Goal: Task Accomplishment & Management: Complete application form

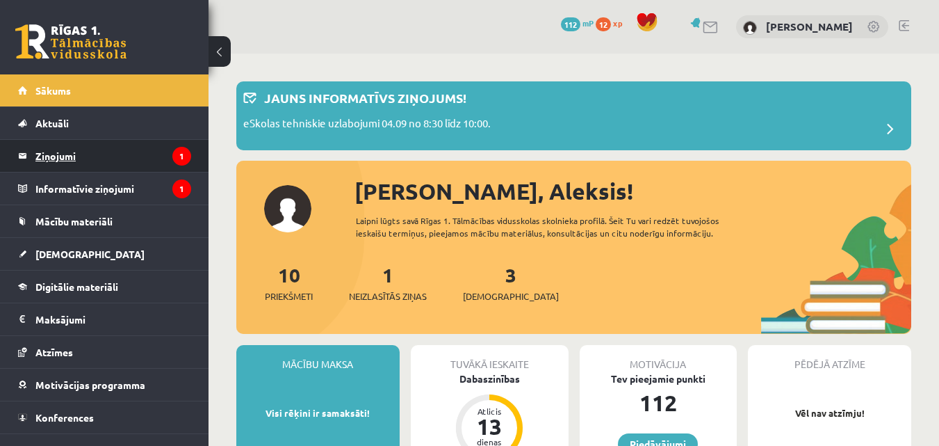
click at [99, 152] on legend "Ziņojumi 1" at bounding box center [113, 156] width 156 height 32
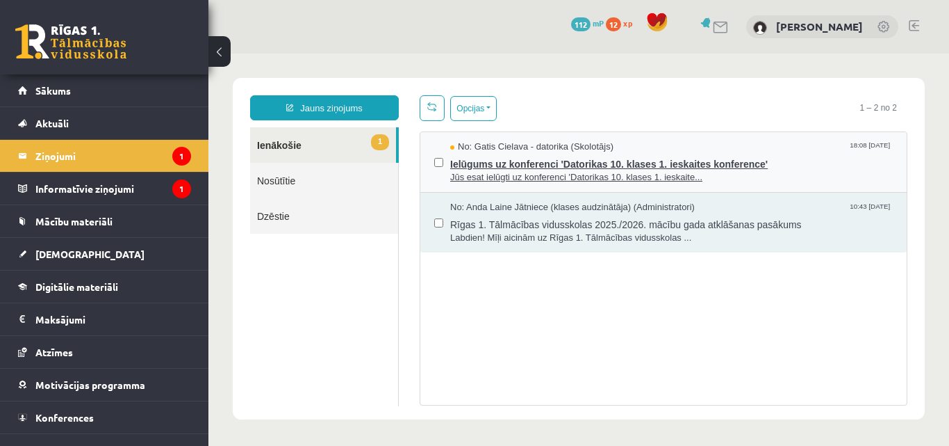
click at [818, 154] on span "Ielūgums uz konferenci 'Datorikas 10. klases 1. ieskaites konference'" at bounding box center [671, 162] width 443 height 17
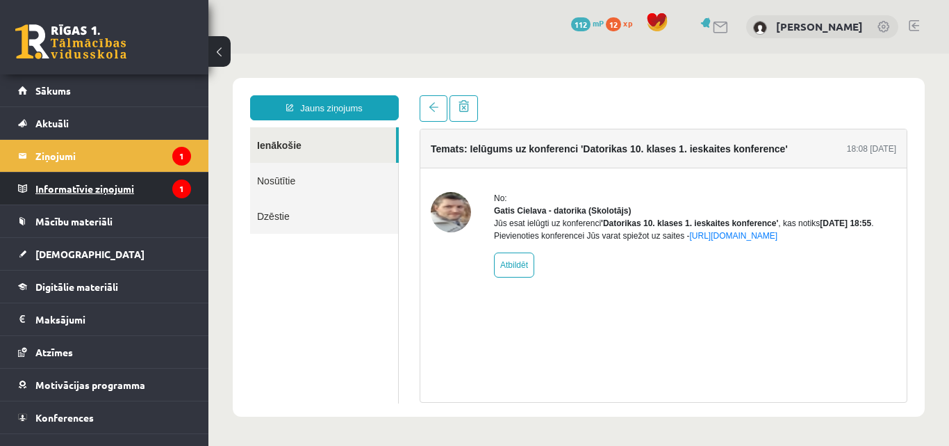
click at [91, 201] on legend "Informatīvie ziņojumi 1" at bounding box center [113, 188] width 156 height 32
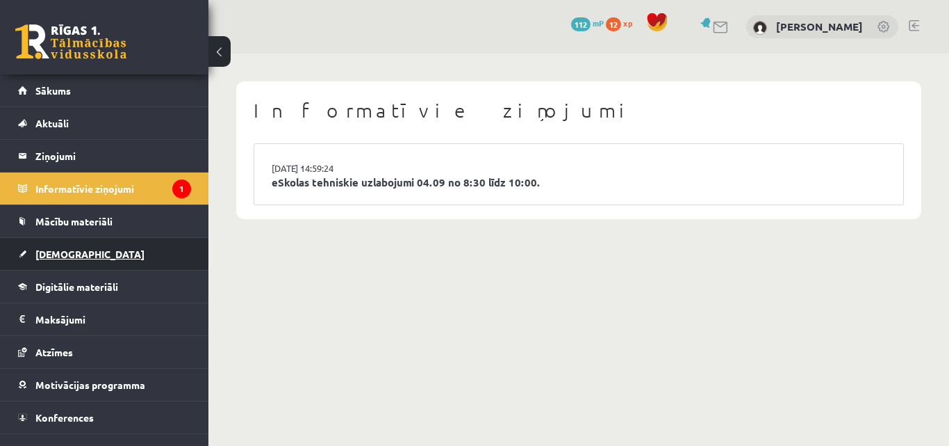
click at [63, 255] on span "[DEMOGRAPHIC_DATA]" at bounding box center [89, 253] width 109 height 13
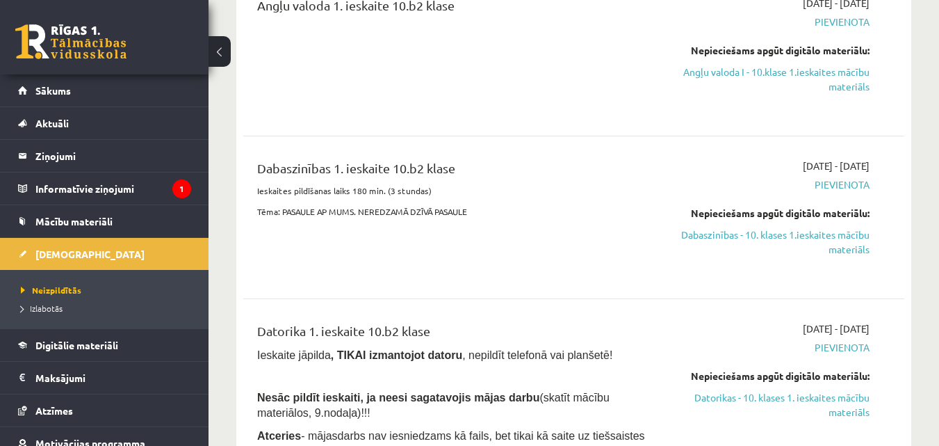
scroll to position [209, 0]
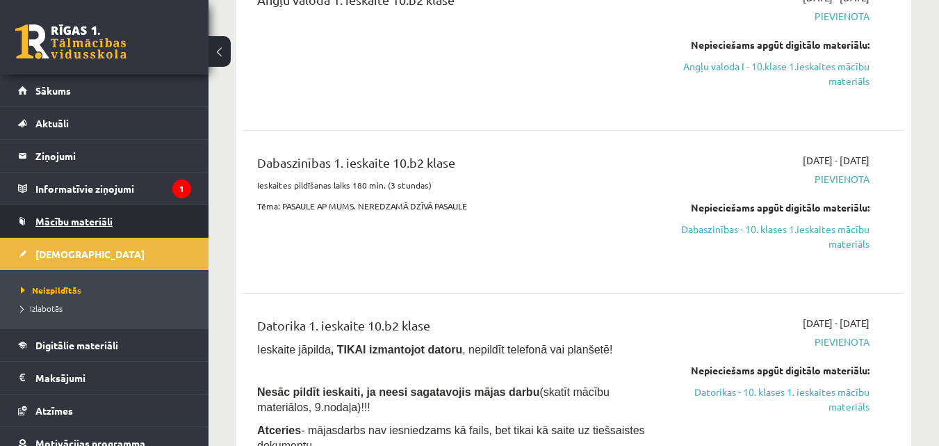
click at [74, 216] on span "Mācību materiāli" at bounding box center [73, 221] width 77 height 13
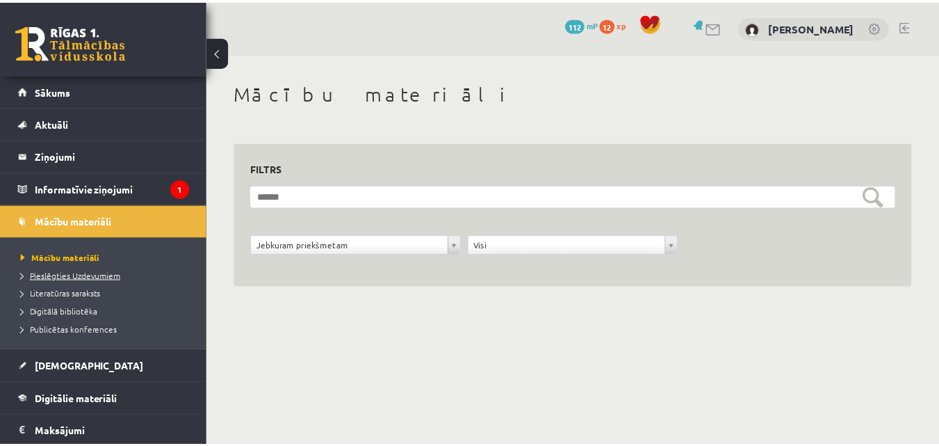
scroll to position [70, 0]
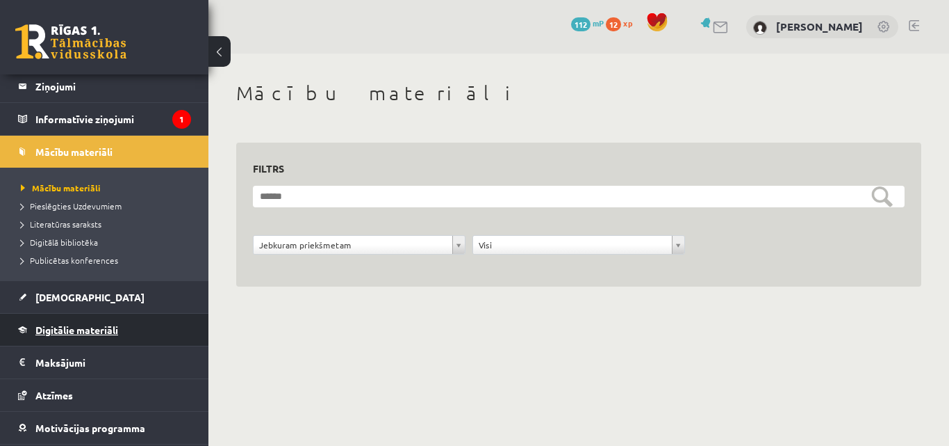
click at [37, 336] on link "Digitālie materiāli" at bounding box center [104, 329] width 173 height 32
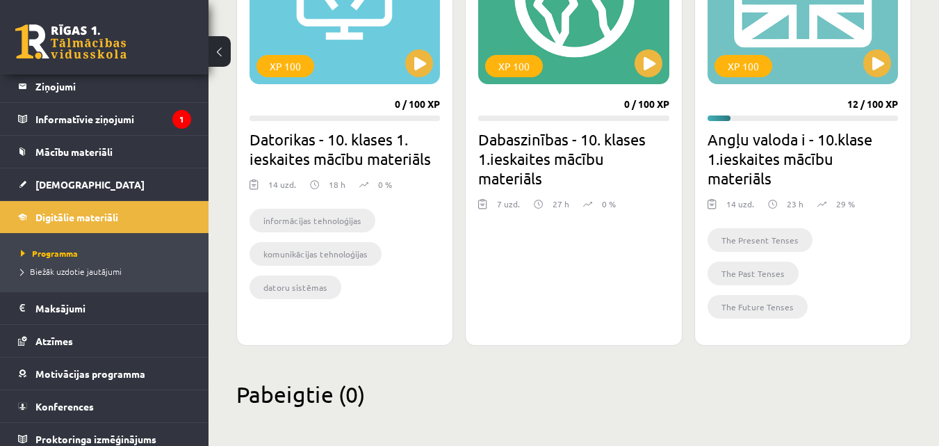
scroll to position [505, 0]
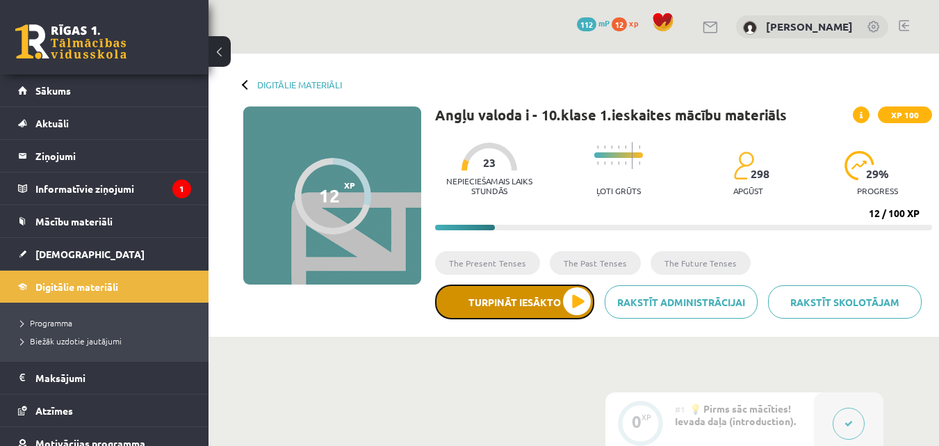
click at [536, 298] on button "Turpināt iesākto" at bounding box center [514, 301] width 159 height 35
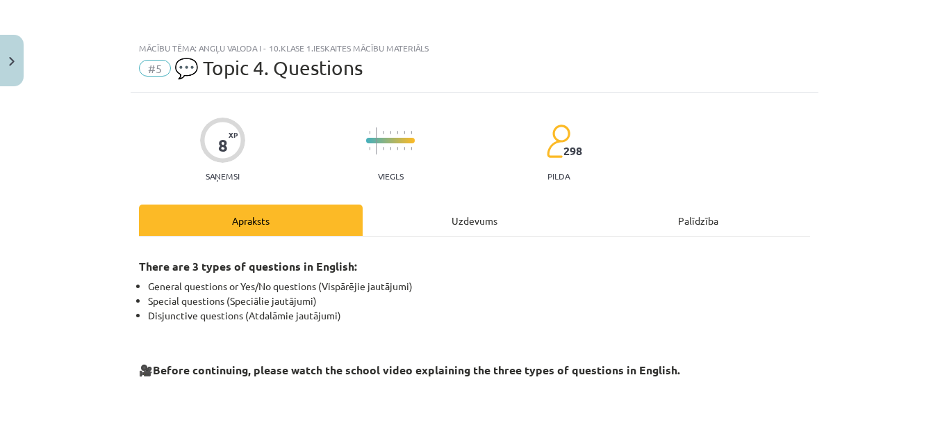
scroll to position [408, 0]
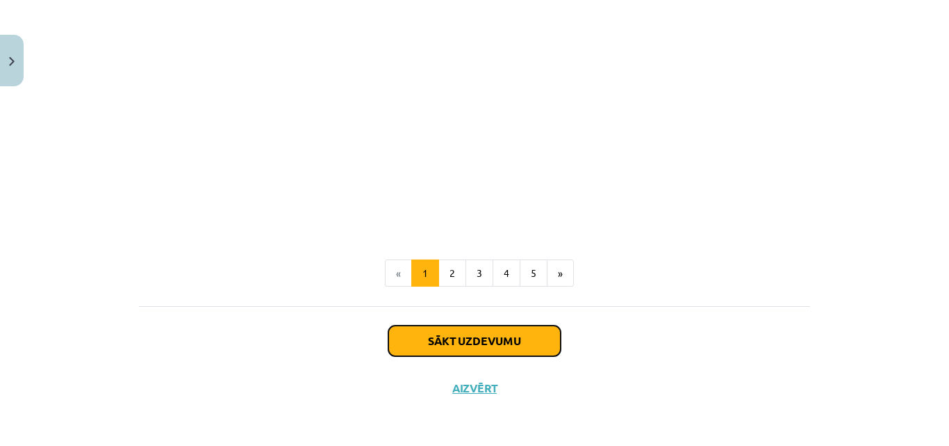
click at [507, 336] on button "Sākt uzdevumu" at bounding box center [475, 340] width 172 height 31
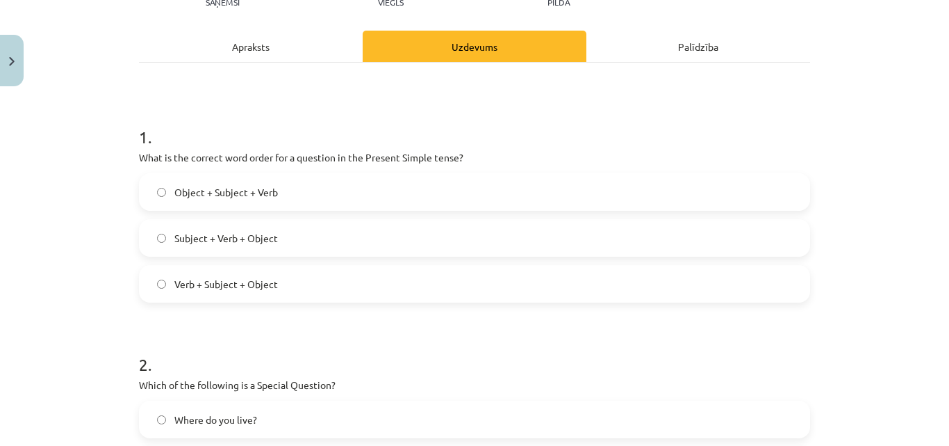
scroll to position [243, 0]
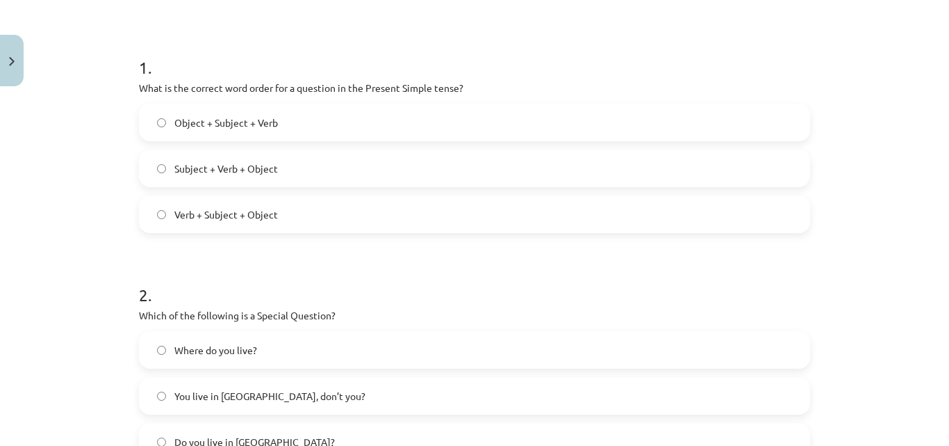
click at [254, 119] on span "Object + Subject + Verb" at bounding box center [226, 122] width 104 height 15
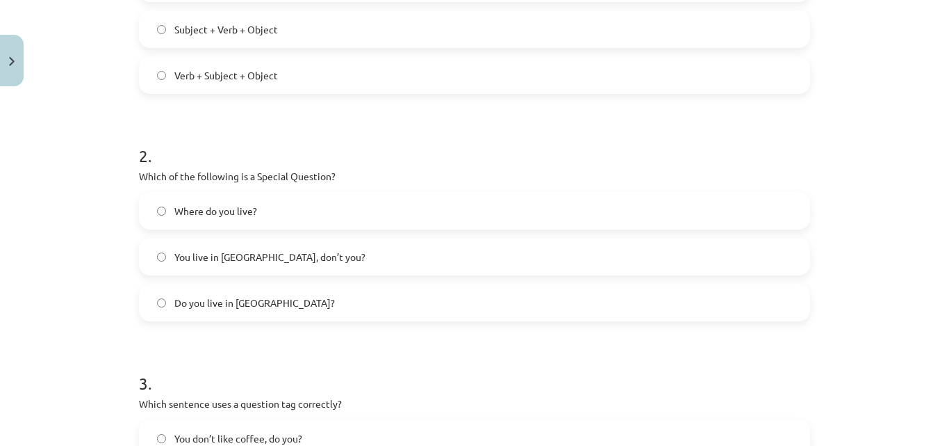
click at [279, 263] on span "You live in Riga, don’t you?" at bounding box center [269, 257] width 191 height 15
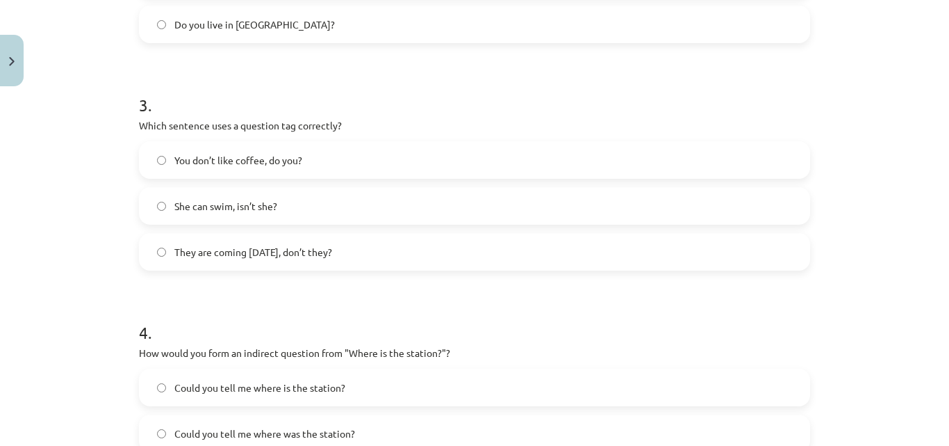
click at [290, 247] on span "They are coming tomorrow, don’t they?" at bounding box center [253, 252] width 158 height 15
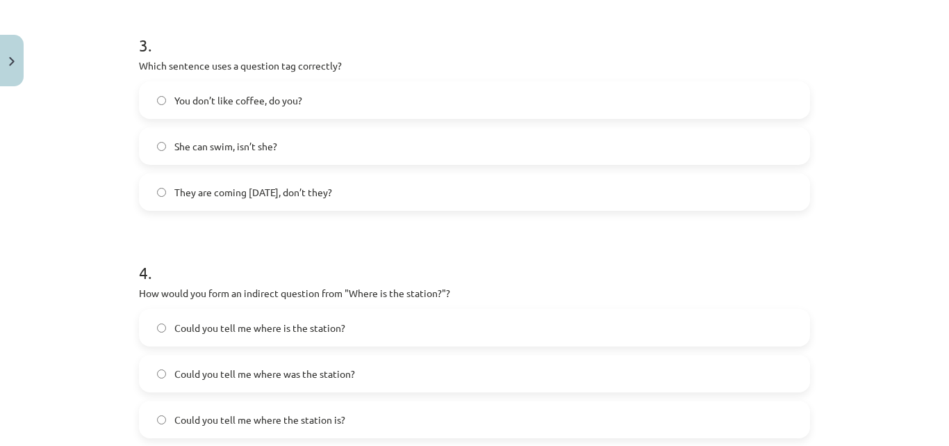
scroll to position [799, 0]
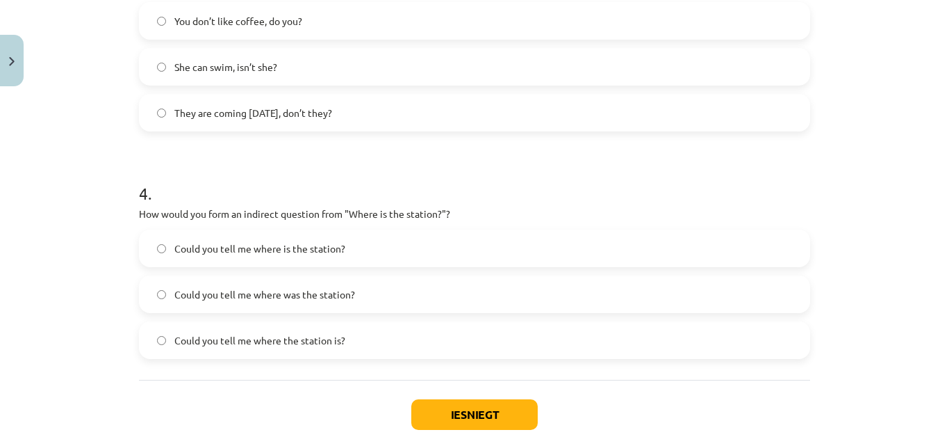
click at [308, 290] on span "Could you tell me where was the station?" at bounding box center [264, 294] width 181 height 15
click at [447, 417] on button "Iesniegt" at bounding box center [474, 414] width 127 height 31
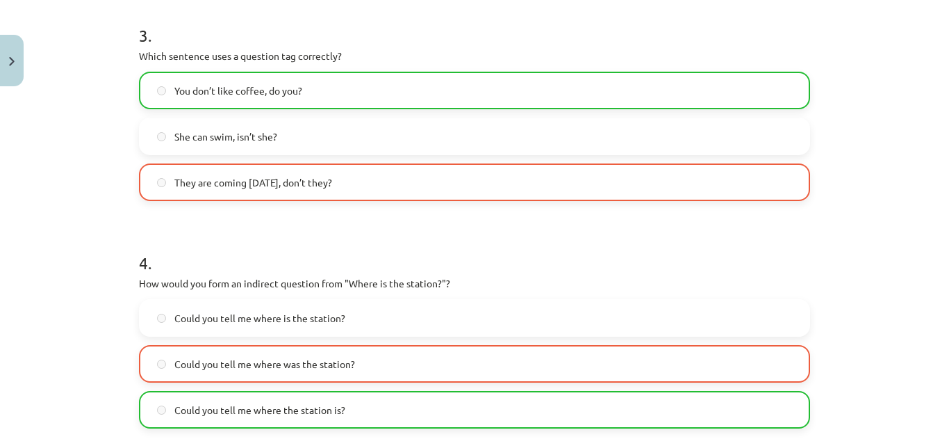
scroll to position [918, 0]
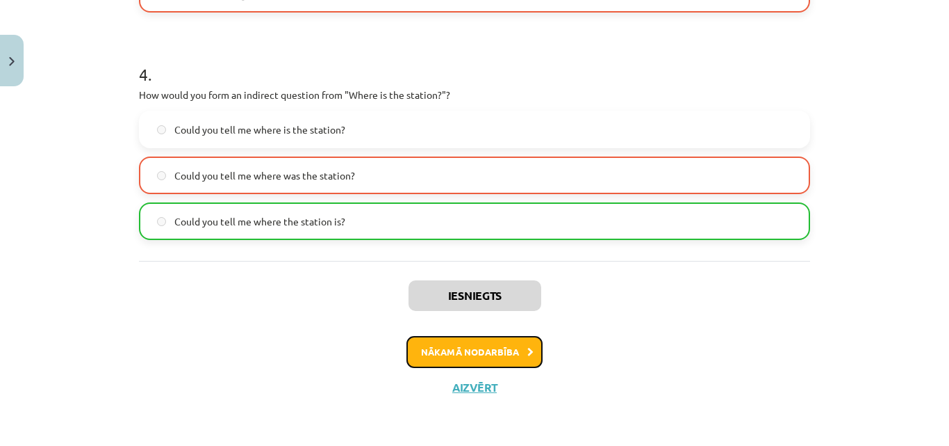
click at [496, 347] on button "Nākamā nodarbība" at bounding box center [475, 352] width 136 height 32
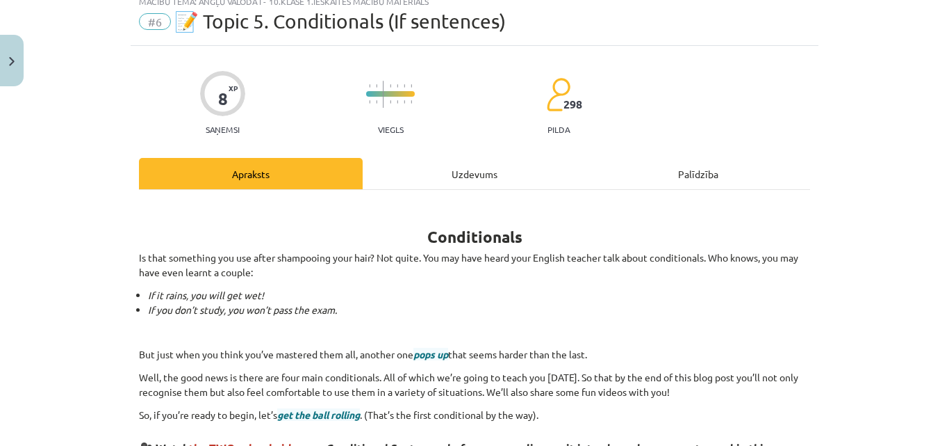
scroll to position [35, 0]
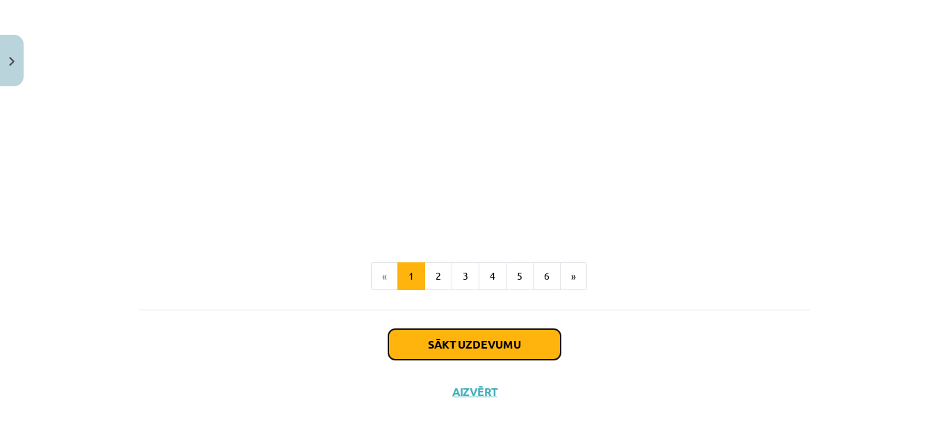
click at [496, 347] on button "Sākt uzdevumu" at bounding box center [475, 344] width 172 height 31
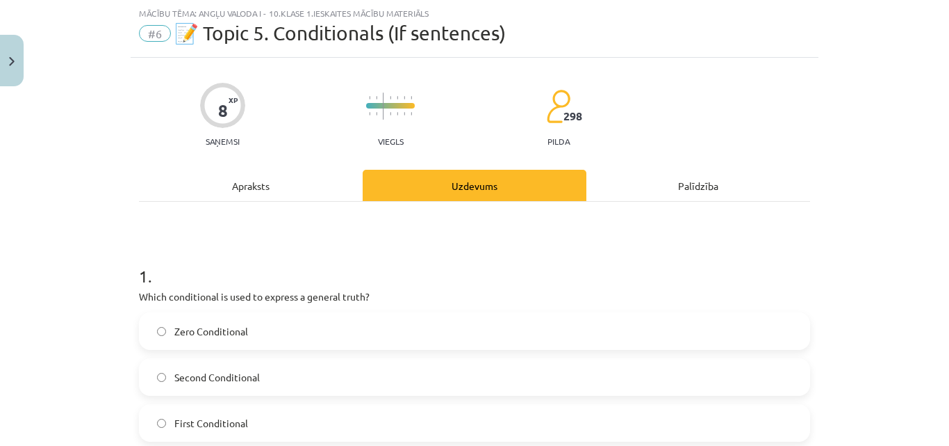
click at [225, 324] on span "Zero Conditional" at bounding box center [211, 331] width 74 height 15
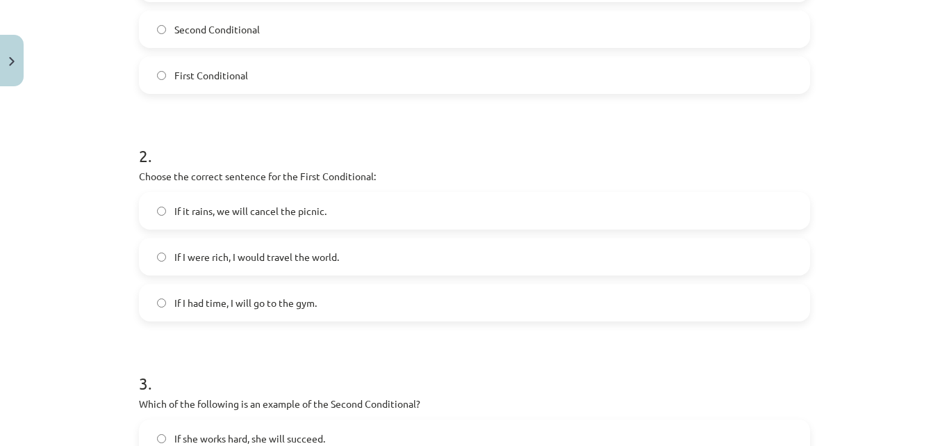
click at [300, 211] on span "If it rains, we will cancel the picnic." at bounding box center [250, 211] width 152 height 15
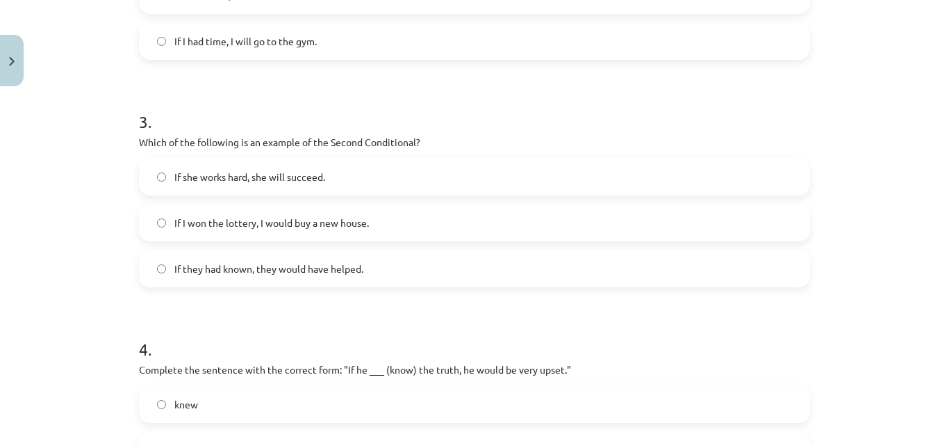
scroll to position [660, 0]
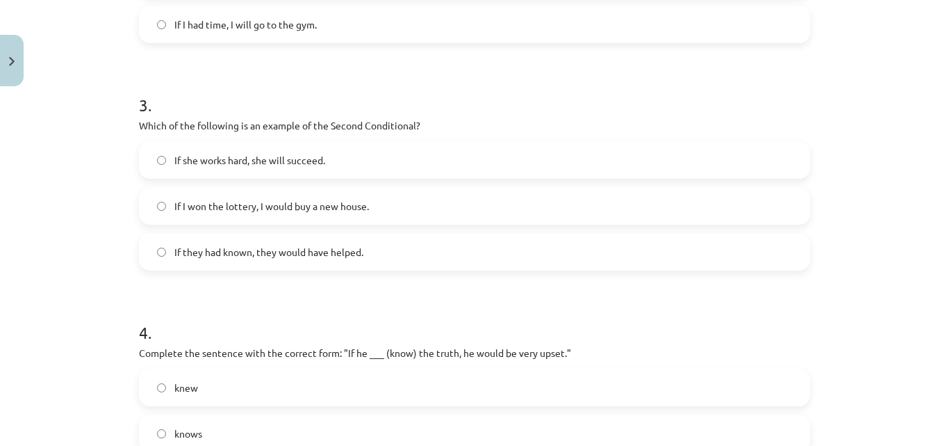
click at [303, 231] on div "If she works hard, she will succeed. If I won the lottery, I would buy a new ho…" at bounding box center [474, 205] width 671 height 129
click at [350, 248] on span "If they had known, they would have helped." at bounding box center [268, 252] width 189 height 15
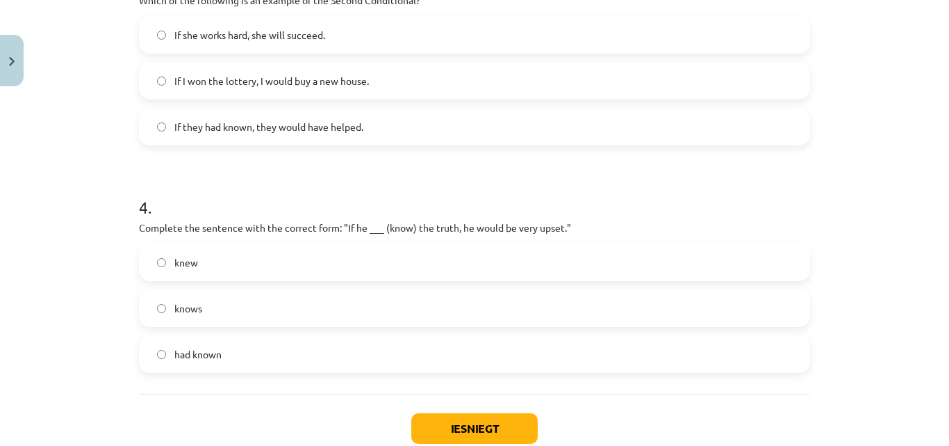
scroll to position [799, 0]
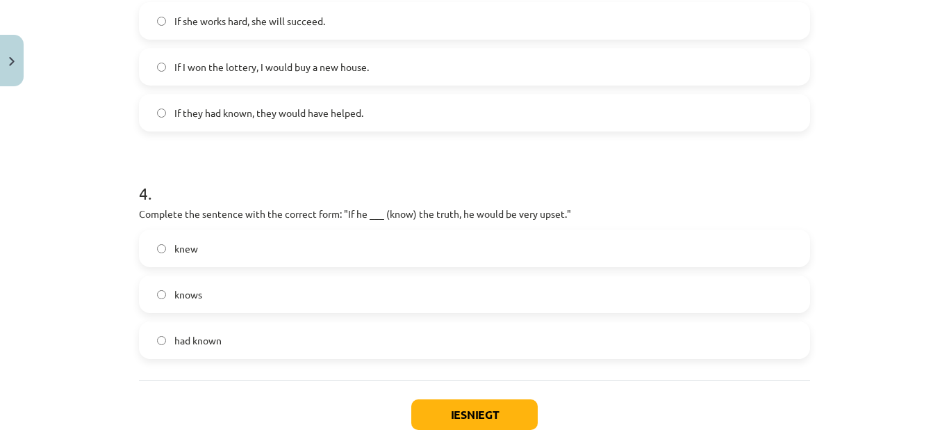
click at [352, 252] on label "knew" at bounding box center [474, 248] width 669 height 35
click at [487, 414] on button "Iesniegt" at bounding box center [474, 414] width 127 height 31
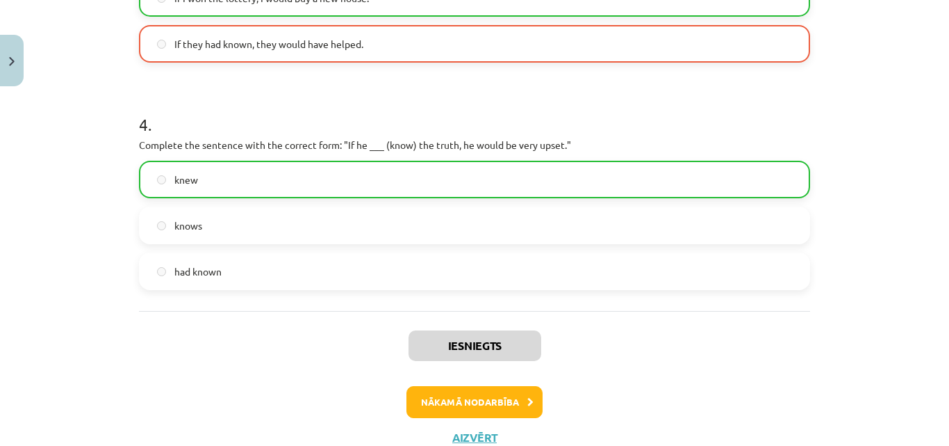
scroll to position [918, 0]
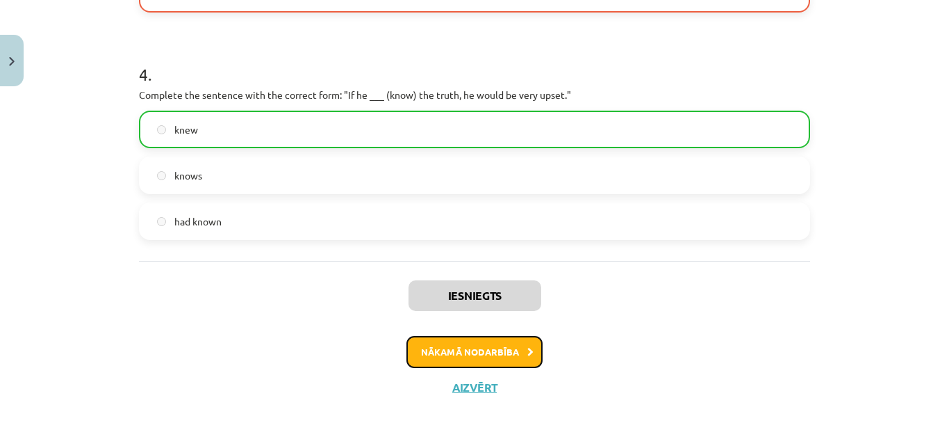
click at [496, 350] on button "Nākamā nodarbība" at bounding box center [475, 352] width 136 height 32
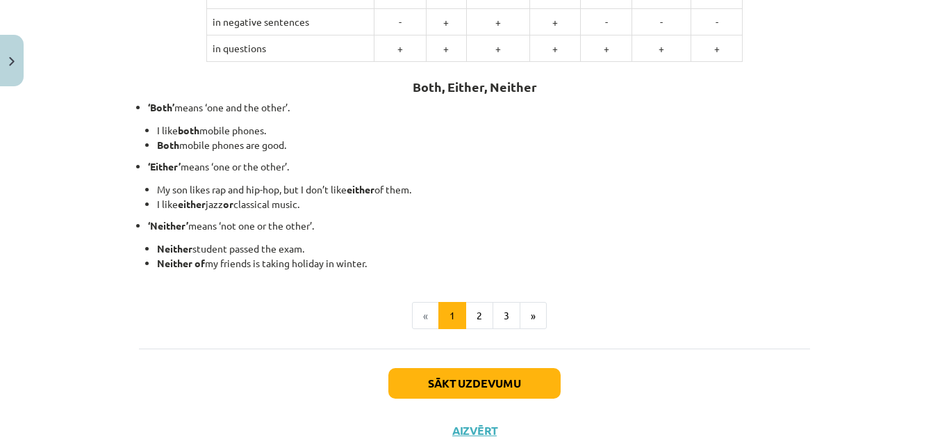
scroll to position [412, 0]
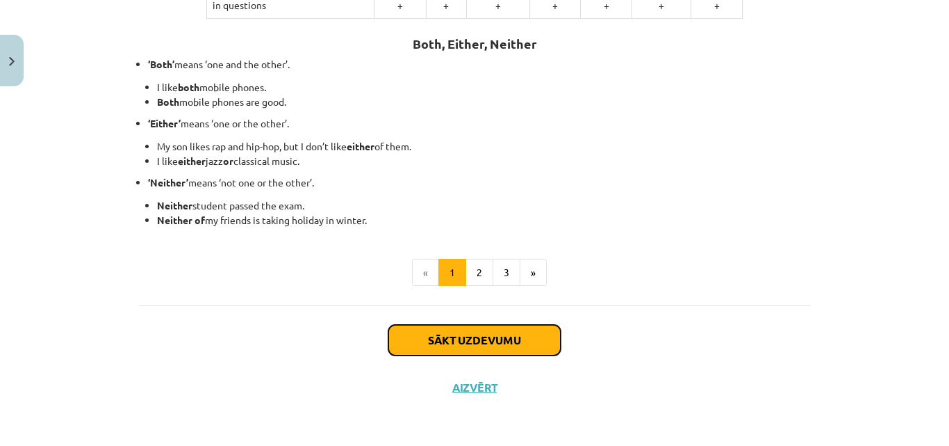
click at [544, 336] on button "Sākt uzdevumu" at bounding box center [475, 340] width 172 height 31
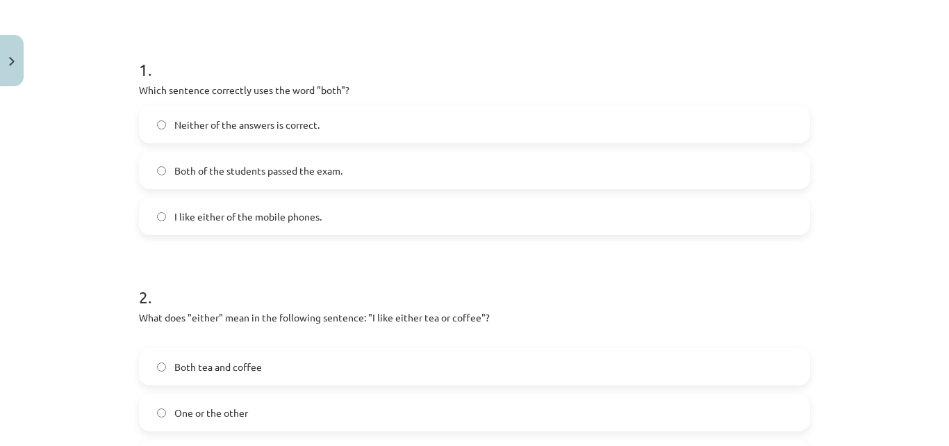
scroll to position [243, 0]
click at [306, 221] on label "I like either of the mobile phones." at bounding box center [474, 214] width 669 height 35
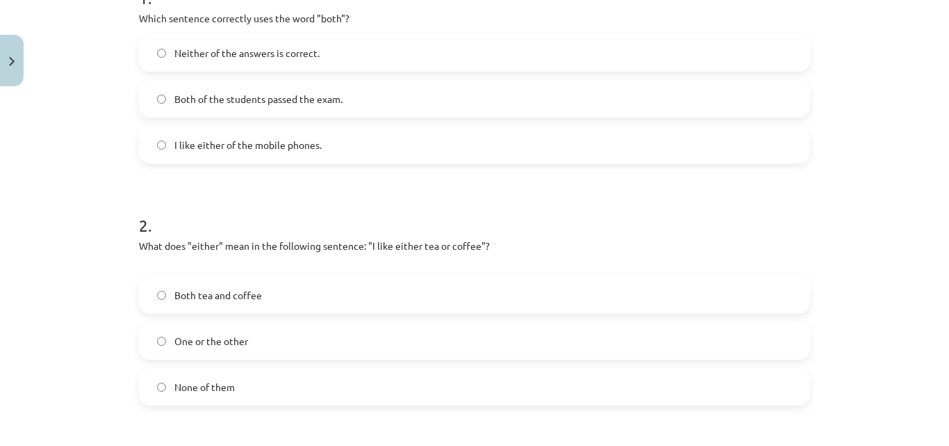
click at [306, 297] on label "Both tea and coffee" at bounding box center [474, 294] width 669 height 35
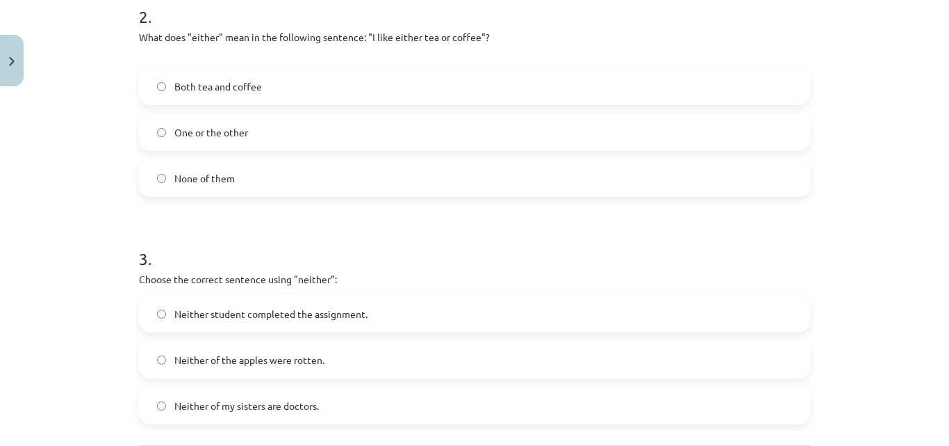
scroll to position [591, 0]
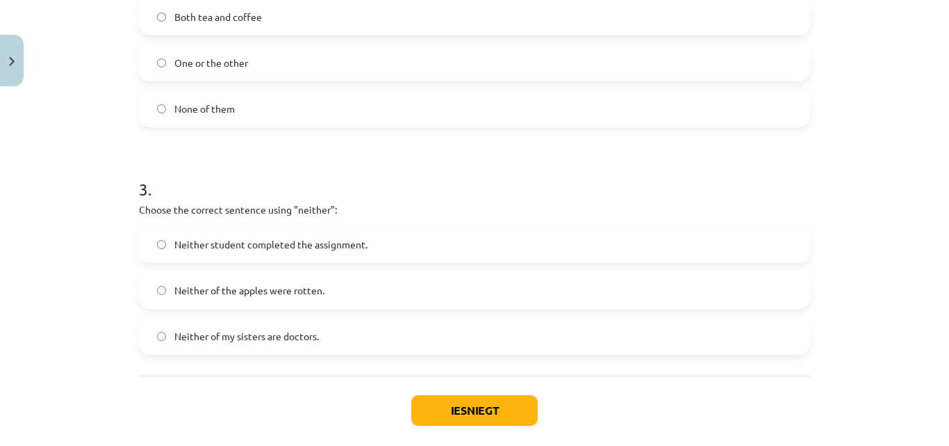
click at [322, 286] on label "Neither of the apples were rotten." at bounding box center [474, 289] width 669 height 35
click at [474, 405] on button "Iesniegt" at bounding box center [474, 410] width 127 height 31
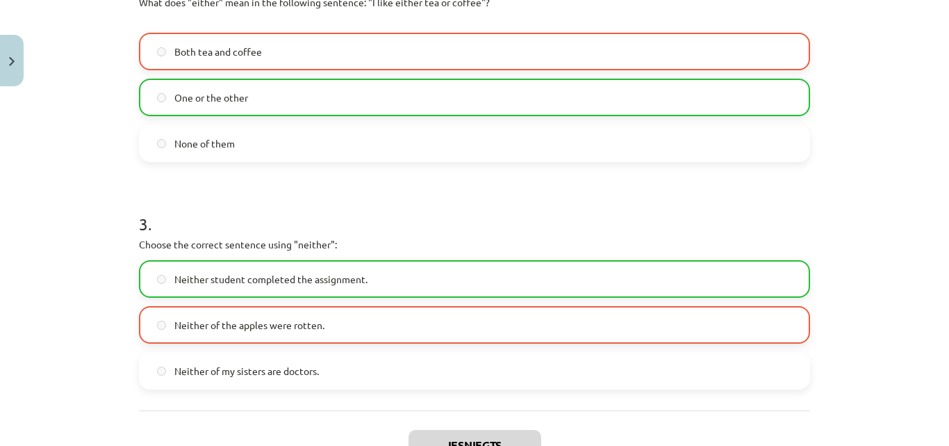
scroll to position [626, 0]
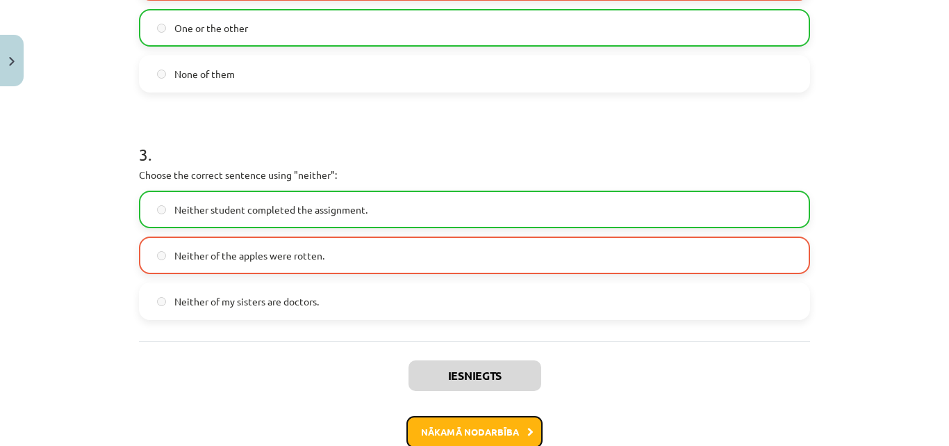
click at [494, 426] on button "Nākamā nodarbība" at bounding box center [475, 432] width 136 height 32
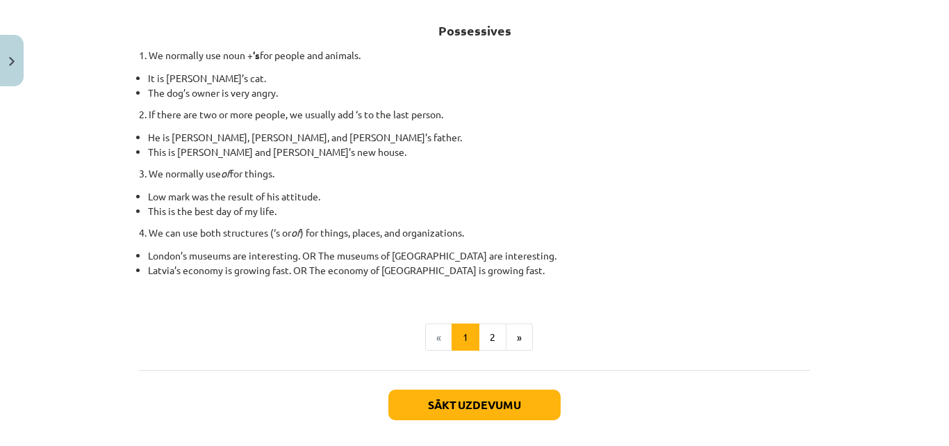
scroll to position [308, 0]
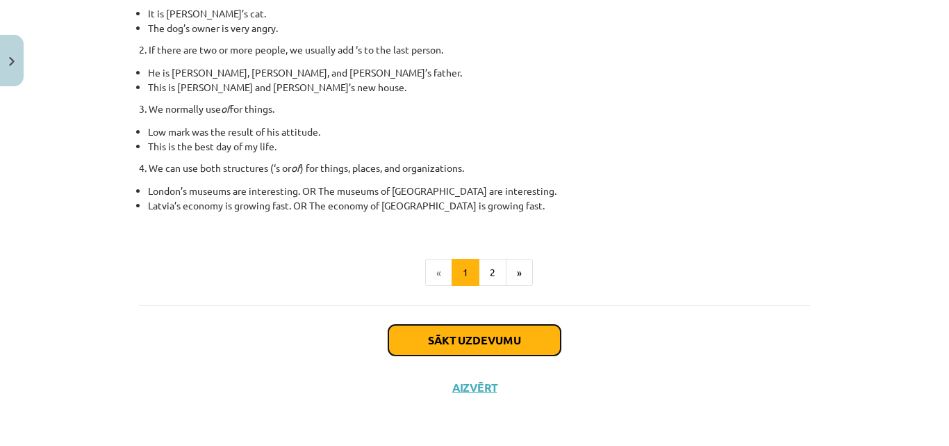
click at [475, 332] on button "Sākt uzdevumu" at bounding box center [475, 340] width 172 height 31
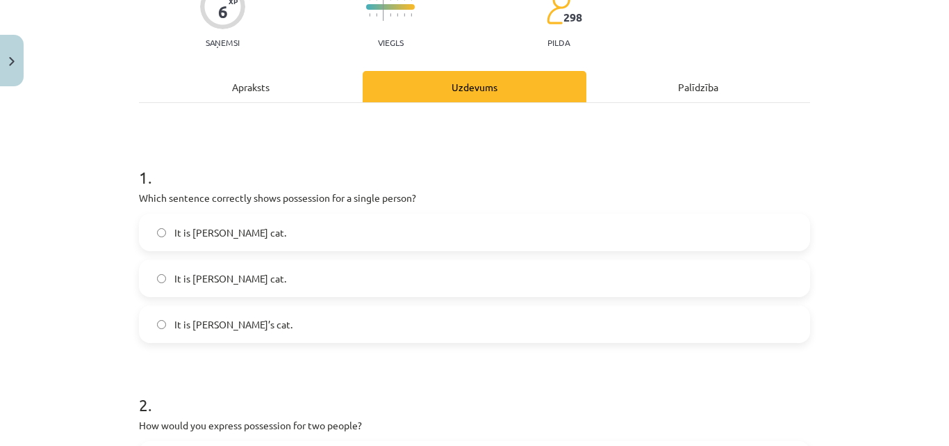
scroll to position [174, 0]
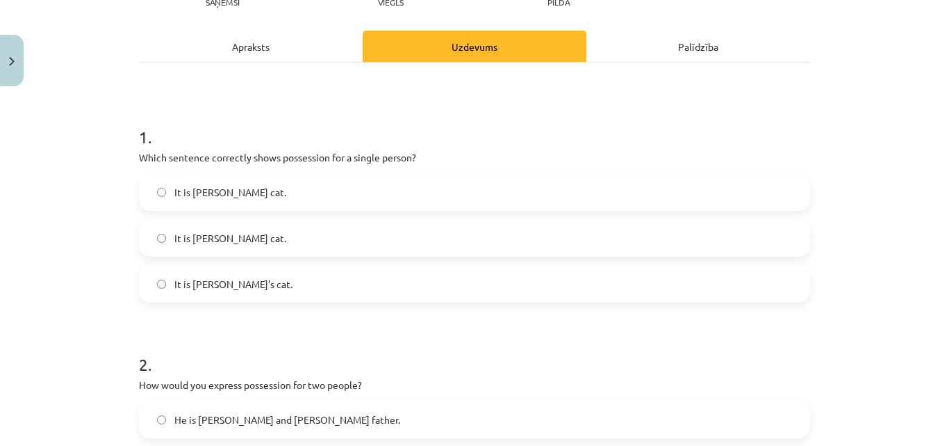
click at [345, 240] on label "It is Janes’s cat." at bounding box center [474, 237] width 669 height 35
click at [336, 290] on label "It is Jane’s cat." at bounding box center [474, 283] width 669 height 35
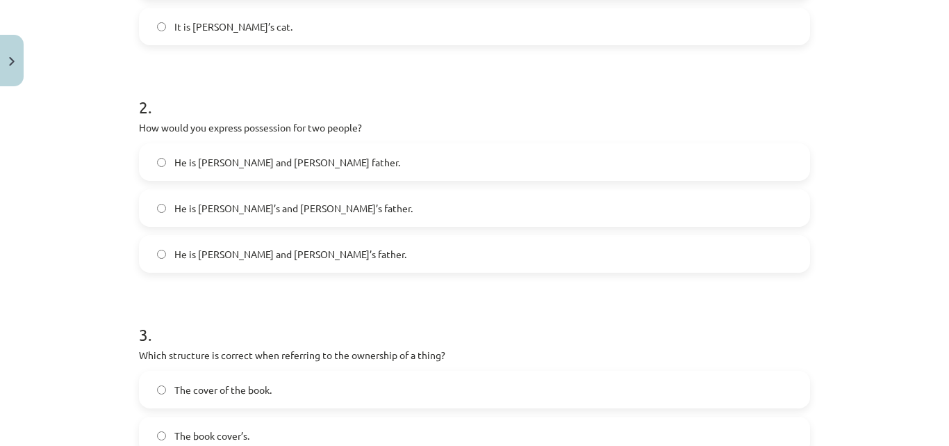
scroll to position [452, 0]
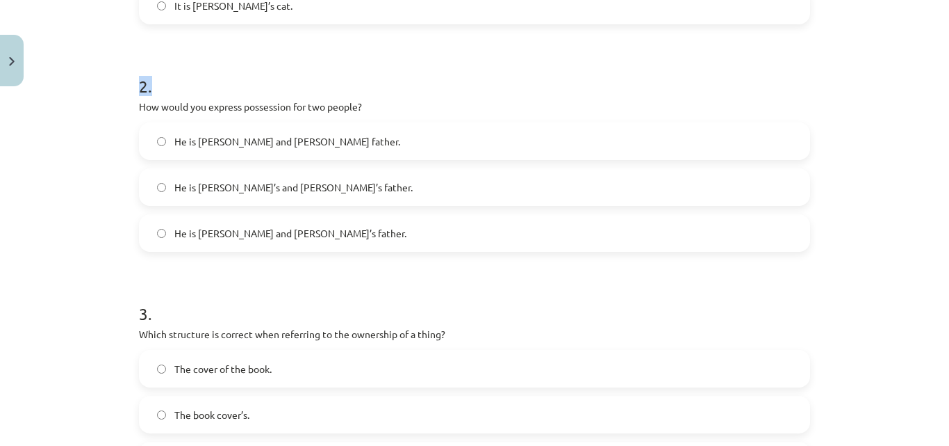
drag, startPoint x: 133, startPoint y: 85, endPoint x: 147, endPoint y: 84, distance: 13.2
click at [147, 84] on h1 "2 ." at bounding box center [474, 73] width 671 height 43
click at [188, 184] on span "He is Alice’s and James’s father." at bounding box center [293, 187] width 238 height 15
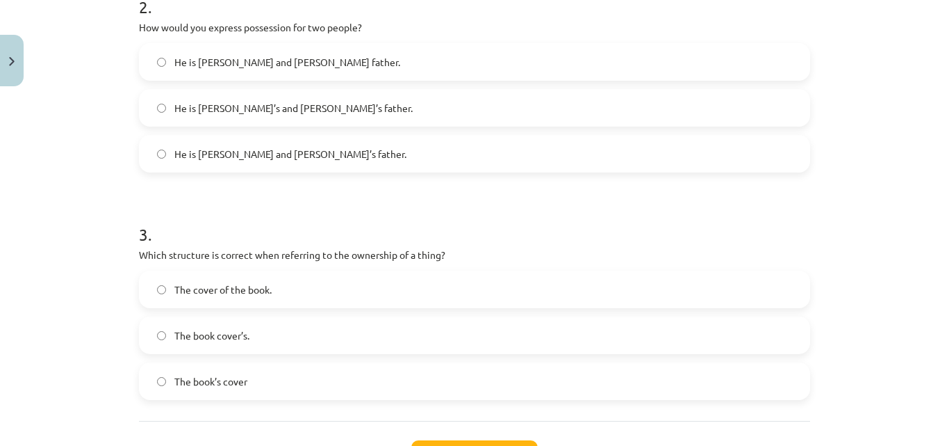
scroll to position [591, 0]
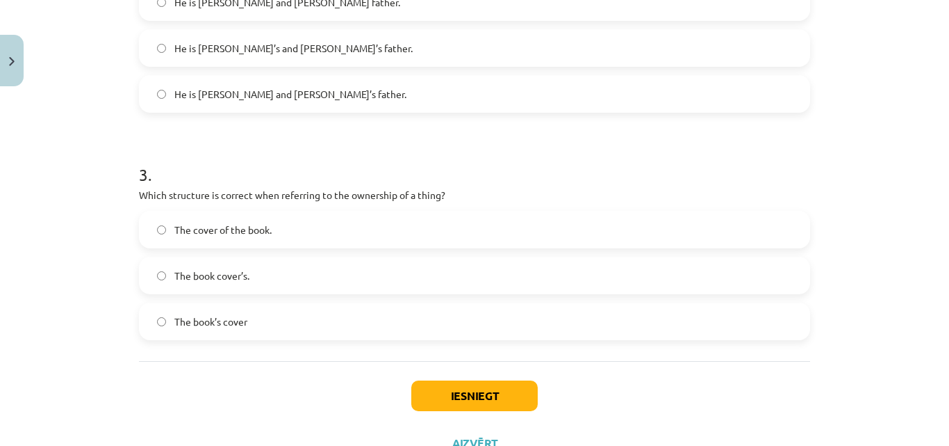
click at [189, 239] on label "The cover of the book." at bounding box center [474, 229] width 669 height 35
click at [291, 323] on label "The book’s cover" at bounding box center [474, 321] width 669 height 35
click at [488, 395] on button "Iesniegt" at bounding box center [474, 395] width 127 height 31
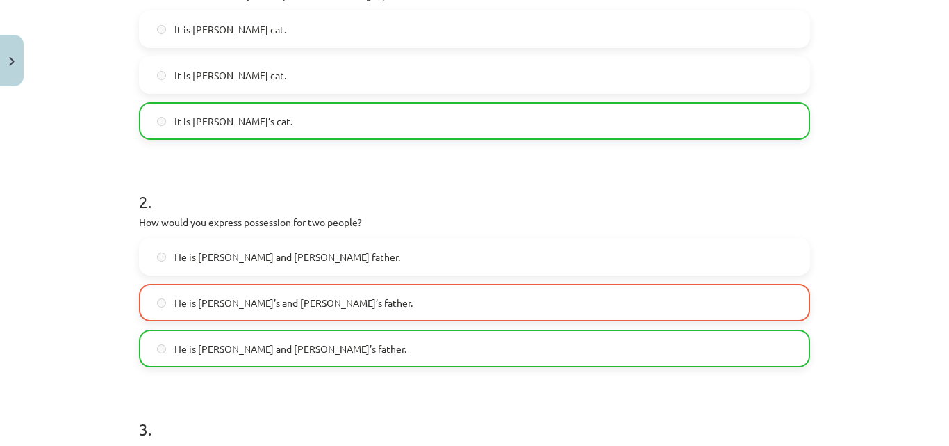
scroll to position [299, 0]
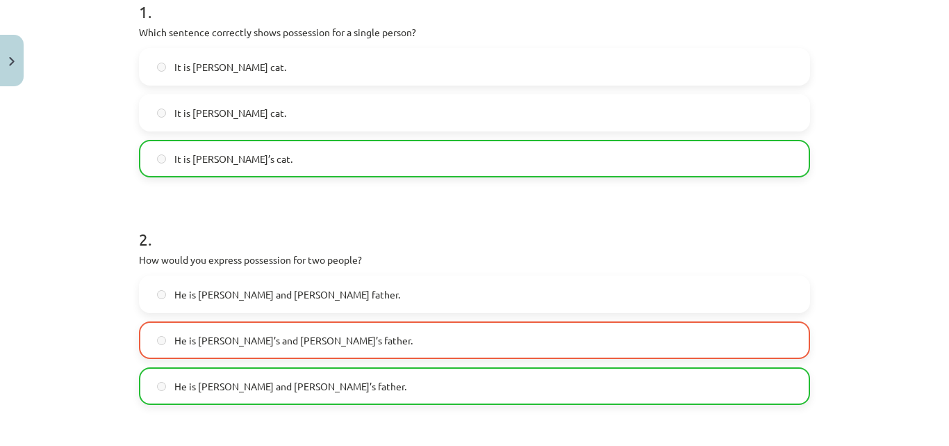
click at [213, 379] on span "He is Alice and James’s father." at bounding box center [290, 386] width 232 height 15
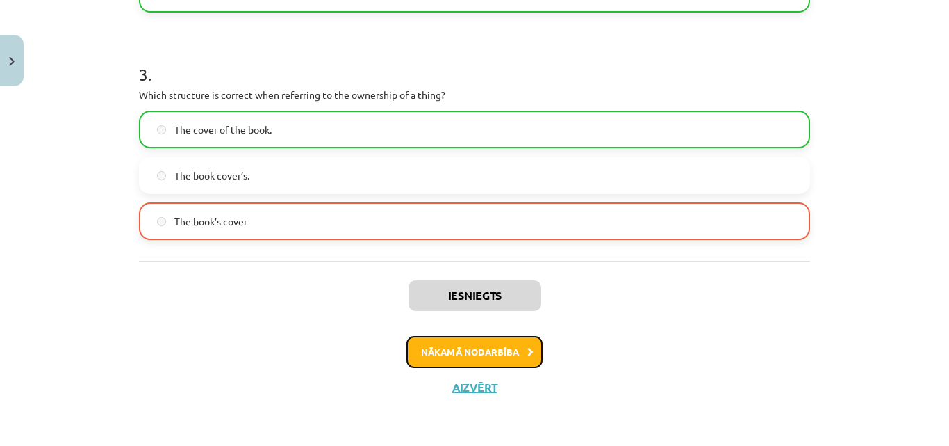
click at [480, 348] on button "Nākamā nodarbība" at bounding box center [475, 352] width 136 height 32
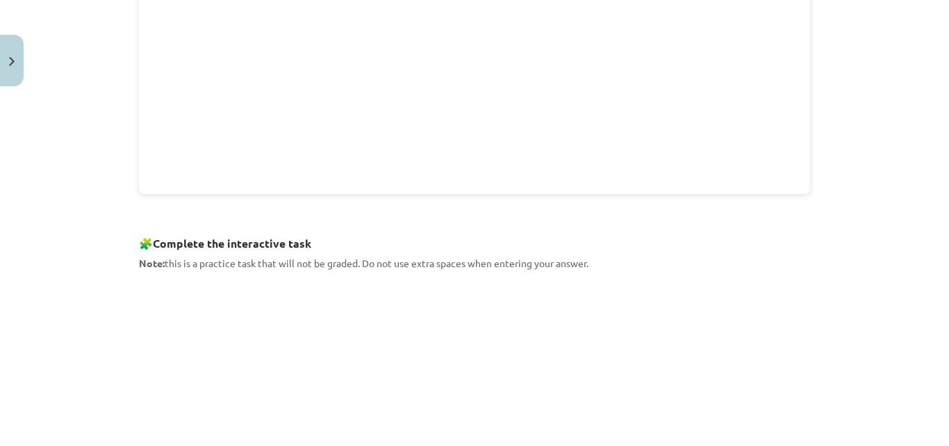
scroll to position [730, 0]
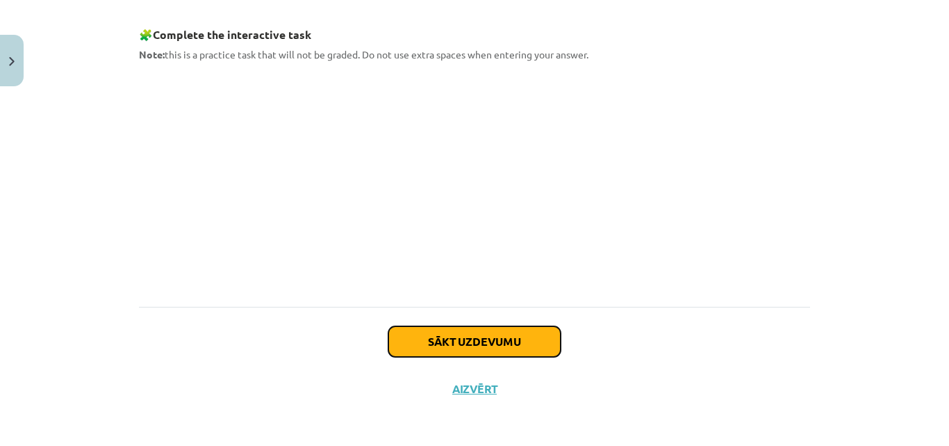
click at [450, 341] on button "Sākt uzdevumu" at bounding box center [475, 341] width 172 height 31
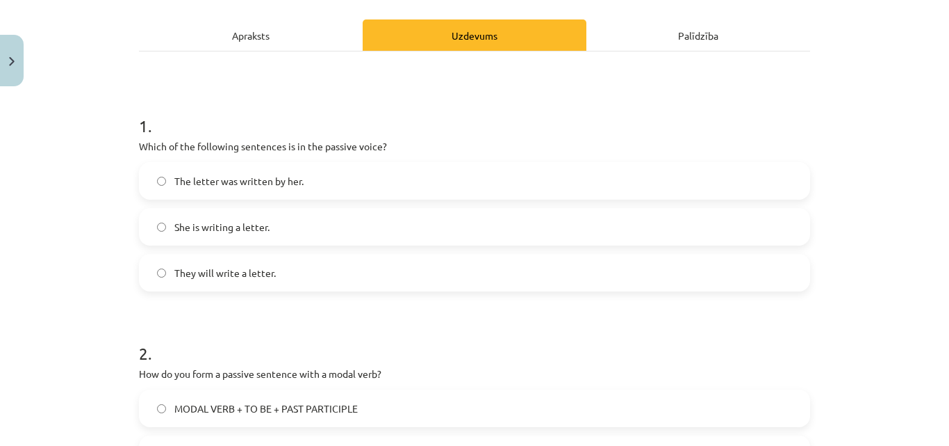
scroll to position [209, 0]
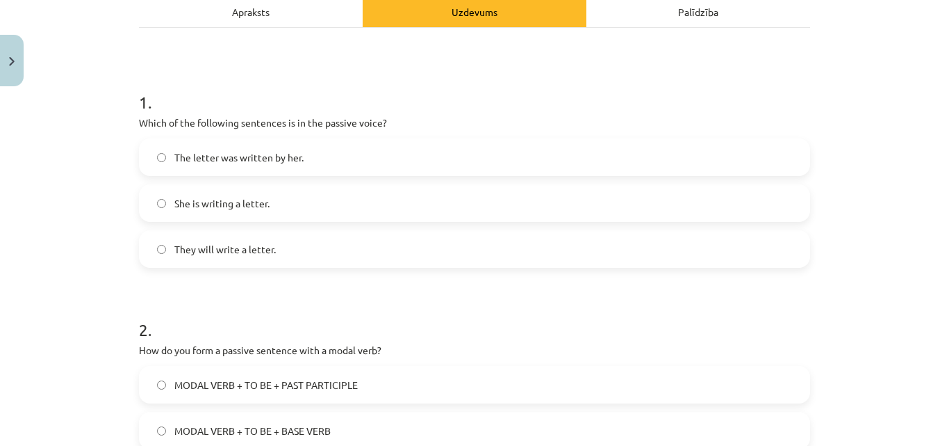
click at [229, 197] on span "She is writing a letter." at bounding box center [221, 203] width 95 height 15
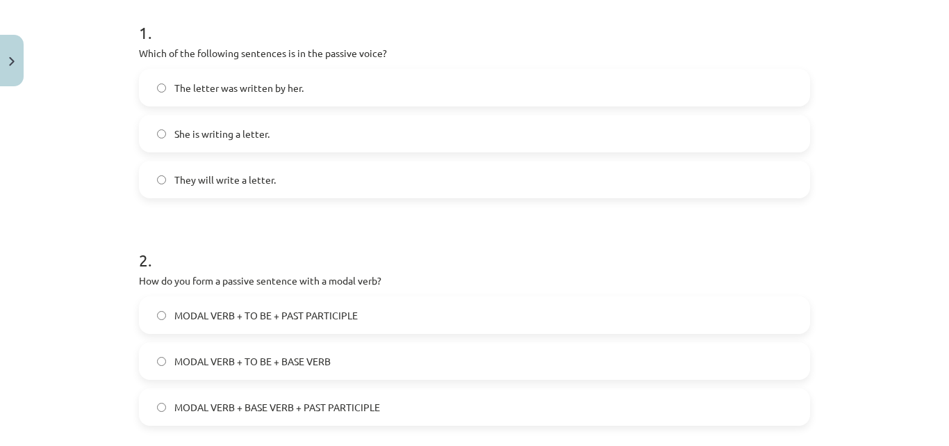
scroll to position [348, 0]
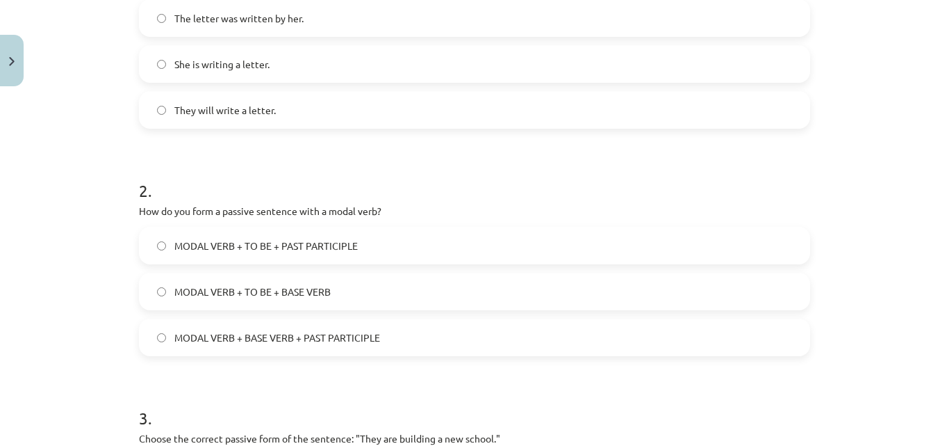
click at [215, 295] on span "MODAL VERB + TO BE + BASE VERB" at bounding box center [252, 291] width 156 height 15
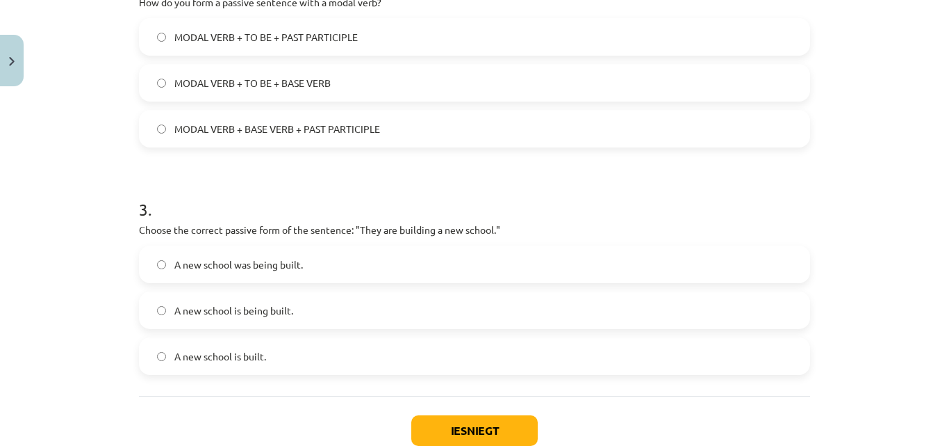
click at [178, 309] on span "A new school is being built." at bounding box center [233, 310] width 119 height 15
click at [482, 414] on div "Iesniegt Aizvērt" at bounding box center [474, 444] width 671 height 97
click at [488, 440] on button "Iesniegt" at bounding box center [474, 430] width 127 height 31
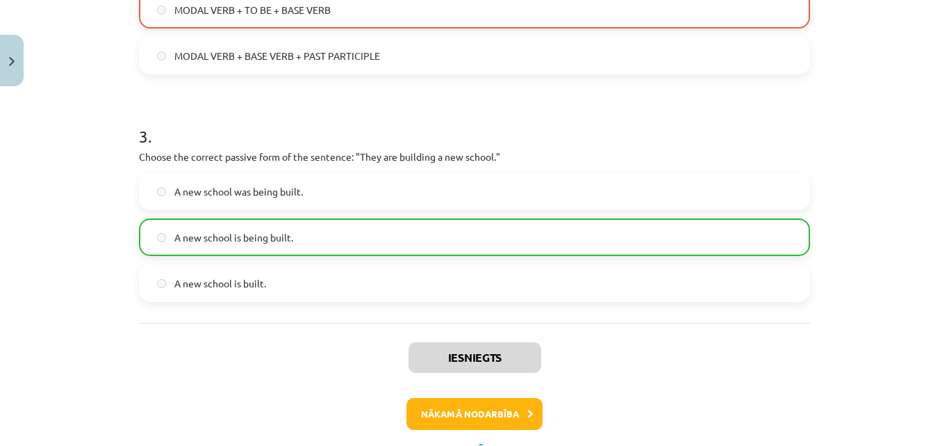
scroll to position [691, 0]
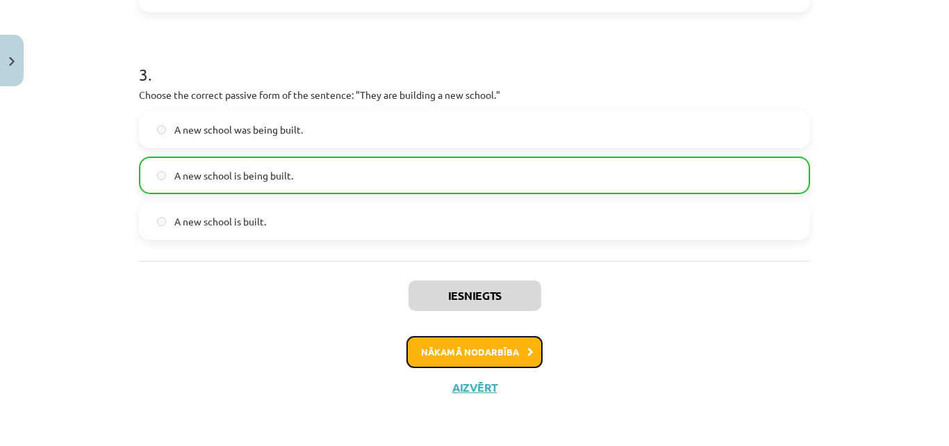
click at [487, 362] on button "Nākamā nodarbība" at bounding box center [475, 352] width 136 height 32
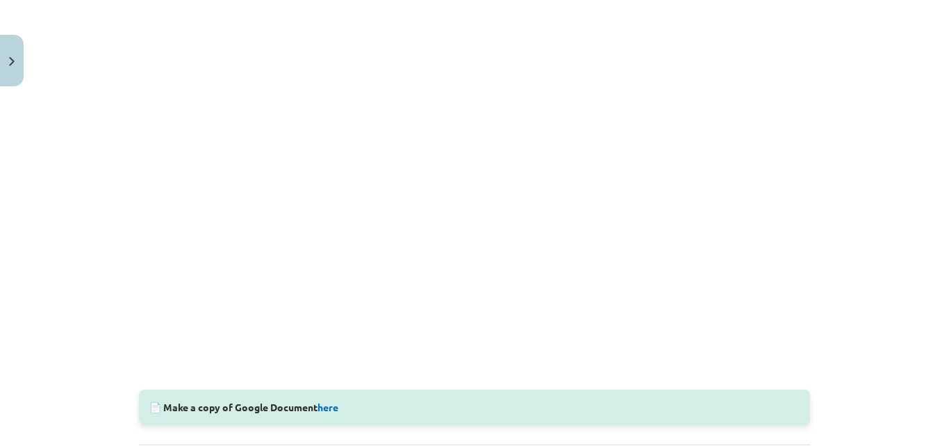
scroll to position [452, 0]
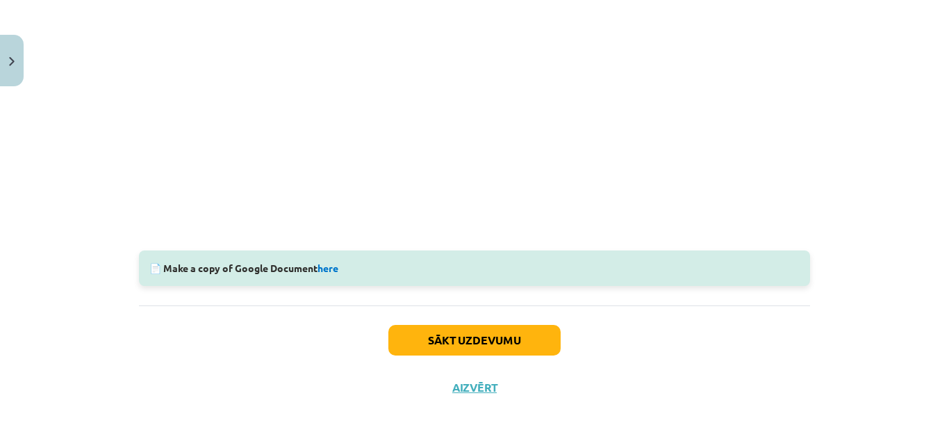
click at [514, 323] on div "Sākt uzdevumu Aizvērt" at bounding box center [474, 353] width 671 height 97
click at [513, 334] on button "Sākt uzdevumu" at bounding box center [475, 340] width 172 height 31
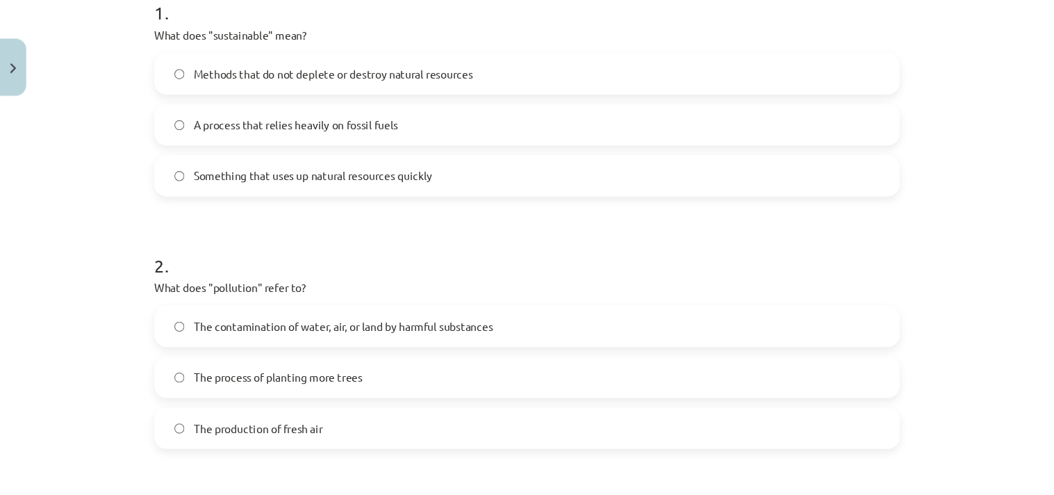
scroll to position [21, 0]
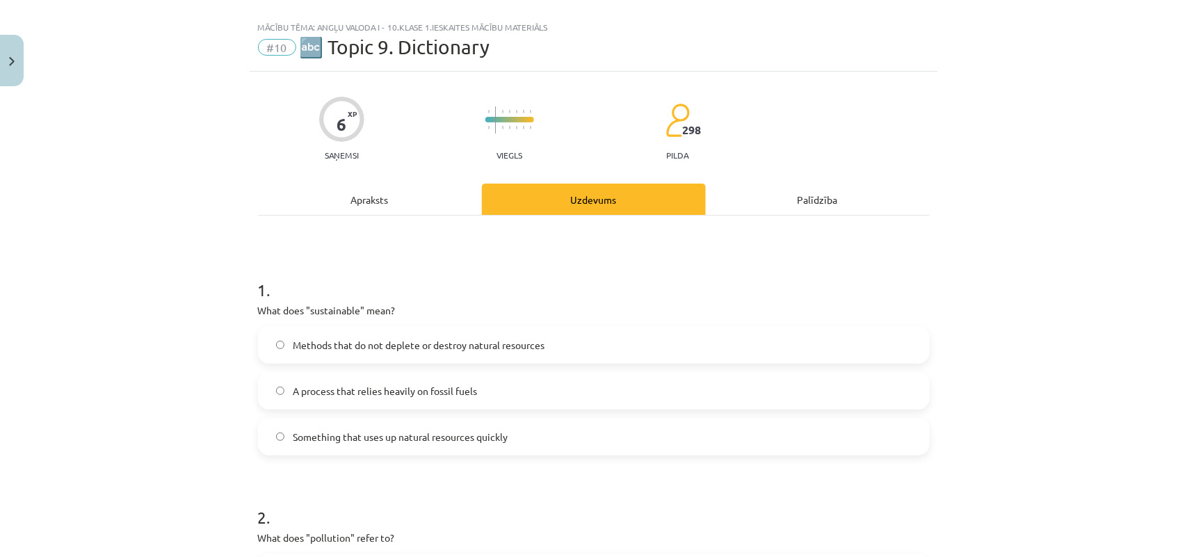
drag, startPoint x: 943, startPoint y: 1, endPoint x: 728, endPoint y: 325, distance: 388.3
click at [728, 325] on div "1 . What does "sustainable" mean? Methods that do not deplete or destroy natura…" at bounding box center [593, 355] width 671 height 199
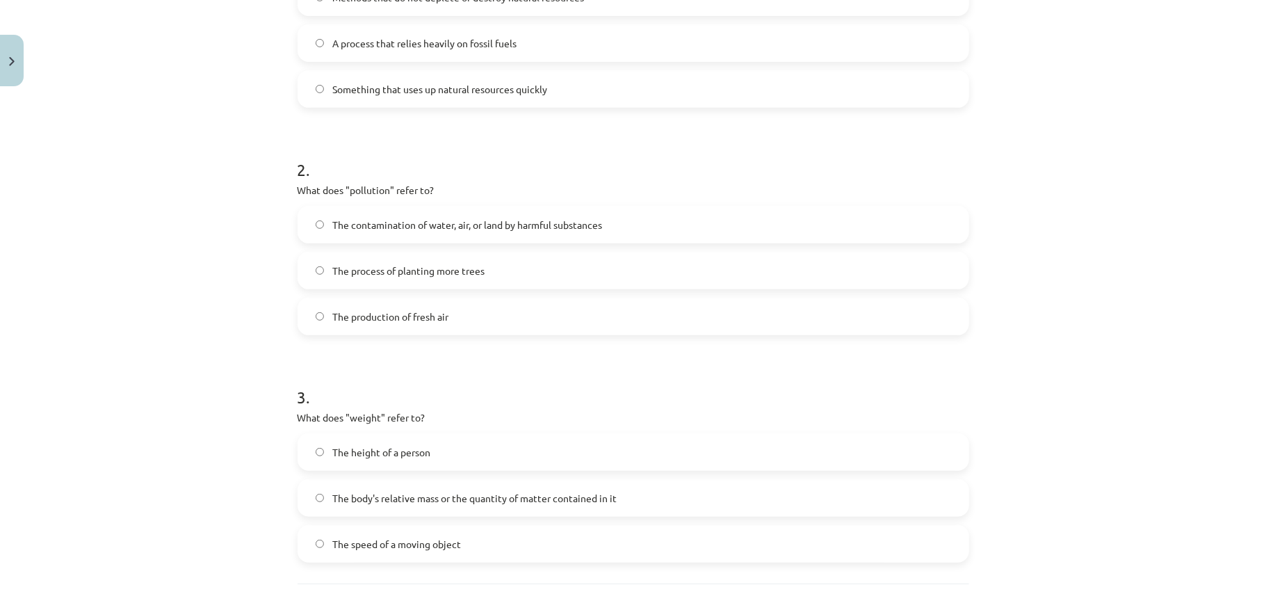
scroll to position [368, 0]
drag, startPoint x: 1186, startPoint y: 22, endPoint x: 795, endPoint y: 162, distance: 414.9
click at [795, 162] on h1 "2 ." at bounding box center [632, 157] width 671 height 43
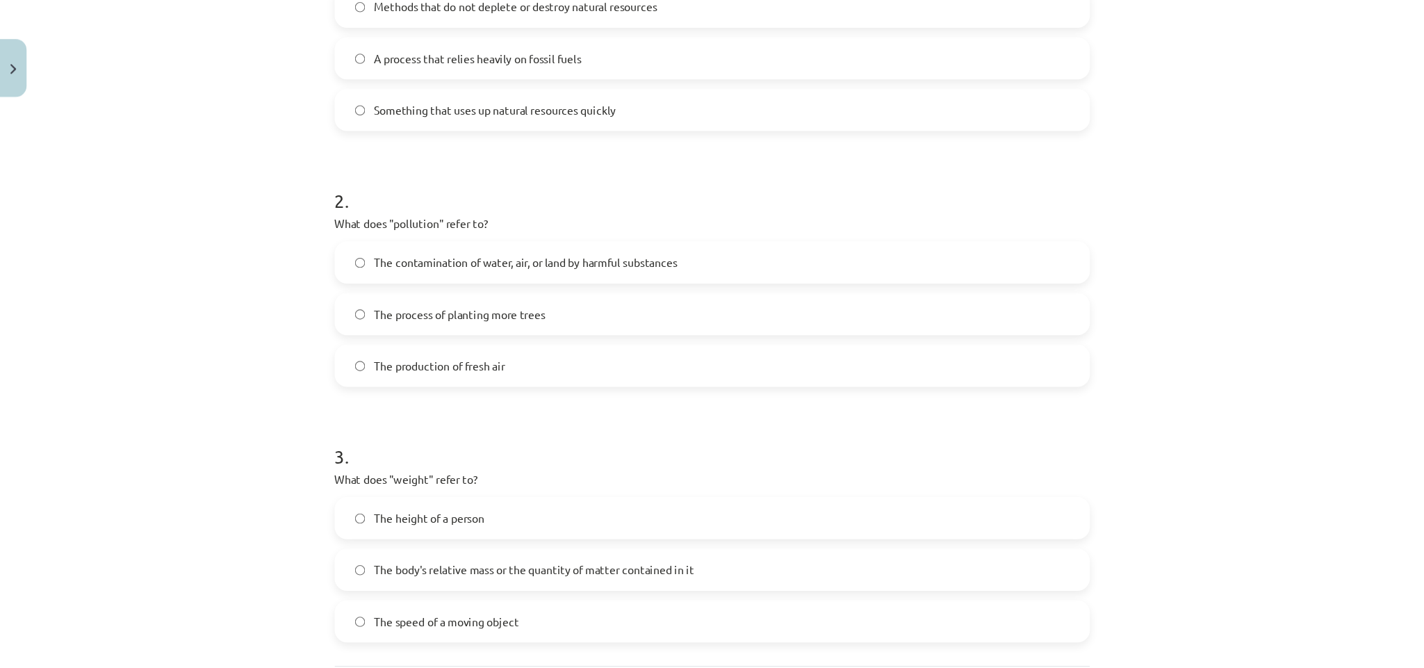
scroll to position [354, 0]
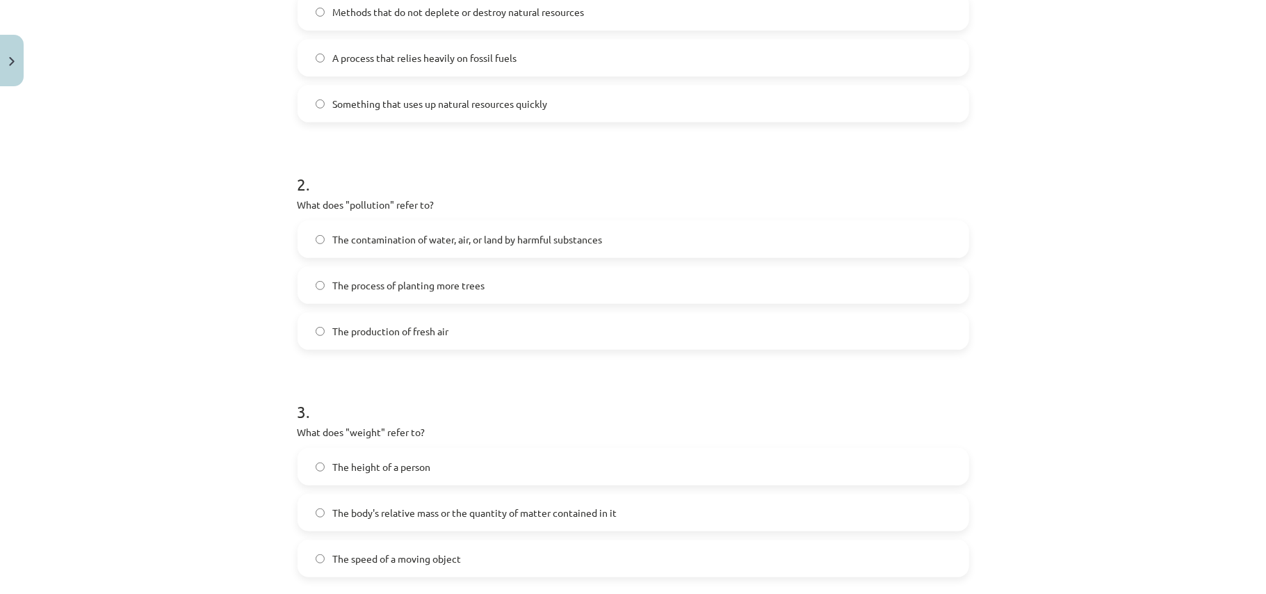
click at [949, 0] on div "Mācību tēma: Angļu valoda i - 10.klase 1.ieskaites mācību materiāls #10 🔤 Topic…" at bounding box center [633, 297] width 1266 height 594
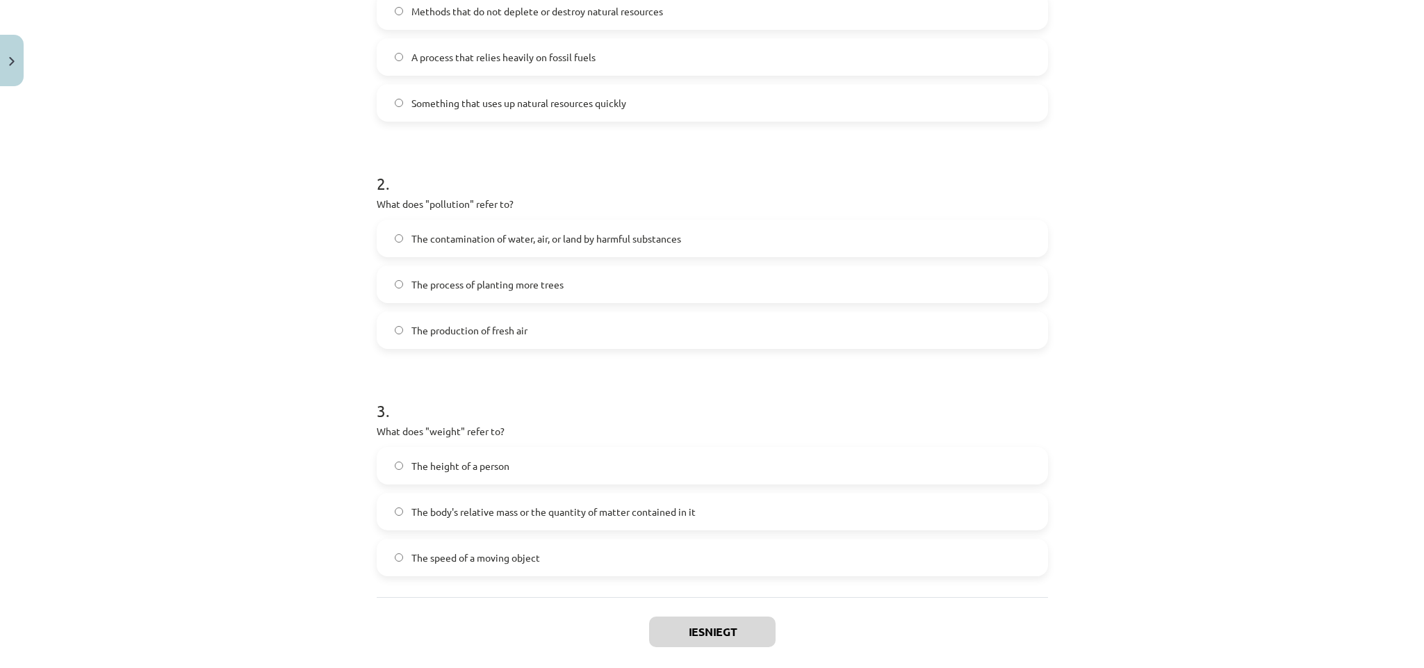
drag, startPoint x: 1257, startPoint y: 1, endPoint x: 977, endPoint y: 394, distance: 483.0
click at [949, 396] on h1 "3 ." at bounding box center [712, 398] width 671 height 43
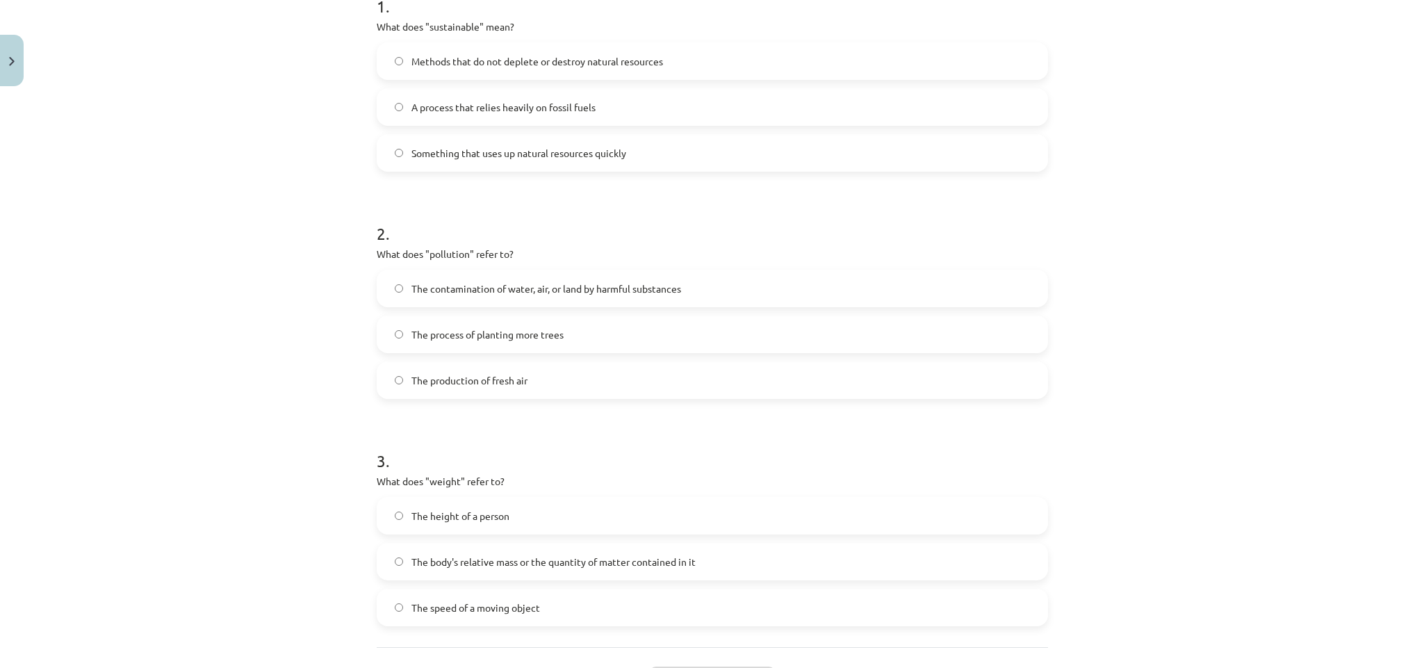
scroll to position [299, 0]
click at [594, 61] on span "Methods that do not deplete or destroy natural resources" at bounding box center [537, 67] width 252 height 15
click at [557, 301] on span "The contamination of water, air, or land by harmful substances" at bounding box center [546, 294] width 270 height 15
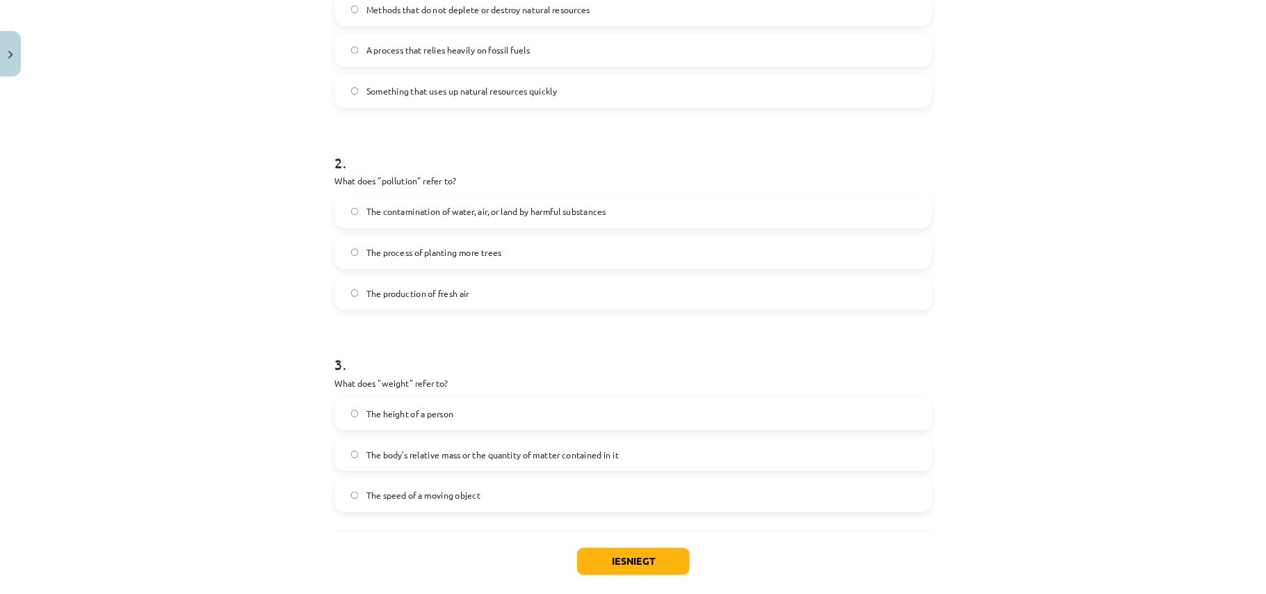
scroll to position [403, 0]
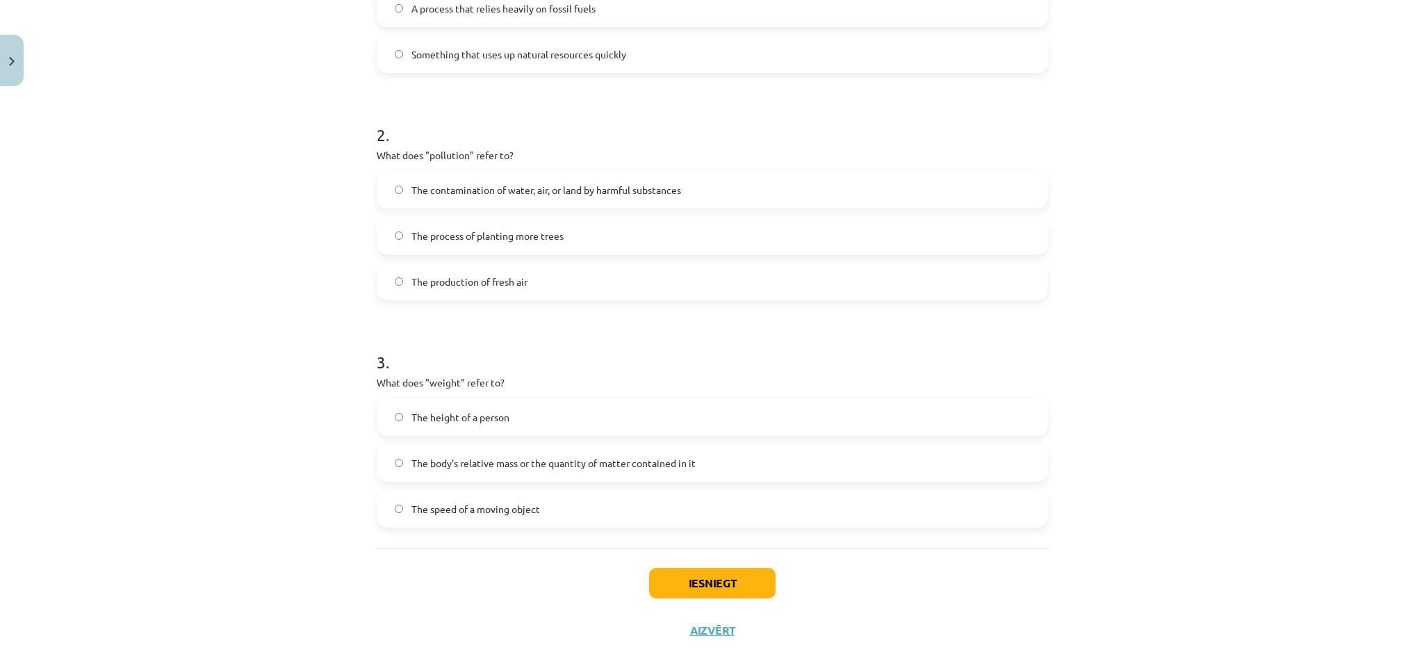
click at [509, 445] on label "The body's relative mass or the quantity of matter contained in it" at bounding box center [712, 463] width 669 height 35
click at [749, 445] on button "Iesniegt" at bounding box center [712, 583] width 127 height 31
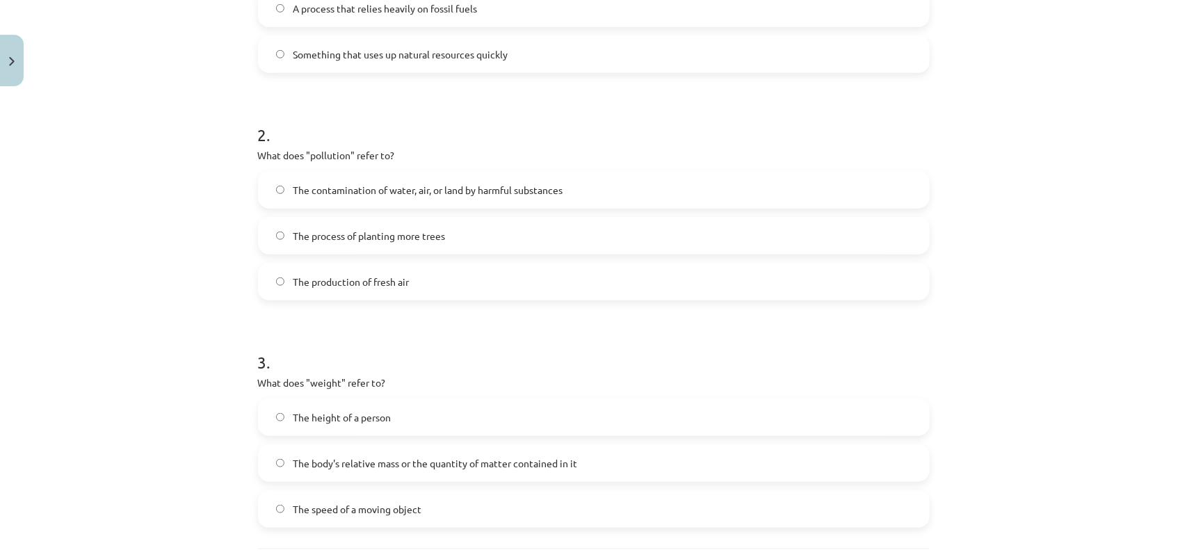
drag, startPoint x: 1297, startPoint y: 15, endPoint x: 629, endPoint y: 313, distance: 731.5
click at [629, 313] on form "1 . What does "sustainable" mean? Methods that do not deplete or destroy natura…" at bounding box center [593, 200] width 671 height 654
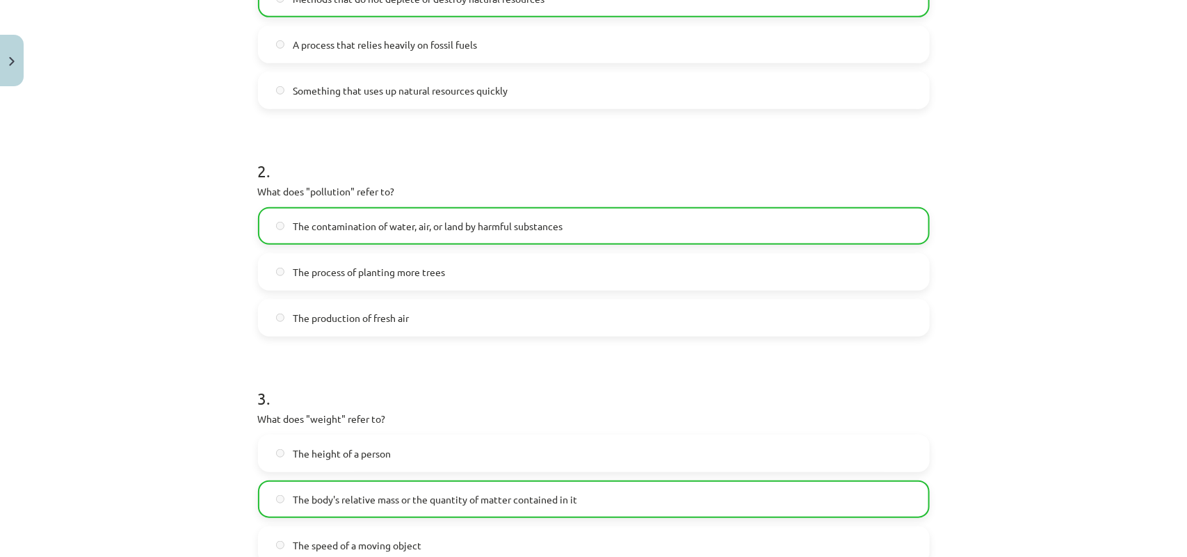
scroll to position [579, 0]
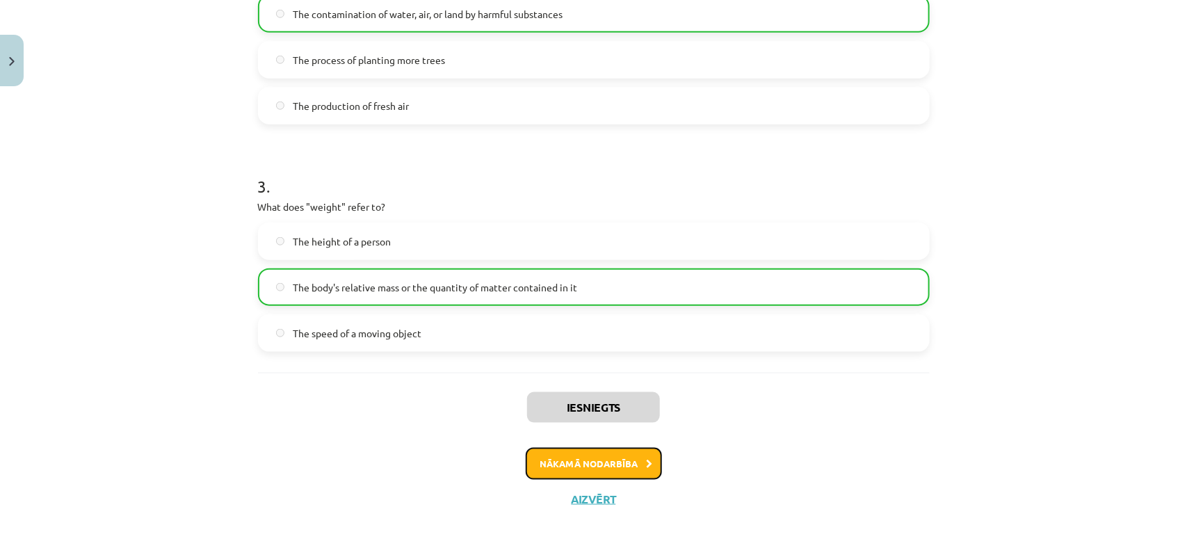
click at [585, 445] on button "Nākamā nodarbība" at bounding box center [593, 464] width 136 height 32
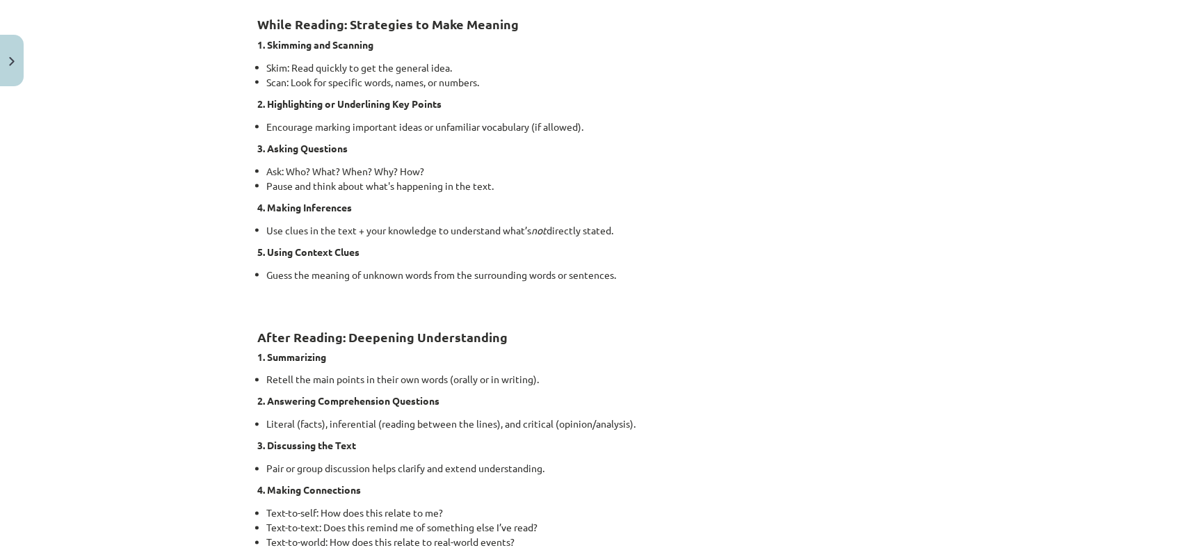
scroll to position [1050, 0]
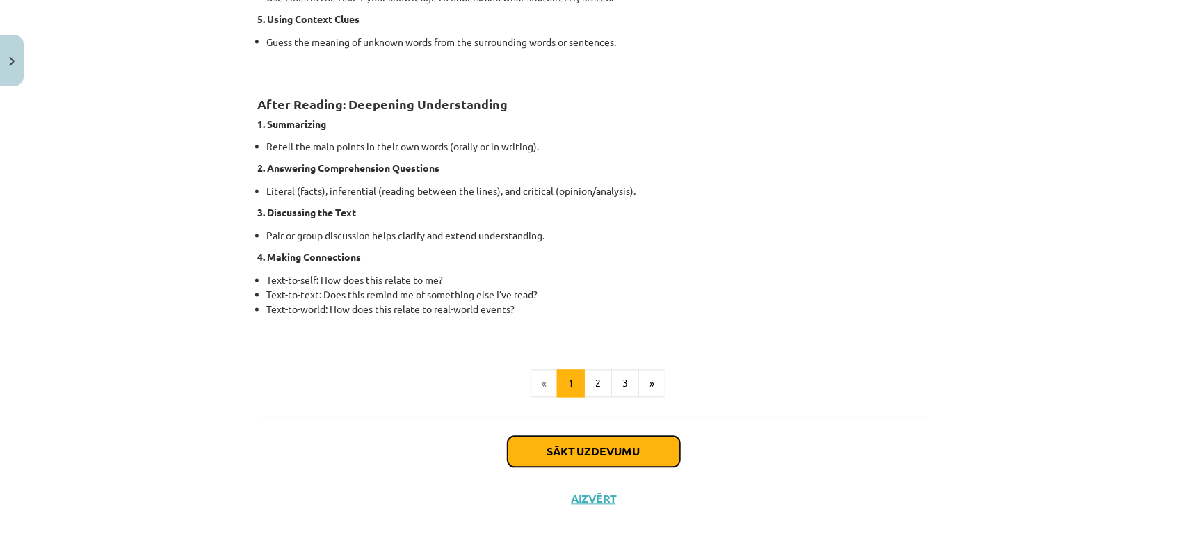
click at [610, 445] on button "Sākt uzdevumu" at bounding box center [593, 452] width 172 height 31
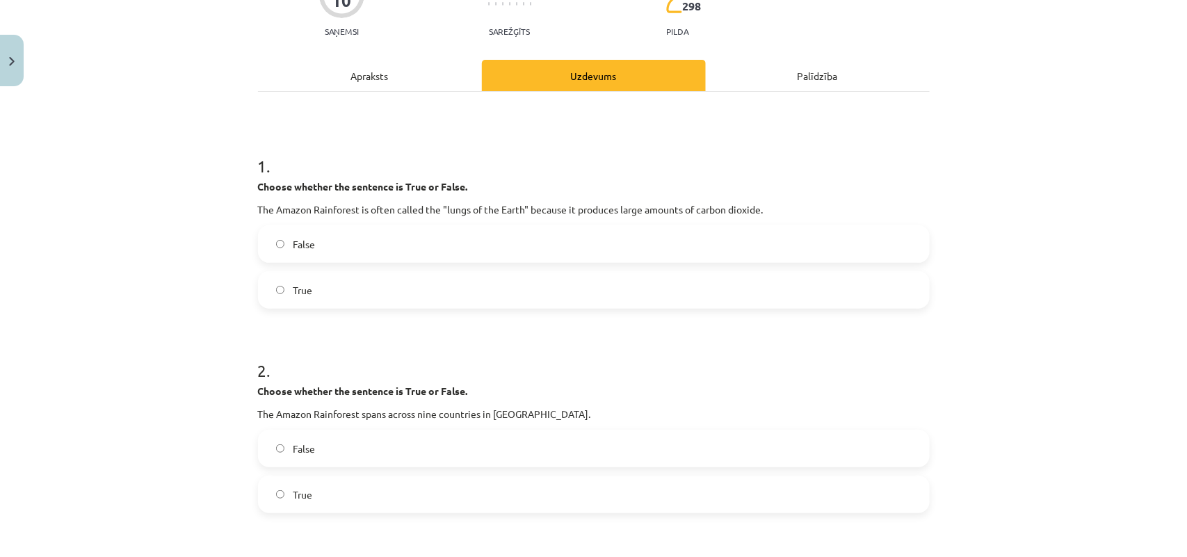
scroll to position [174, 0]
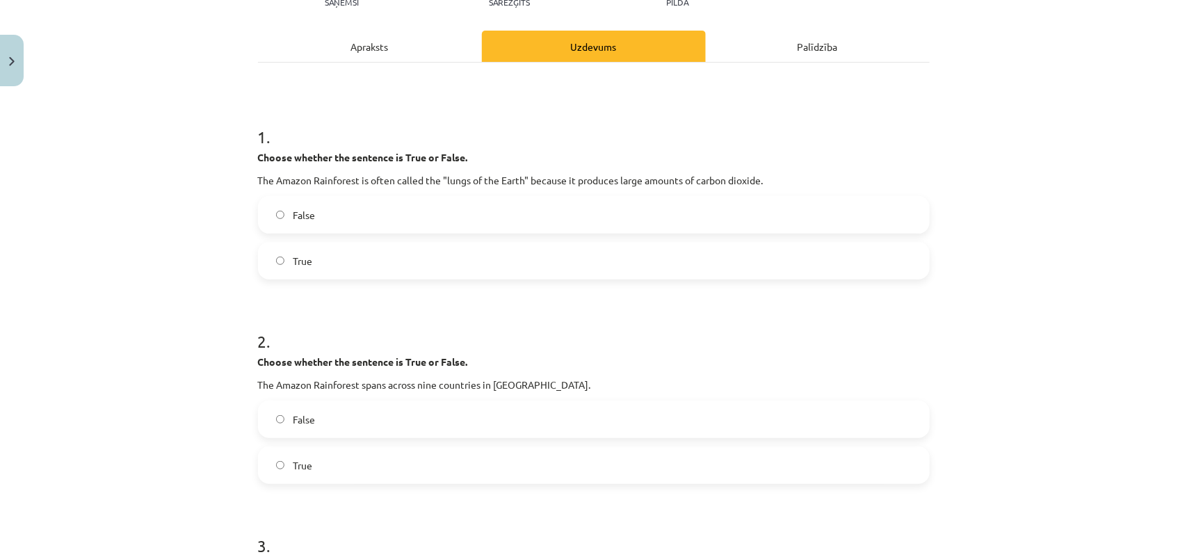
click at [407, 259] on label "True" at bounding box center [593, 260] width 669 height 35
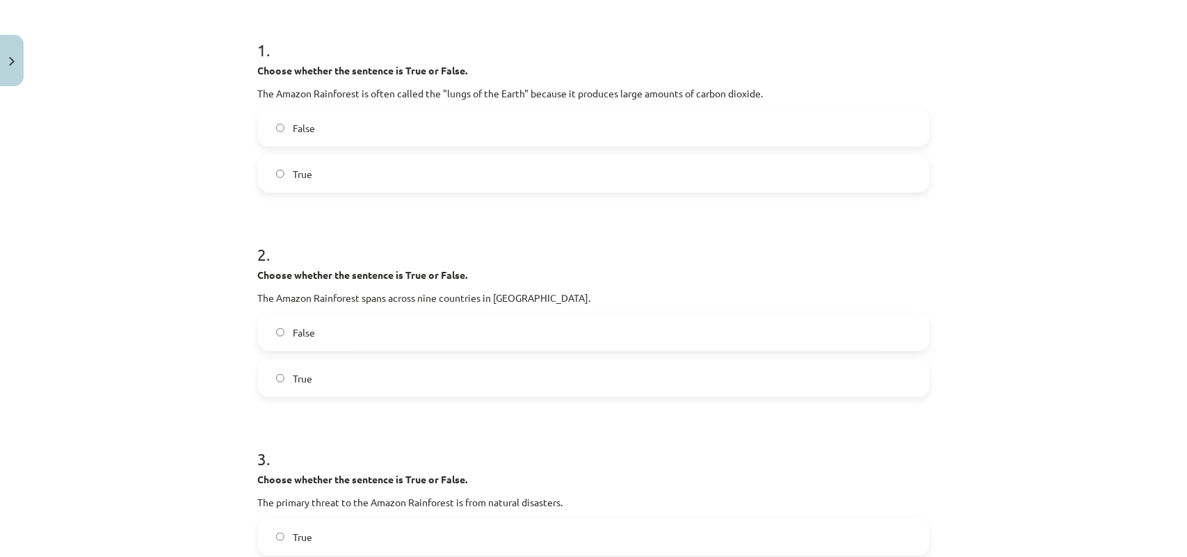
click at [320, 331] on label "False" at bounding box center [593, 332] width 669 height 35
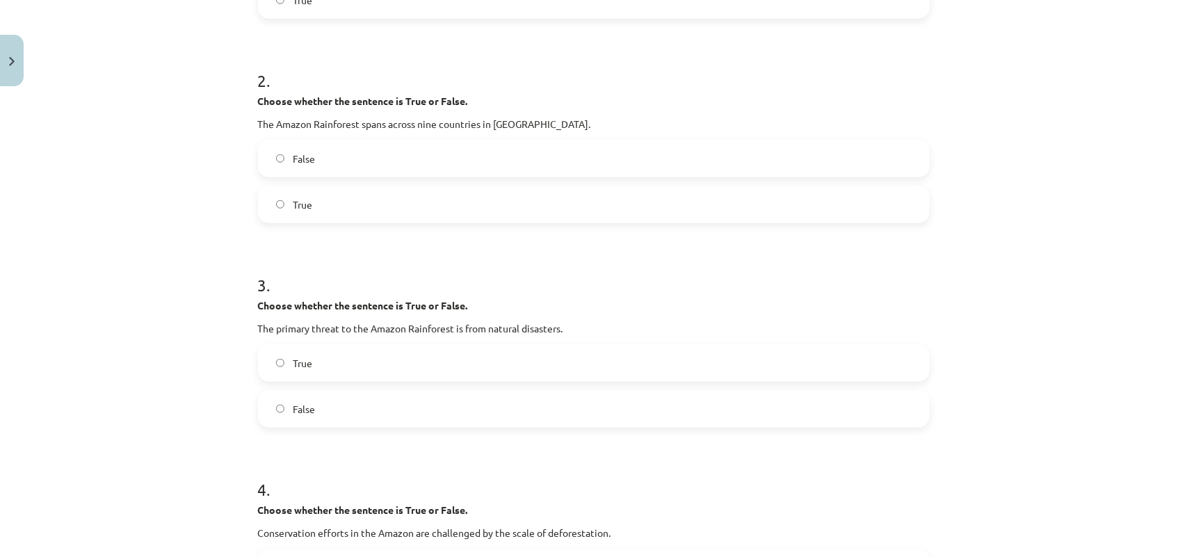
click at [332, 412] on label "False" at bounding box center [593, 408] width 669 height 35
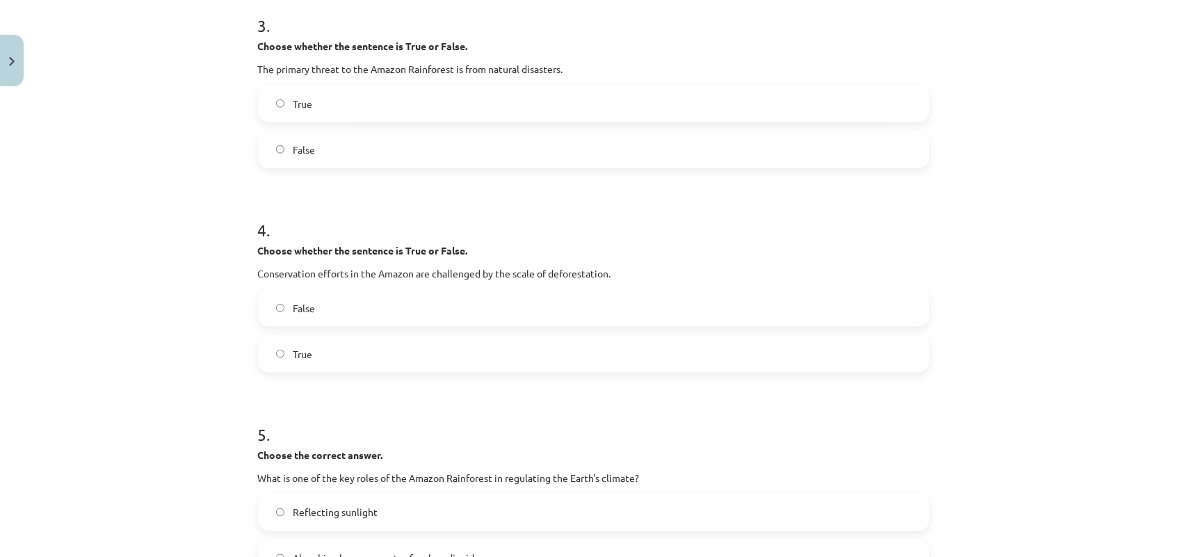
scroll to position [695, 0]
click at [329, 364] on label "True" at bounding box center [593, 352] width 669 height 35
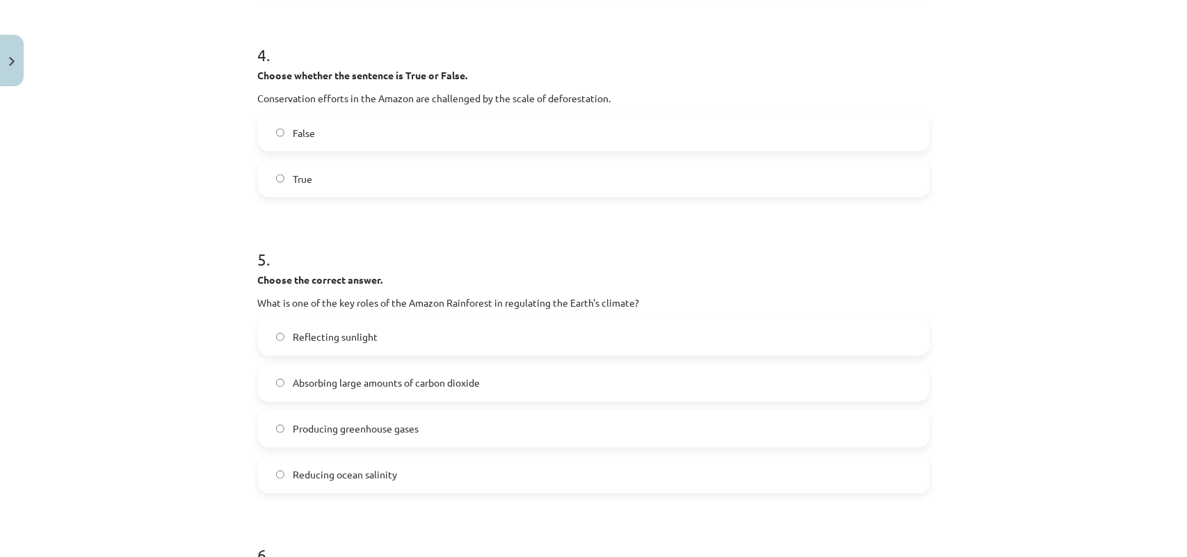
click at [320, 387] on span "Absorbing large amounts of carbon dioxide" at bounding box center [386, 383] width 187 height 15
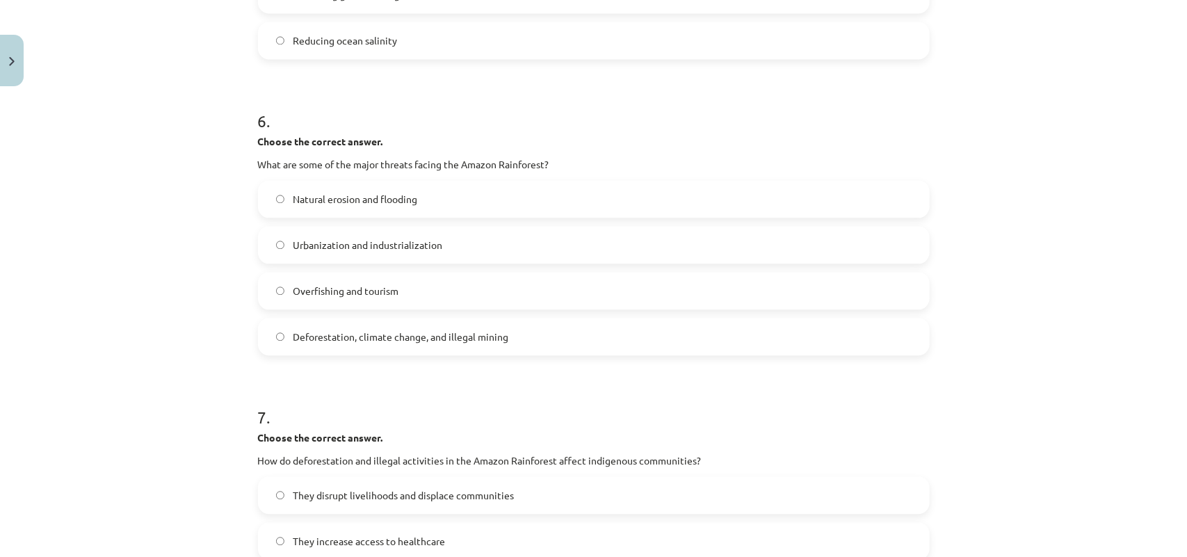
click at [369, 330] on span "Deforestation, climate change, and illegal mining" at bounding box center [400, 336] width 215 height 15
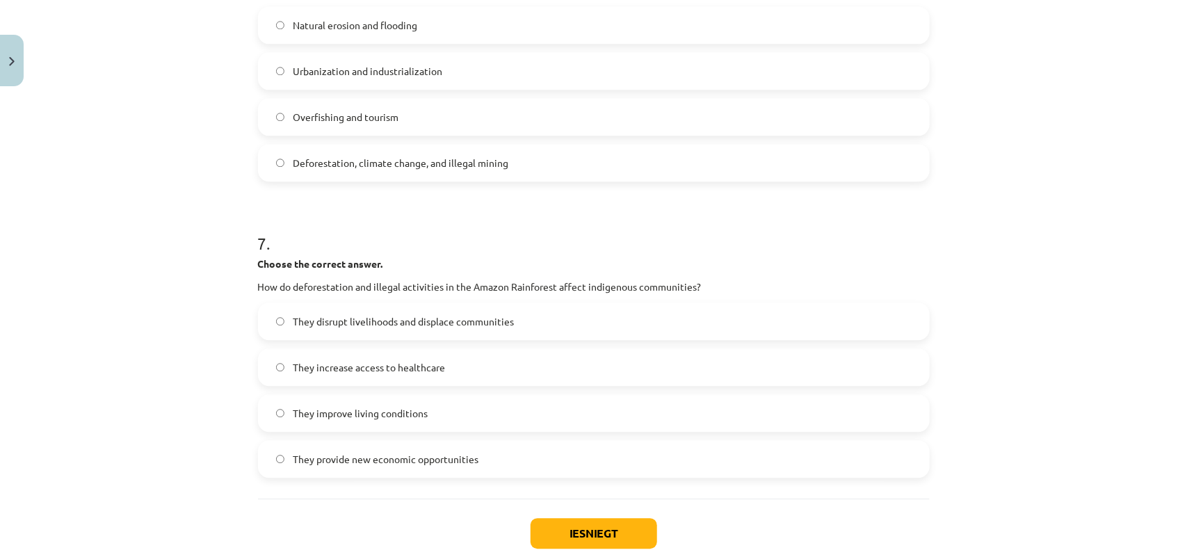
click at [367, 360] on span "They increase access to healthcare" at bounding box center [369, 367] width 152 height 15
click at [564, 445] on button "Iesniegt" at bounding box center [593, 533] width 127 height 31
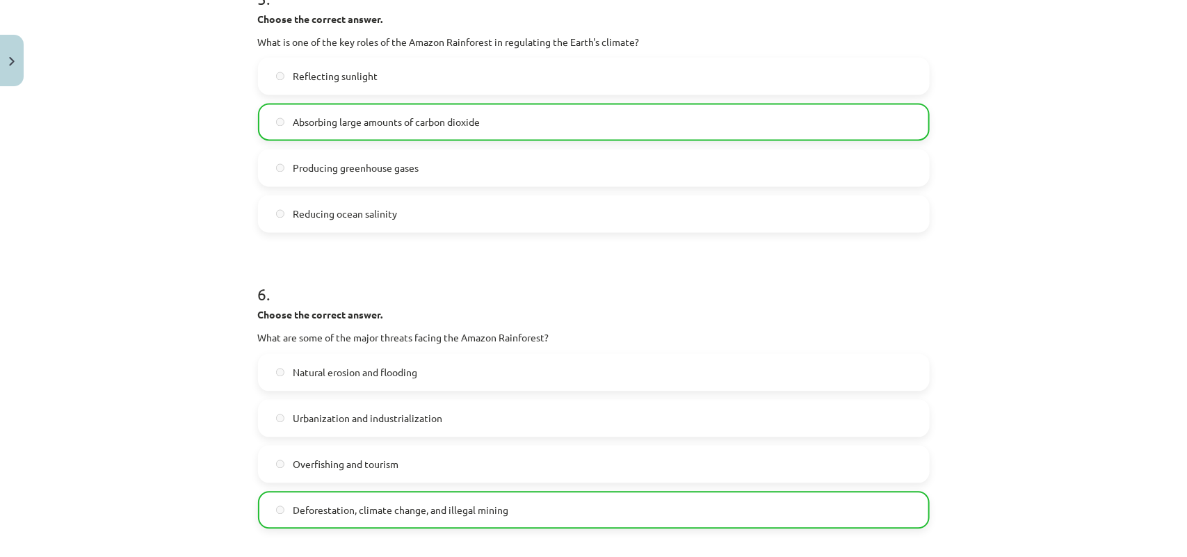
scroll to position [1603, 0]
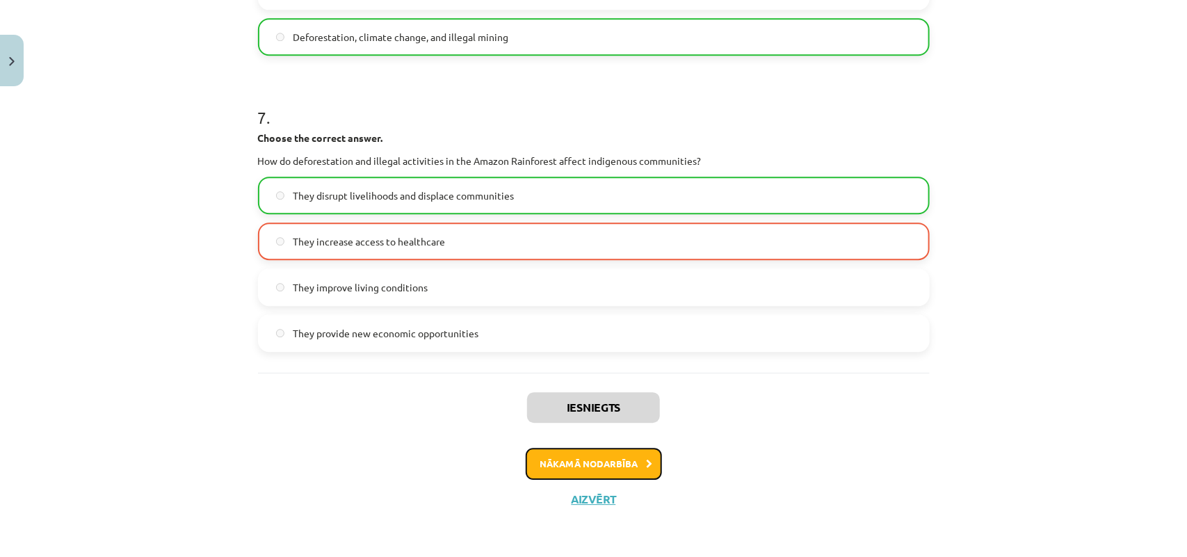
click at [582, 445] on button "Nākamā nodarbība" at bounding box center [593, 464] width 136 height 32
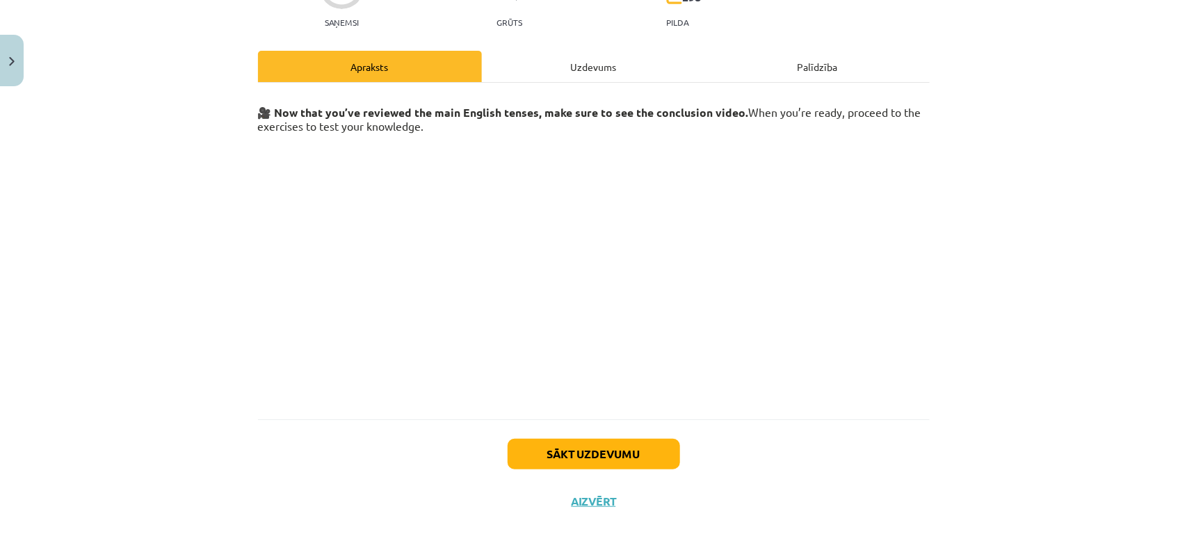
scroll to position [156, 0]
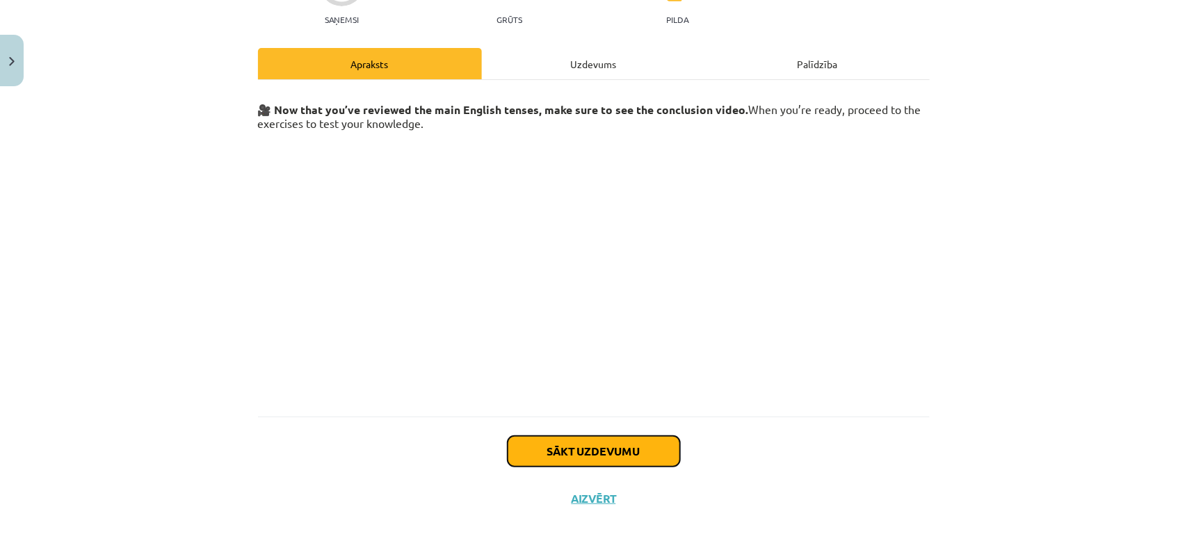
click at [619, 445] on button "Sākt uzdevumu" at bounding box center [593, 451] width 172 height 31
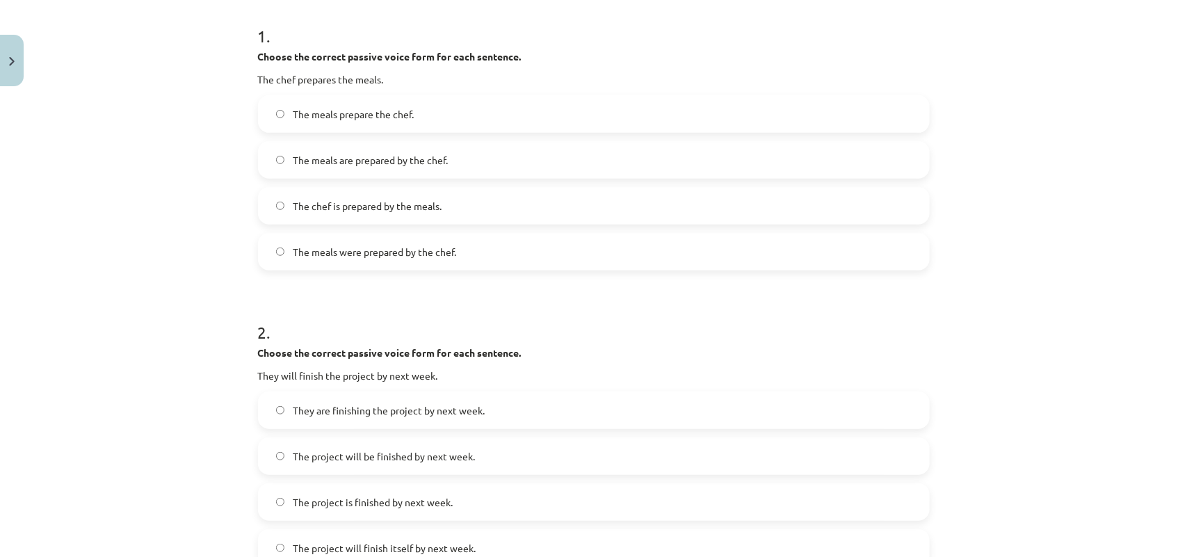
scroll to position [282, 0]
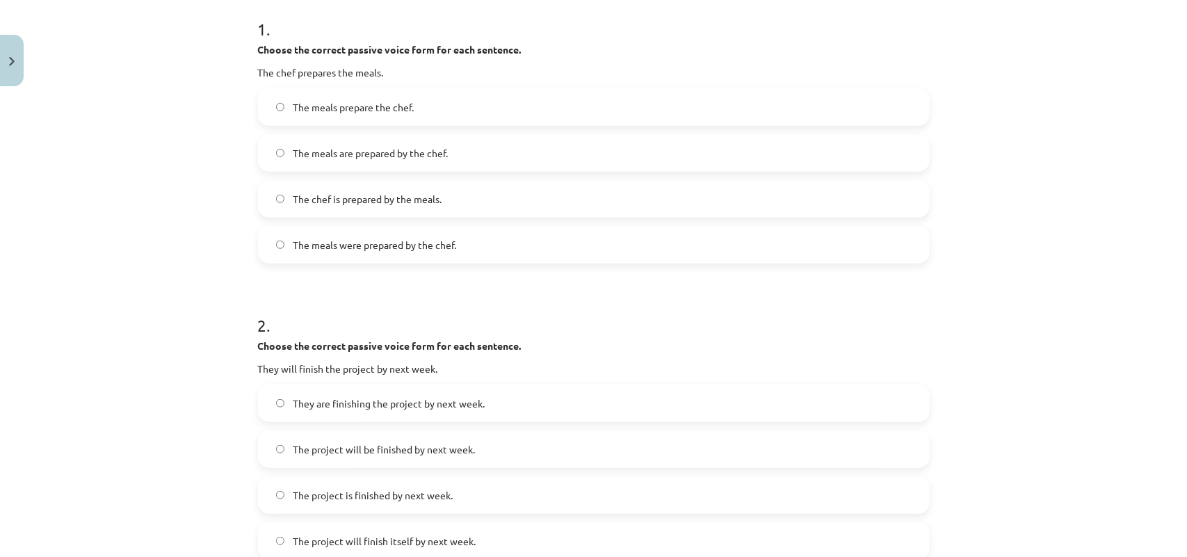
click at [321, 110] on span "The meals prepare the chef." at bounding box center [353, 107] width 121 height 15
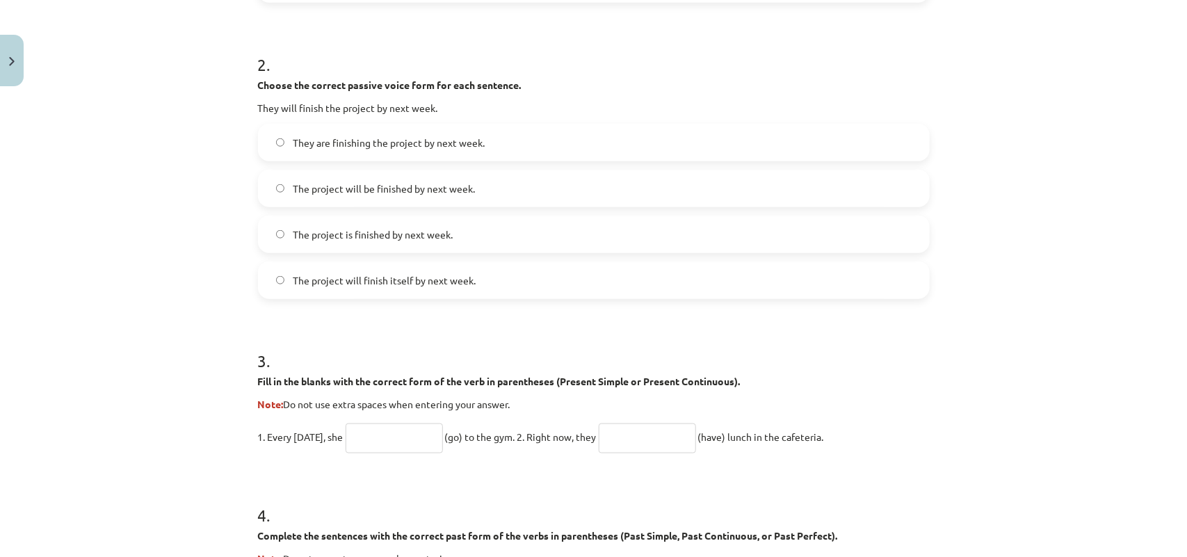
click at [377, 284] on span "The project will finish itself by next week." at bounding box center [384, 280] width 183 height 15
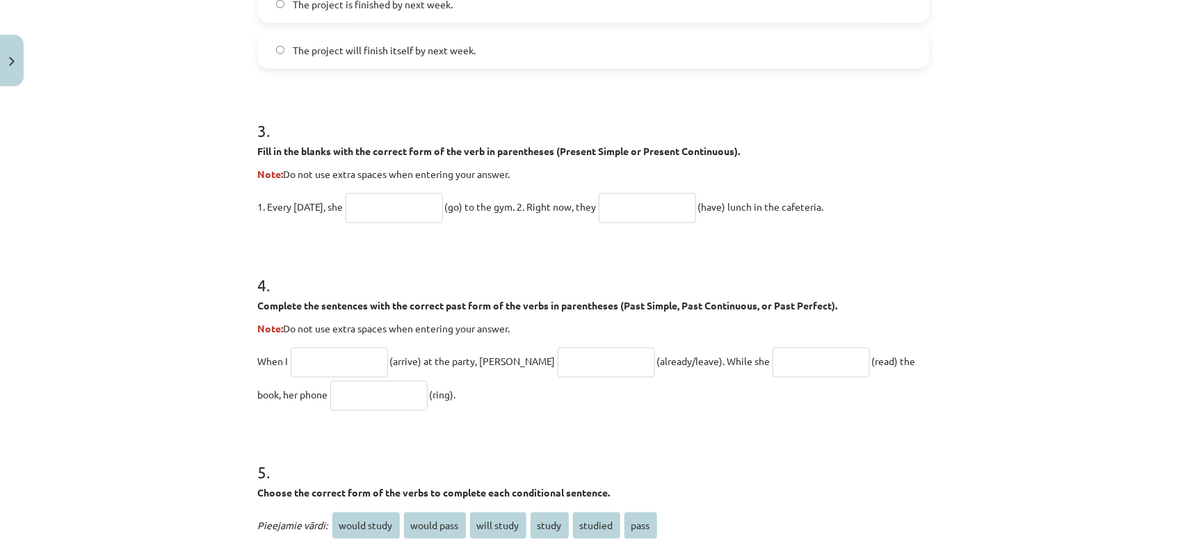
scroll to position [803, 0]
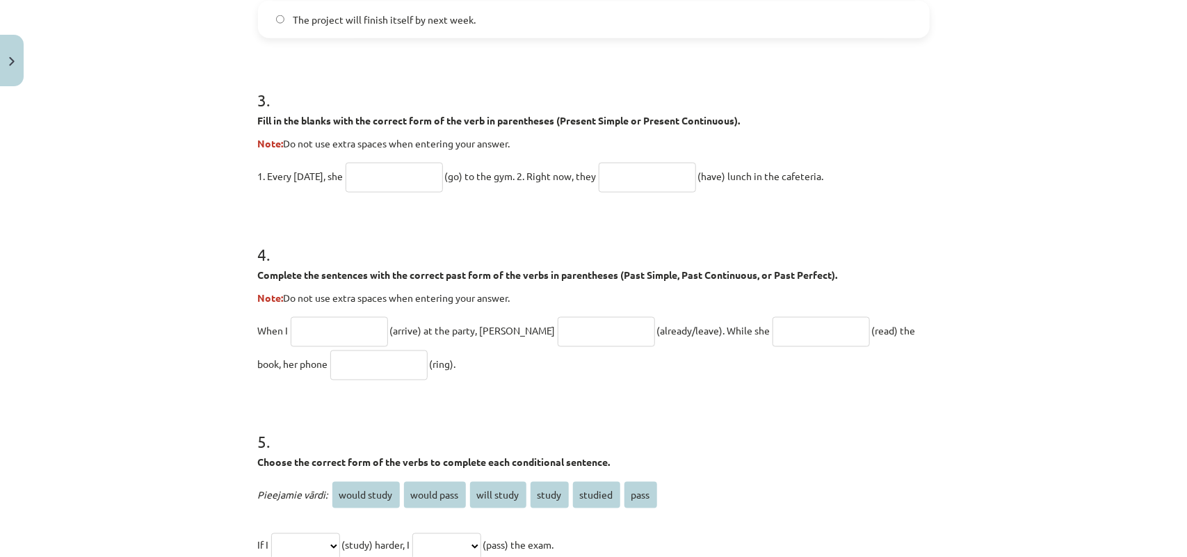
click at [386, 168] on input "text" at bounding box center [393, 178] width 97 height 30
click at [165, 202] on div "Mācību tēma: Angļu valoda i - 10.klase 1.ieskaites mācību materiāls #12 ✅ Final…" at bounding box center [593, 278] width 1187 height 557
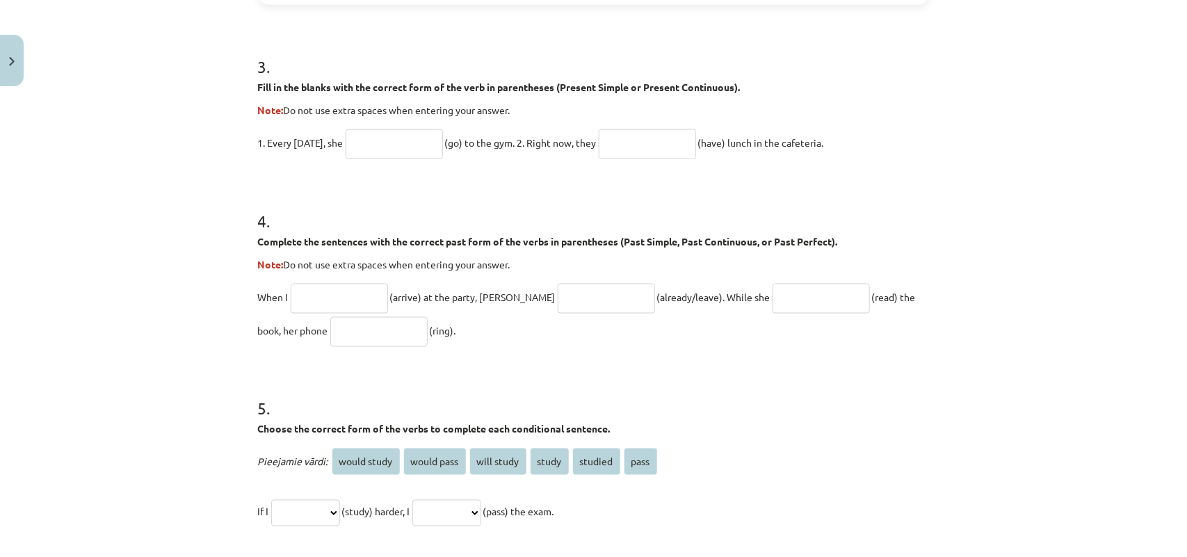
scroll to position [890, 0]
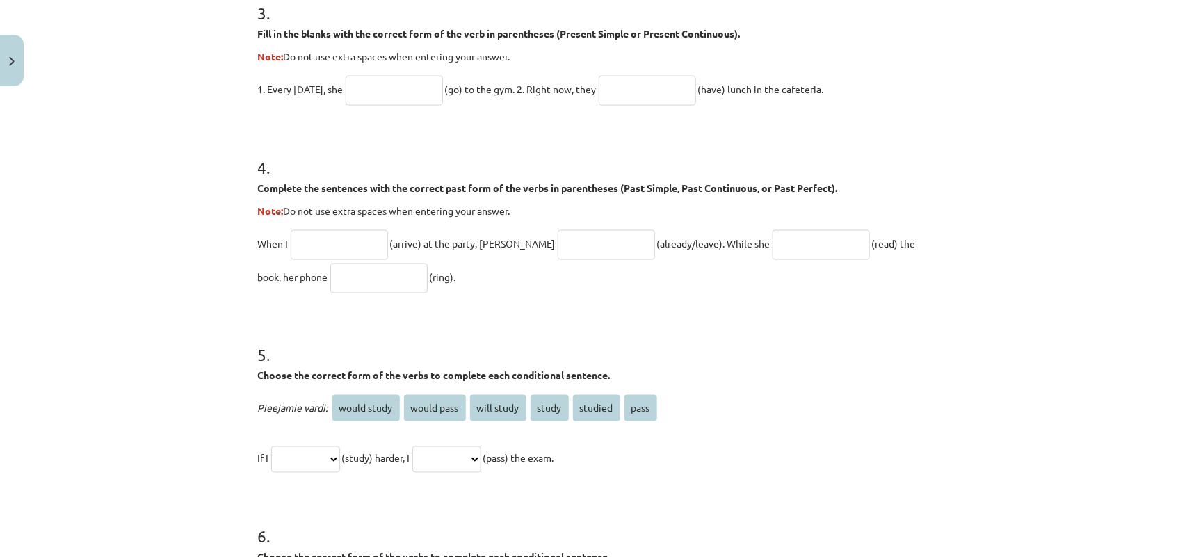
click at [366, 92] on input "text" at bounding box center [393, 91] width 97 height 30
type input "****"
click at [619, 97] on input "text" at bounding box center [646, 91] width 97 height 30
type input "**********"
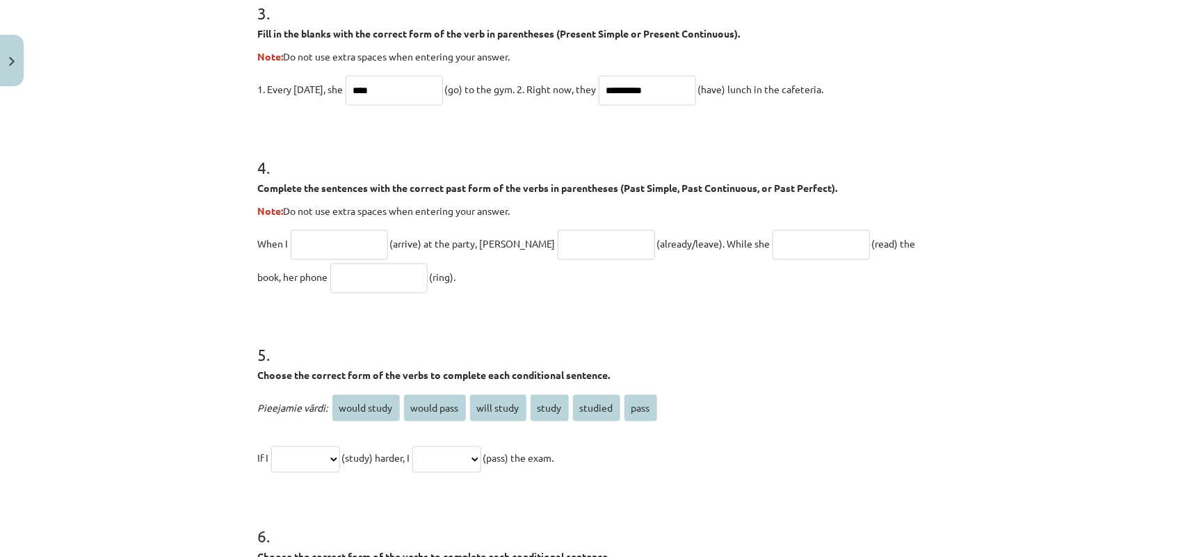
click at [327, 249] on input "text" at bounding box center [339, 245] width 97 height 30
type input "*******"
click at [557, 245] on input "text" at bounding box center [605, 245] width 97 height 30
type input "**********"
click at [772, 244] on input "text" at bounding box center [820, 245] width 97 height 30
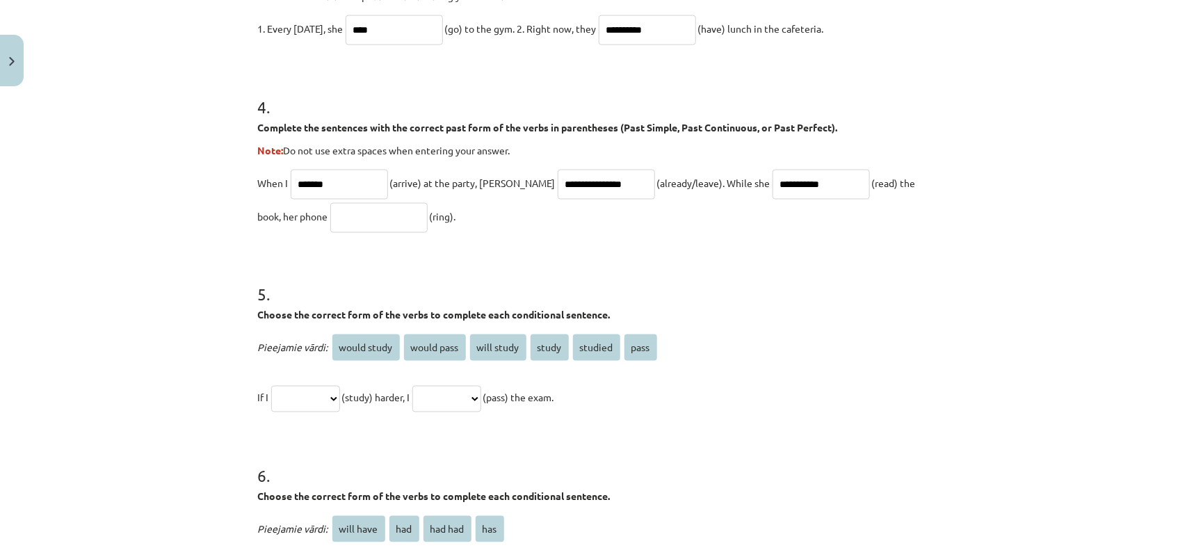
scroll to position [977, 0]
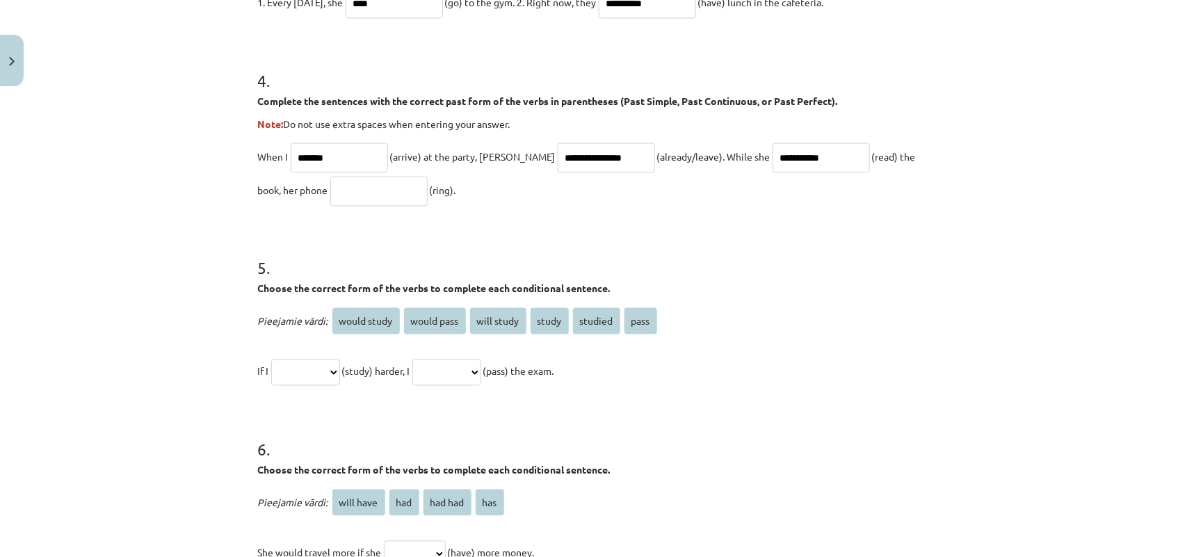
type input "**********"
click at [363, 195] on input "text" at bounding box center [378, 192] width 97 height 30
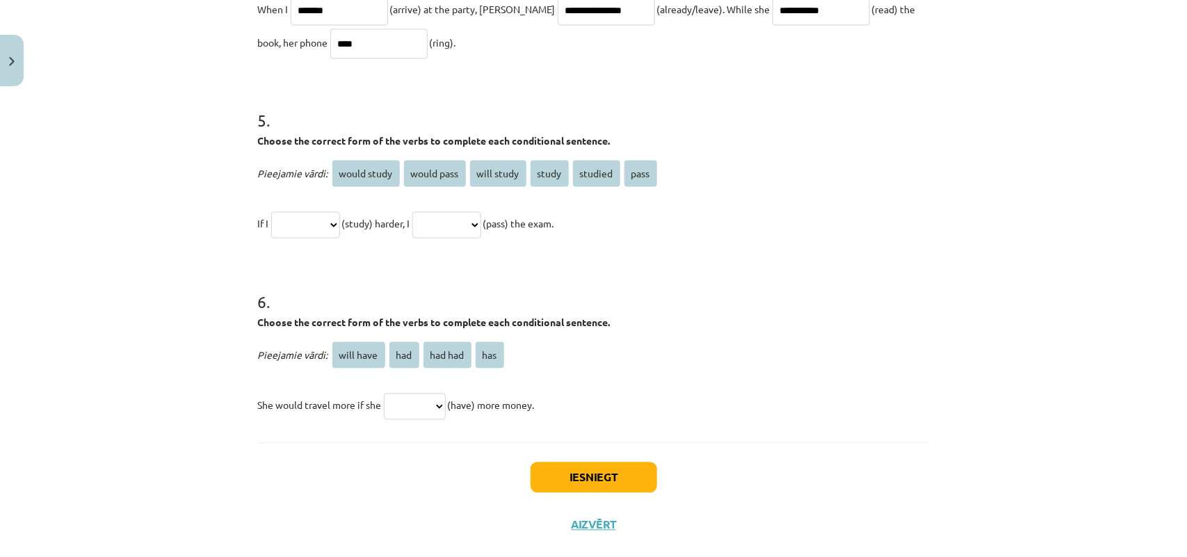
scroll to position [1150, 0]
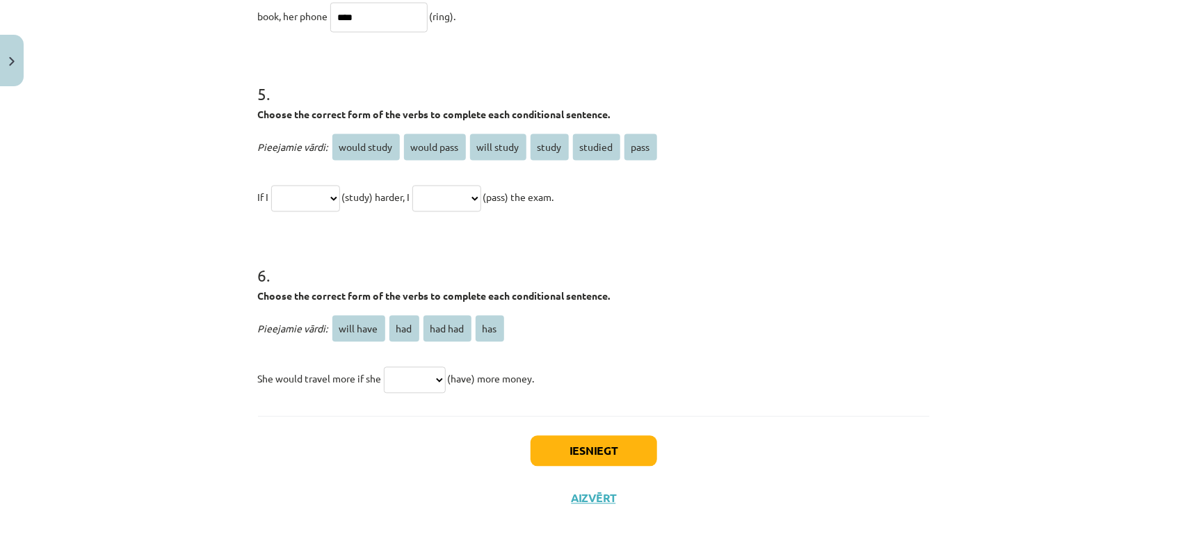
type input "****"
click at [190, 211] on div "**********" at bounding box center [593, 278] width 1187 height 557
click at [376, 154] on span "would study" at bounding box center [365, 147] width 67 height 26
click at [356, 145] on span "would study" at bounding box center [365, 147] width 67 height 26
drag, startPoint x: 375, startPoint y: 143, endPoint x: 361, endPoint y: 148, distance: 14.7
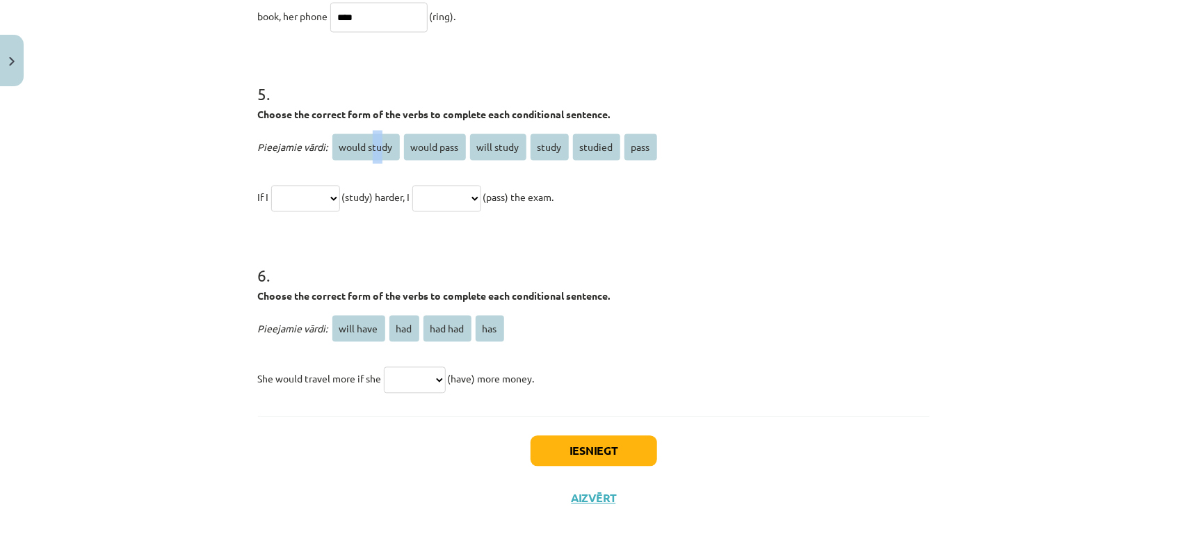
click at [364, 148] on span "would study" at bounding box center [365, 147] width 67 height 26
click at [332, 193] on select "**********" at bounding box center [305, 199] width 69 height 26
select select "**********"
click at [271, 186] on select "**********" at bounding box center [305, 199] width 69 height 26
click at [437, 143] on span "would pass" at bounding box center [435, 147] width 62 height 26
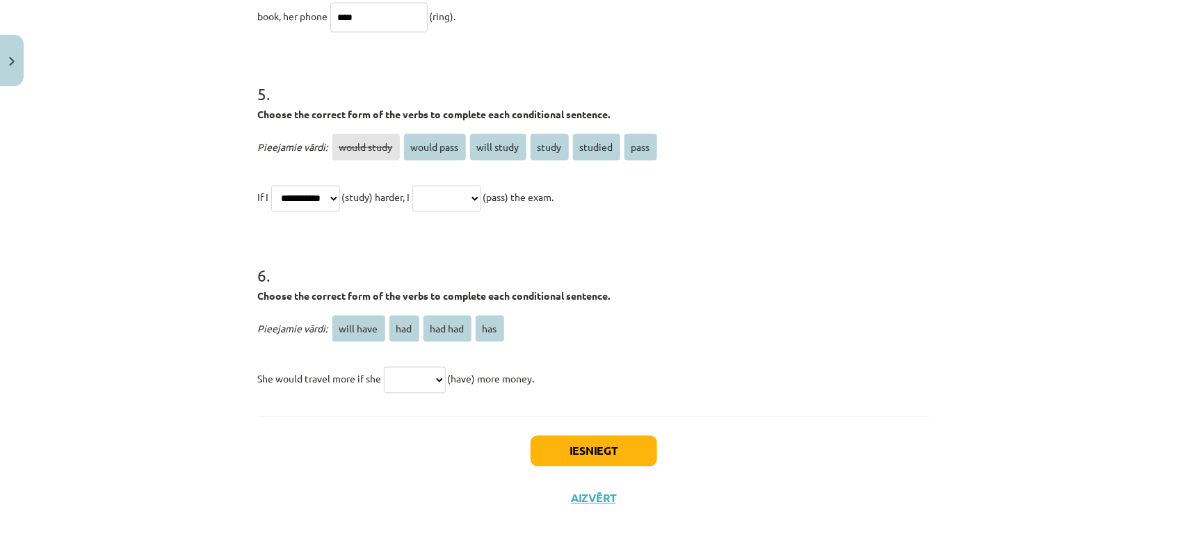
click at [463, 191] on select "**********" at bounding box center [446, 199] width 69 height 26
select select "**********"
click at [429, 186] on select "**********" at bounding box center [446, 199] width 69 height 26
click at [150, 407] on div "**********" at bounding box center [593, 278] width 1187 height 557
click at [418, 374] on select "********* *** ******* ***" at bounding box center [415, 380] width 62 height 26
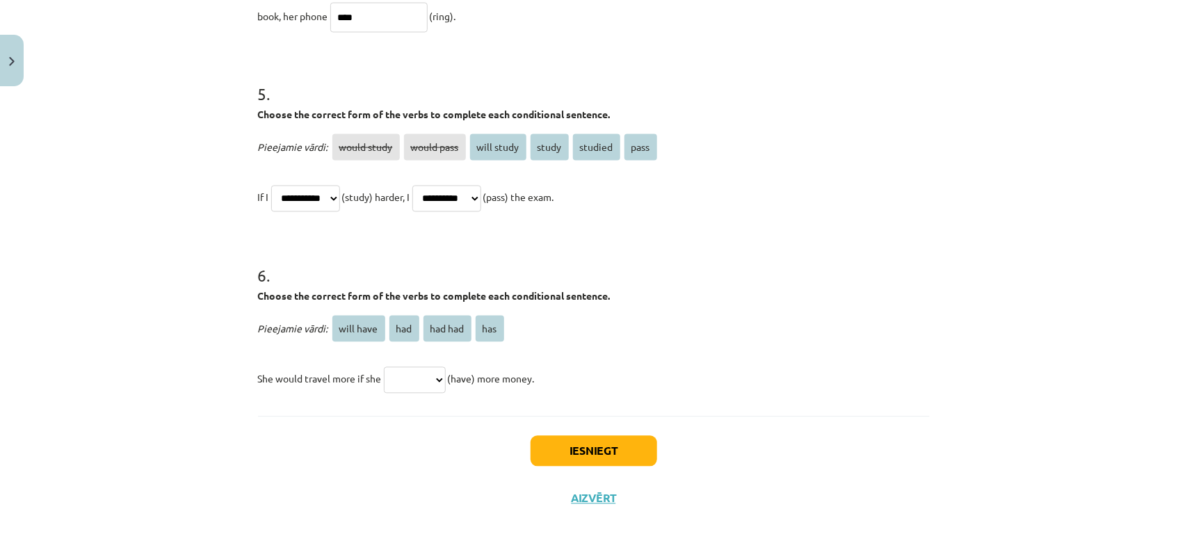
click at [258, 418] on div "Iesniegt Aizvērt" at bounding box center [593, 464] width 671 height 97
click at [419, 376] on select "********* *** ******* ***" at bounding box center [415, 380] width 62 height 26
select select "***"
click at [384, 367] on select "********* *** ******* ***" at bounding box center [415, 380] width 62 height 26
click at [546, 445] on button "Iesniegt" at bounding box center [593, 451] width 127 height 31
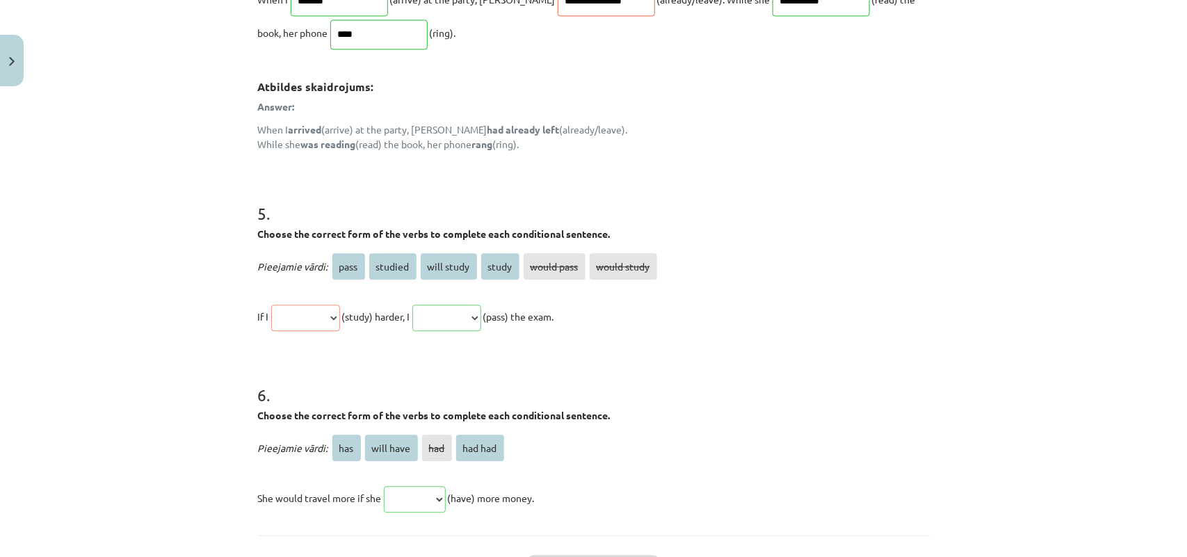
scroll to position [1399, 0]
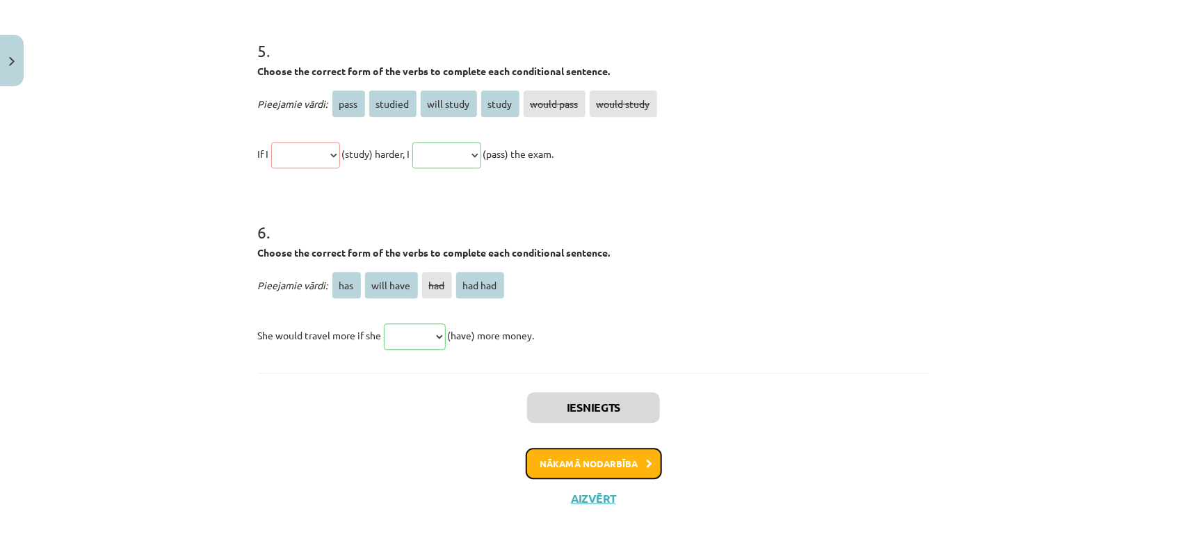
click at [600, 445] on button "Nākamā nodarbība" at bounding box center [593, 464] width 136 height 32
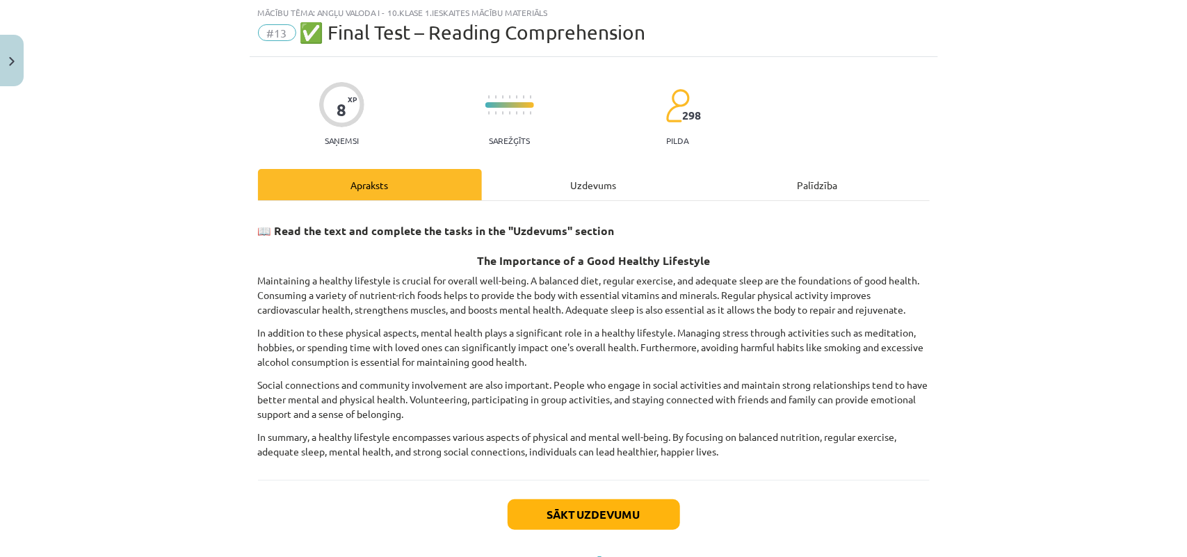
scroll to position [35, 0]
click at [596, 445] on div "Sākt uzdevumu Aizvērt" at bounding box center [593, 528] width 671 height 97
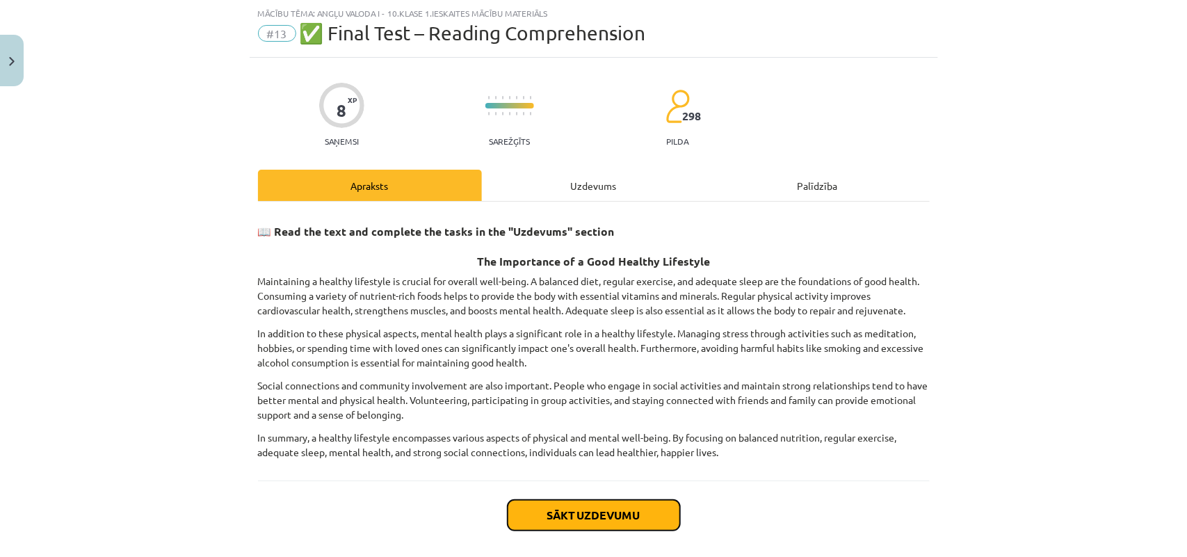
click at [615, 445] on button "Sākt uzdevumu" at bounding box center [593, 515] width 172 height 31
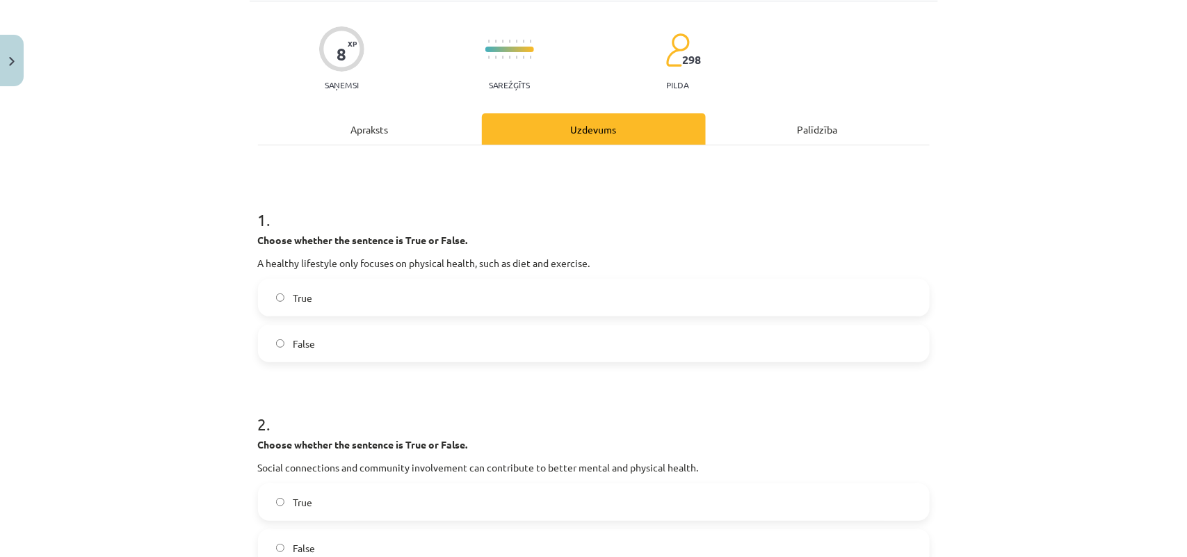
scroll to position [122, 0]
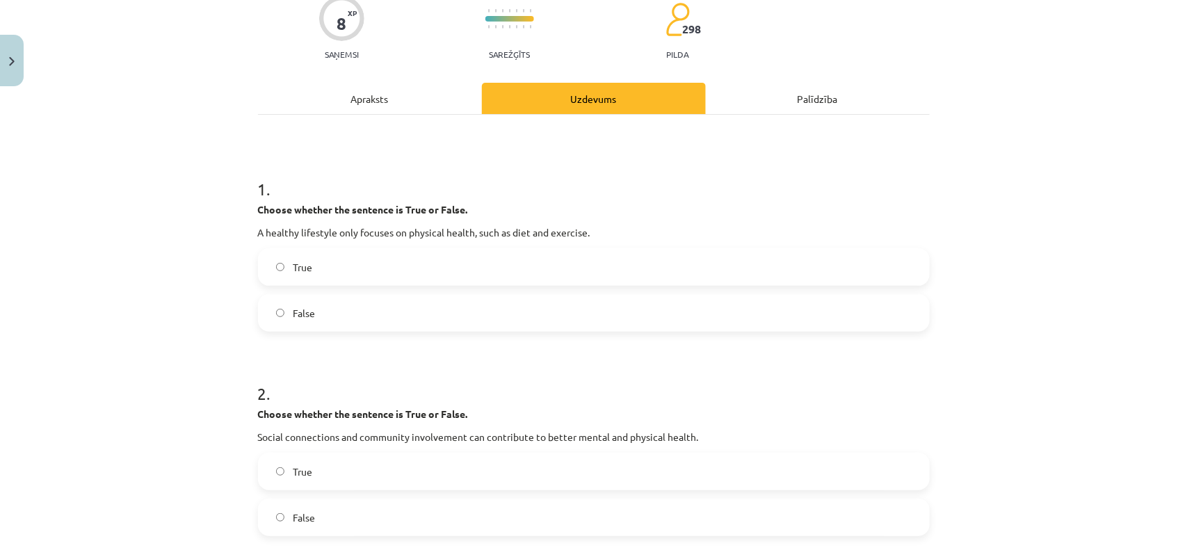
click at [306, 276] on label "True" at bounding box center [593, 267] width 669 height 35
click at [300, 308] on span "False" at bounding box center [304, 313] width 22 height 15
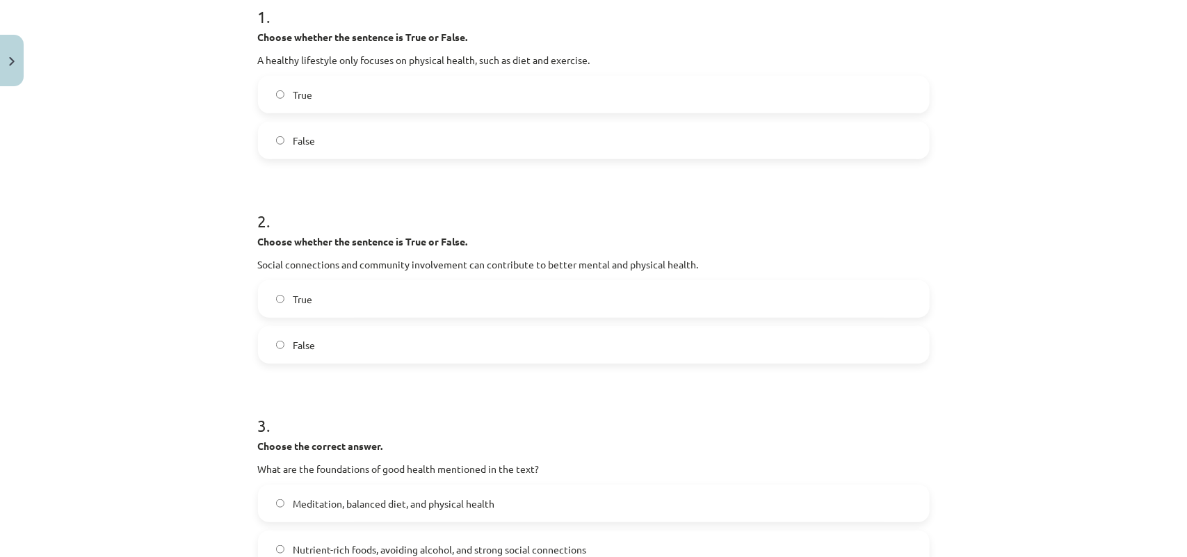
scroll to position [295, 0]
click at [272, 290] on label "True" at bounding box center [593, 297] width 669 height 35
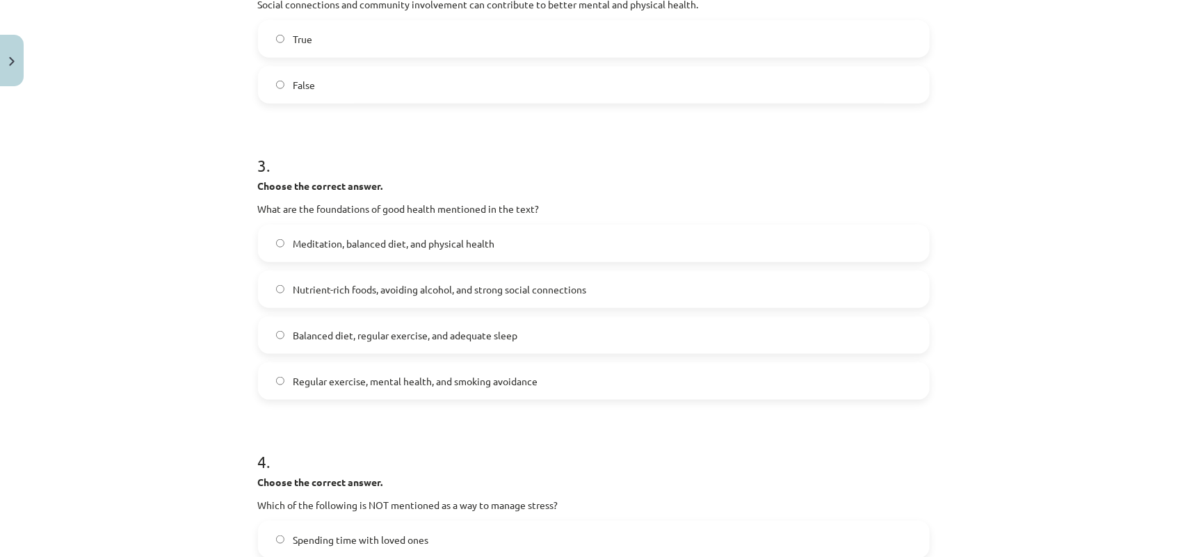
scroll to position [556, 0]
click at [318, 308] on div "Meditation, balanced diet, and physical health Nutrient-rich foods, avoiding al…" at bounding box center [593, 309] width 671 height 175
click at [325, 292] on span "Nutrient-rich foods, avoiding alcohol, and strong social connections" at bounding box center [439, 287] width 293 height 15
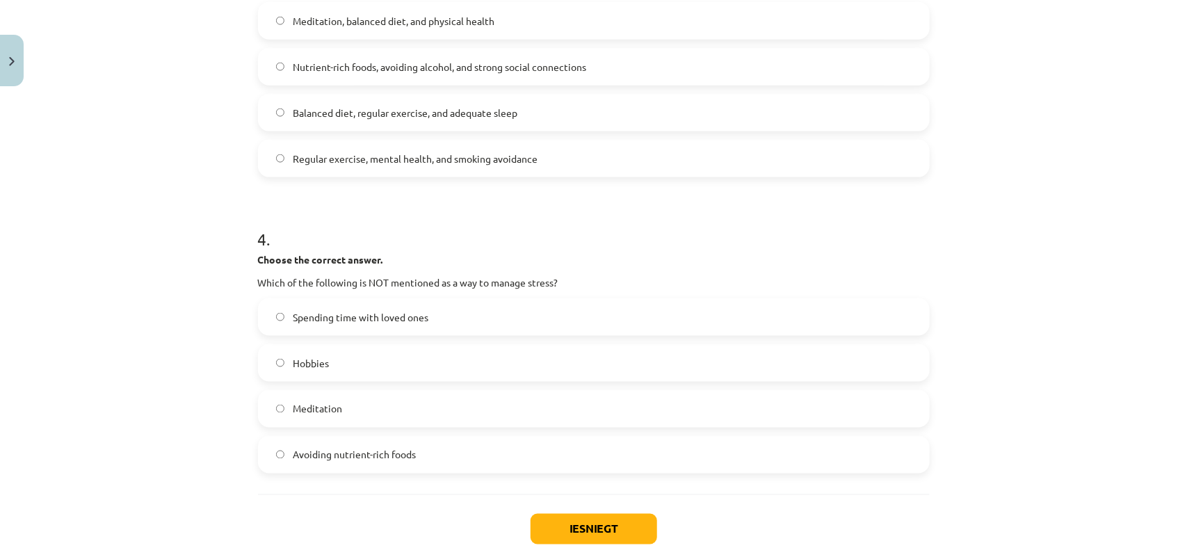
scroll to position [817, 0]
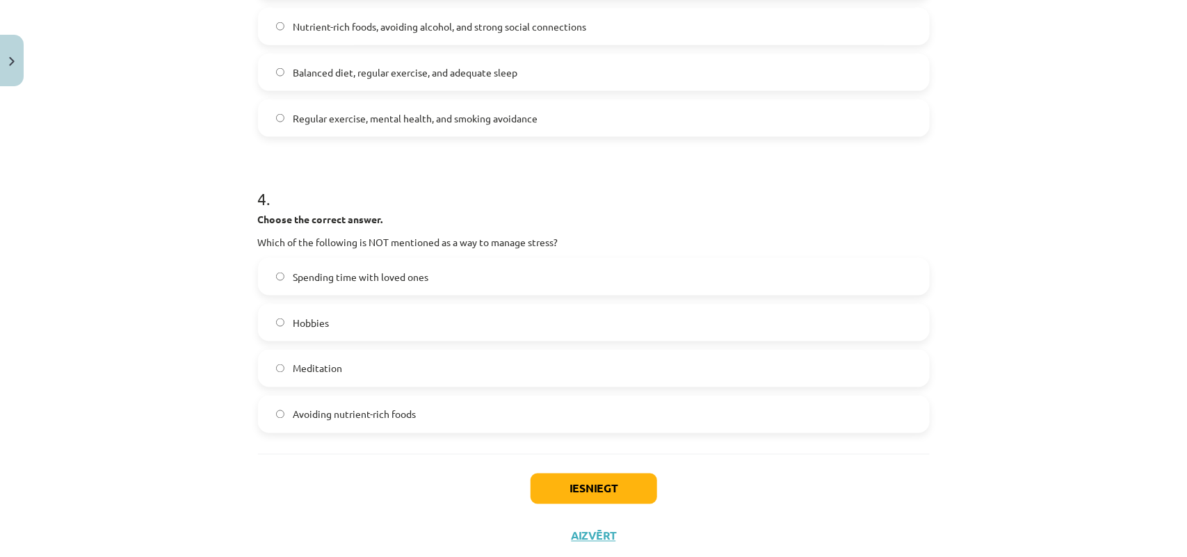
click at [341, 381] on label "Meditation" at bounding box center [593, 368] width 669 height 35
click at [342, 397] on label "Avoiding nutrient-rich foods" at bounding box center [593, 414] width 669 height 35
click at [638, 445] on button "Iesniegt" at bounding box center [593, 488] width 127 height 31
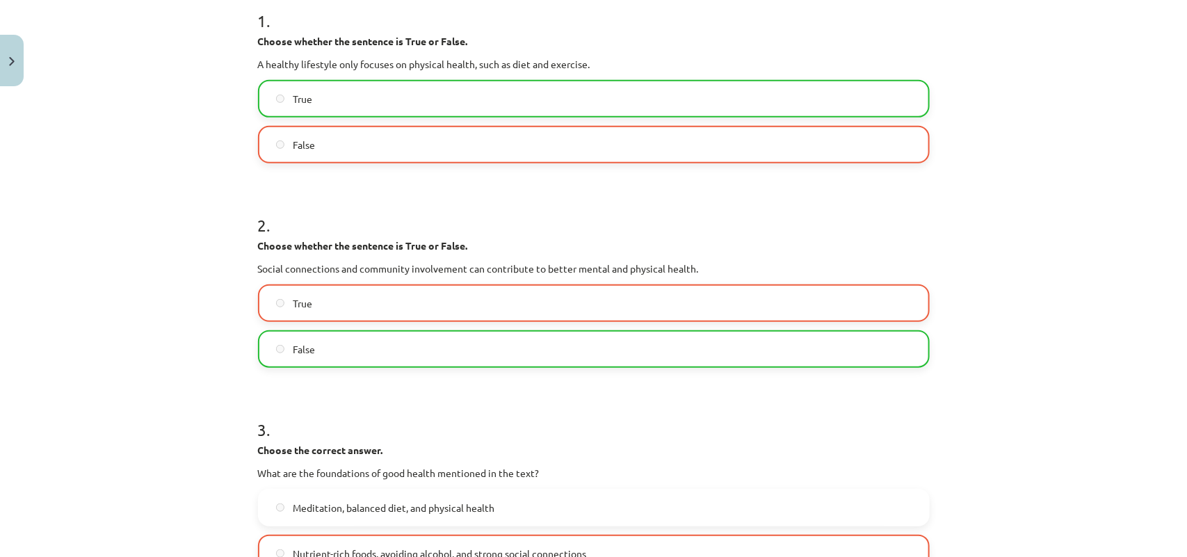
scroll to position [898, 0]
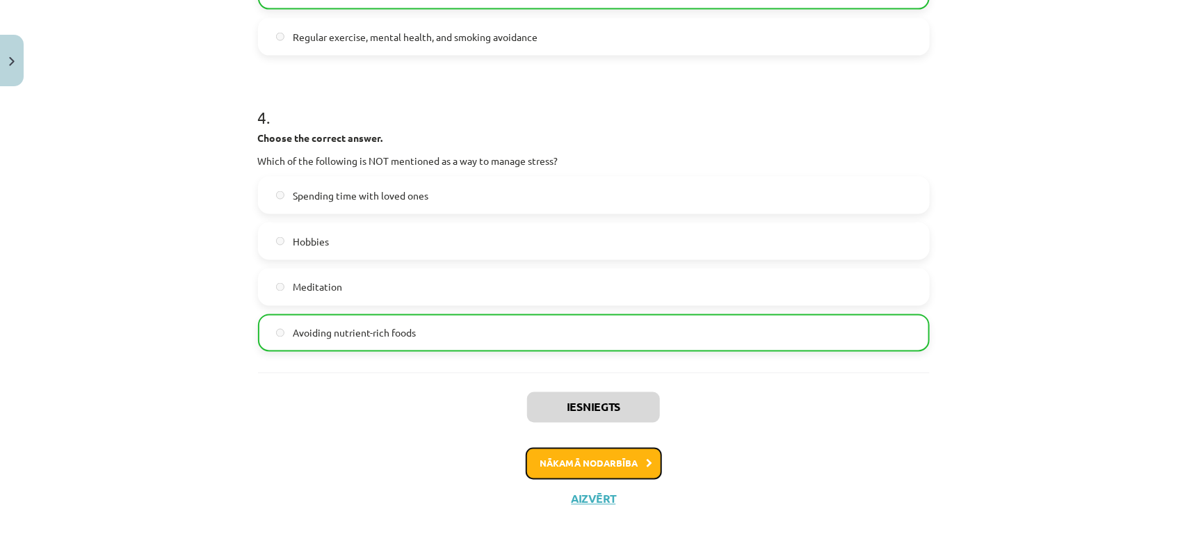
click at [608, 445] on button "Nākamā nodarbība" at bounding box center [593, 464] width 136 height 32
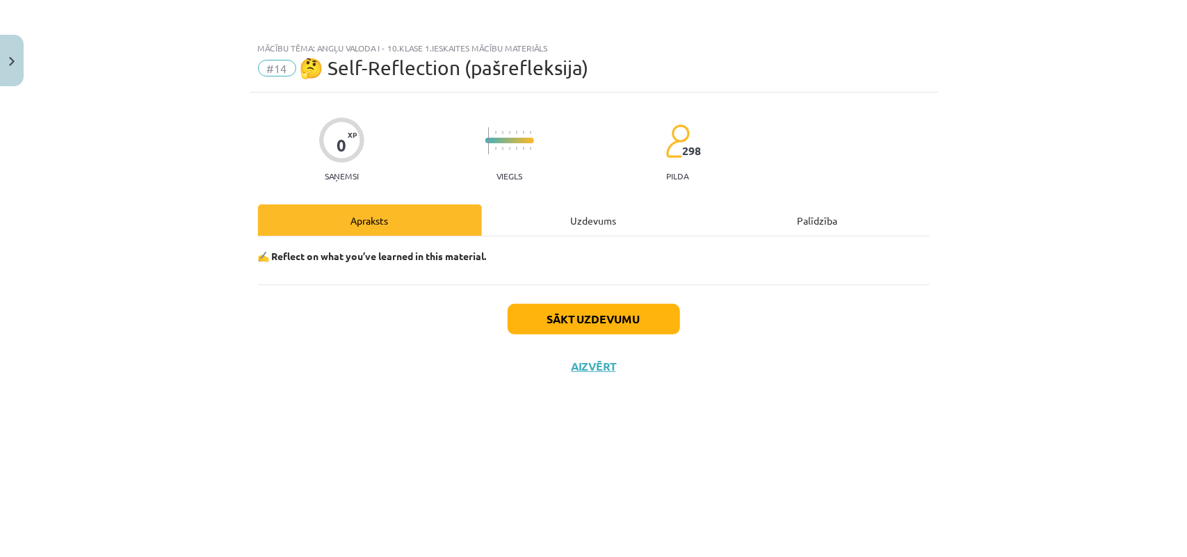
scroll to position [0, 0]
click at [580, 320] on button "Sākt uzdevumu" at bounding box center [593, 319] width 172 height 31
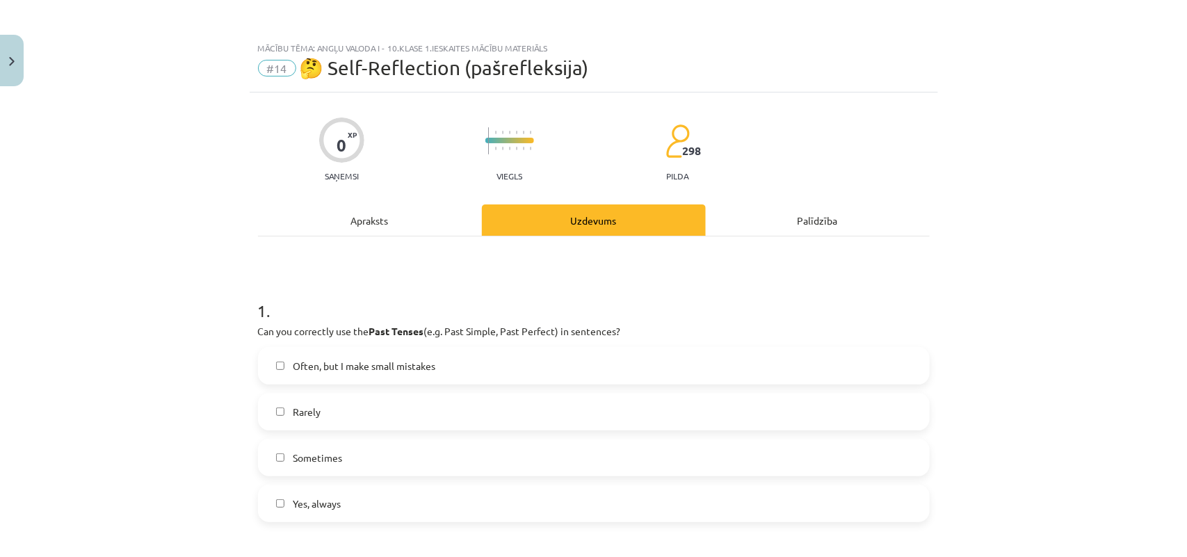
scroll to position [87, 0]
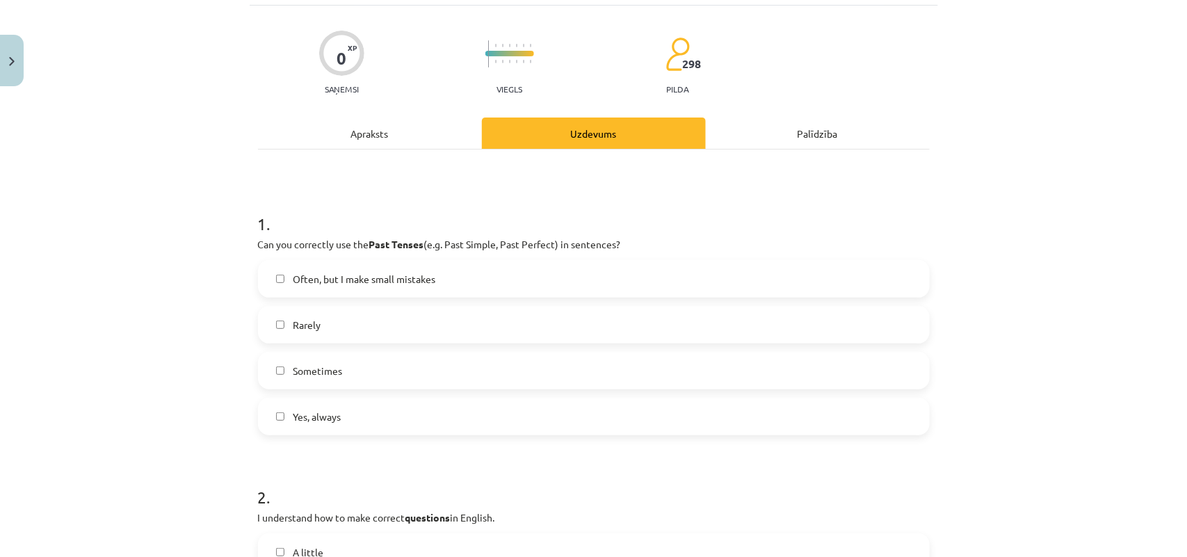
click at [272, 272] on label "Often, but I make small mistakes" at bounding box center [593, 278] width 669 height 35
click at [296, 407] on label "Yes, always" at bounding box center [593, 416] width 669 height 35
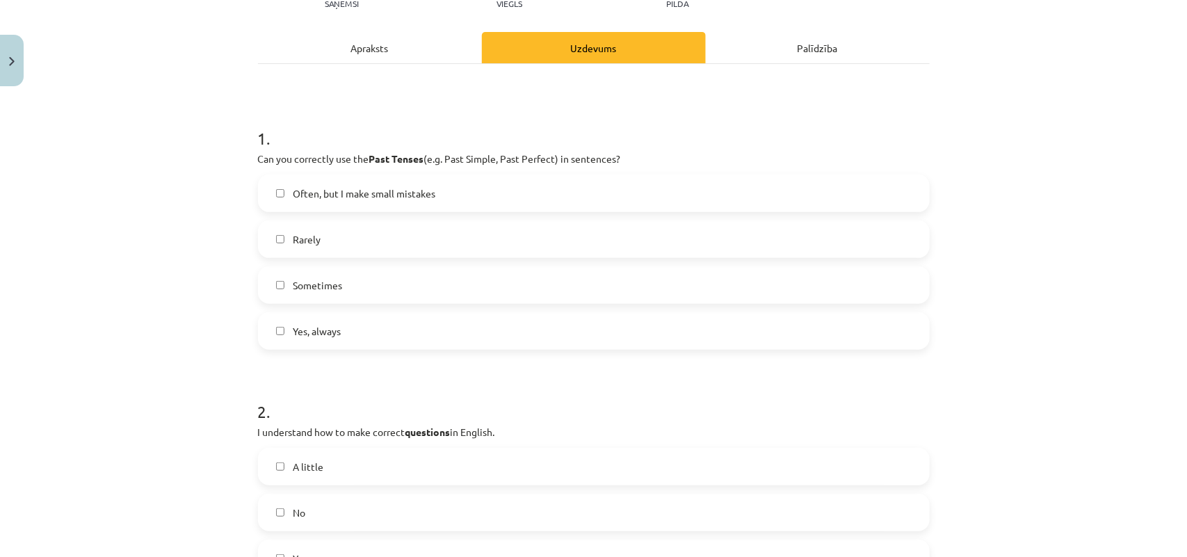
scroll to position [174, 0]
click at [315, 265] on div "Sometimes" at bounding box center [593, 284] width 671 height 38
click at [325, 235] on label "Rarely" at bounding box center [593, 237] width 669 height 35
click at [272, 289] on label "Sometimes" at bounding box center [593, 283] width 669 height 35
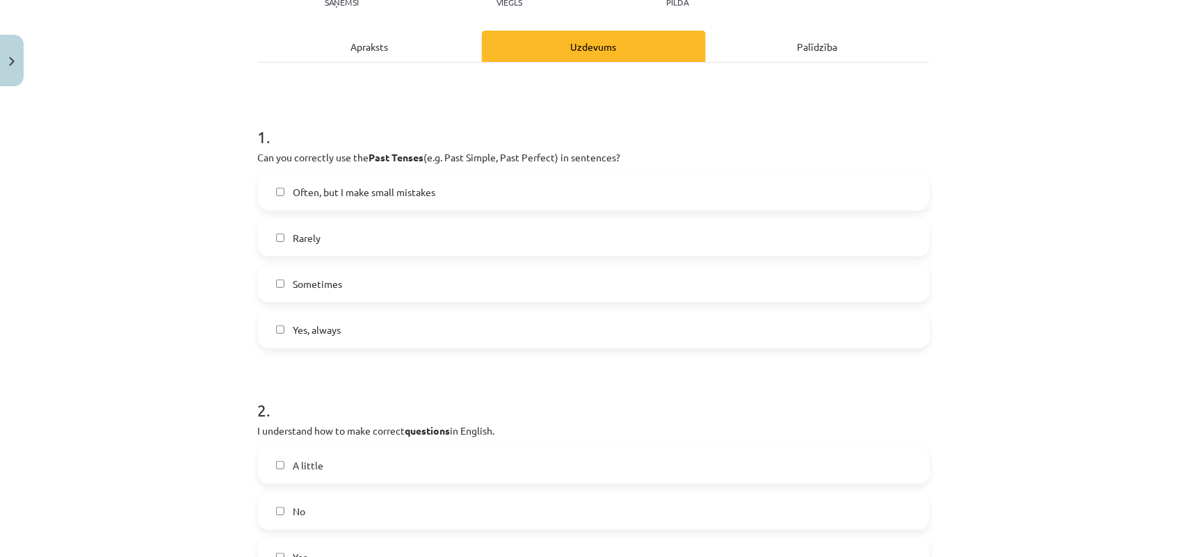
click at [282, 233] on label "Rarely" at bounding box center [593, 237] width 669 height 35
click at [297, 197] on span "Often, but I make small mistakes" at bounding box center [364, 192] width 142 height 15
click at [280, 337] on label "Yes, always" at bounding box center [593, 329] width 669 height 35
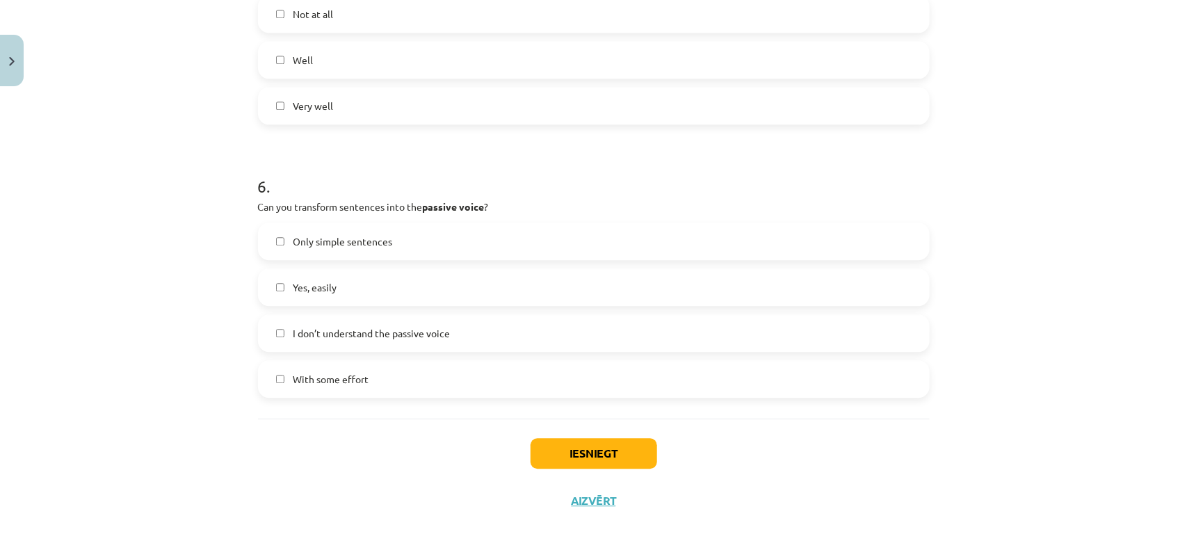
scroll to position [1446, 0]
click at [282, 345] on label "I don’t understand the passive voice" at bounding box center [593, 330] width 669 height 35
click at [317, 249] on label "Only simple sentences" at bounding box center [593, 239] width 669 height 35
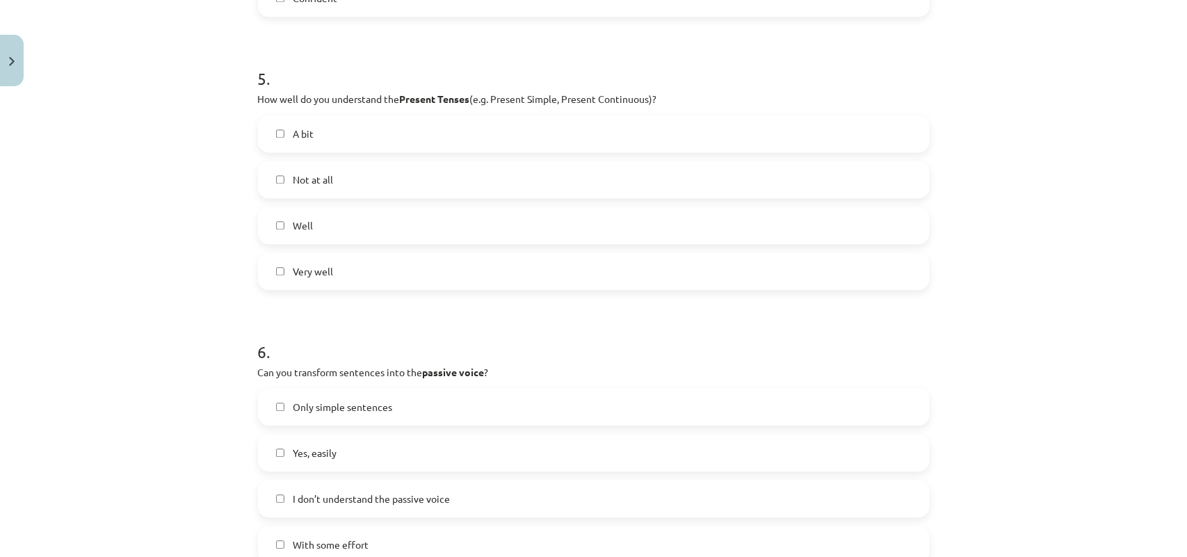
scroll to position [1273, 0]
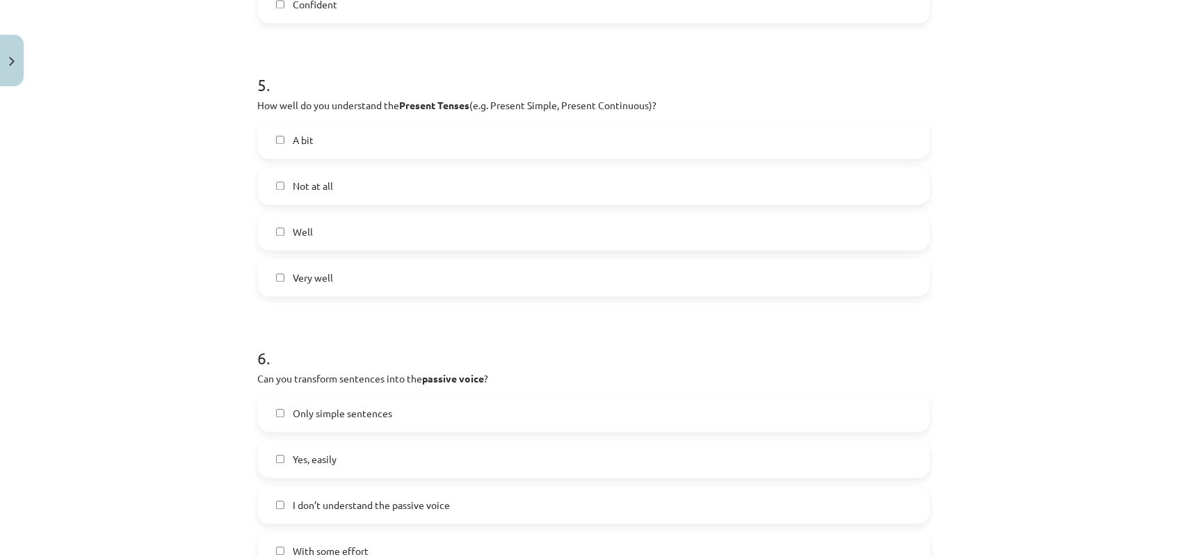
click at [316, 272] on span "Very well" at bounding box center [313, 277] width 40 height 15
click at [325, 236] on label "Well" at bounding box center [593, 231] width 669 height 35
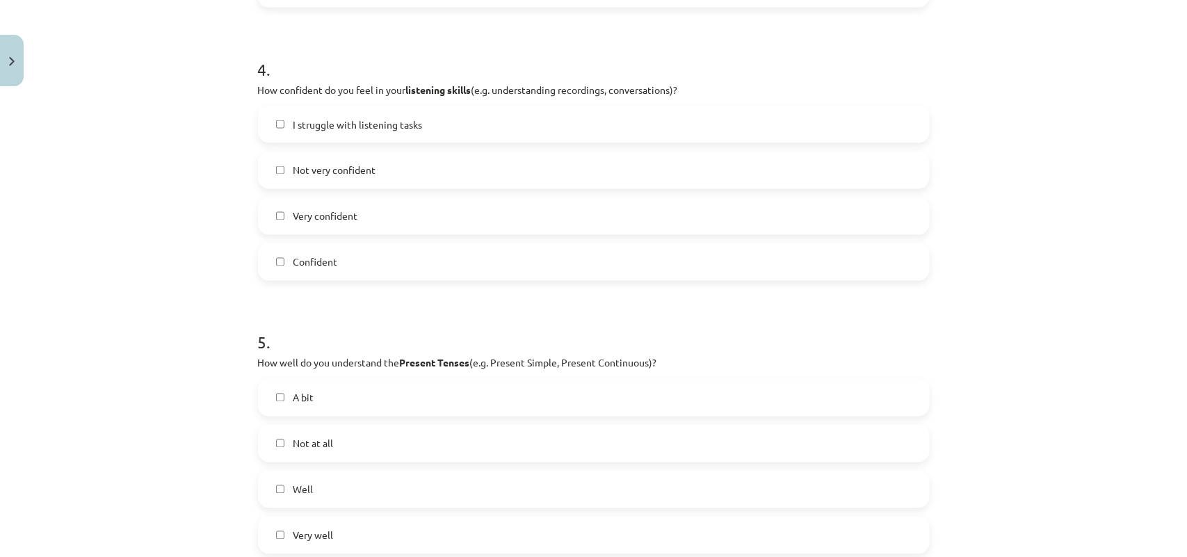
scroll to position [1012, 0]
click at [334, 212] on span "Very confident" at bounding box center [325, 219] width 65 height 15
click at [361, 172] on span "Not very confident" at bounding box center [334, 173] width 83 height 15
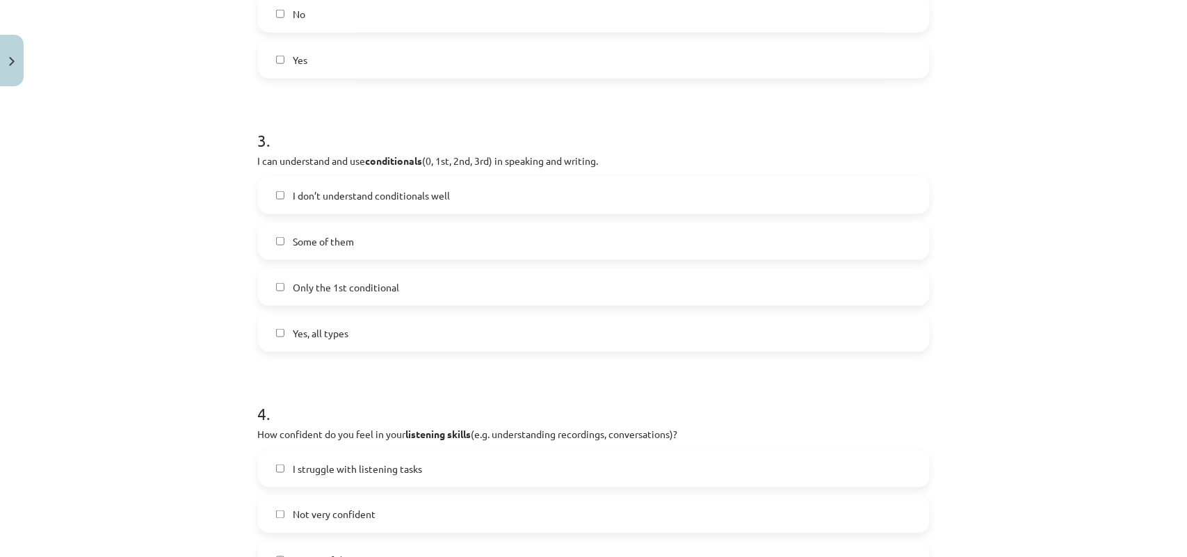
scroll to position [491, 0]
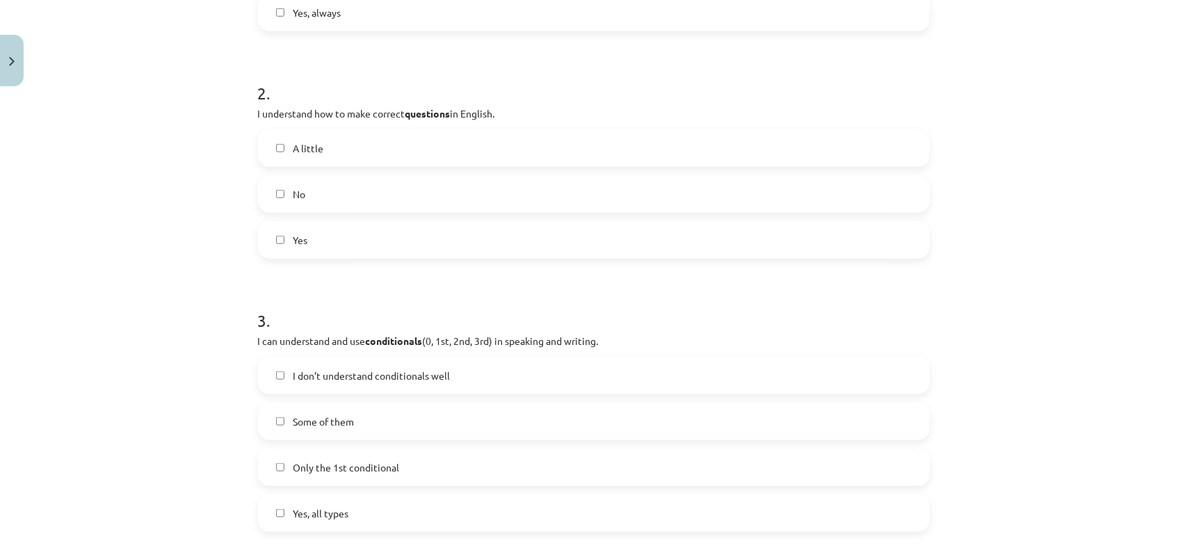
click at [377, 160] on label "A little" at bounding box center [593, 148] width 669 height 35
click at [428, 151] on label "A little" at bounding box center [593, 148] width 669 height 35
click at [410, 195] on label "No" at bounding box center [593, 194] width 669 height 35
click at [398, 235] on label "Yes" at bounding box center [593, 239] width 669 height 35
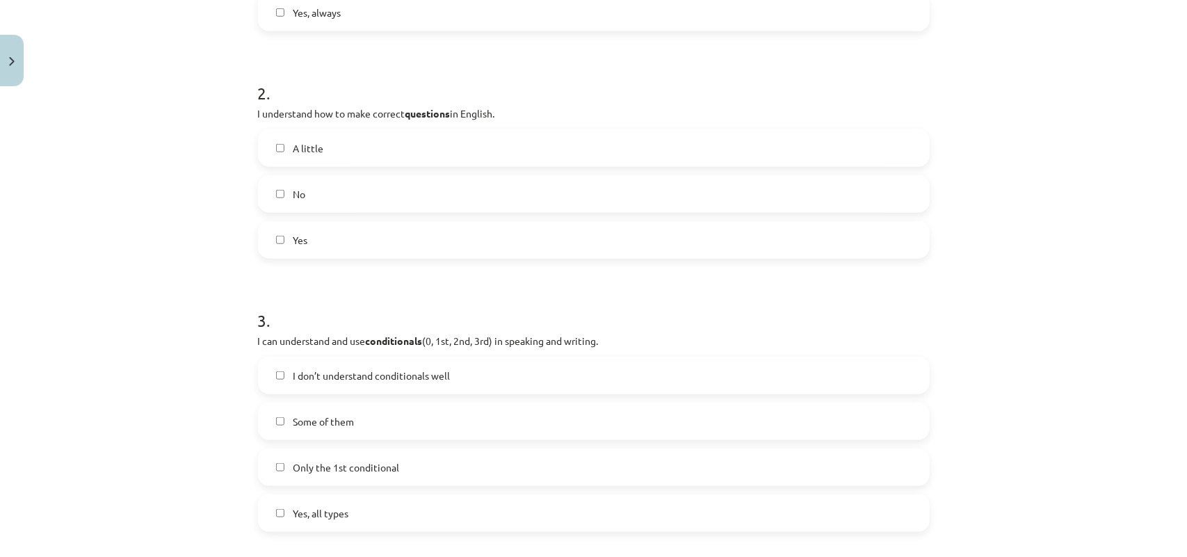
click at [416, 195] on label "No" at bounding box center [593, 194] width 669 height 35
click at [414, 228] on label "Yes" at bounding box center [593, 239] width 669 height 35
click at [422, 131] on label "A little" at bounding box center [593, 148] width 669 height 35
click at [411, 229] on label "Yes" at bounding box center [593, 239] width 669 height 35
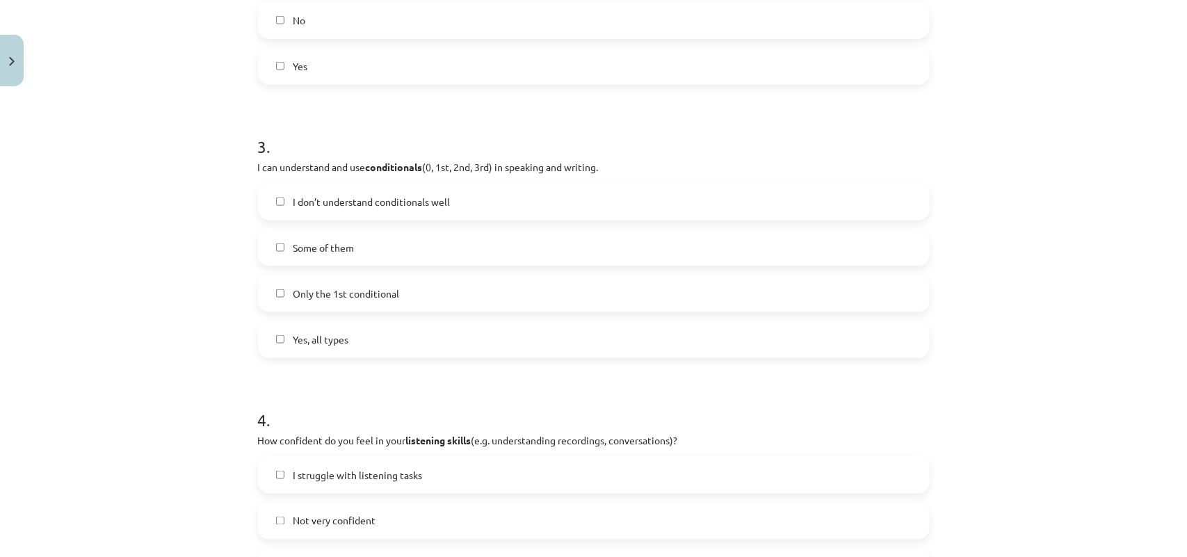
click at [416, 174] on p "I can understand and use conditionals (0, 1st, 2nd, 3rd) in speaking and writin…" at bounding box center [593, 167] width 671 height 15
click at [391, 245] on label "Some of them" at bounding box center [593, 247] width 669 height 35
click at [398, 197] on span "I don’t understand conditionals well" at bounding box center [371, 202] width 157 height 15
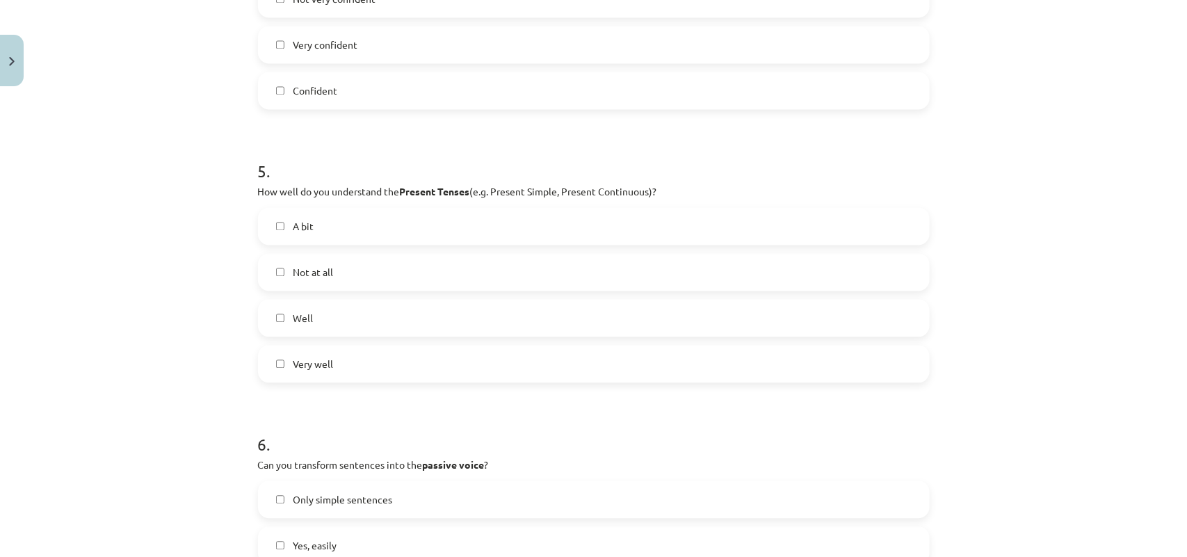
scroll to position [1446, 0]
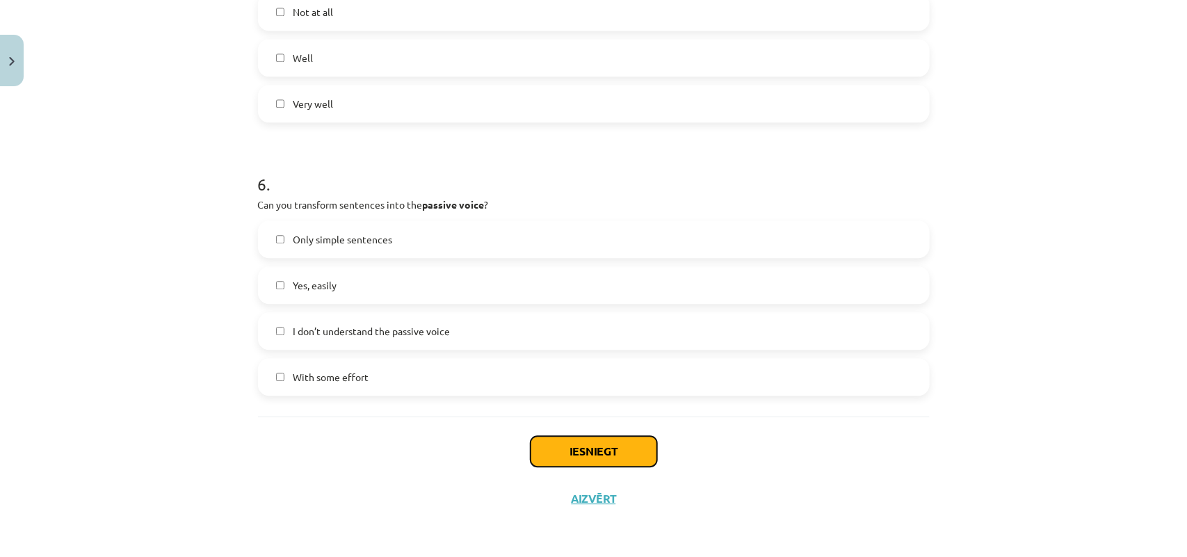
click at [640, 443] on button "Iesniegt" at bounding box center [593, 451] width 127 height 31
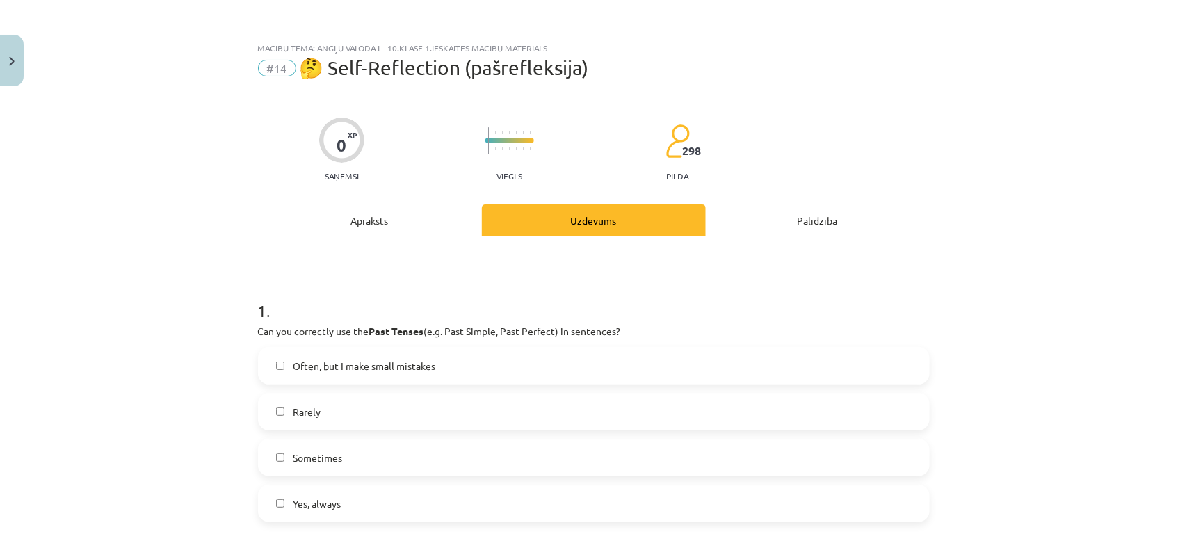
scroll to position [87, 0]
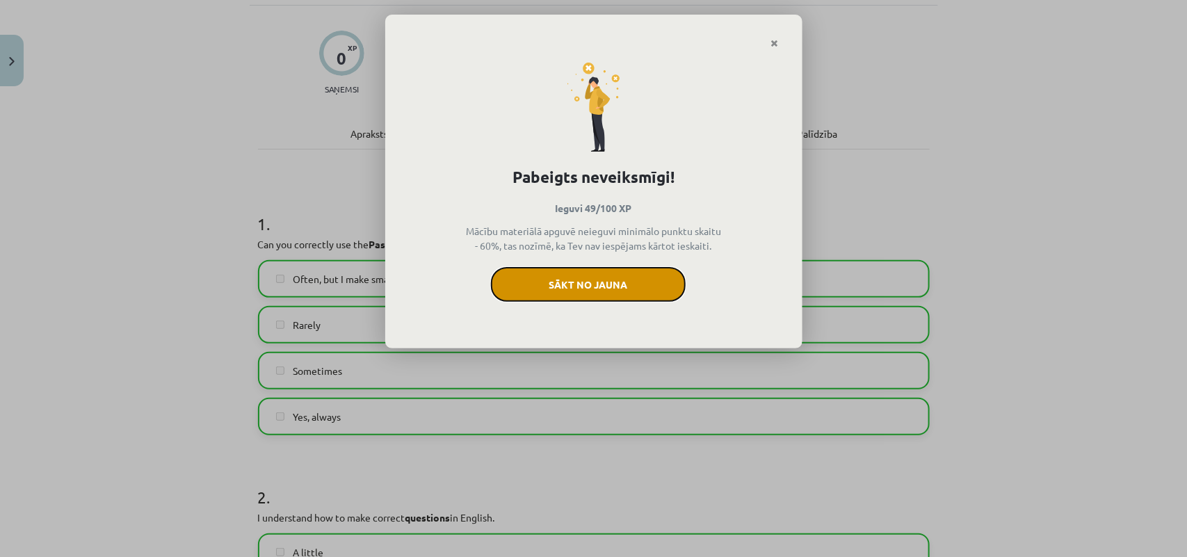
click at [605, 272] on button "Sākt no jauna" at bounding box center [588, 284] width 195 height 35
click at [582, 300] on button "Sākt no jauna" at bounding box center [588, 284] width 195 height 35
click at [780, 46] on link "Close" at bounding box center [775, 43] width 24 height 27
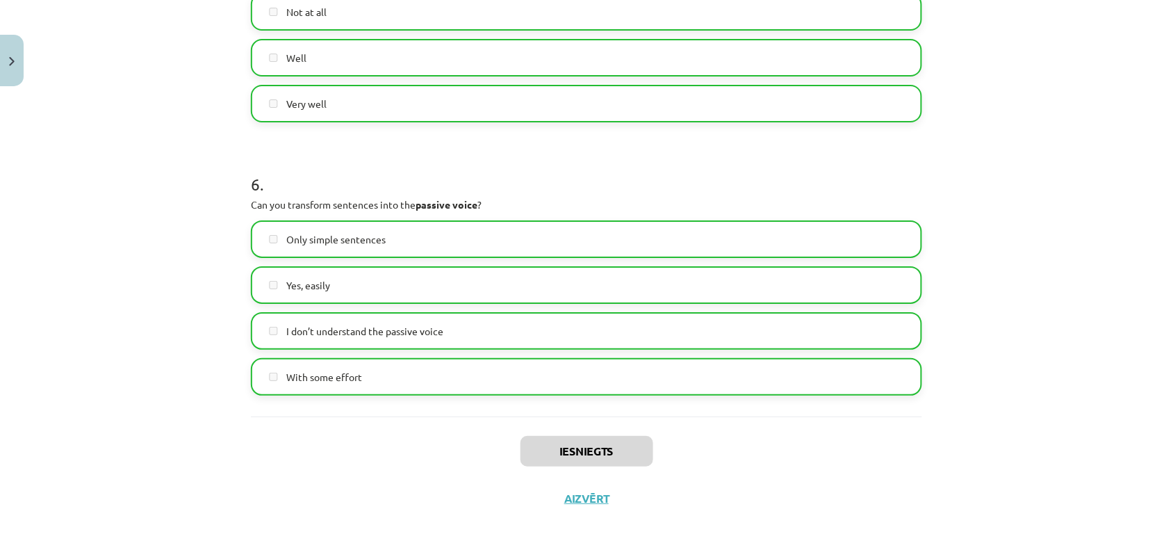
scroll to position [521, 0]
click at [589, 445] on div "Iesniegts Aizvērt" at bounding box center [586, 464] width 671 height 97
click at [585, 445] on button "Aizvērt" at bounding box center [586, 498] width 53 height 14
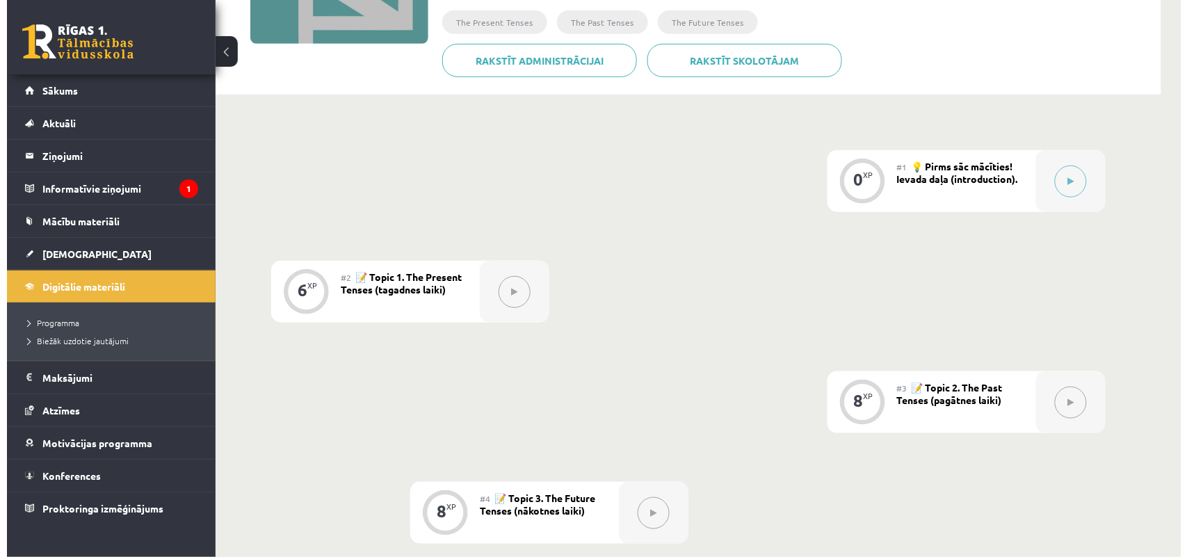
scroll to position [261, 0]
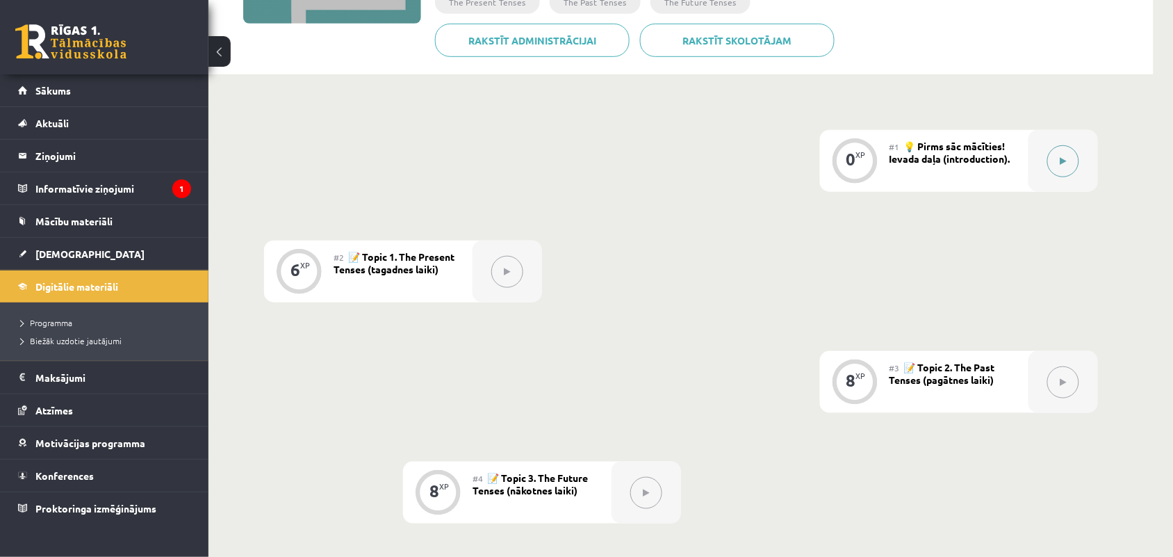
click at [1057, 167] on button at bounding box center [1063, 161] width 32 height 32
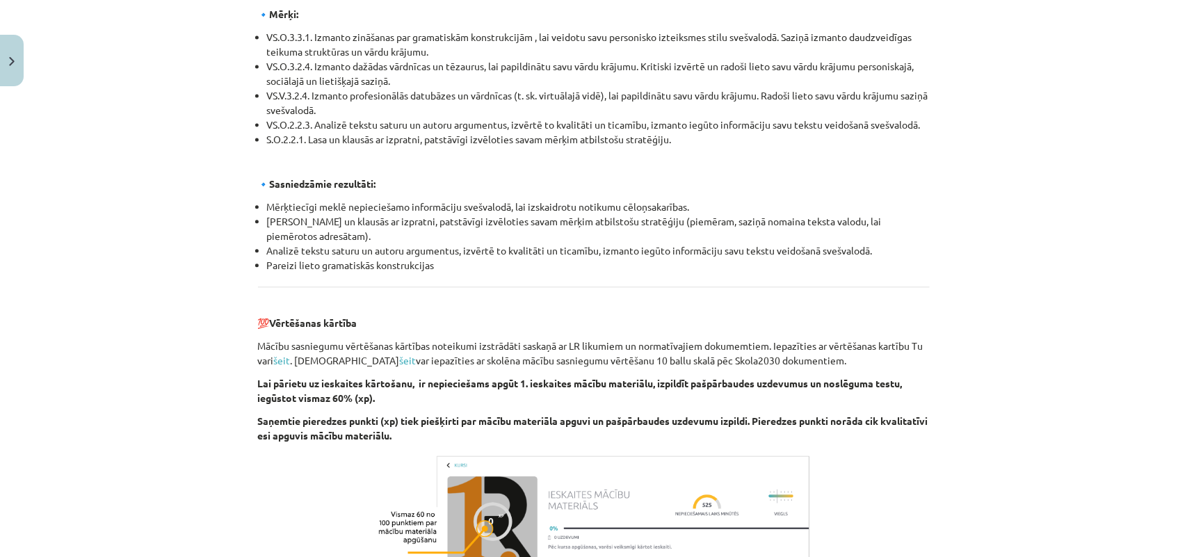
scroll to position [1534, 0]
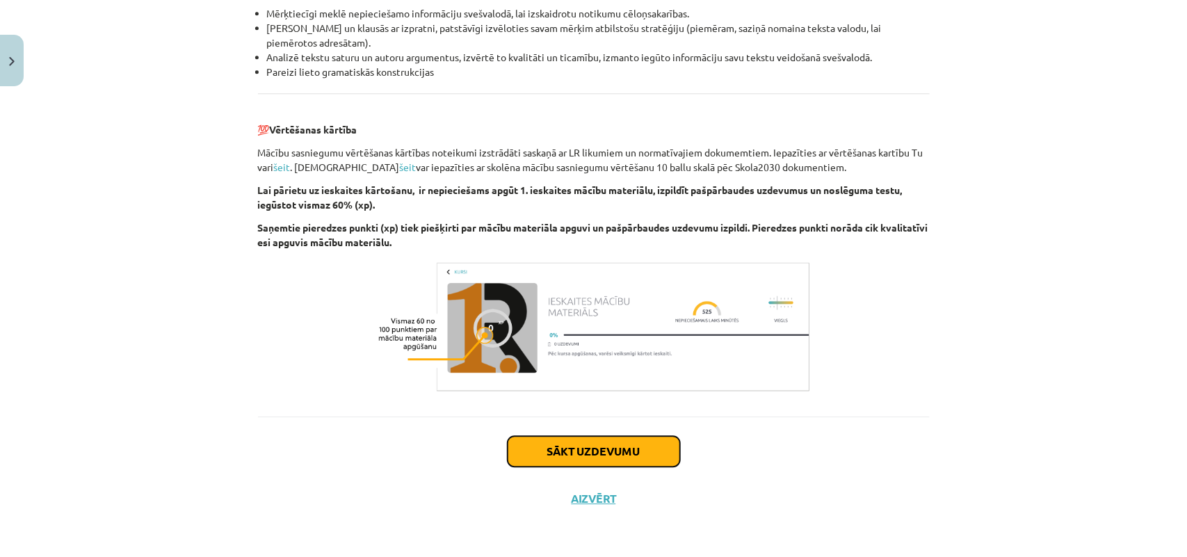
click at [598, 442] on button "Sākt uzdevumu" at bounding box center [593, 451] width 172 height 31
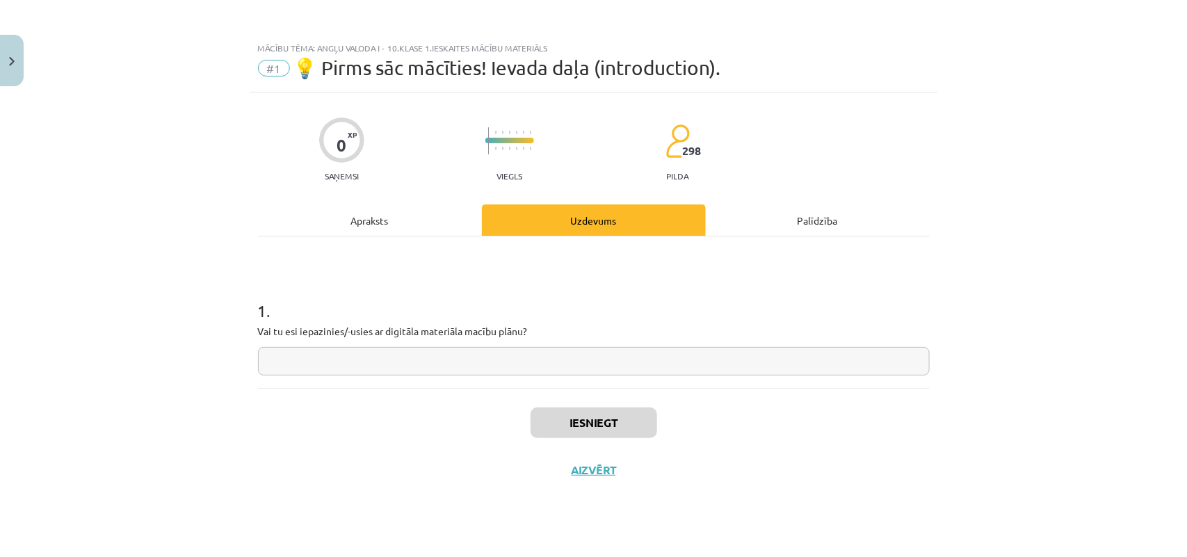
click at [403, 354] on input "text" at bounding box center [593, 361] width 671 height 28
type input "*"
type input "**"
click at [609, 428] on button "Iesniegt" at bounding box center [593, 422] width 127 height 31
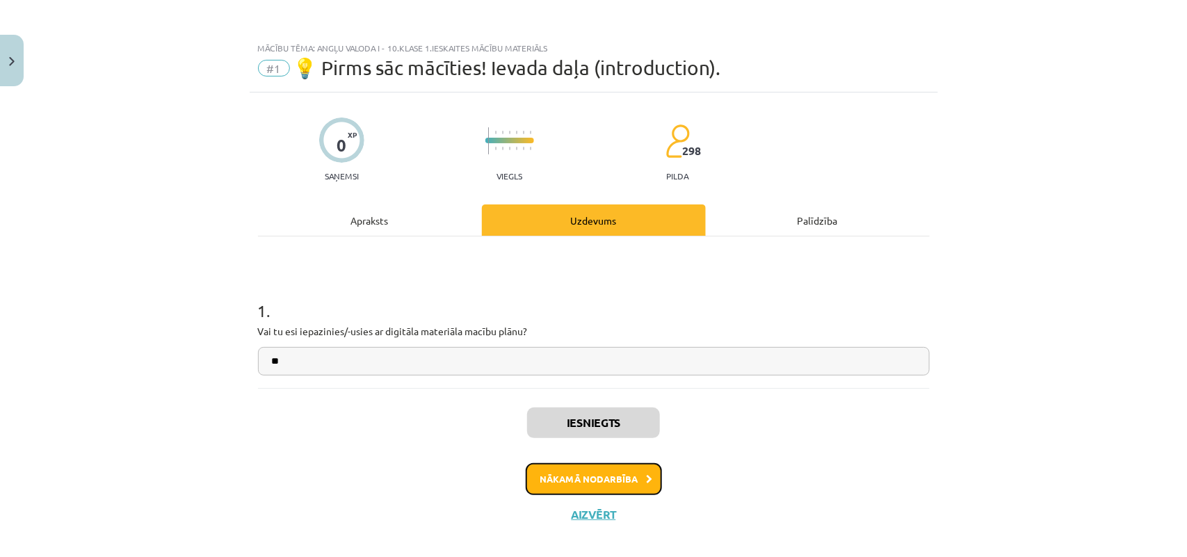
click at [603, 471] on button "Nākamā nodarbība" at bounding box center [593, 479] width 136 height 32
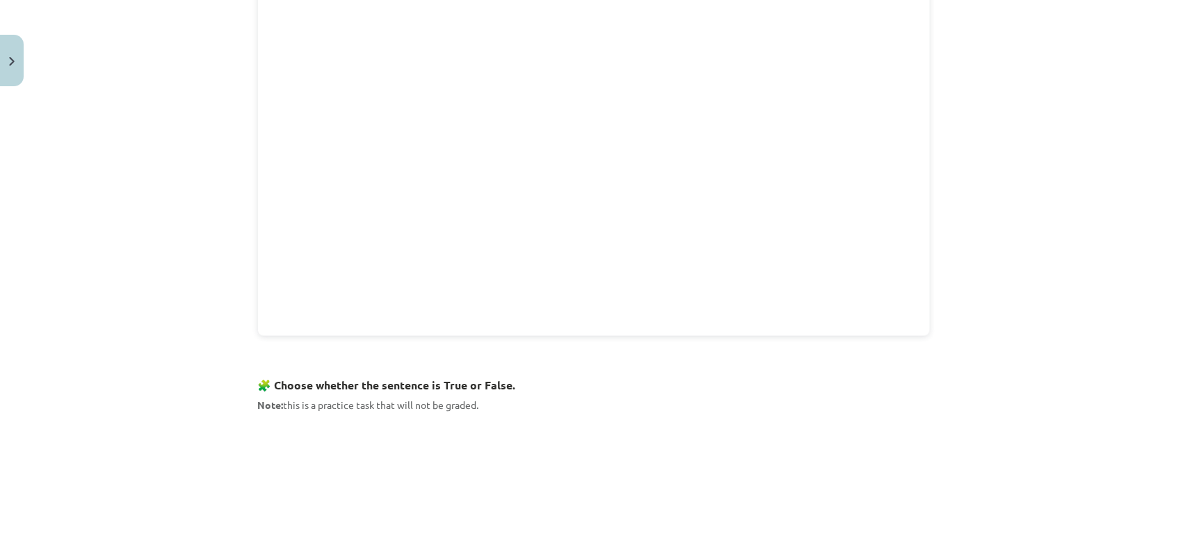
scroll to position [848, 0]
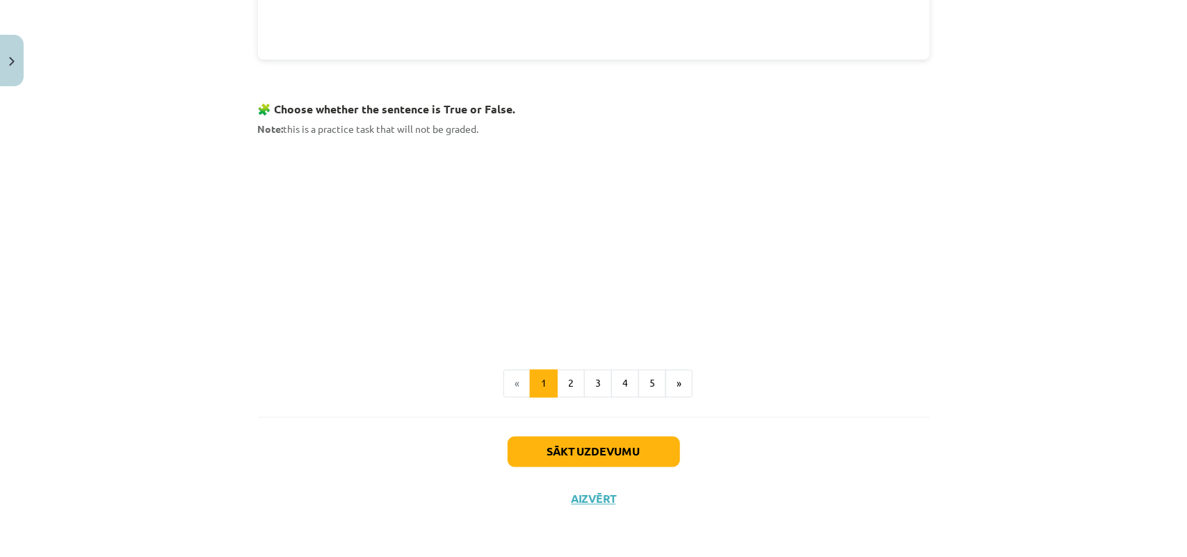
click at [546, 433] on div "Sākt uzdevumu Aizvērt" at bounding box center [593, 465] width 671 height 97
click at [549, 443] on button "Sākt uzdevumu" at bounding box center [593, 452] width 172 height 31
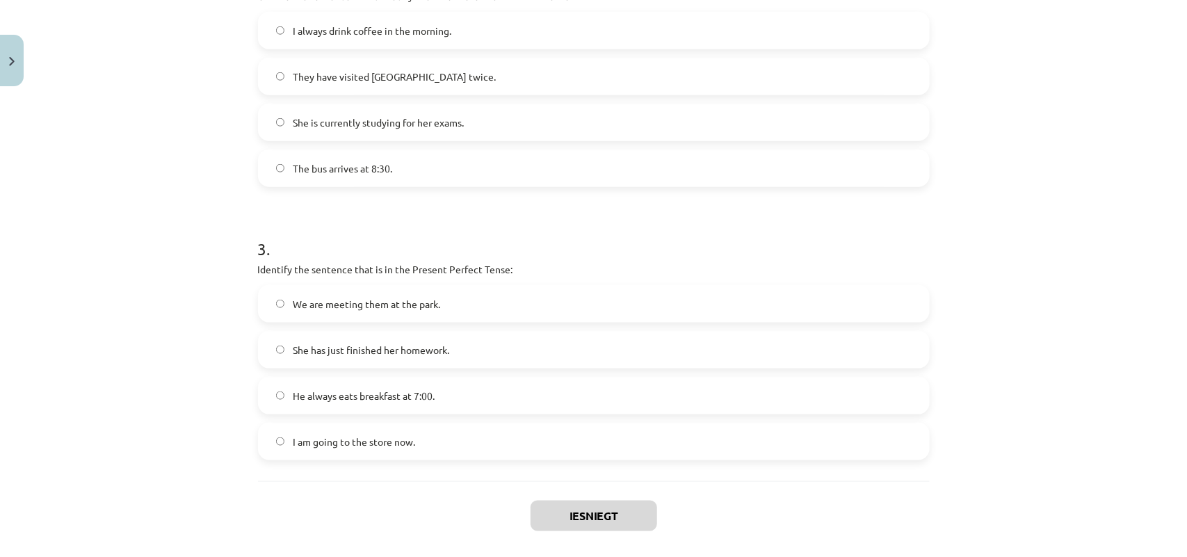
scroll to position [672, 0]
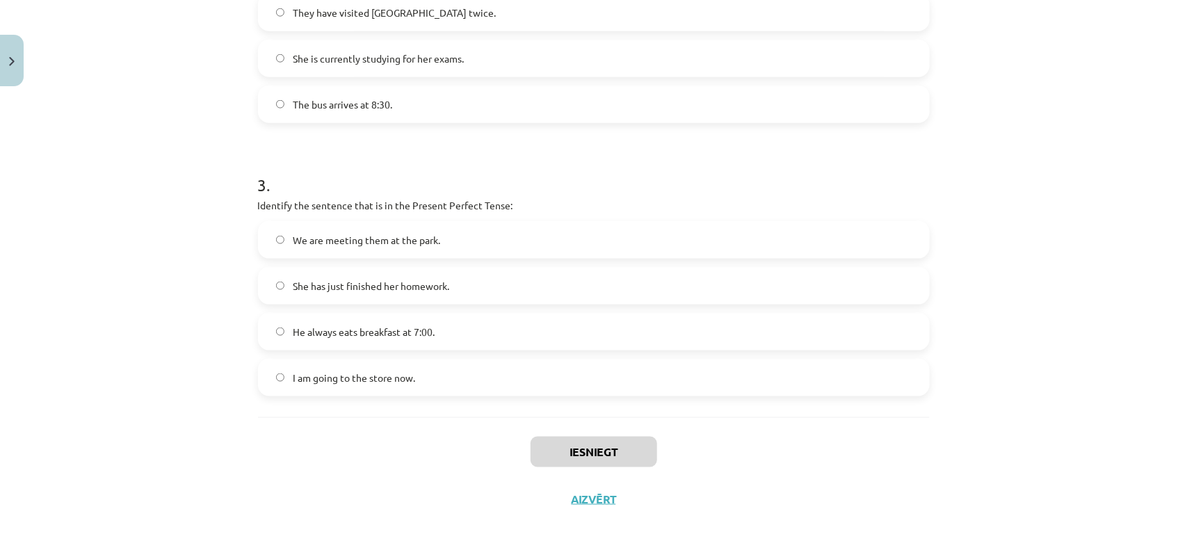
click at [22, 248] on div "Mācību tēma: Angļu valoda i - 10.klase 1.ieskaites mācību materiāls #2 📝 Topic …" at bounding box center [593, 278] width 1187 height 557
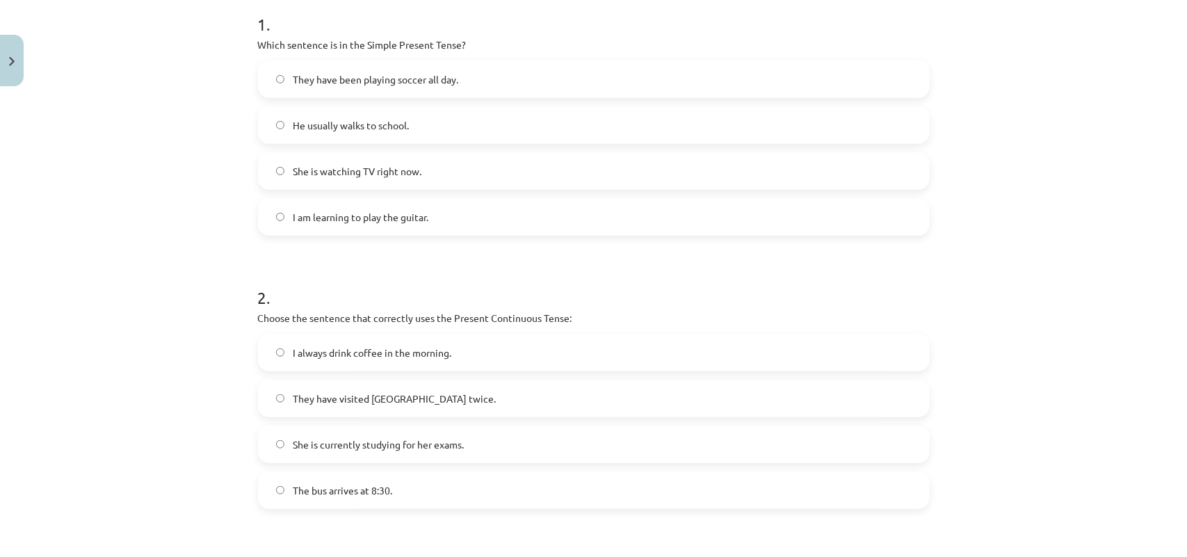
scroll to position [284, 0]
click at [318, 118] on label "He usually walks to school." at bounding box center [593, 128] width 669 height 35
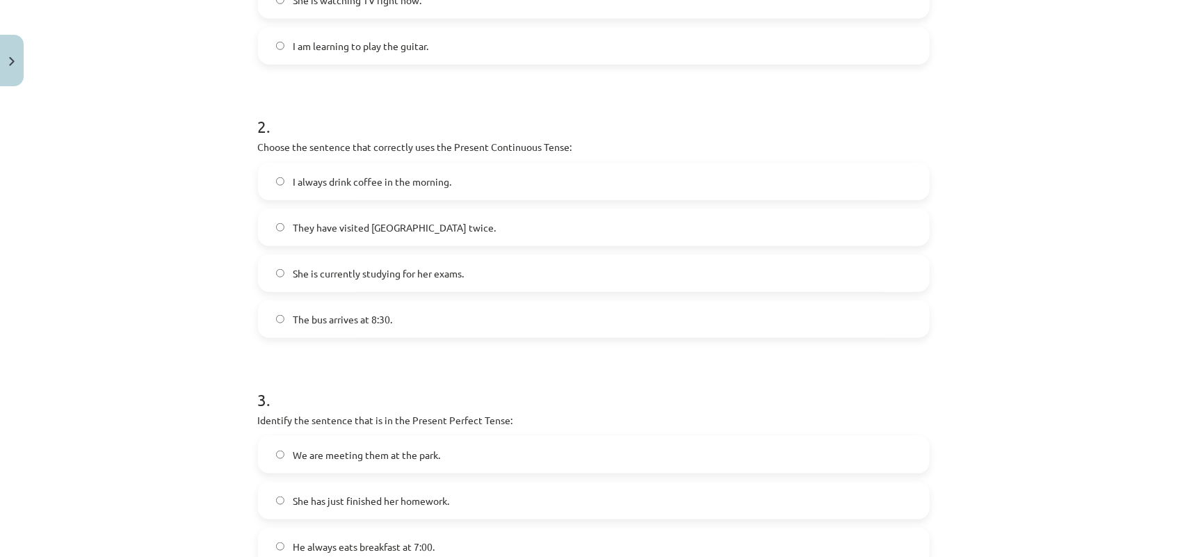
scroll to position [544, 0]
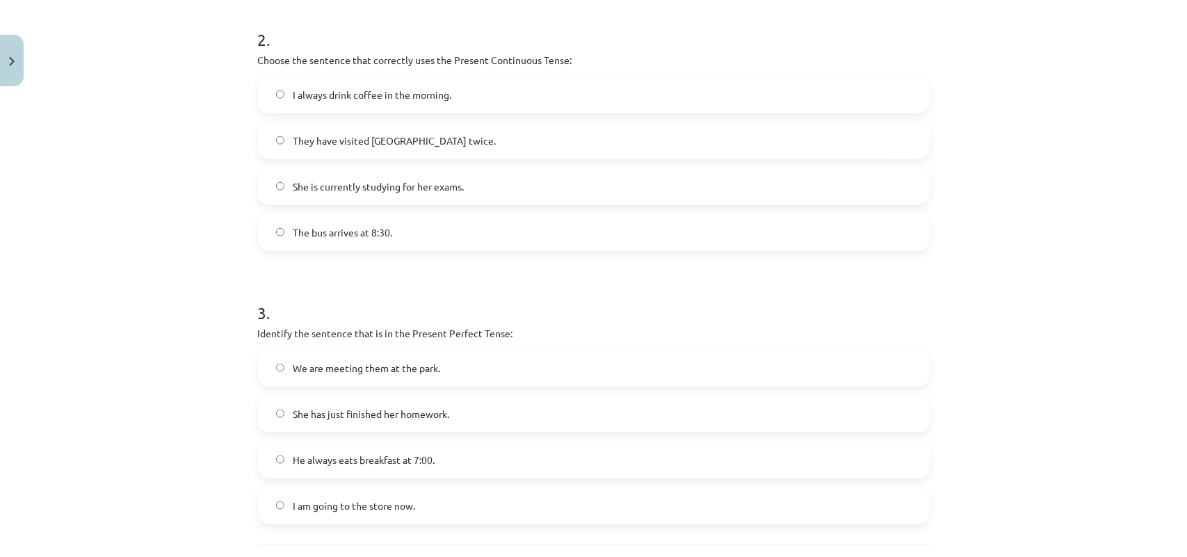
click at [439, 182] on span "She is currently studying for her exams." at bounding box center [378, 186] width 171 height 15
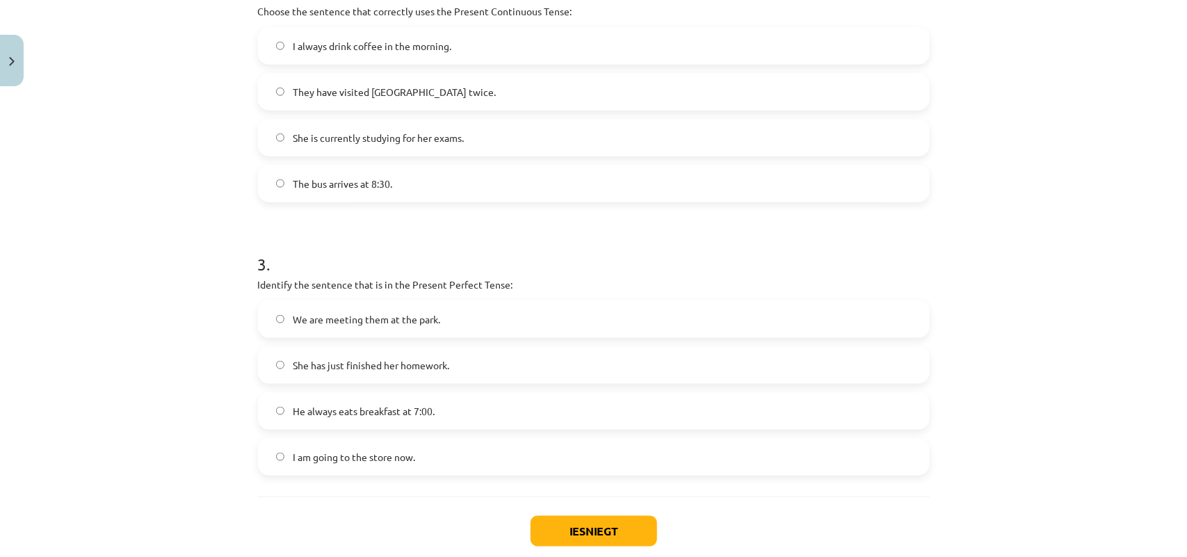
scroll to position [631, 0]
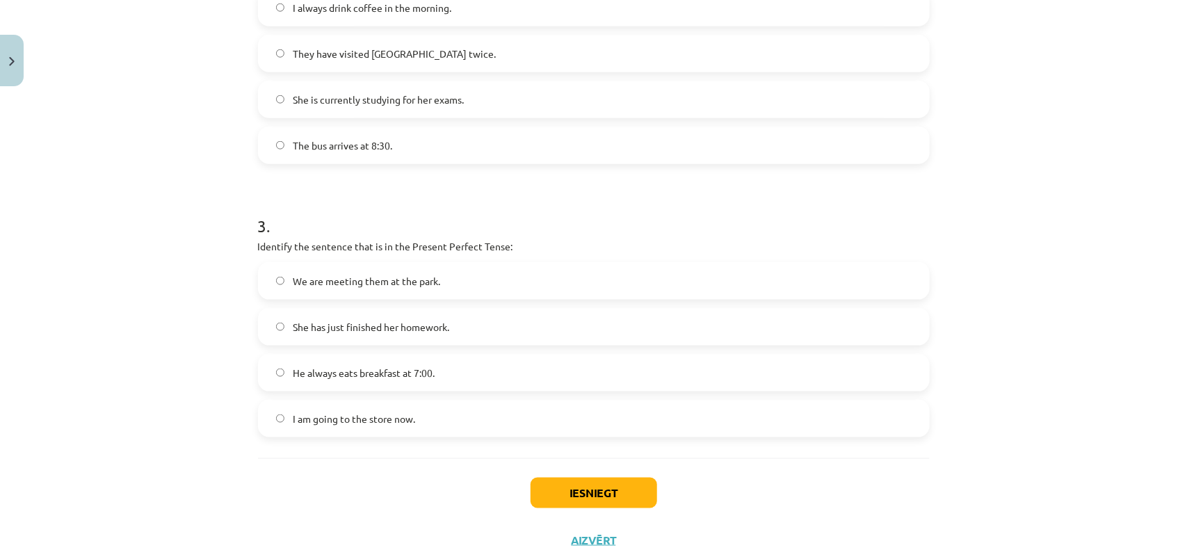
click at [300, 332] on span "She has just finished her homework." at bounding box center [371, 327] width 156 height 15
click at [603, 482] on button "Iesniegt" at bounding box center [593, 493] width 127 height 31
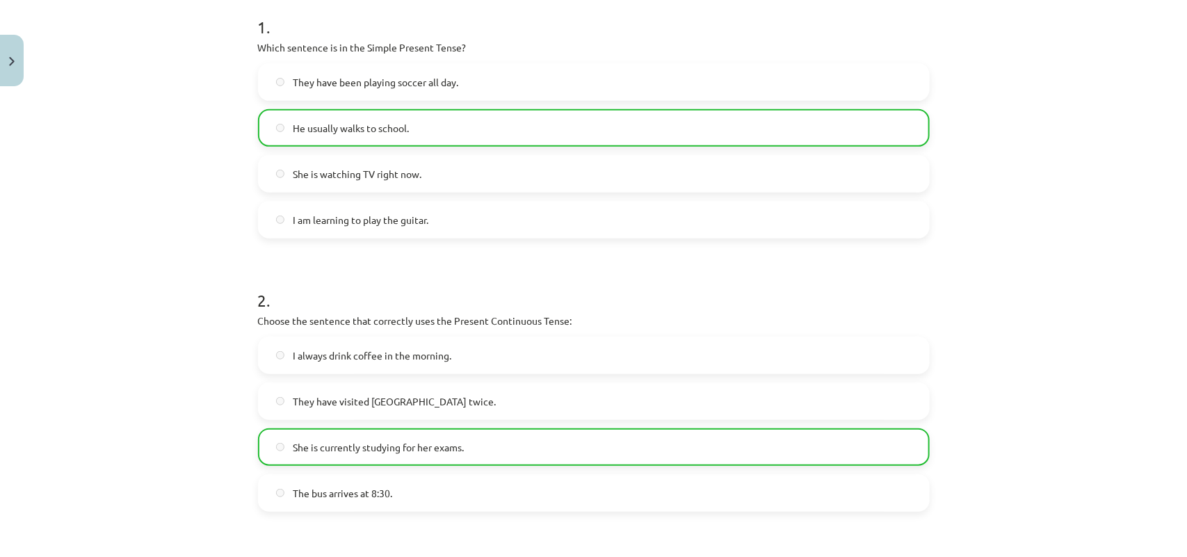
scroll to position [717, 0]
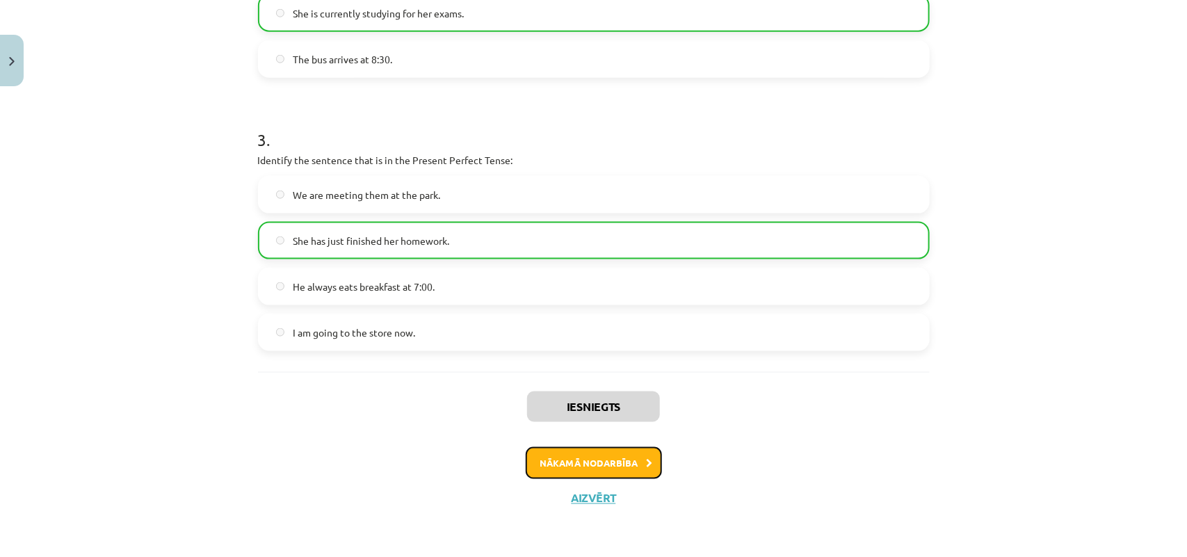
click at [592, 447] on button "Nākamā nodarbība" at bounding box center [593, 463] width 136 height 32
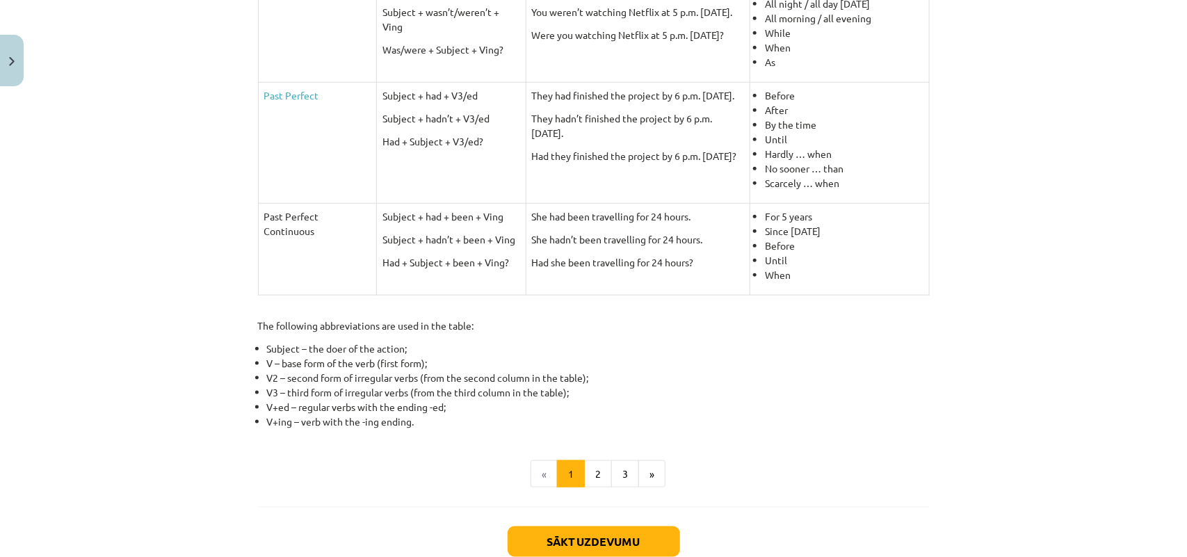
scroll to position [622, 0]
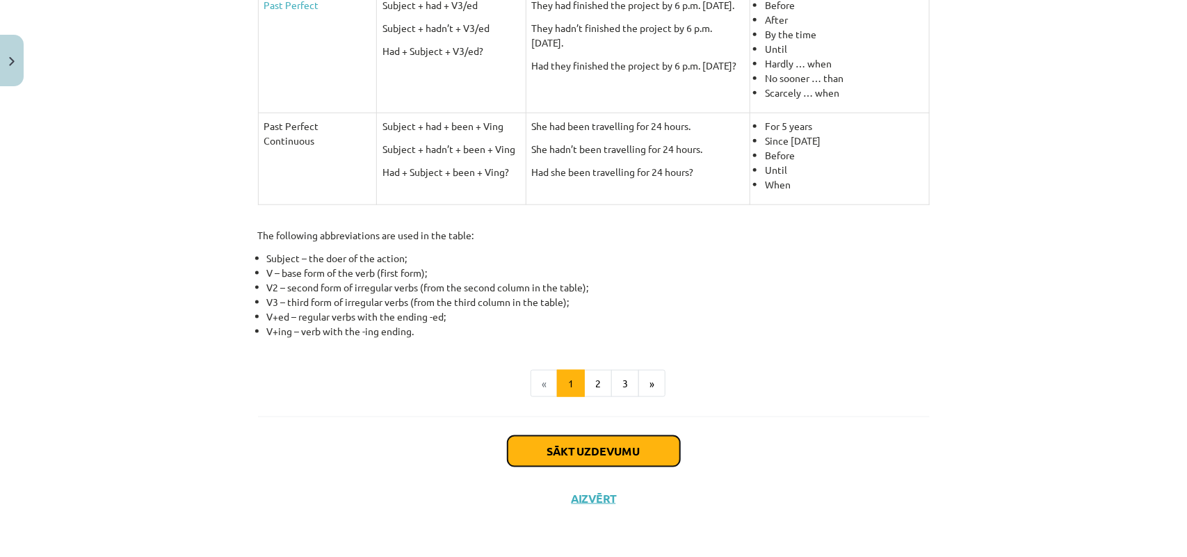
click at [569, 443] on button "Sākt uzdevumu" at bounding box center [593, 451] width 172 height 31
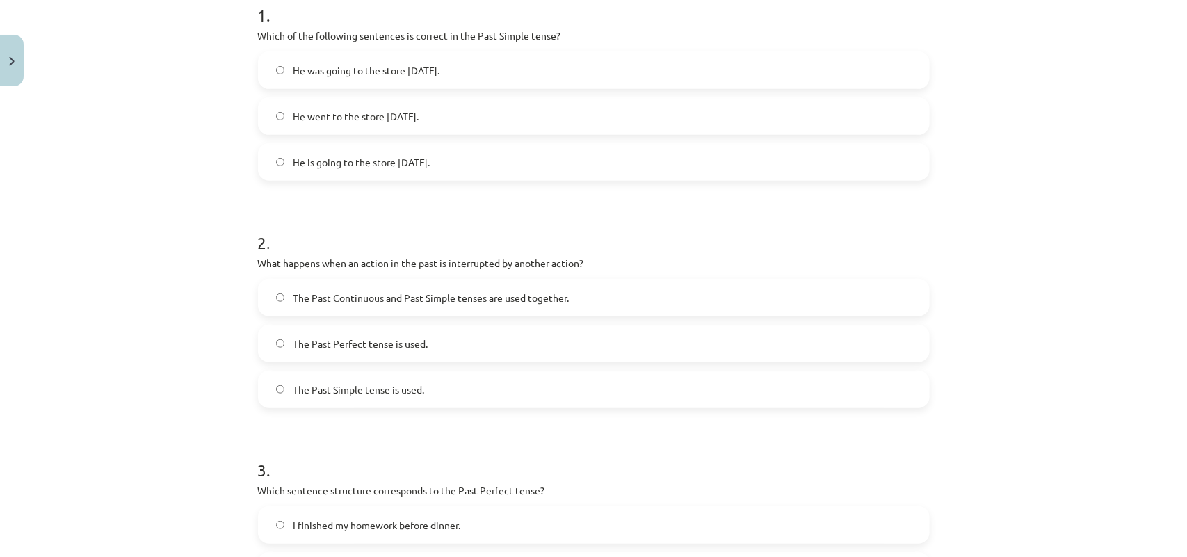
scroll to position [209, 0]
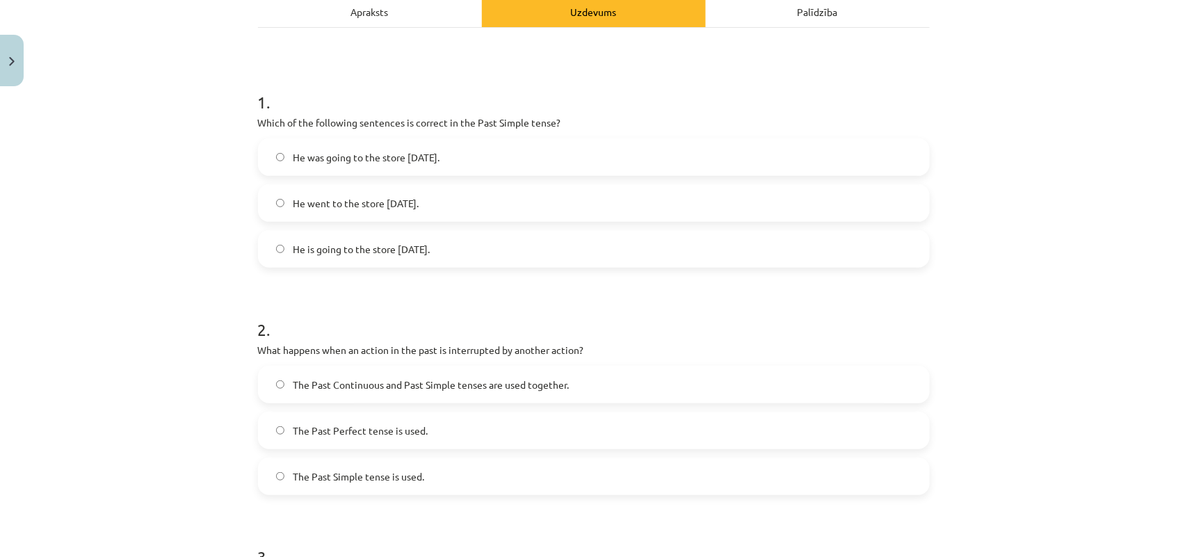
click at [299, 209] on span "He went to the store yesterday." at bounding box center [356, 203] width 126 height 15
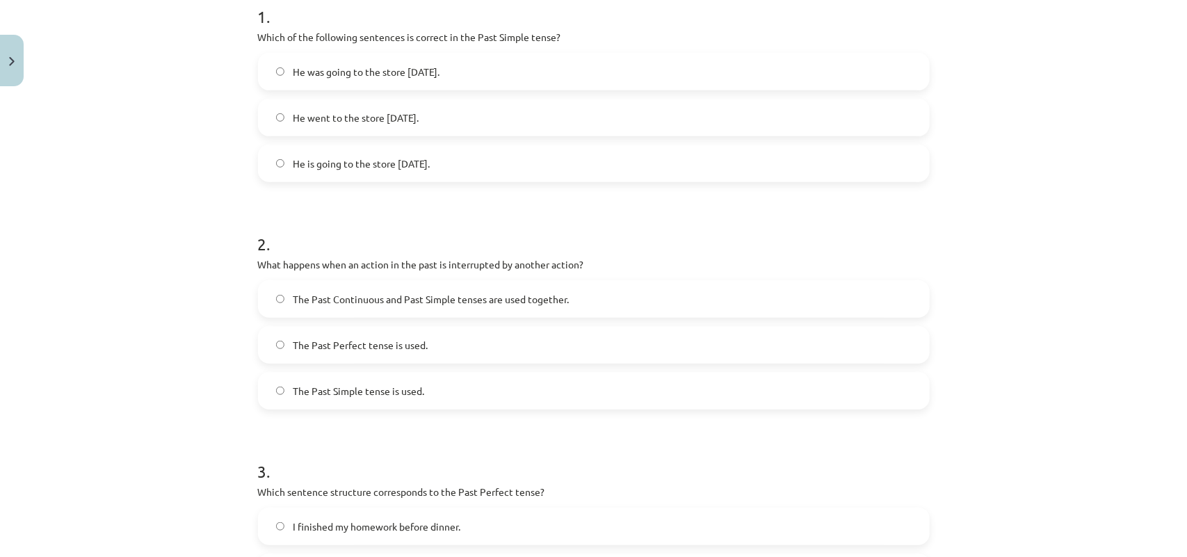
scroll to position [295, 0]
click at [332, 342] on span "The Past Perfect tense is used." at bounding box center [360, 343] width 135 height 15
click at [415, 300] on span "The Past Continuous and Past Simple tenses are used together." at bounding box center [431, 298] width 276 height 15
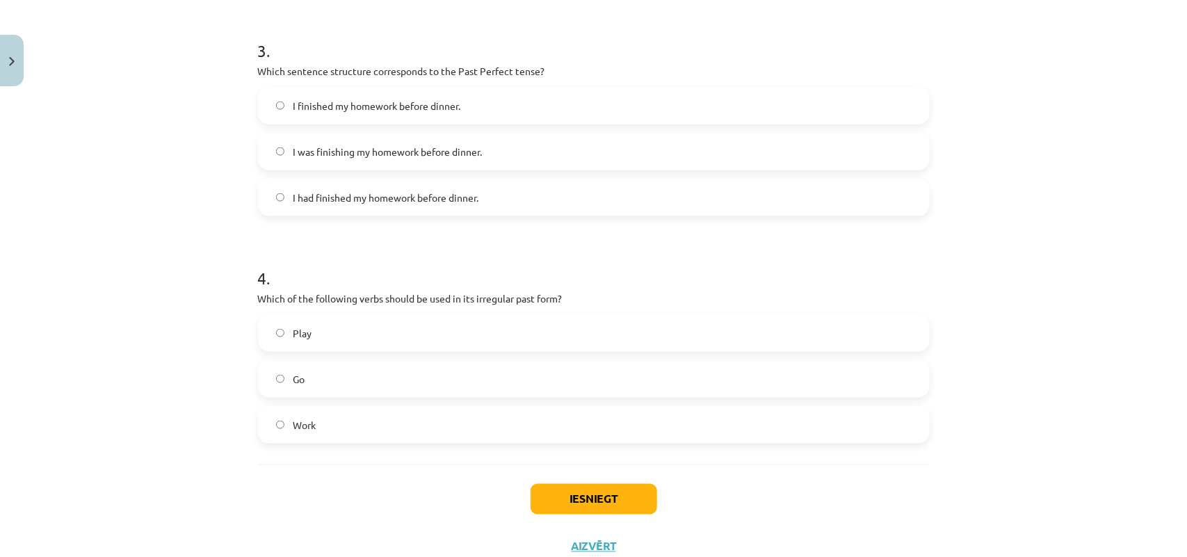
scroll to position [676, 0]
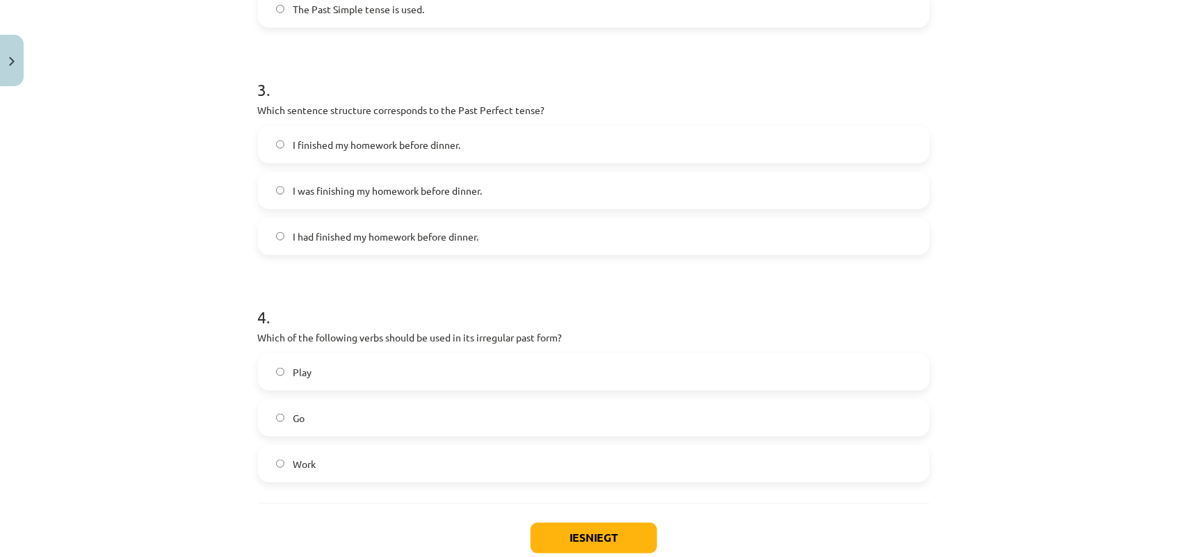
click at [293, 419] on span "Go" at bounding box center [299, 418] width 12 height 15
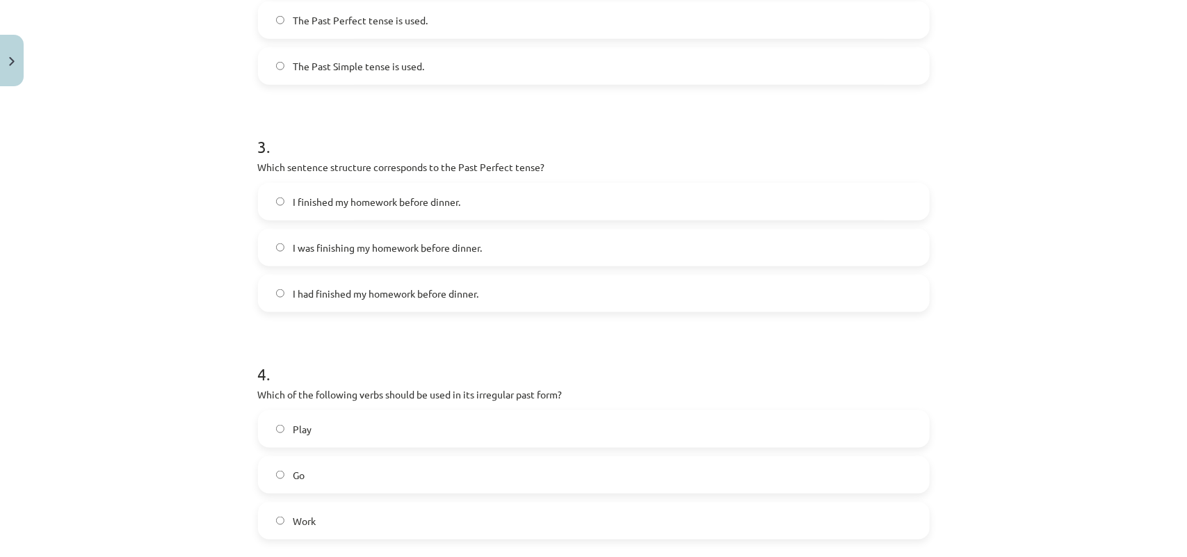
scroll to position [589, 0]
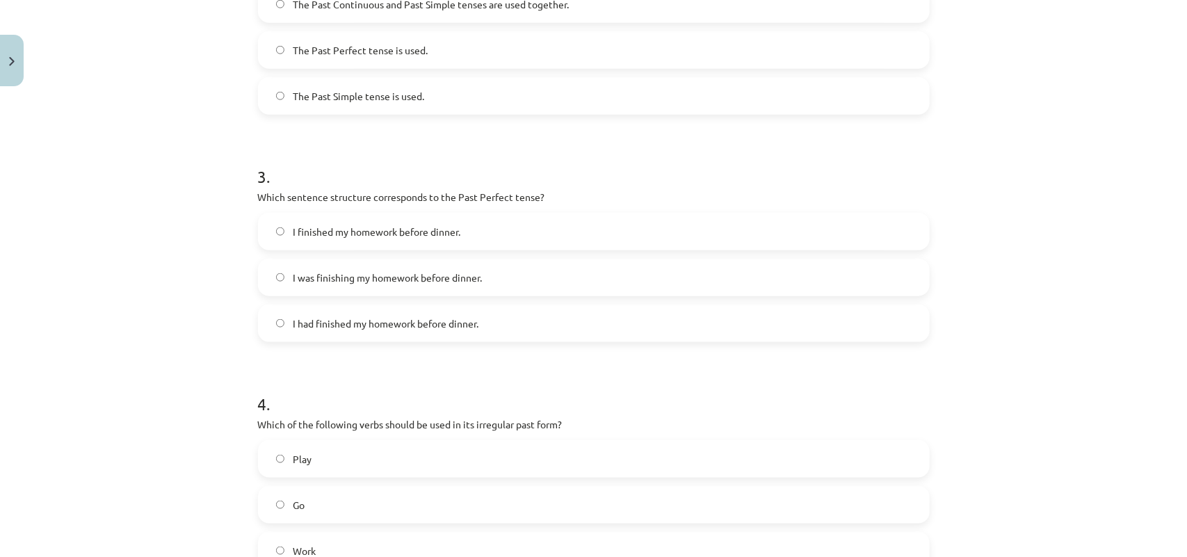
click at [389, 332] on label "I had finished my homework before dinner." at bounding box center [593, 323] width 669 height 35
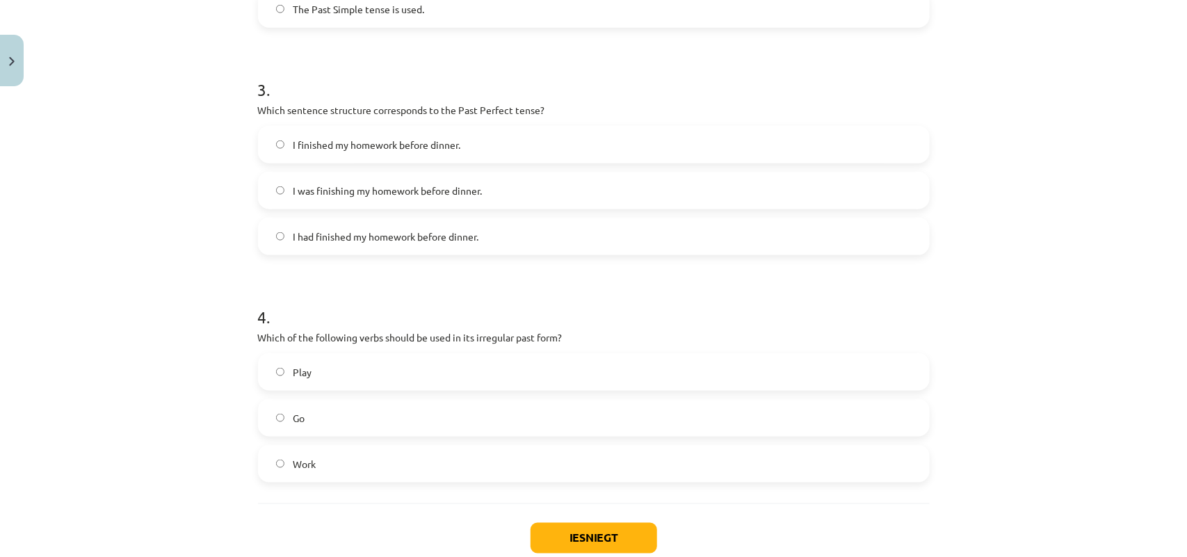
scroll to position [763, 0]
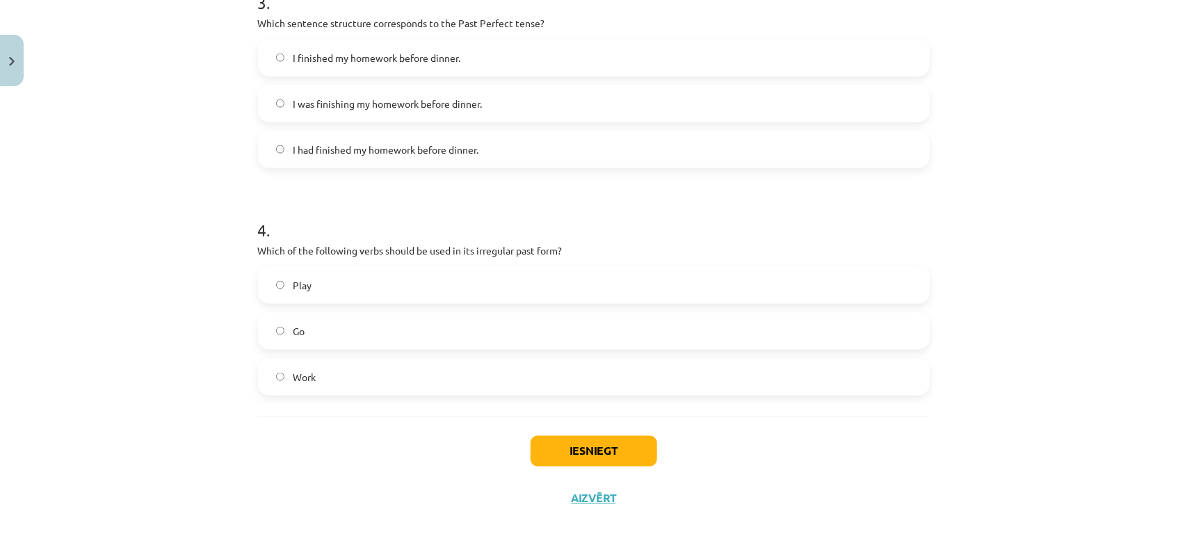
click at [588, 468] on div "Iesniegt Aizvērt" at bounding box center [593, 464] width 671 height 97
click at [603, 439] on button "Iesniegt" at bounding box center [593, 451] width 127 height 31
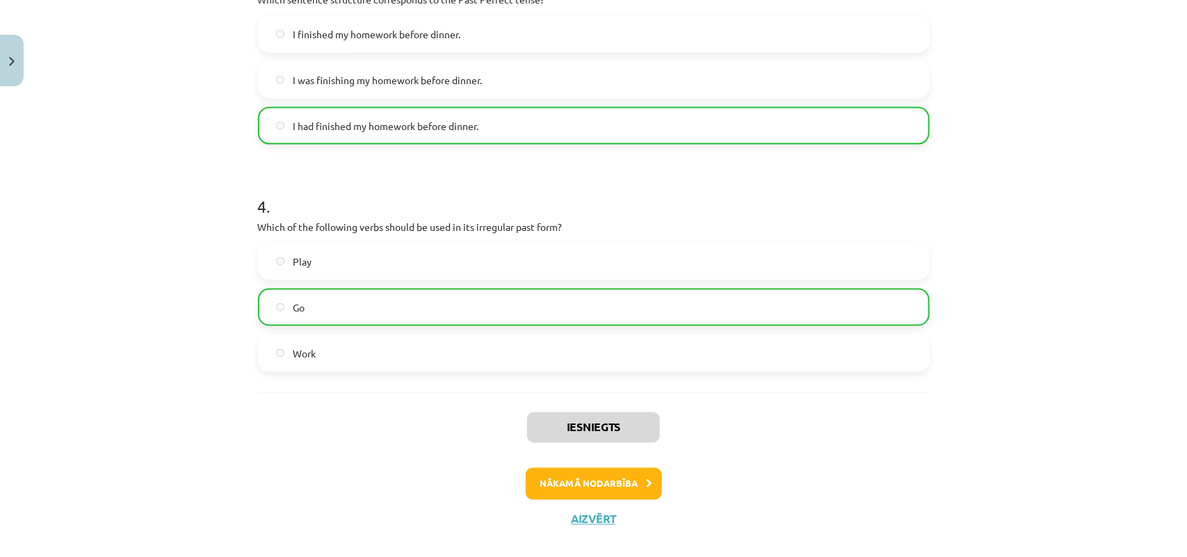
scroll to position [807, 0]
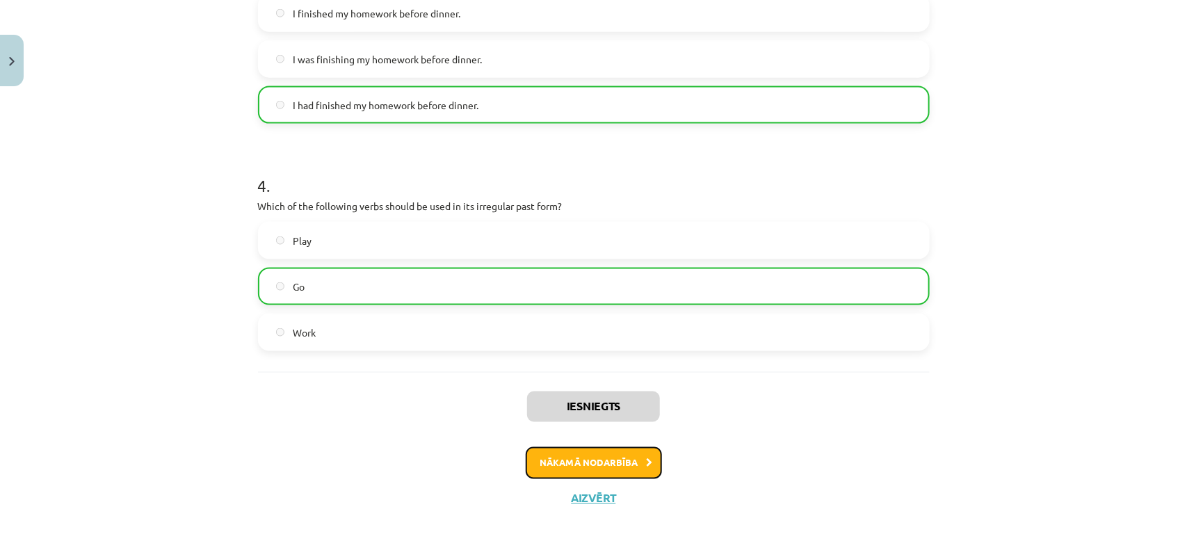
click at [592, 470] on button "Nākamā nodarbība" at bounding box center [593, 463] width 136 height 32
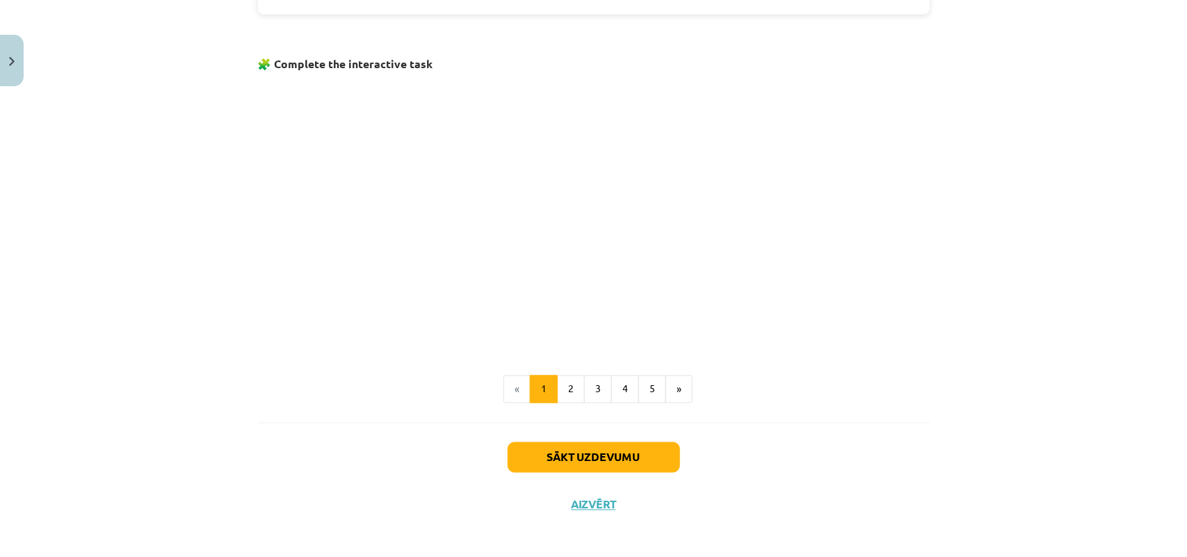
scroll to position [853, 0]
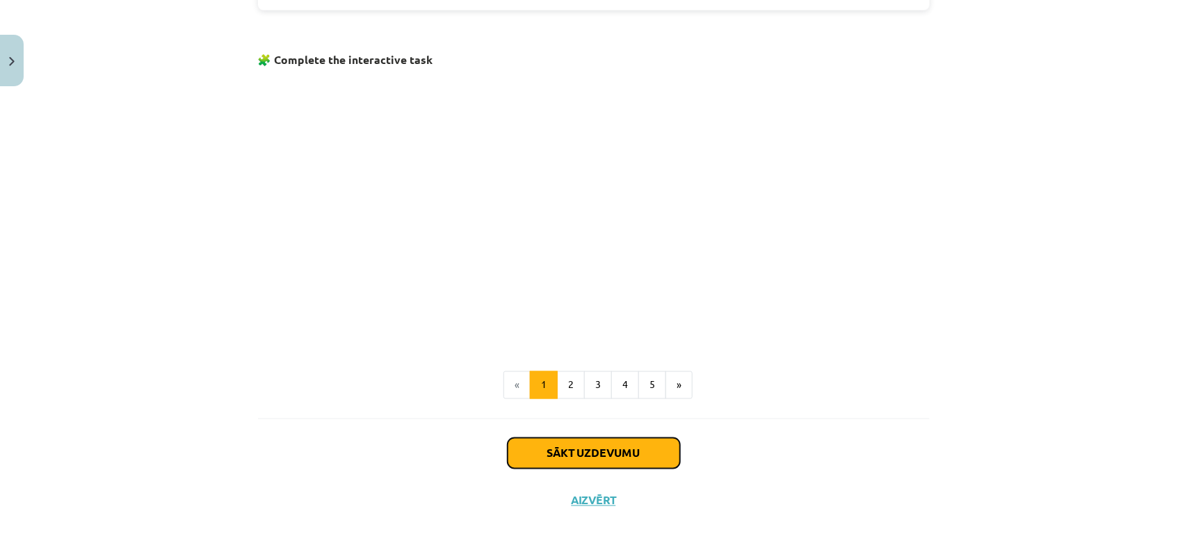
click at [579, 464] on button "Sākt uzdevumu" at bounding box center [593, 453] width 172 height 31
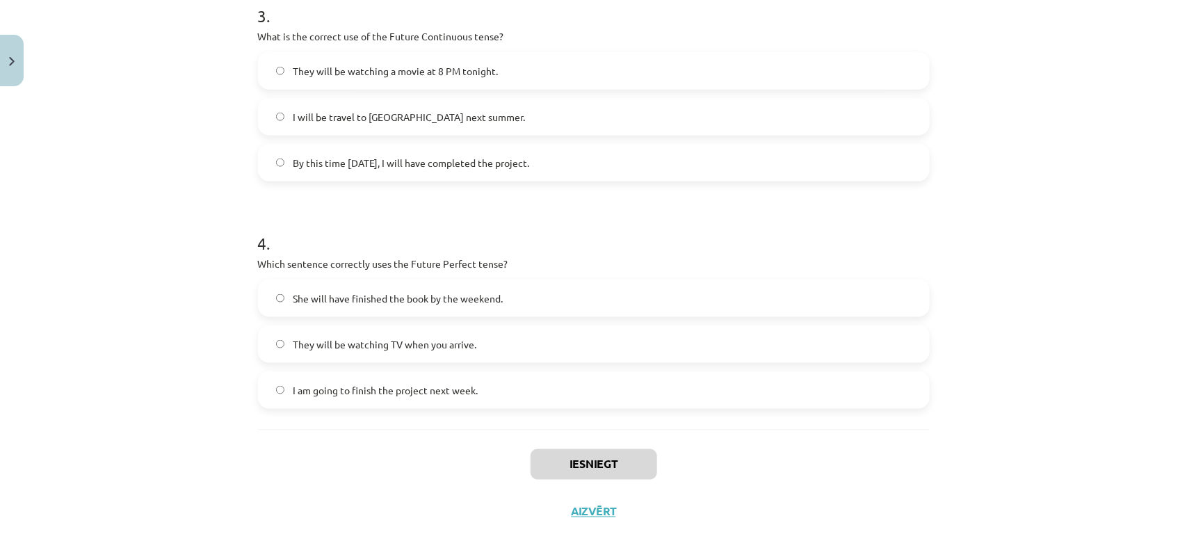
scroll to position [763, 0]
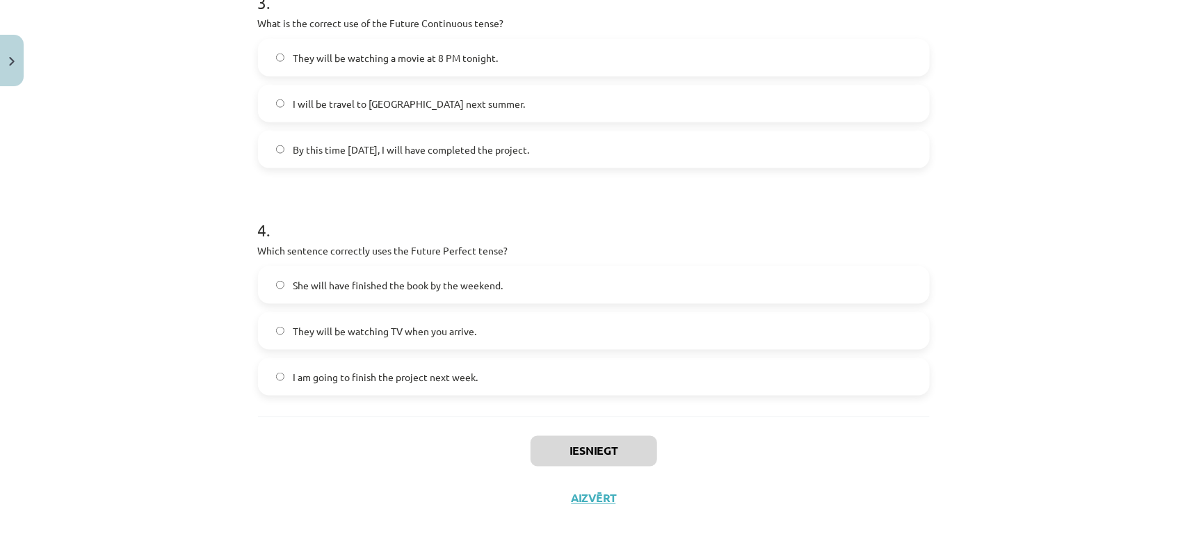
click at [468, 476] on div "Iesniegt Aizvērt" at bounding box center [593, 464] width 671 height 97
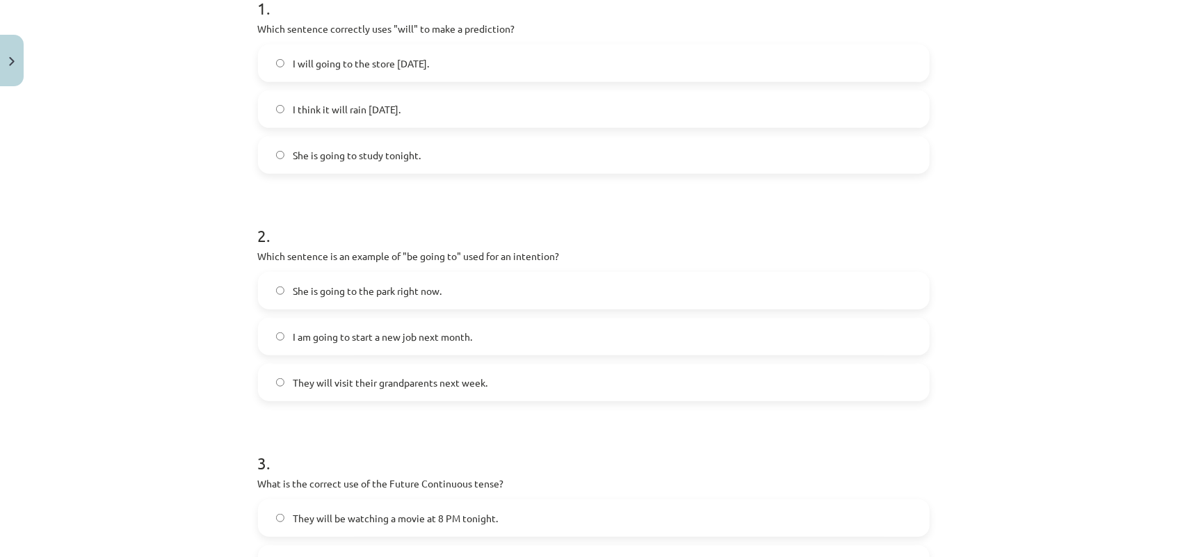
scroll to position [241, 0]
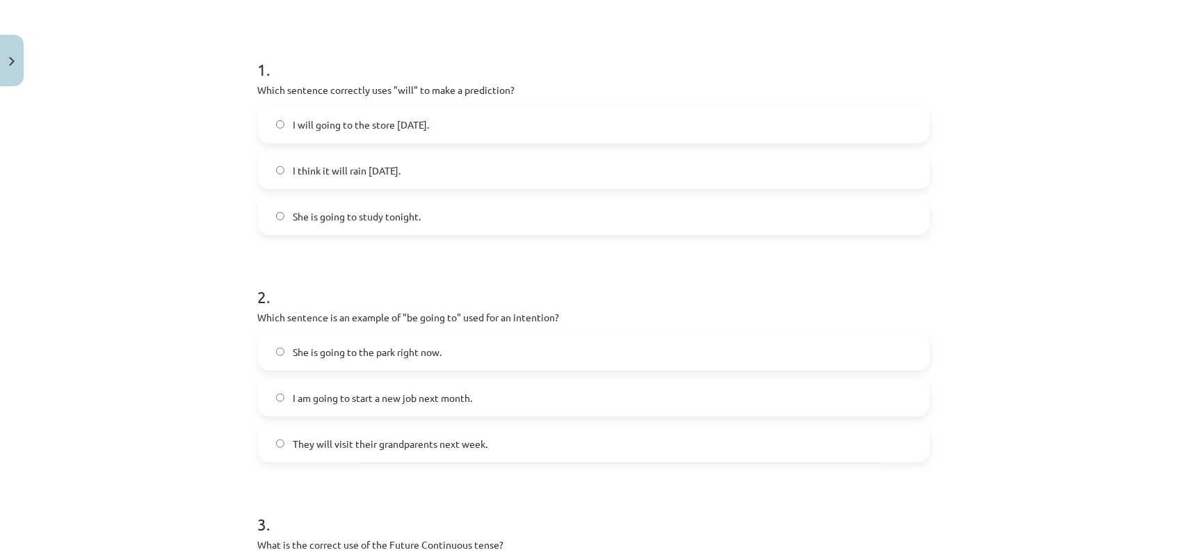
click at [186, 191] on div "Mācību tēma: Angļu valoda i - 10.klase 1.ieskaites mācību materiāls #4 📝 Topic …" at bounding box center [593, 278] width 1187 height 557
click at [330, 174] on span "I think it will rain tomorrow." at bounding box center [347, 170] width 108 height 15
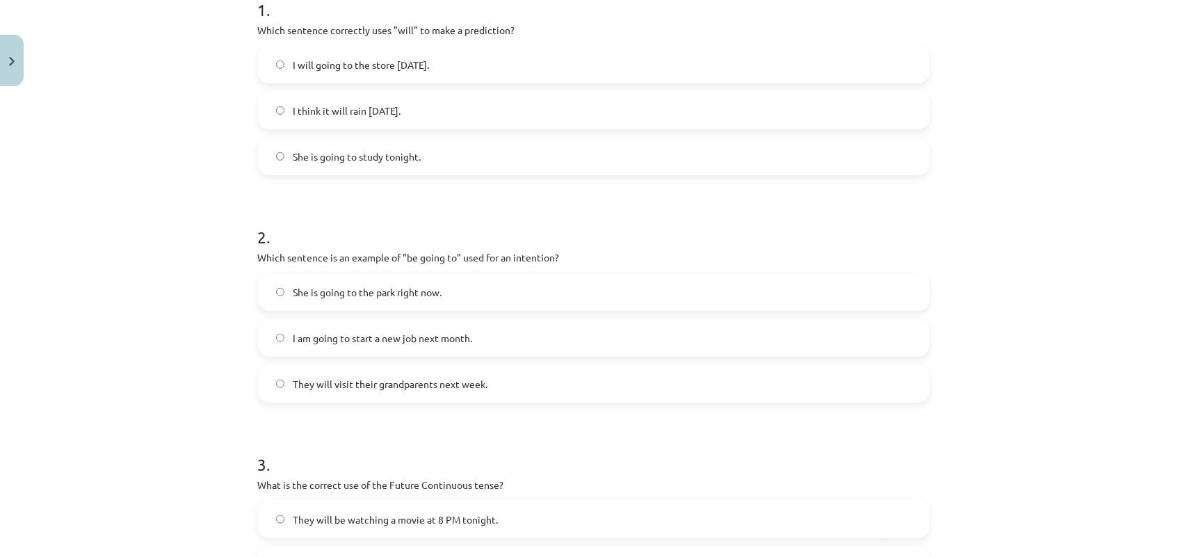
scroll to position [328, 0]
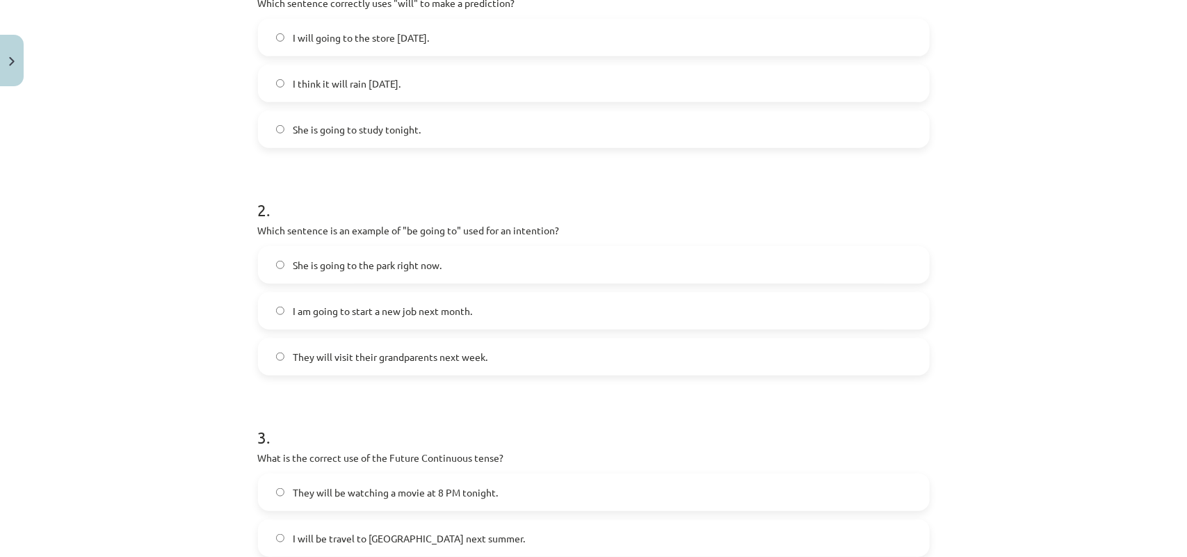
click at [342, 278] on label "She is going to the park right now." at bounding box center [593, 264] width 669 height 35
click at [339, 313] on span "I am going to start a new job next month." at bounding box center [382, 311] width 179 height 15
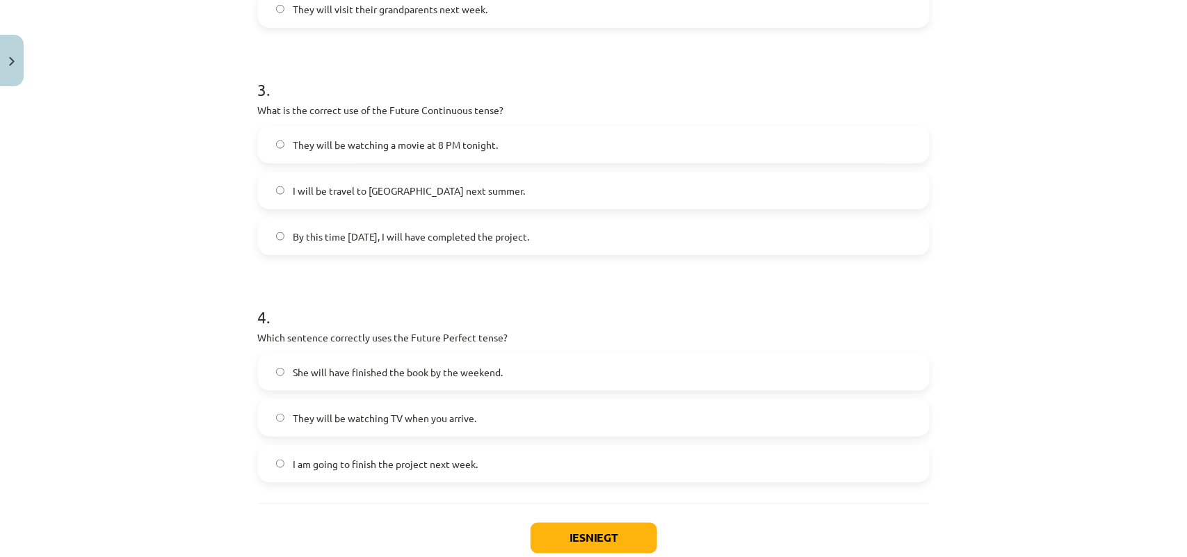
scroll to position [763, 0]
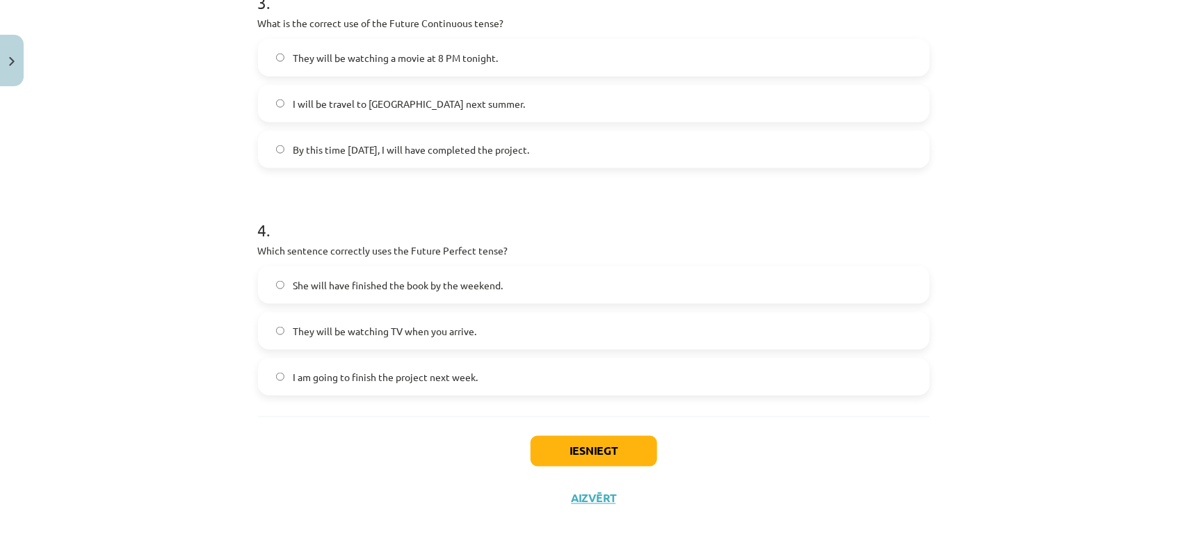
click at [405, 42] on label "They will be watching a movie at 8 PM tonight." at bounding box center [593, 57] width 669 height 35
click at [375, 257] on p "Which sentence correctly uses the Future Perfect tense?" at bounding box center [593, 250] width 671 height 15
click at [377, 271] on label "She will have finished the book by the weekend." at bounding box center [593, 285] width 669 height 35
click at [598, 455] on button "Iesniegt" at bounding box center [593, 451] width 127 height 31
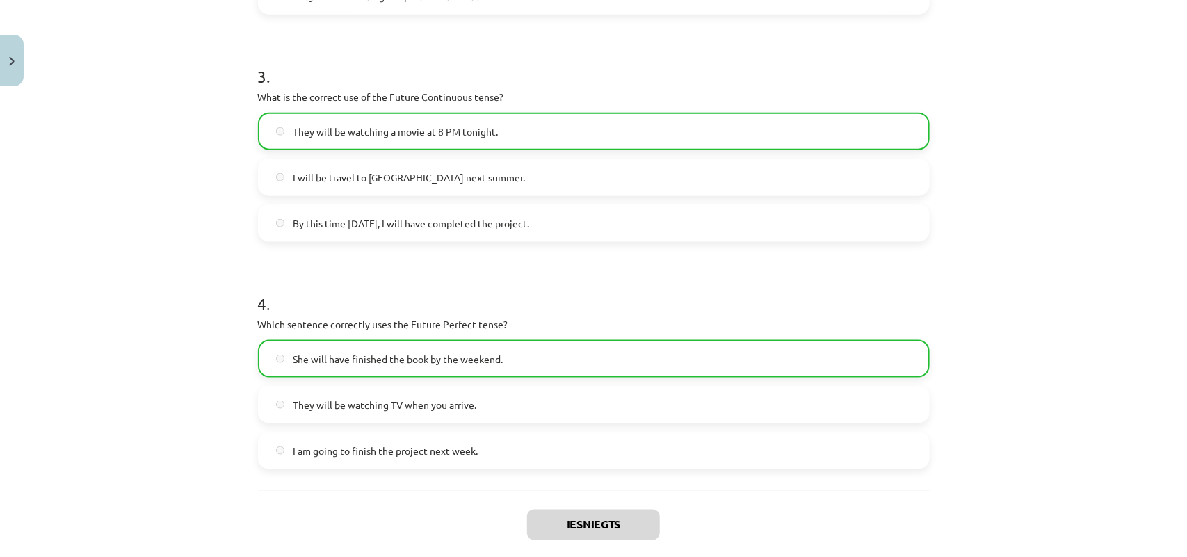
scroll to position [807, 0]
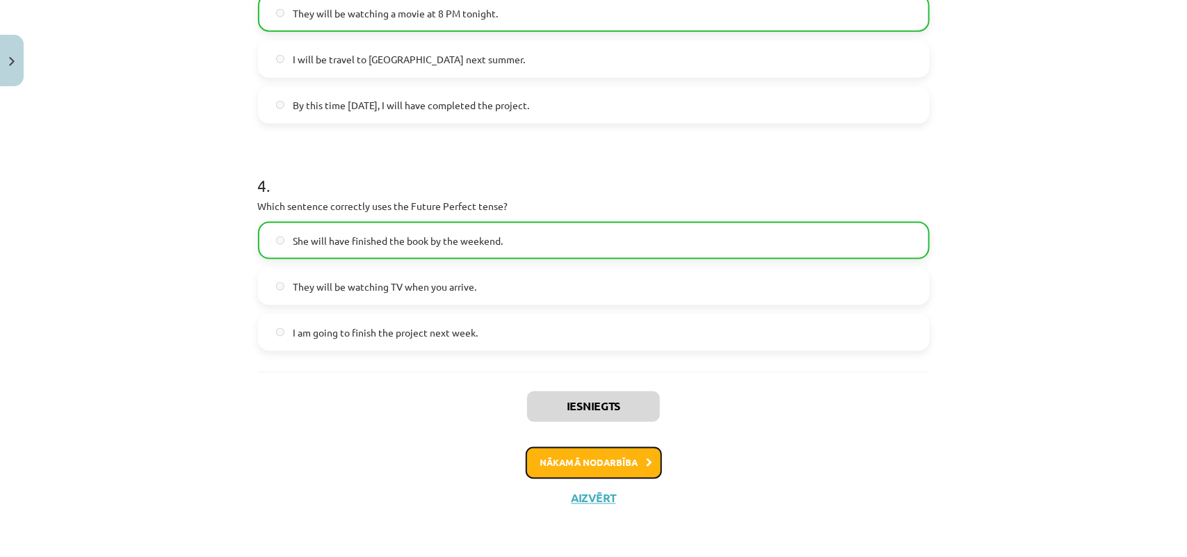
click at [548, 454] on button "Nākamā nodarbība" at bounding box center [593, 463] width 136 height 32
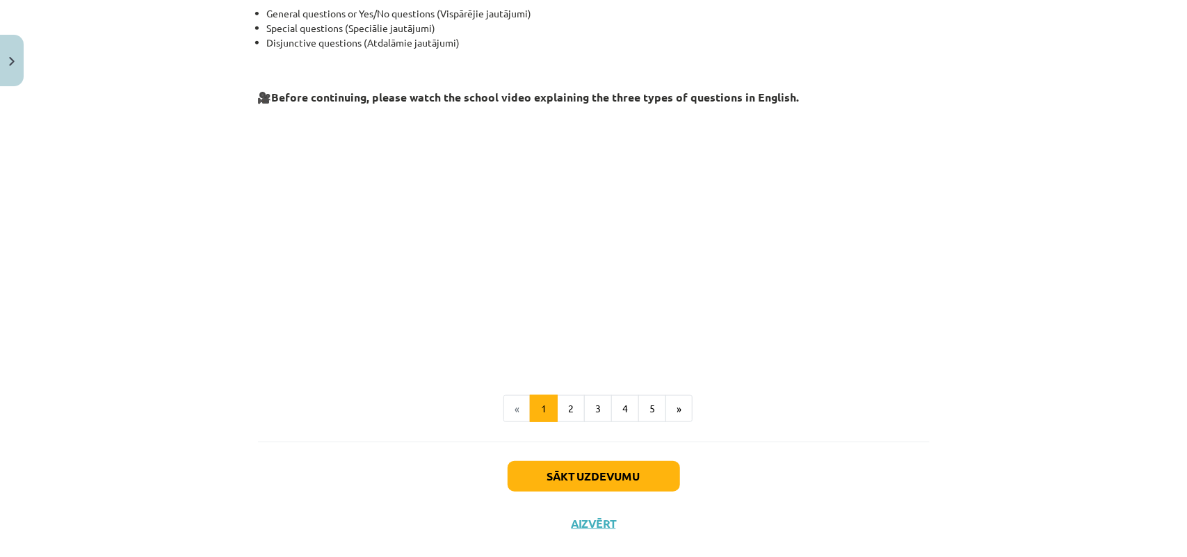
scroll to position [297, 0]
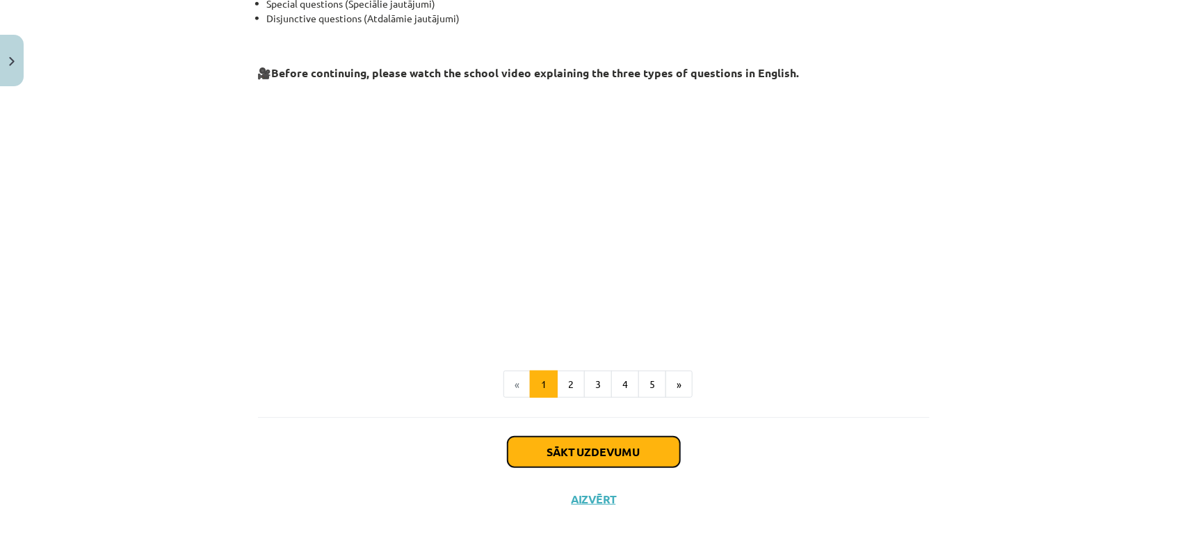
click at [563, 437] on button "Sākt uzdevumu" at bounding box center [593, 452] width 172 height 31
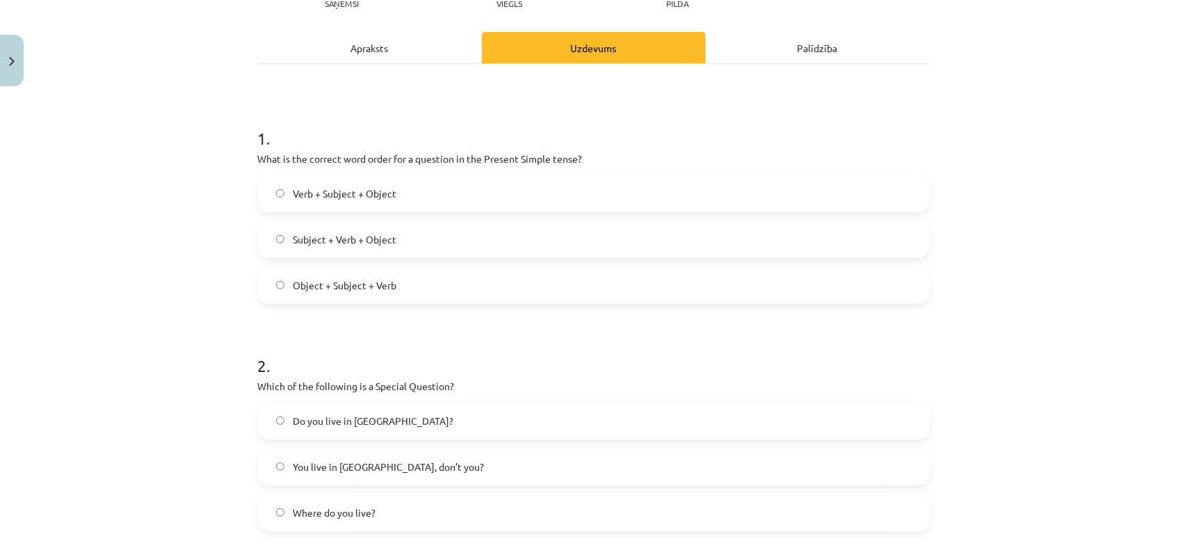
scroll to position [261, 0]
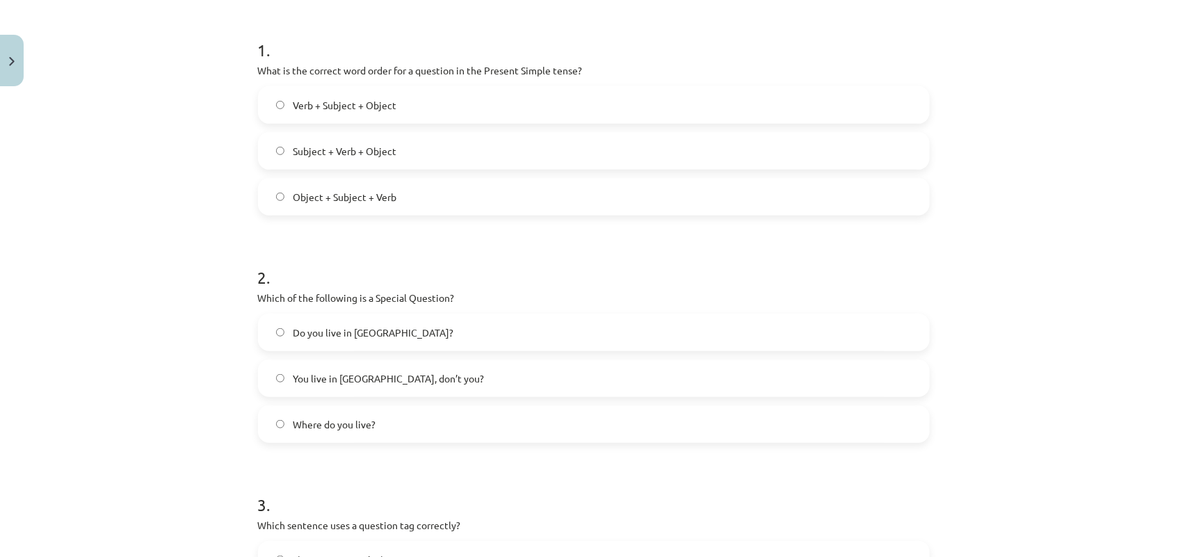
click at [317, 108] on span "Verb + Subject + Object" at bounding box center [345, 105] width 104 height 15
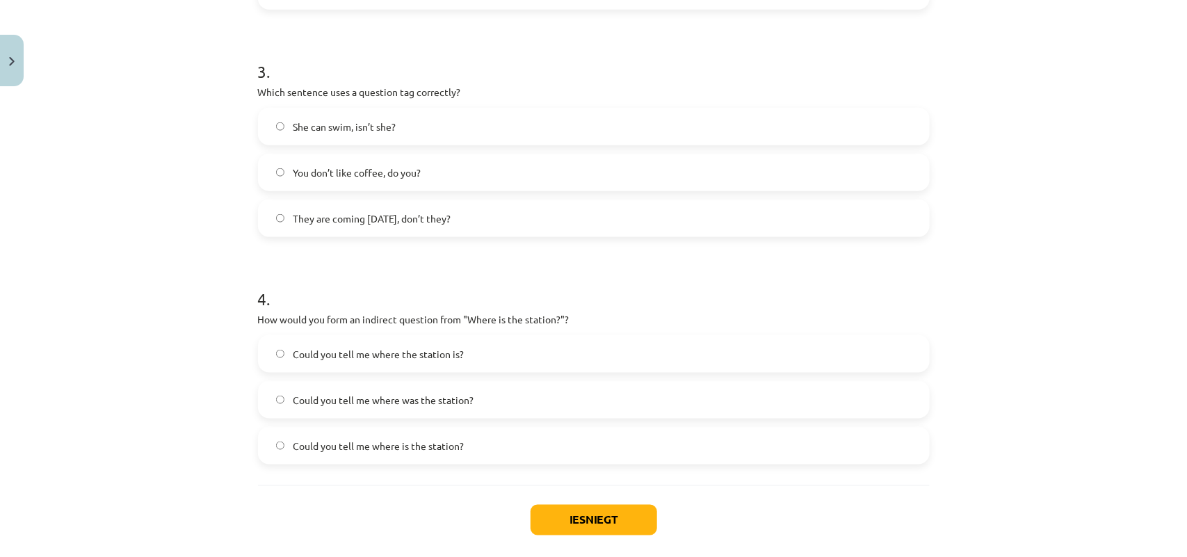
scroll to position [695, 0]
click at [351, 169] on span "You don’t like coffee, do you?" at bounding box center [357, 171] width 128 height 15
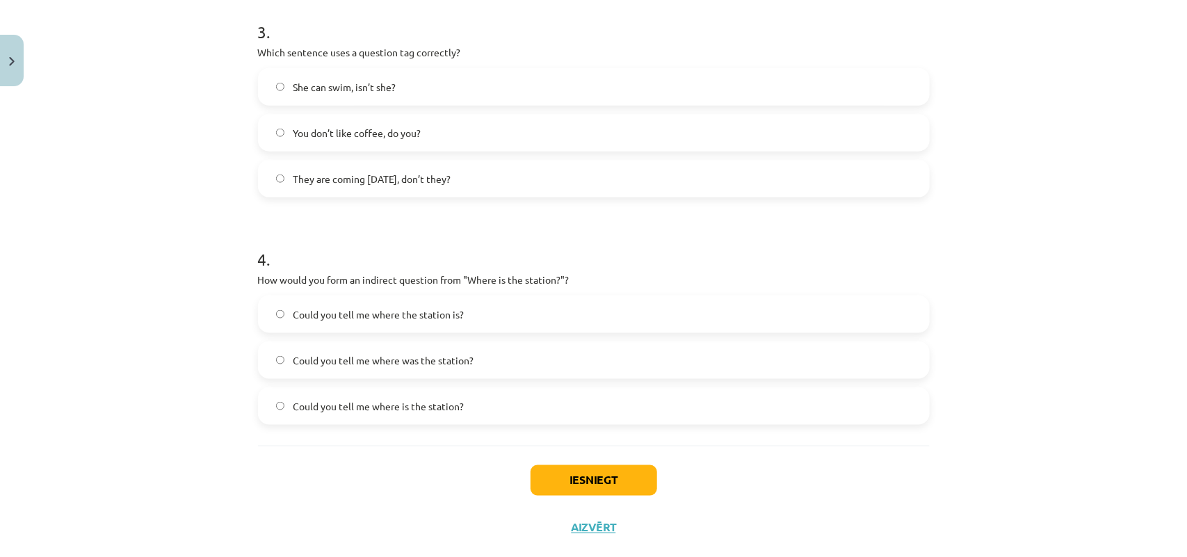
scroll to position [763, 0]
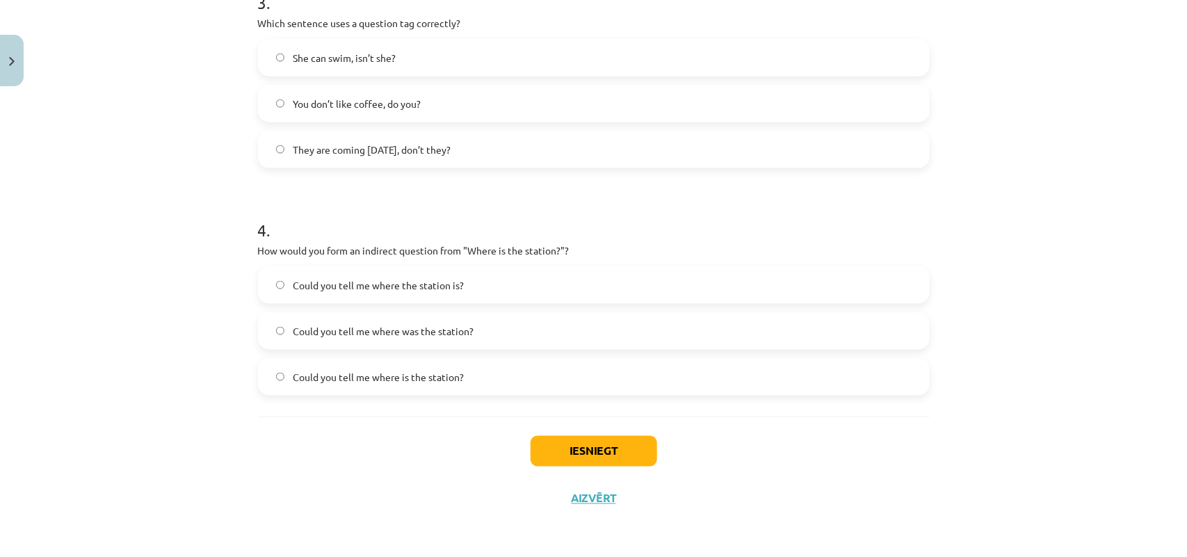
click at [390, 285] on span "Could you tell me where the station is?" at bounding box center [378, 285] width 171 height 15
click at [562, 433] on div "Iesniegt Aizvērt" at bounding box center [593, 464] width 671 height 97
click at [605, 449] on button "Iesniegt" at bounding box center [593, 451] width 127 height 31
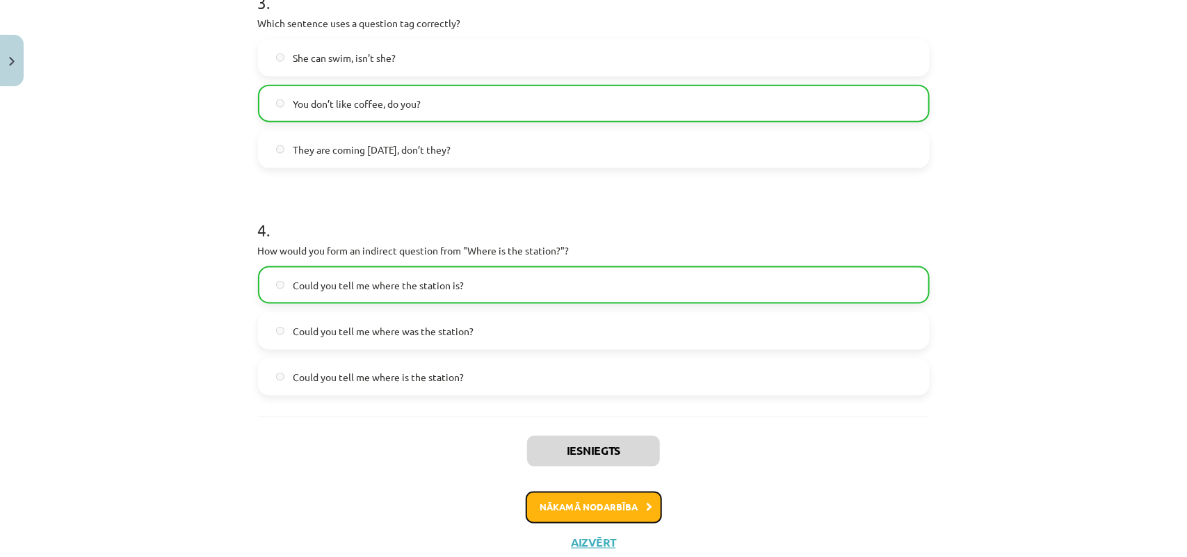
click at [539, 491] on button "Nākamā nodarbība" at bounding box center [593, 507] width 136 height 32
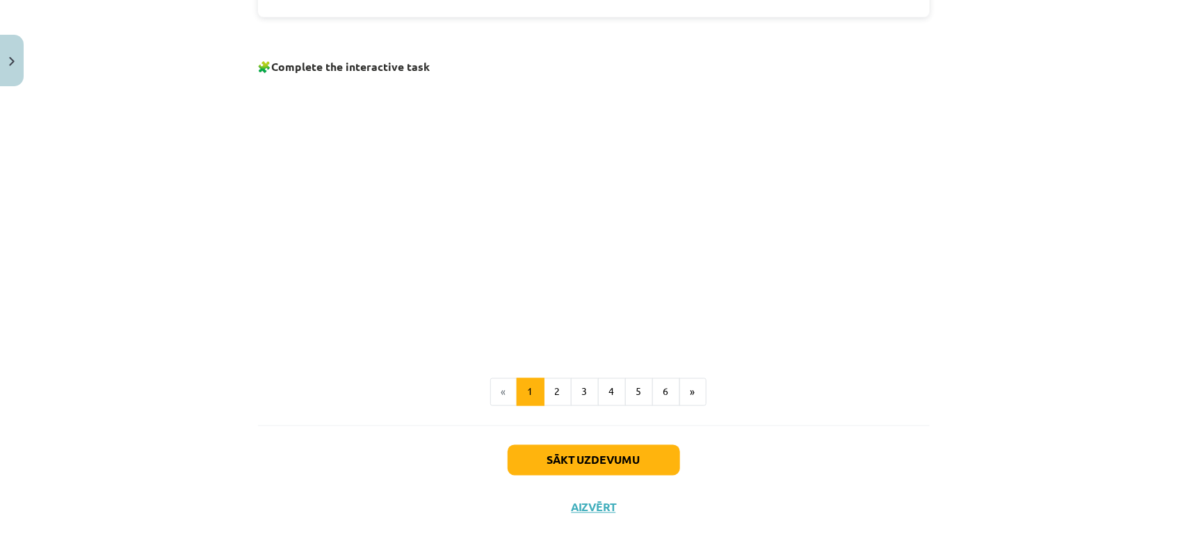
scroll to position [899, 0]
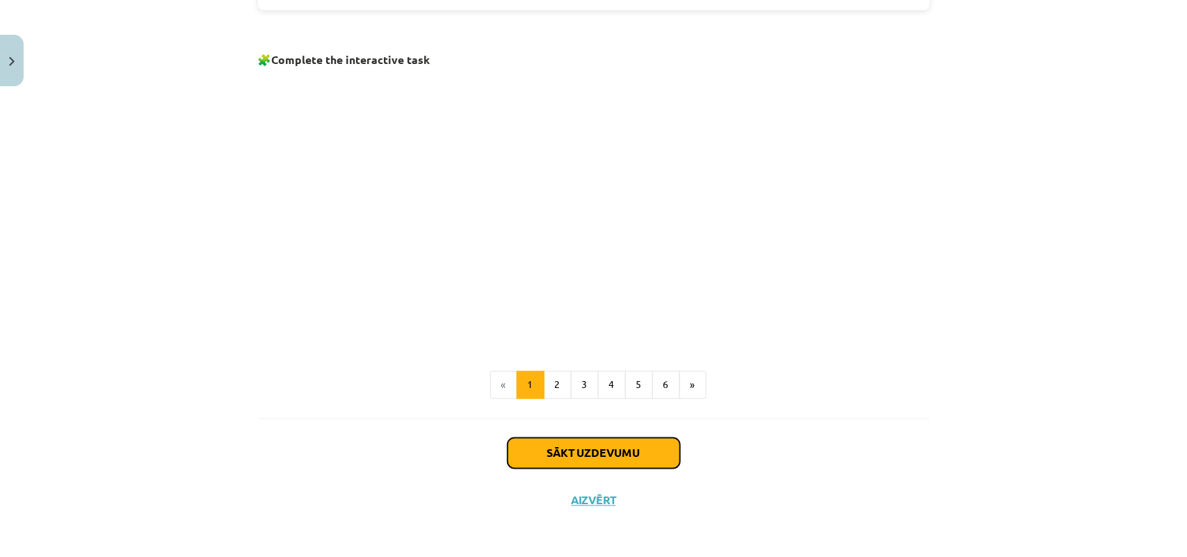
click at [605, 439] on button "Sākt uzdevumu" at bounding box center [593, 453] width 172 height 31
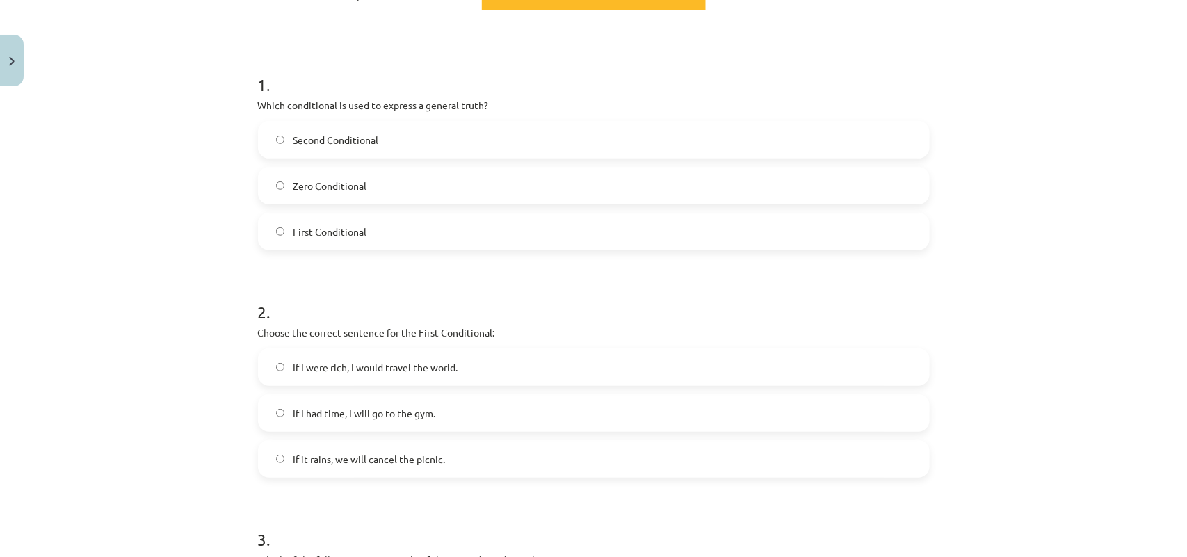
scroll to position [209, 0]
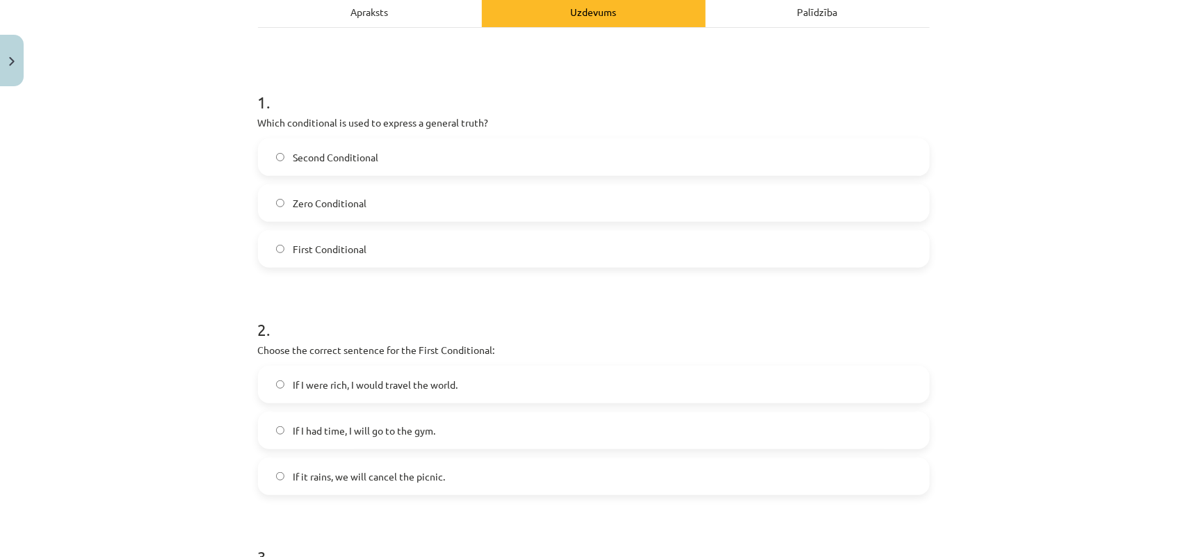
click at [307, 146] on label "Second Conditional" at bounding box center [593, 157] width 669 height 35
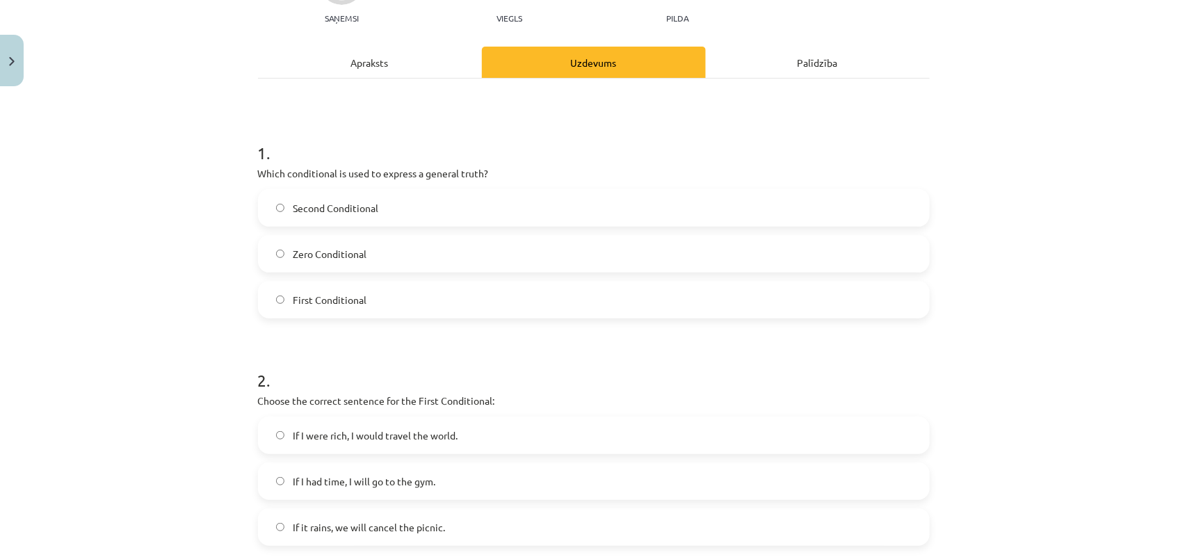
scroll to position [67, 0]
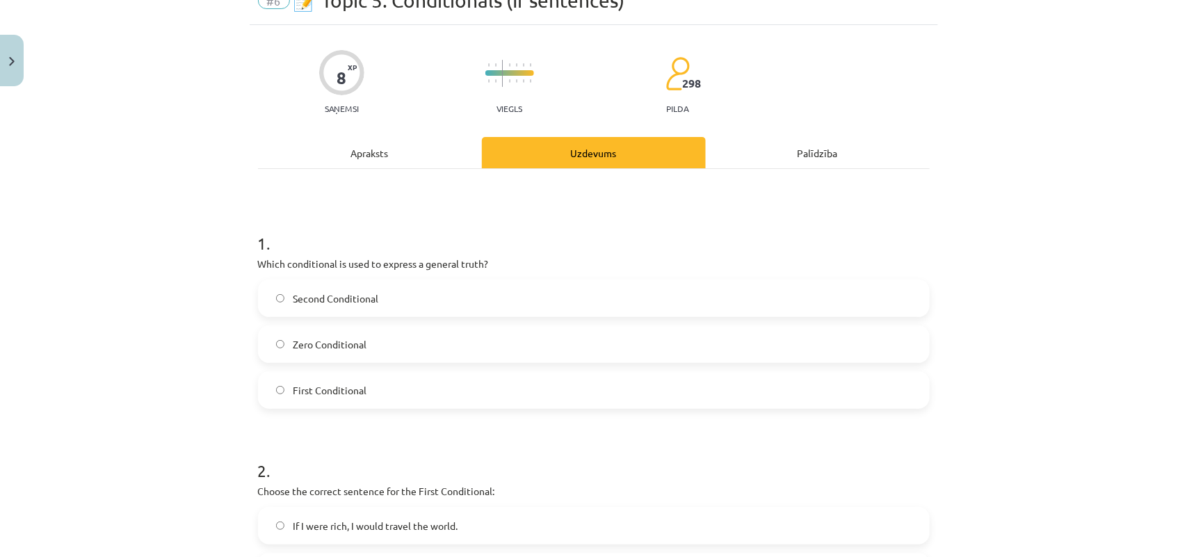
click at [342, 341] on span "Zero Conditional" at bounding box center [330, 344] width 74 height 15
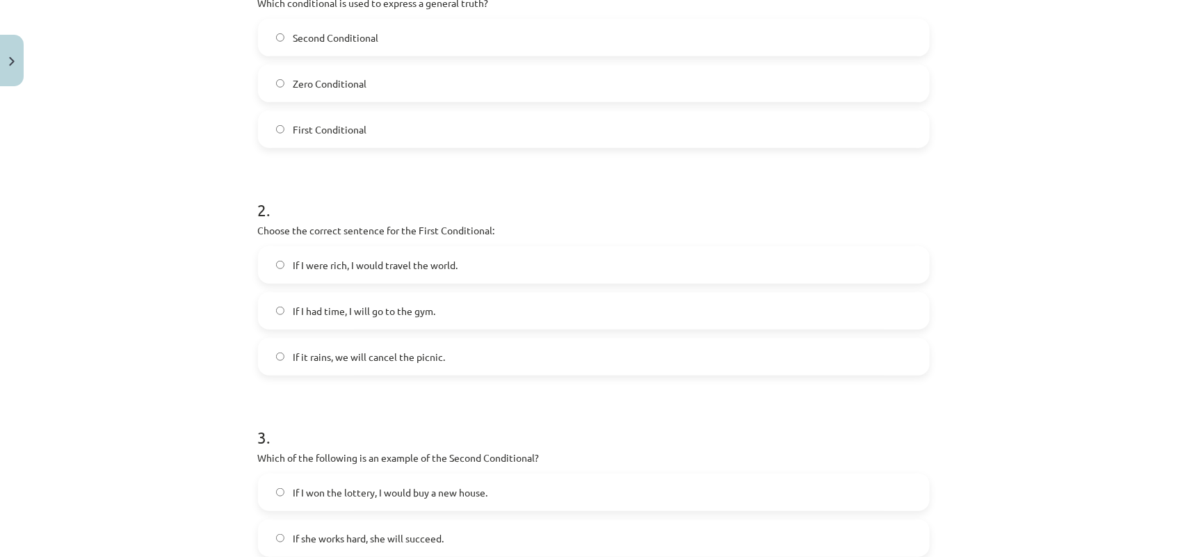
scroll to position [415, 0]
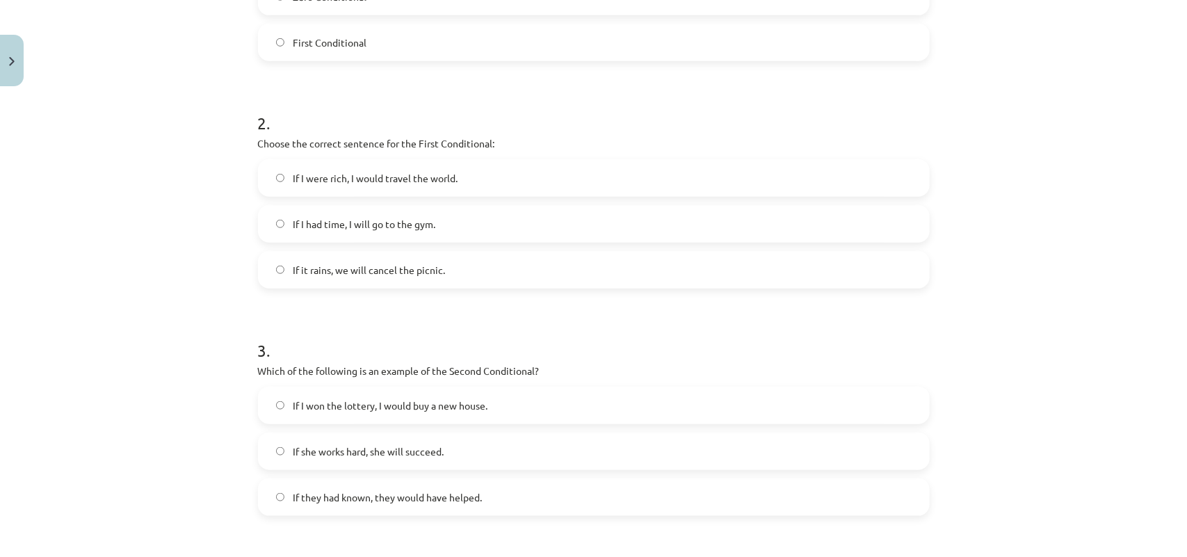
click at [407, 279] on label "If it rains, we will cancel the picnic." at bounding box center [593, 269] width 669 height 35
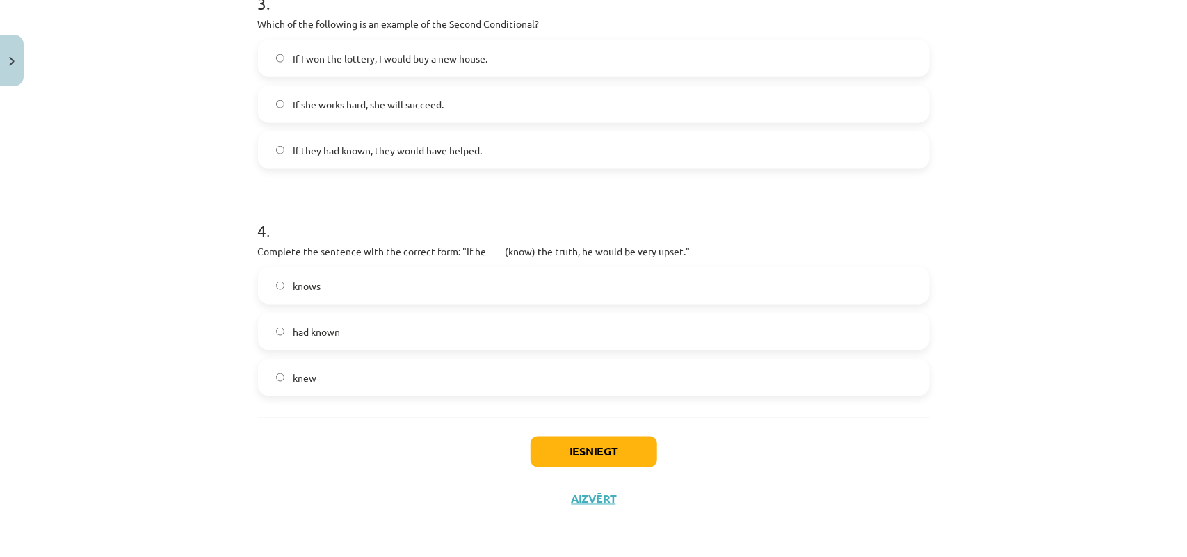
scroll to position [676, 0]
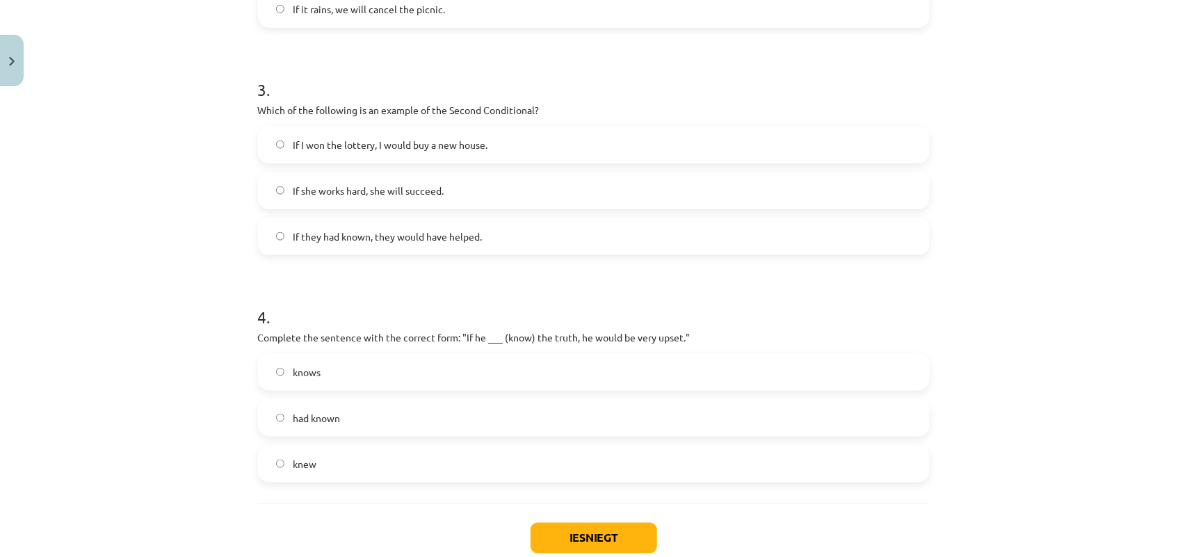
click at [404, 158] on label "If I won the lottery, I would buy a new house." at bounding box center [593, 144] width 669 height 35
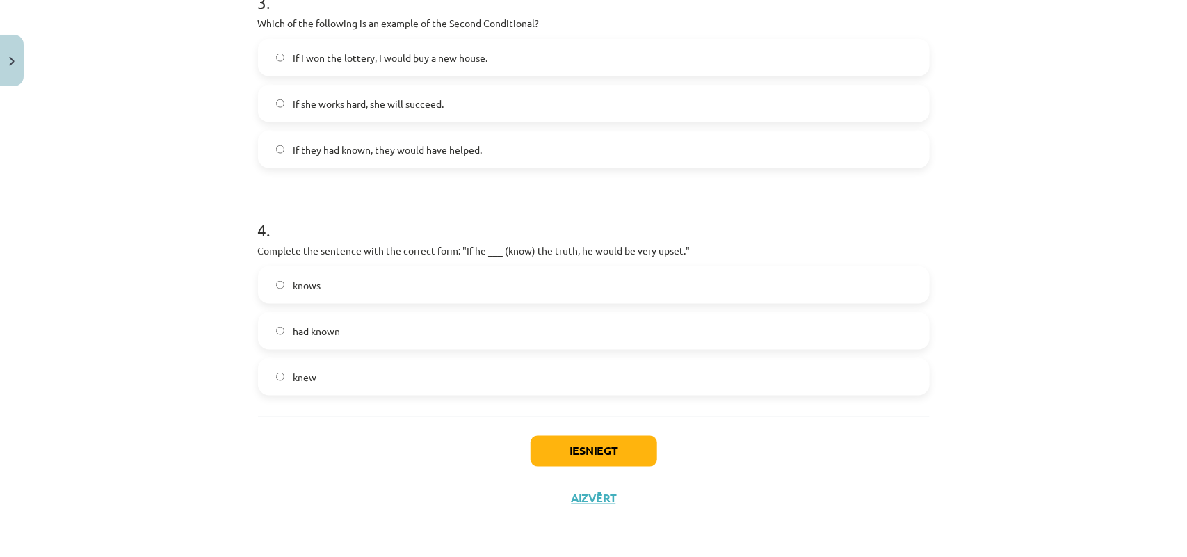
click at [302, 381] on span "knew" at bounding box center [305, 377] width 24 height 15
click at [550, 439] on button "Iesniegt" at bounding box center [593, 451] width 127 height 31
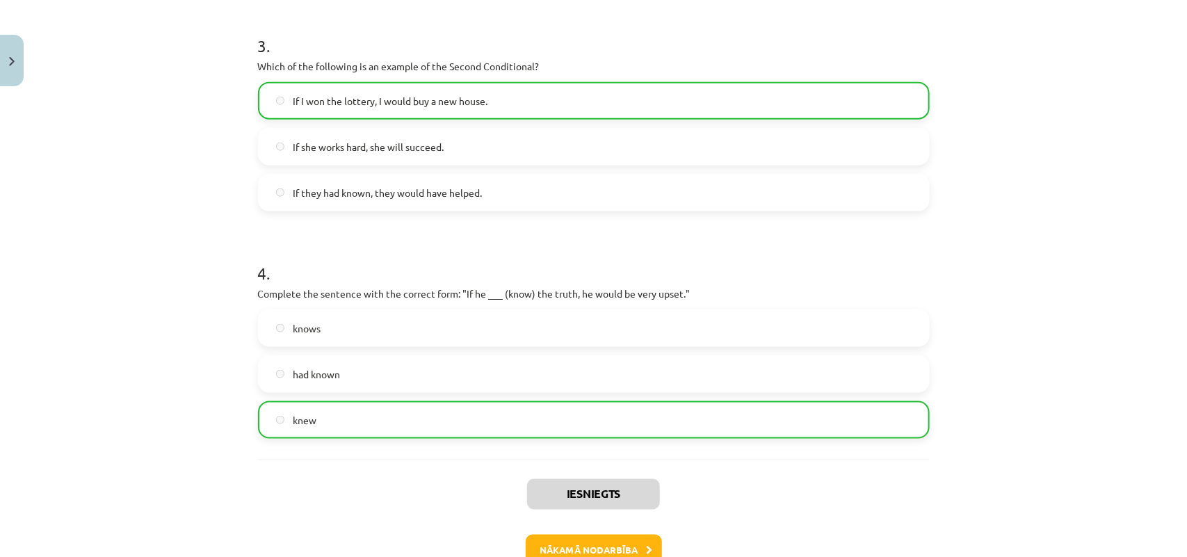
scroll to position [807, 0]
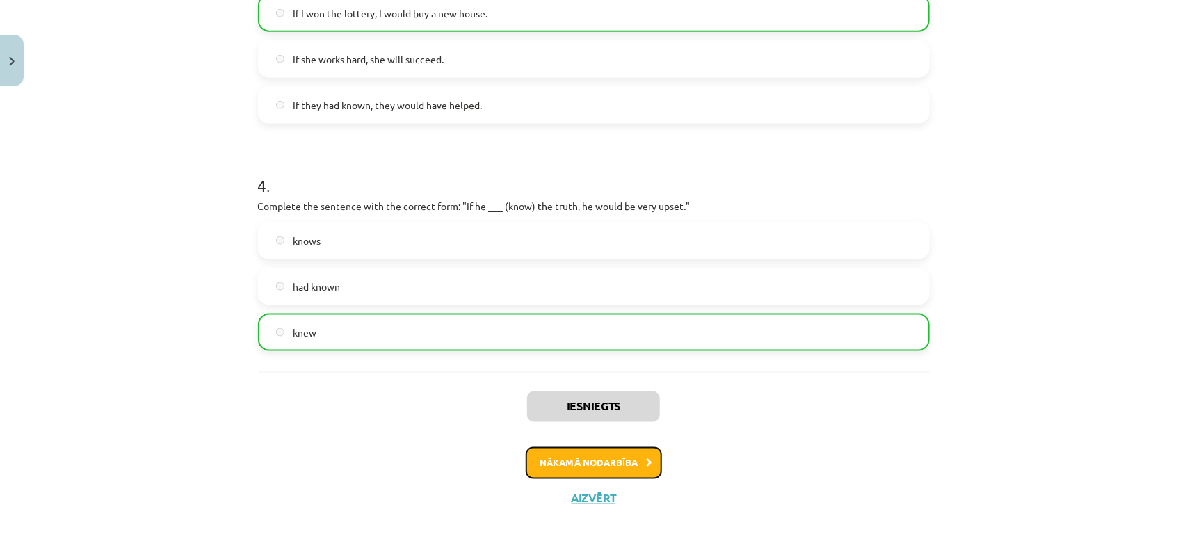
click at [602, 455] on button "Nākamā nodarbība" at bounding box center [593, 463] width 136 height 32
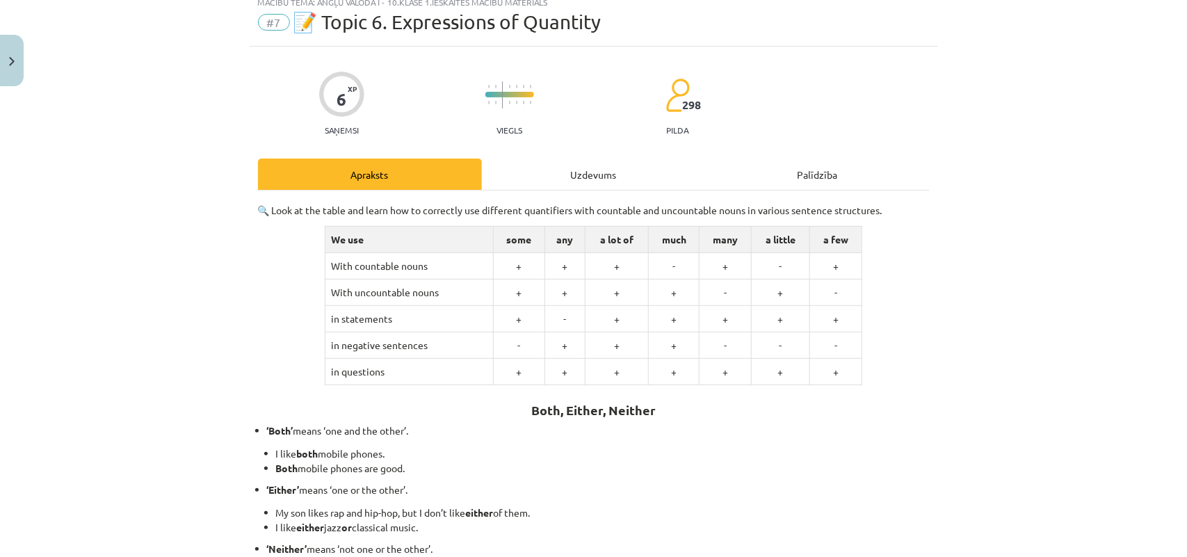
scroll to position [35, 0]
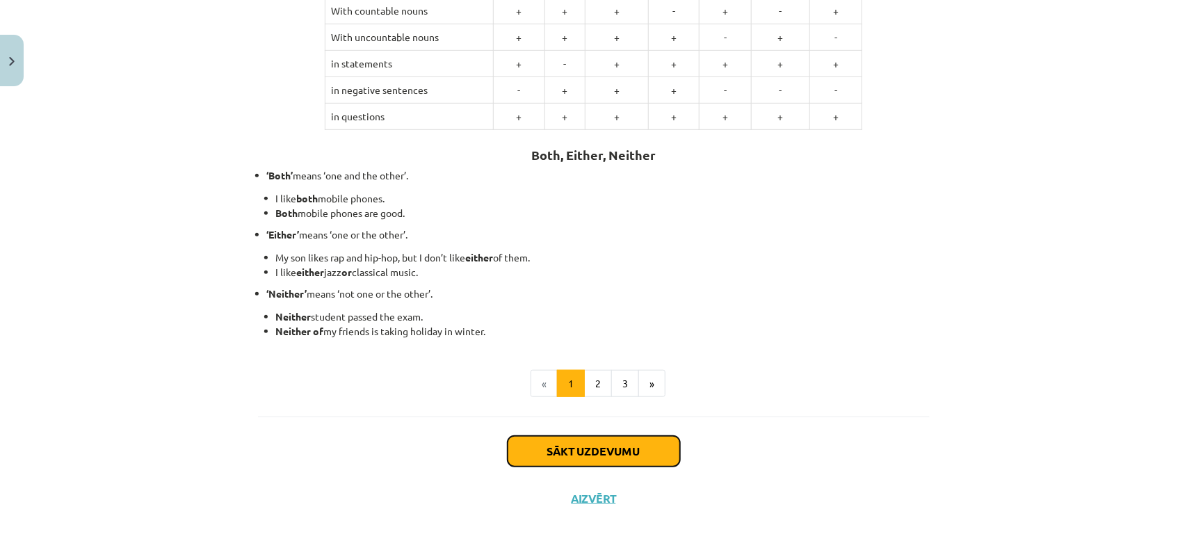
click at [602, 455] on button "Sākt uzdevumu" at bounding box center [593, 451] width 172 height 31
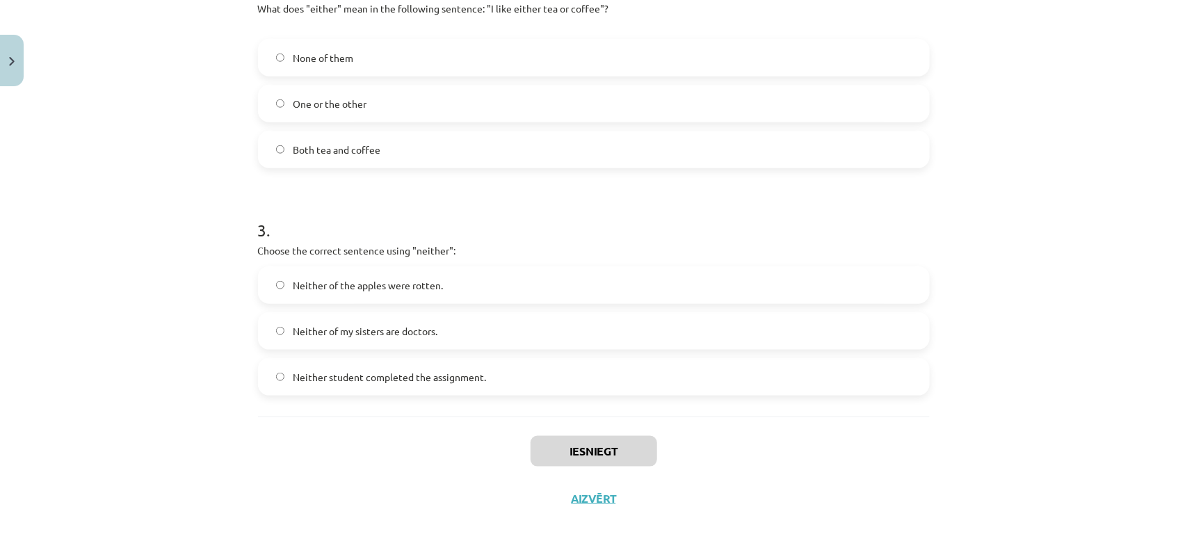
scroll to position [115, 0]
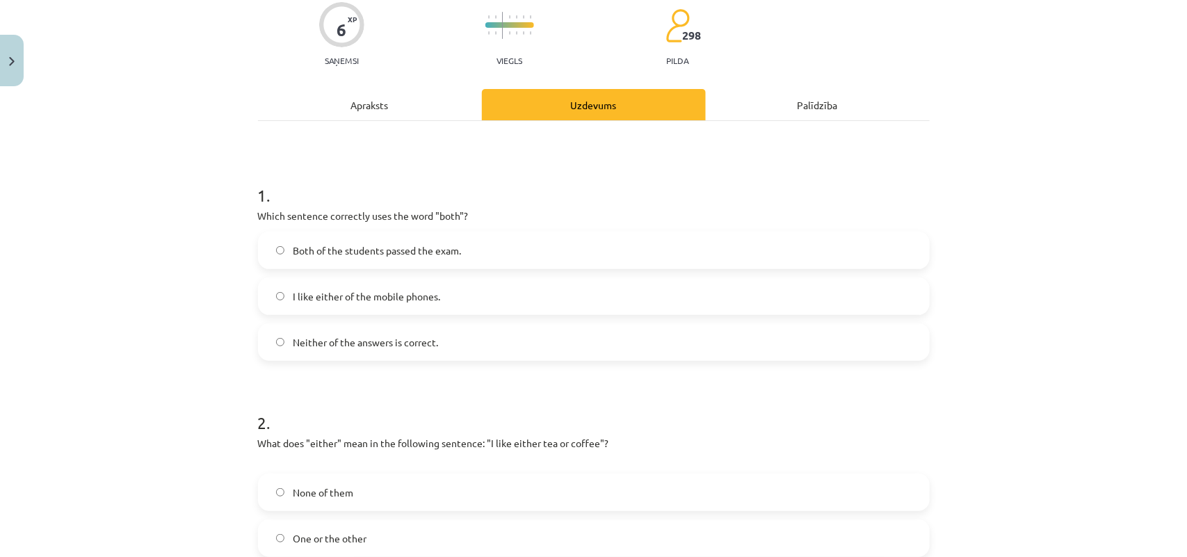
click at [264, 242] on label "Both of the students passed the exam." at bounding box center [593, 250] width 669 height 35
click at [168, 259] on div "Mācību tēma: Angļu valoda i - 10.klase 1.ieskaites mācību materiāls #7 📝 Topic …" at bounding box center [593, 278] width 1187 height 557
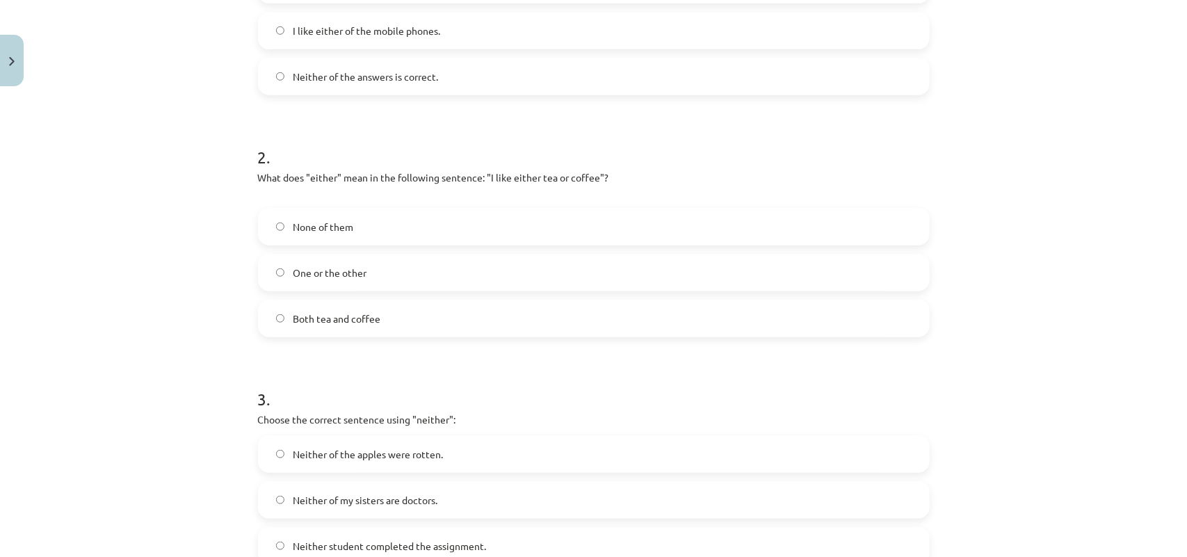
scroll to position [463, 0]
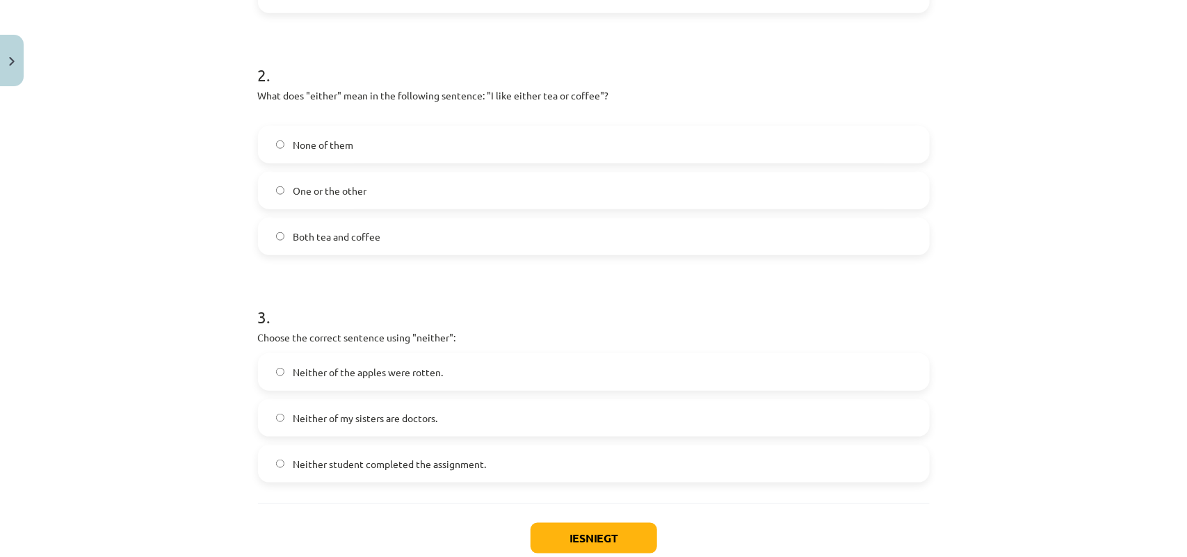
click at [278, 186] on label "One or the other" at bounding box center [593, 190] width 669 height 35
click at [214, 196] on div "Mācību tēma: Angļu valoda i - 10.klase 1.ieskaites mācību materiāls #7 📝 Topic …" at bounding box center [593, 278] width 1187 height 557
click at [202, 202] on div "Mācību tēma: Angļu valoda i - 10.klase 1.ieskaites mācību materiāls #7 📝 Topic …" at bounding box center [593, 278] width 1187 height 557
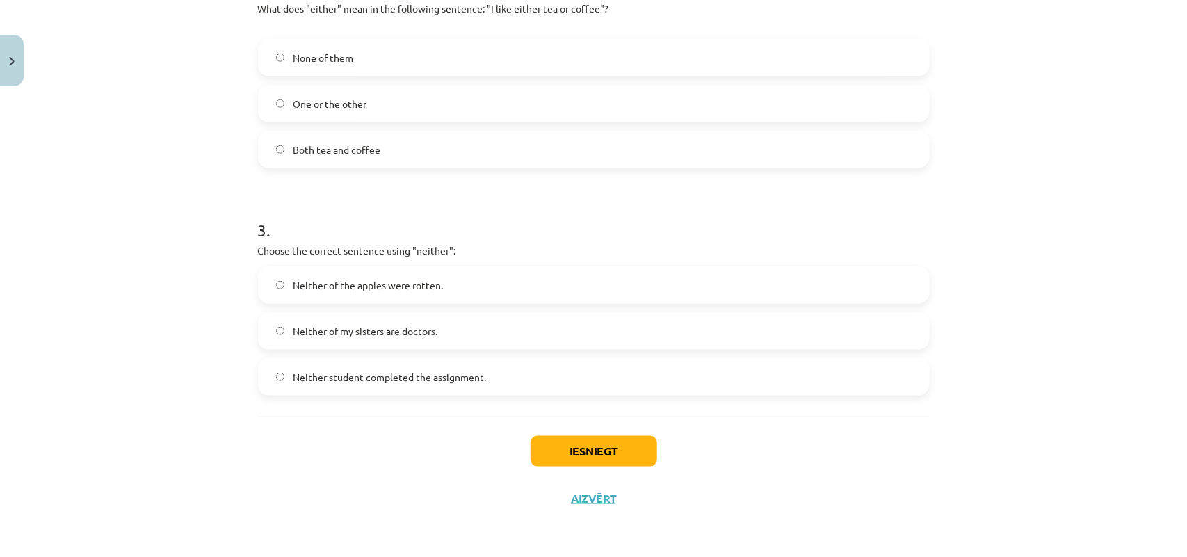
click at [311, 279] on span "Neither of the apples were rotten." at bounding box center [368, 285] width 150 height 15
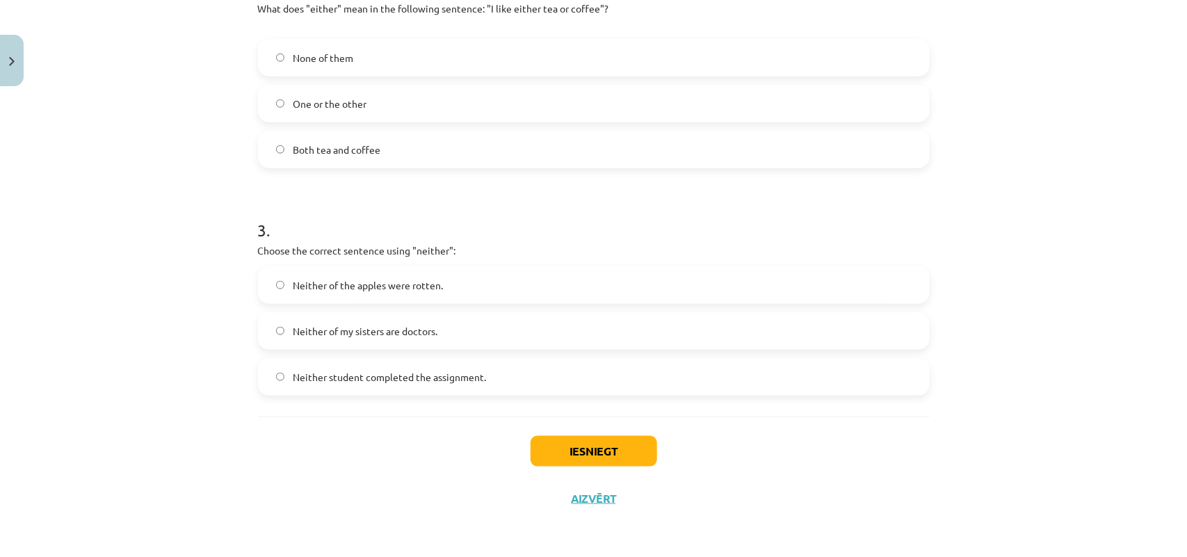
click at [311, 279] on span "Neither of the apples were rotten." at bounding box center [368, 285] width 150 height 15
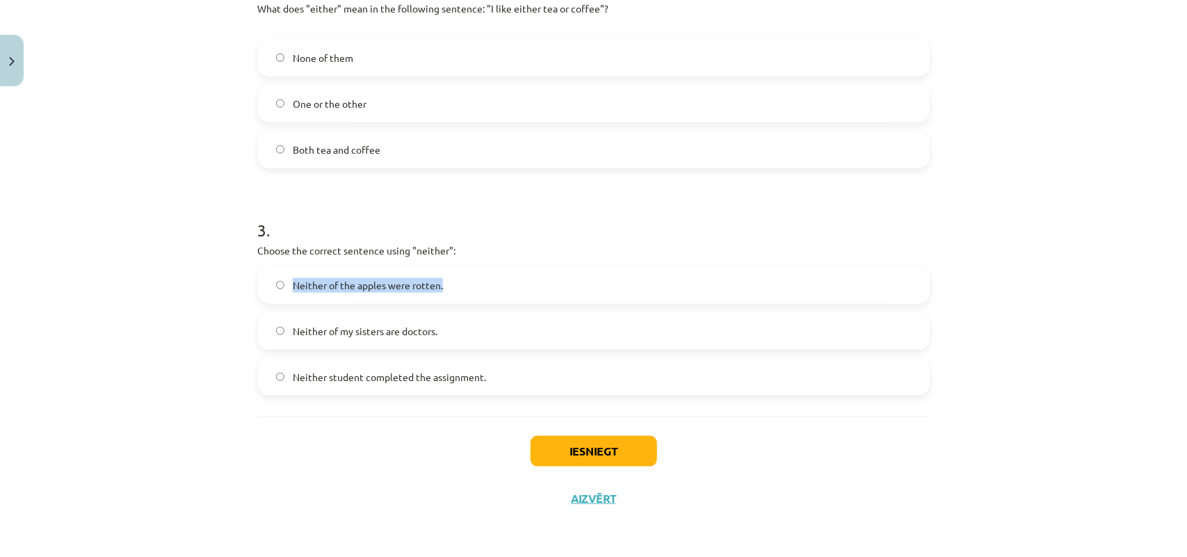
click at [311, 279] on span "Neither of the apples were rotten." at bounding box center [368, 285] width 150 height 15
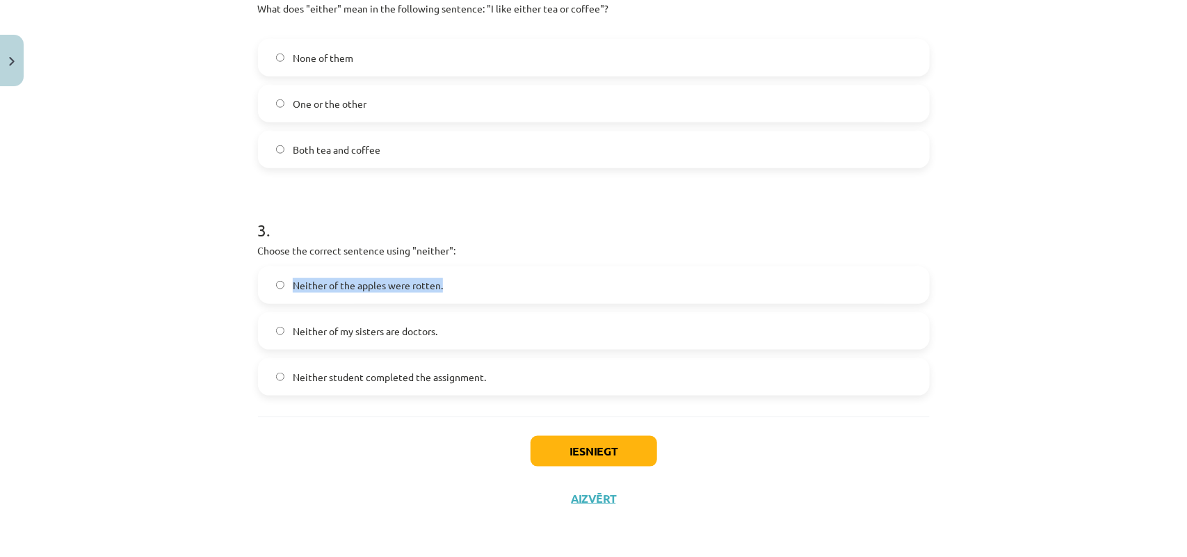
click at [311, 279] on span "Neither of the apples were rotten." at bounding box center [368, 285] width 150 height 15
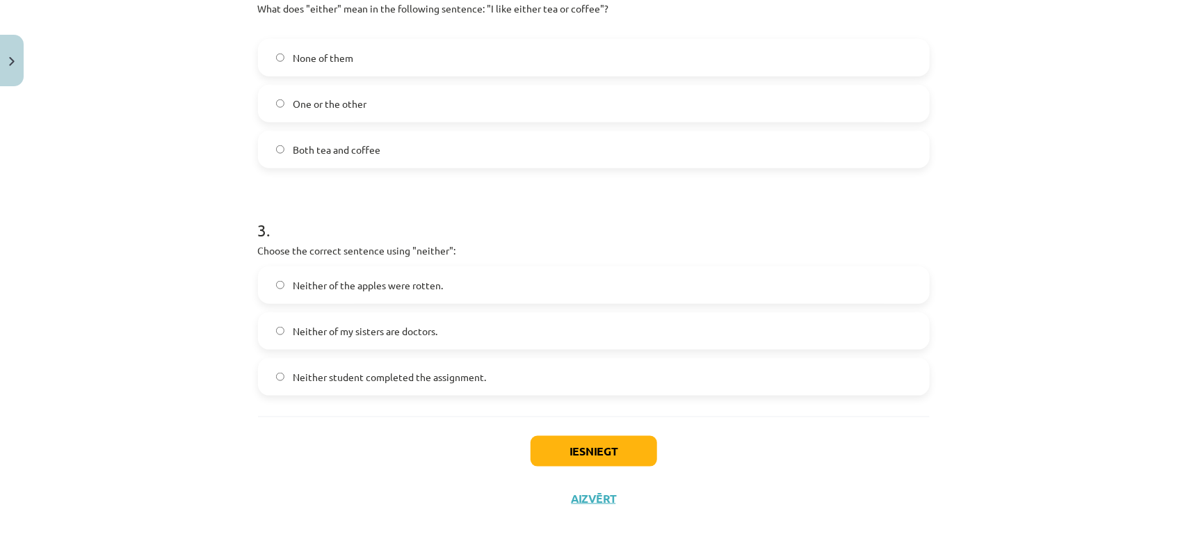
click at [311, 279] on span "Neither of the apples were rotten." at bounding box center [368, 285] width 150 height 15
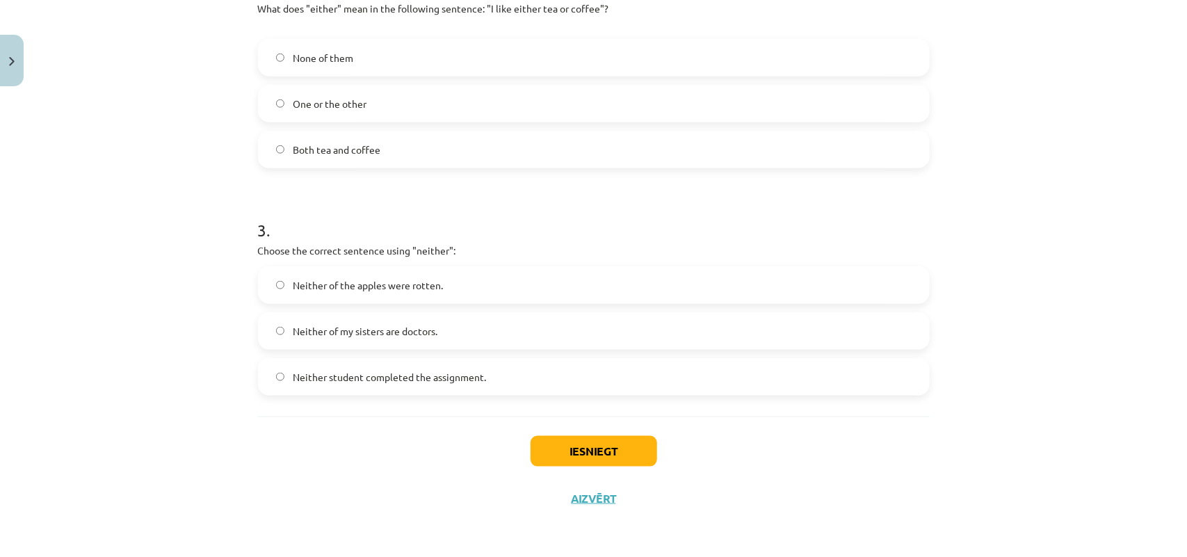
click at [358, 324] on span "Neither of my sisters are doctors." at bounding box center [365, 331] width 145 height 15
click at [561, 452] on button "Iesniegt" at bounding box center [593, 451] width 127 height 31
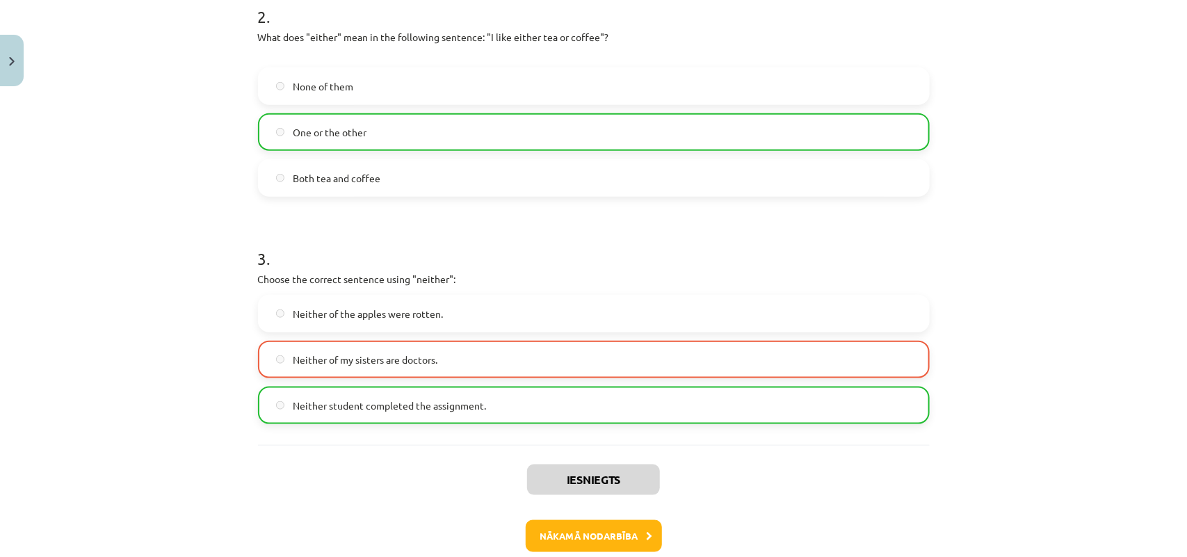
scroll to position [594, 0]
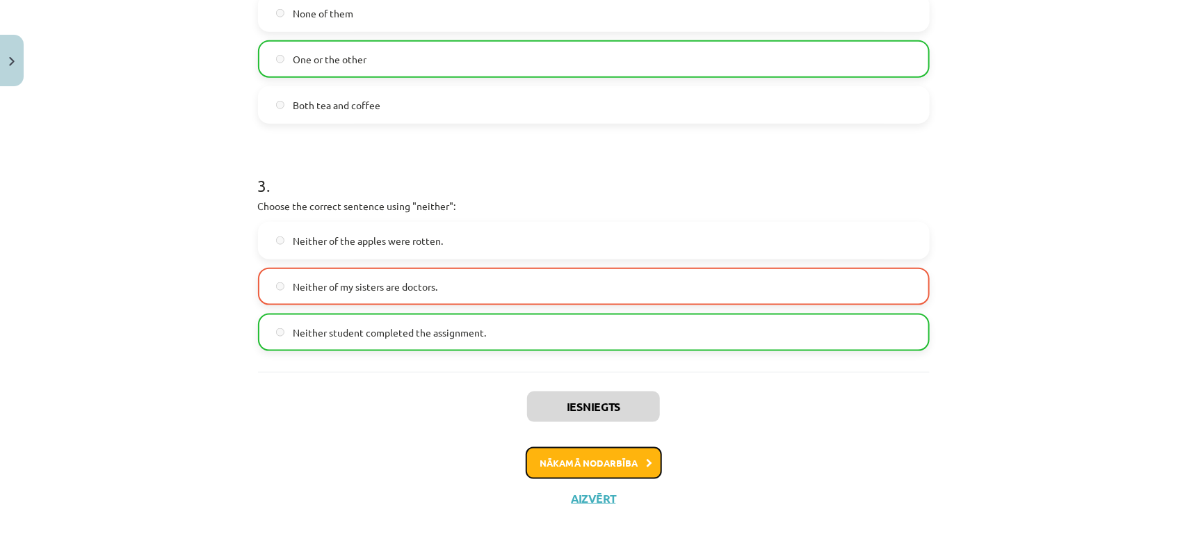
click at [573, 469] on button "Nākamā nodarbība" at bounding box center [593, 463] width 136 height 32
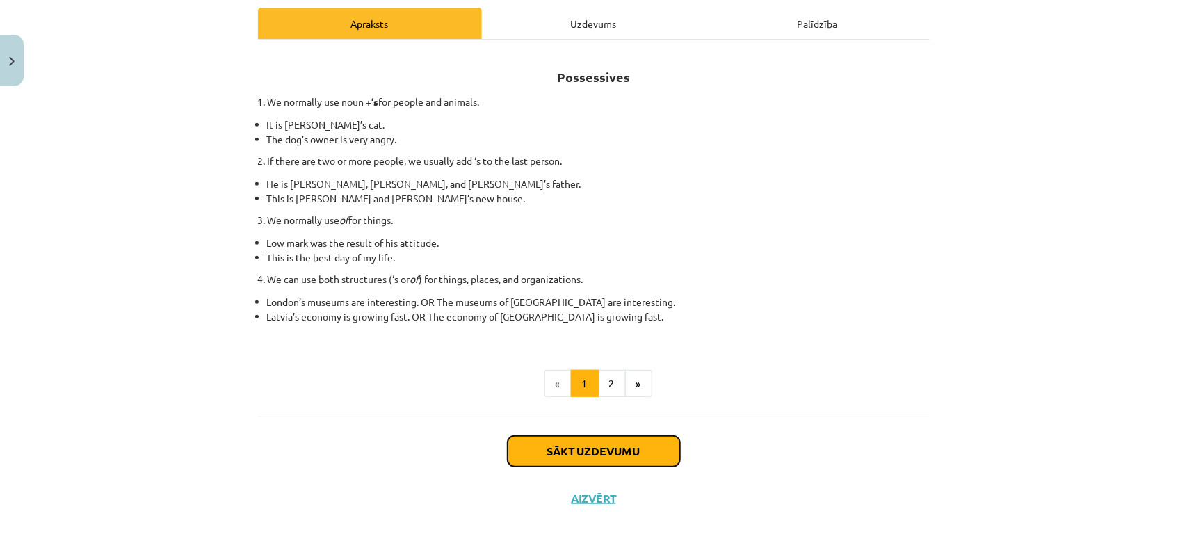
click at [582, 453] on button "Sākt uzdevumu" at bounding box center [593, 451] width 172 height 31
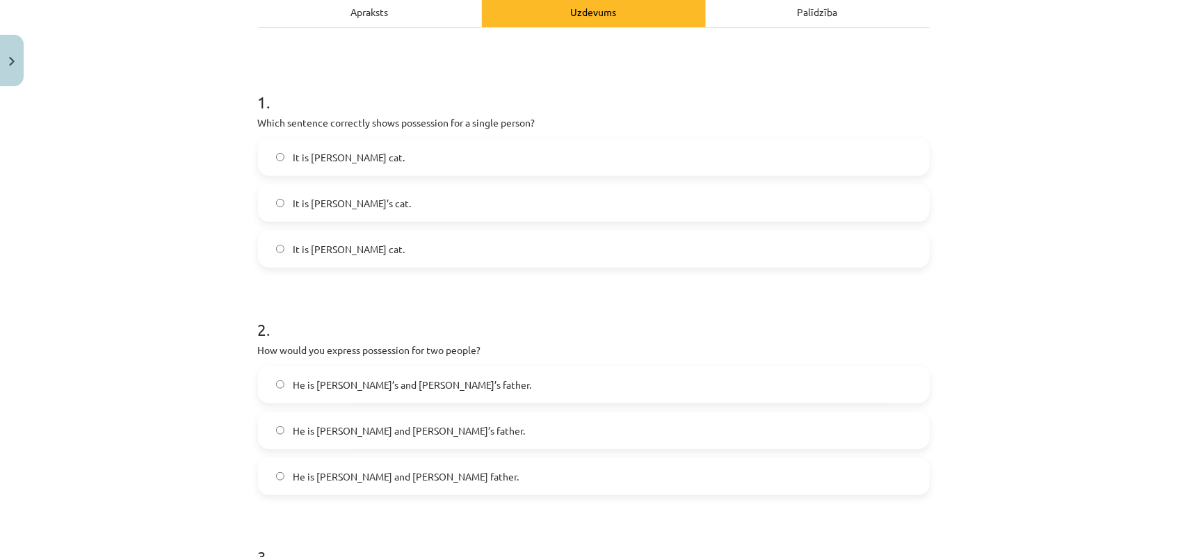
scroll to position [0, 0]
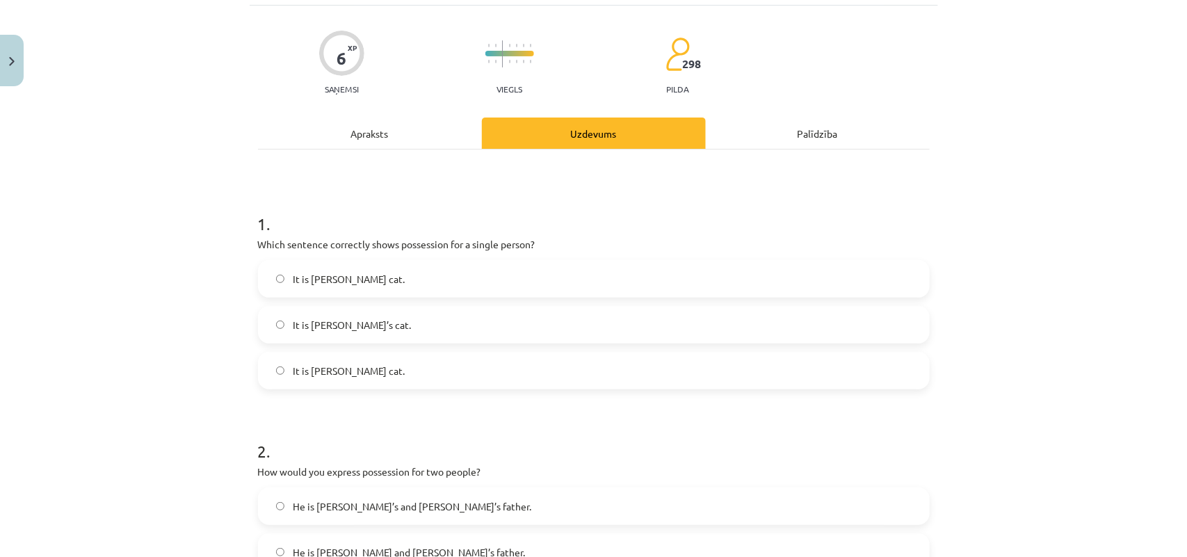
click at [379, 307] on label "It is Jane’s cat." at bounding box center [593, 324] width 669 height 35
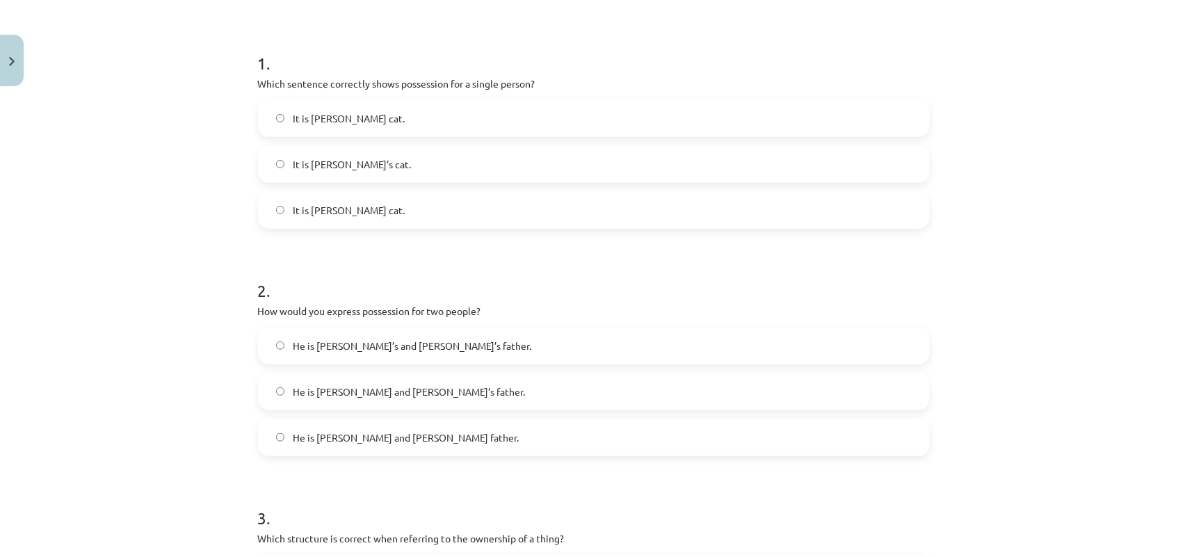
scroll to position [434, 0]
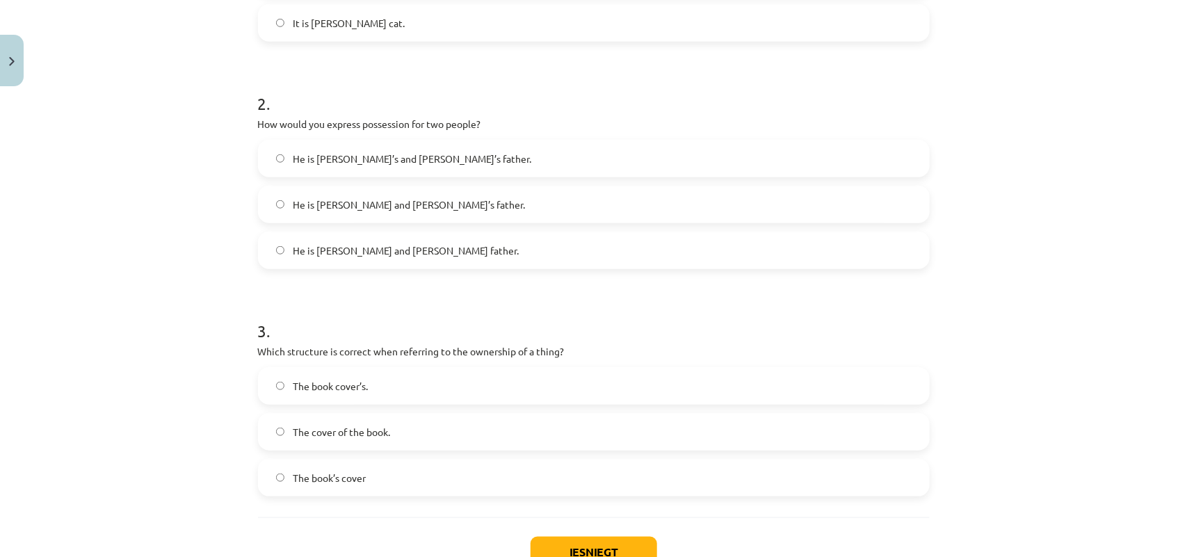
click at [397, 348] on p "Which structure is correct when referring to the ownership of a thing?" at bounding box center [593, 351] width 671 height 15
click at [487, 248] on label "He is Alice and James father." at bounding box center [593, 250] width 669 height 35
click at [431, 448] on label "The cover of the book." at bounding box center [593, 431] width 669 height 35
click at [571, 537] on button "Iesniegt" at bounding box center [593, 552] width 127 height 31
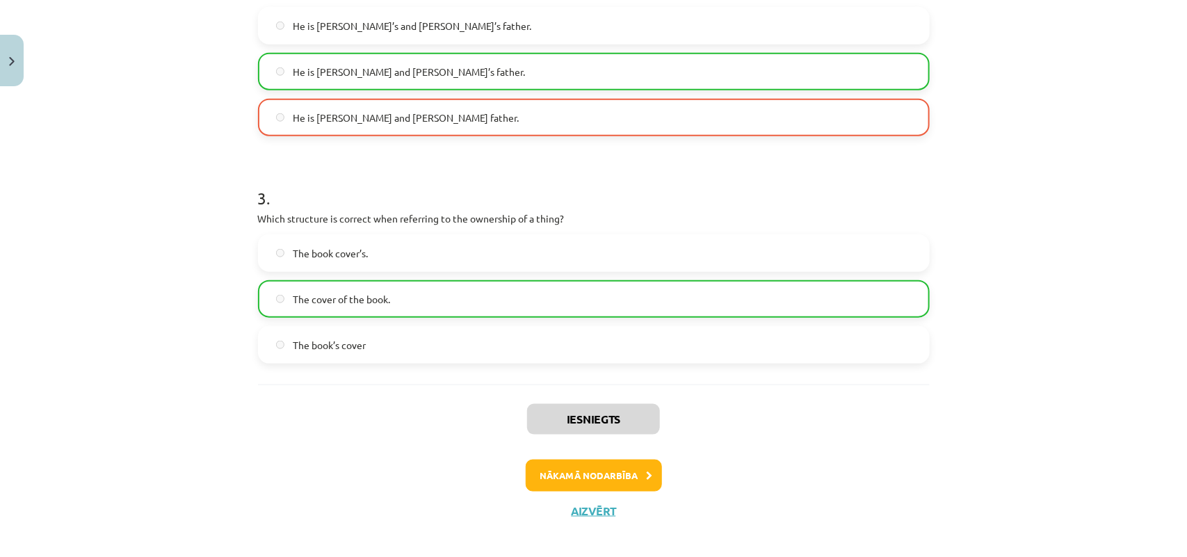
scroll to position [579, 0]
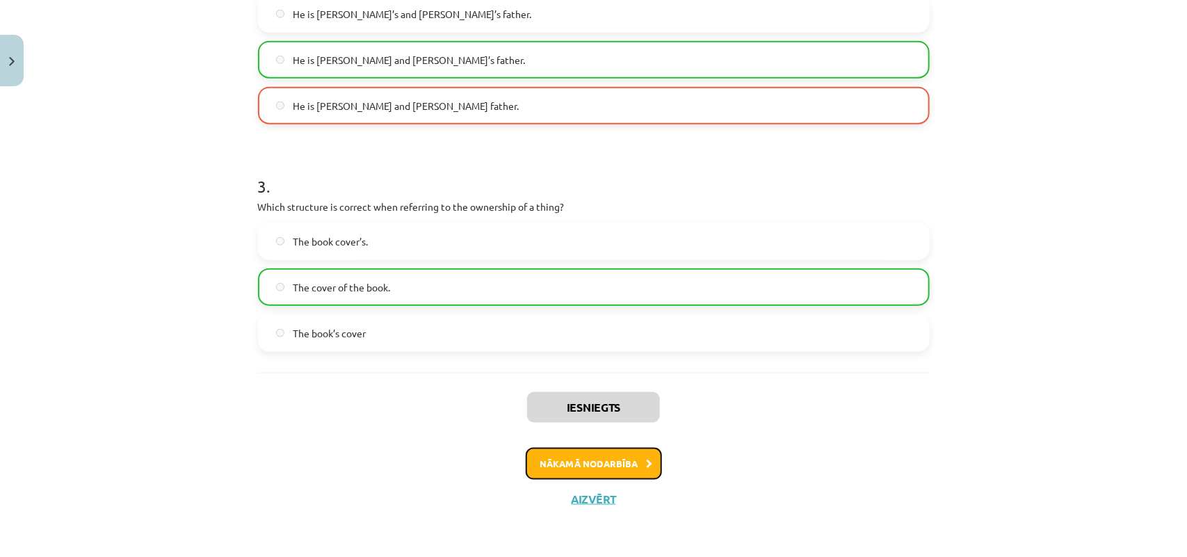
click at [598, 467] on button "Nākamā nodarbība" at bounding box center [593, 464] width 136 height 32
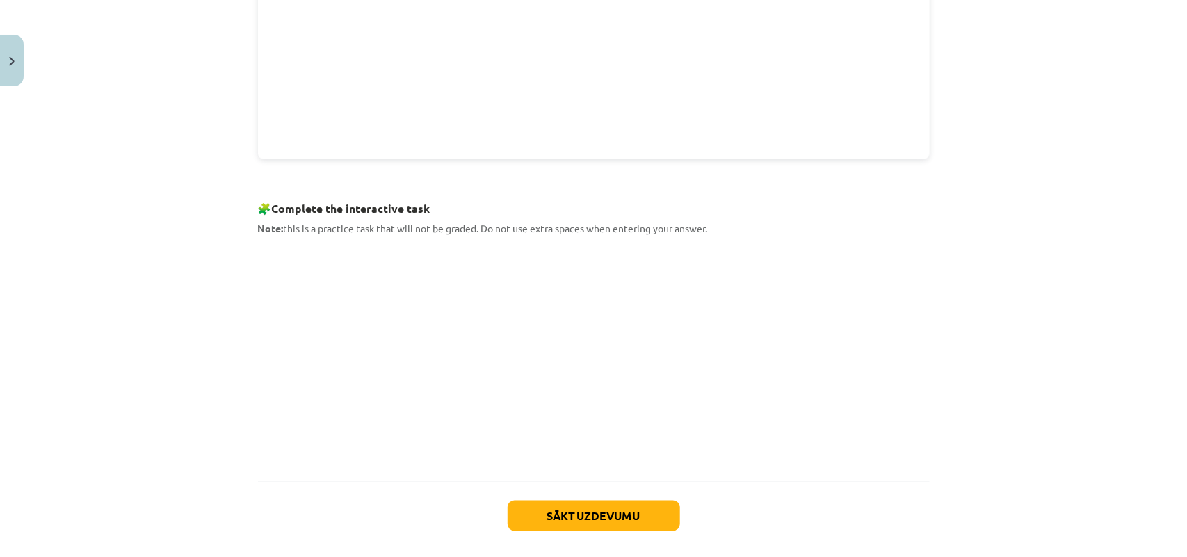
scroll to position [619, 0]
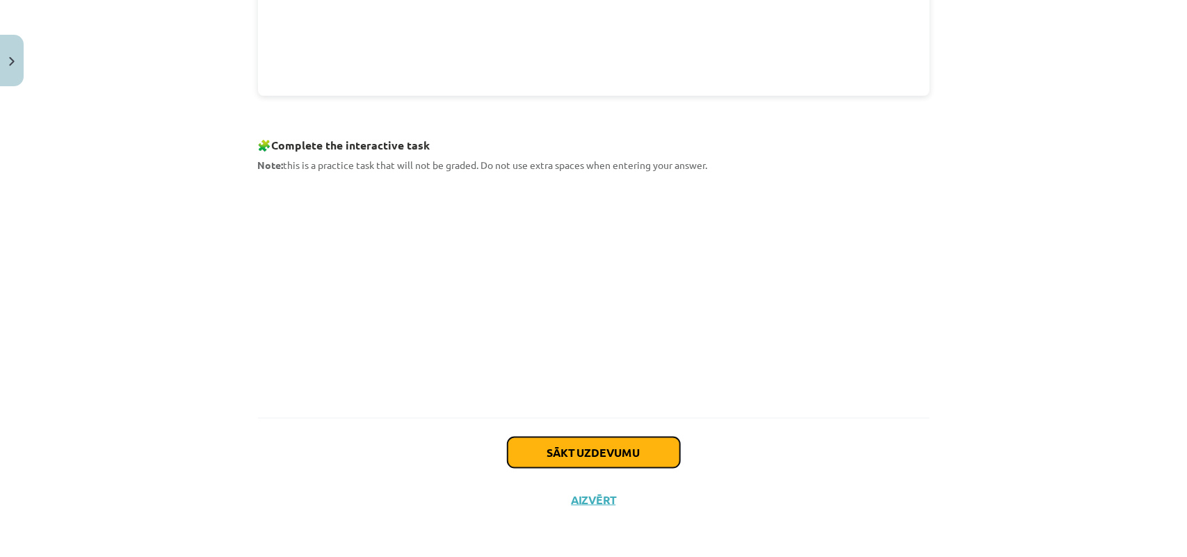
click at [594, 464] on button "Sākt uzdevumu" at bounding box center [593, 452] width 172 height 31
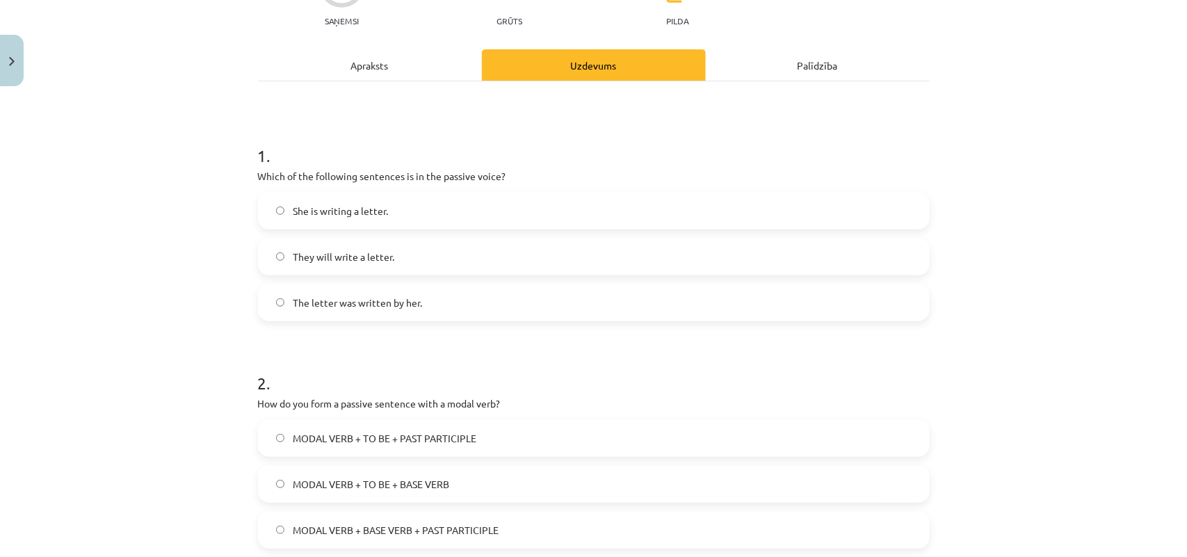
scroll to position [209, 0]
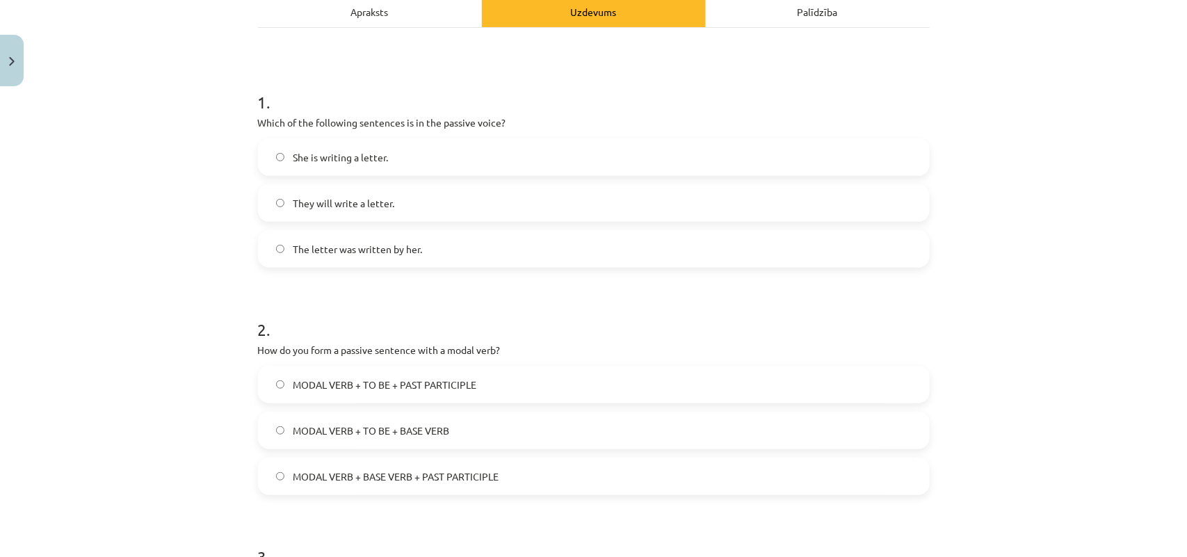
click at [508, 421] on label "MODAL VERB + TO BE + BASE VERB" at bounding box center [593, 430] width 669 height 35
click at [462, 164] on label "She is writing a letter." at bounding box center [593, 157] width 669 height 35
click at [482, 245] on label "The letter was written by her." at bounding box center [593, 248] width 669 height 35
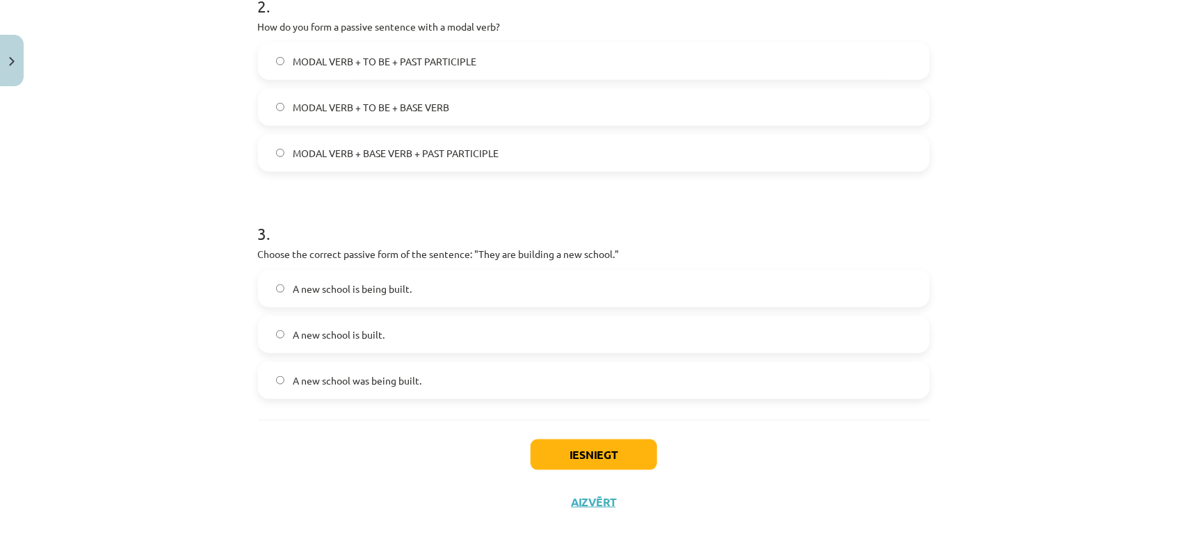
scroll to position [535, 0]
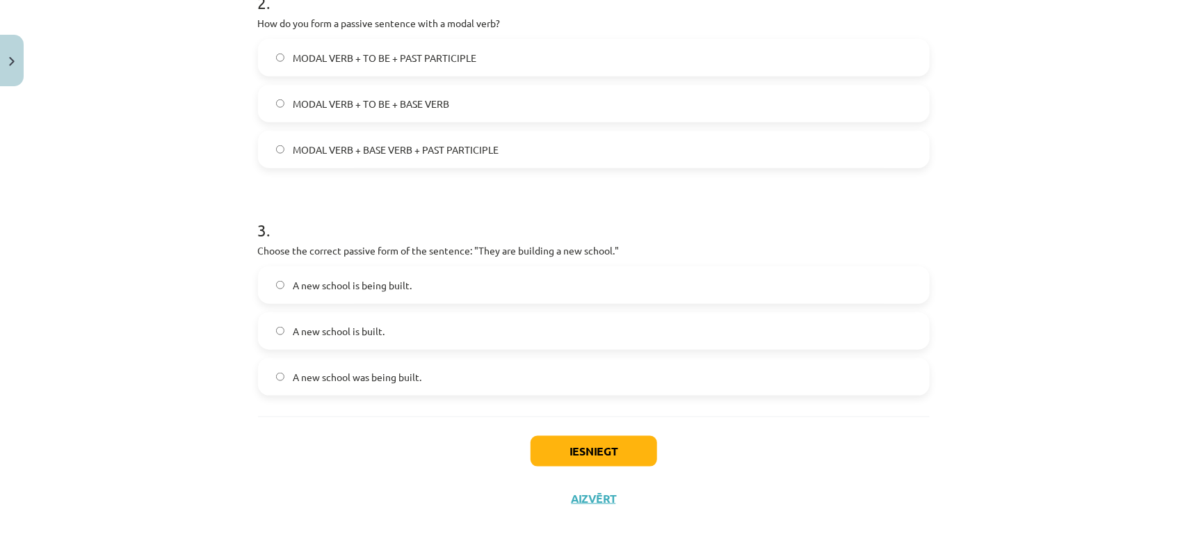
click at [461, 282] on label "A new school is being built." at bounding box center [593, 285] width 669 height 35
click at [482, 384] on label "A new school was being built." at bounding box center [593, 376] width 669 height 35
click at [400, 279] on span "A new school is being built." at bounding box center [352, 285] width 119 height 15
click at [542, 447] on button "Iesniegt" at bounding box center [593, 451] width 127 height 31
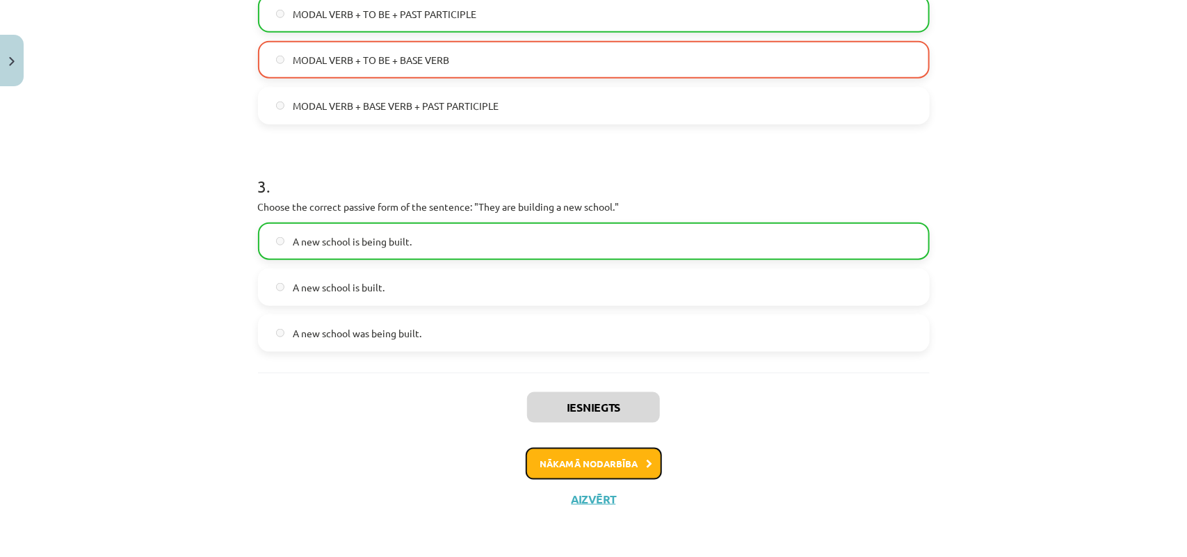
click at [591, 461] on button "Nākamā nodarbība" at bounding box center [593, 464] width 136 height 32
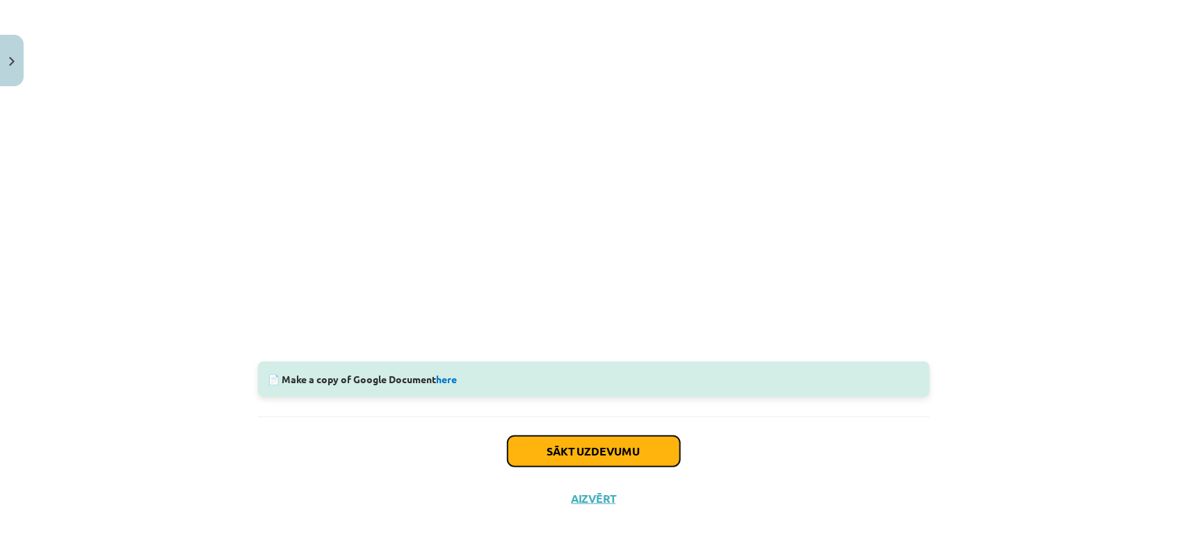
click at [591, 461] on button "Sākt uzdevumu" at bounding box center [593, 451] width 172 height 31
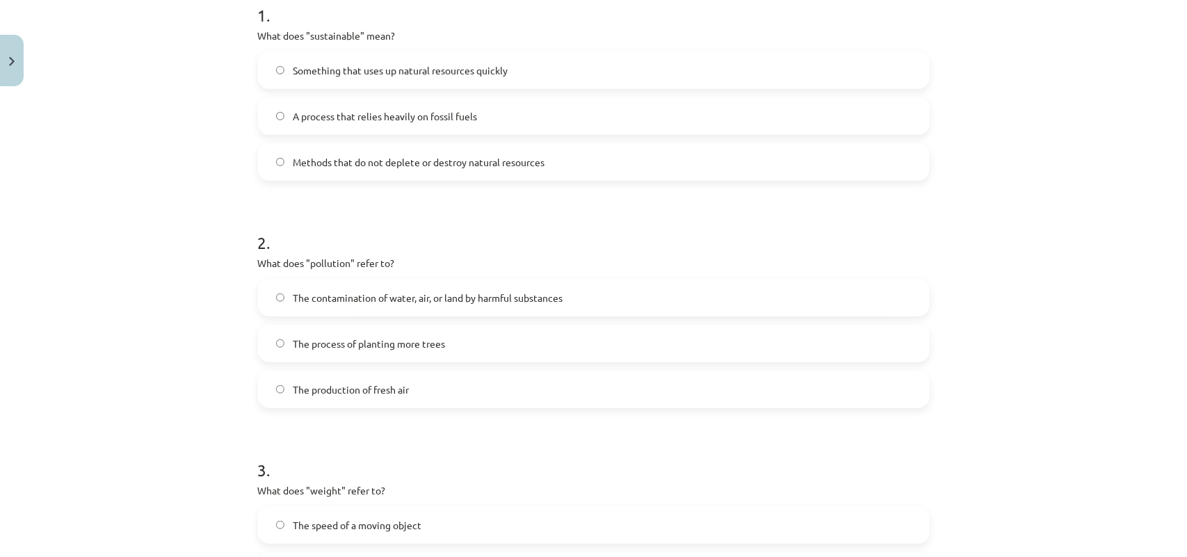
scroll to position [209, 0]
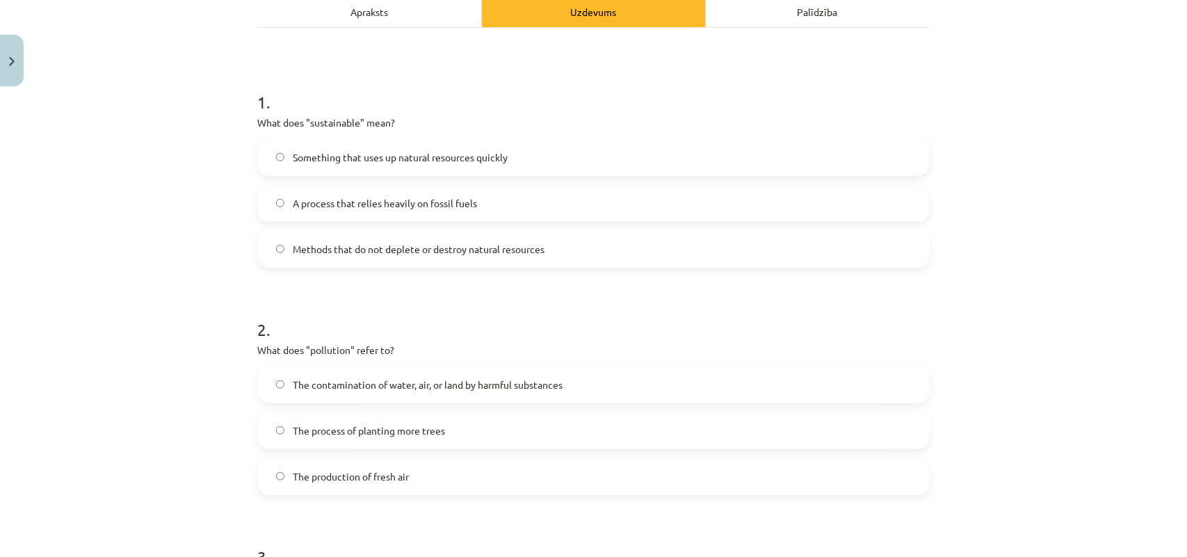
click at [446, 243] on span "Methods that do not deplete or destroy natural resources" at bounding box center [419, 249] width 252 height 15
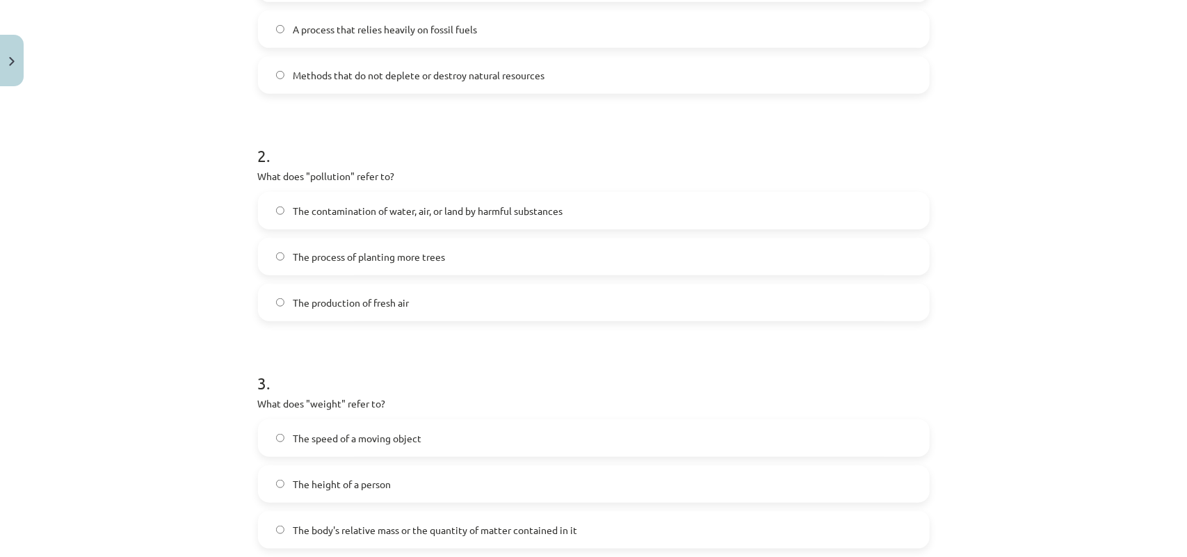
click at [525, 199] on label "The contamination of water, air, or land by harmful substances" at bounding box center [593, 210] width 669 height 35
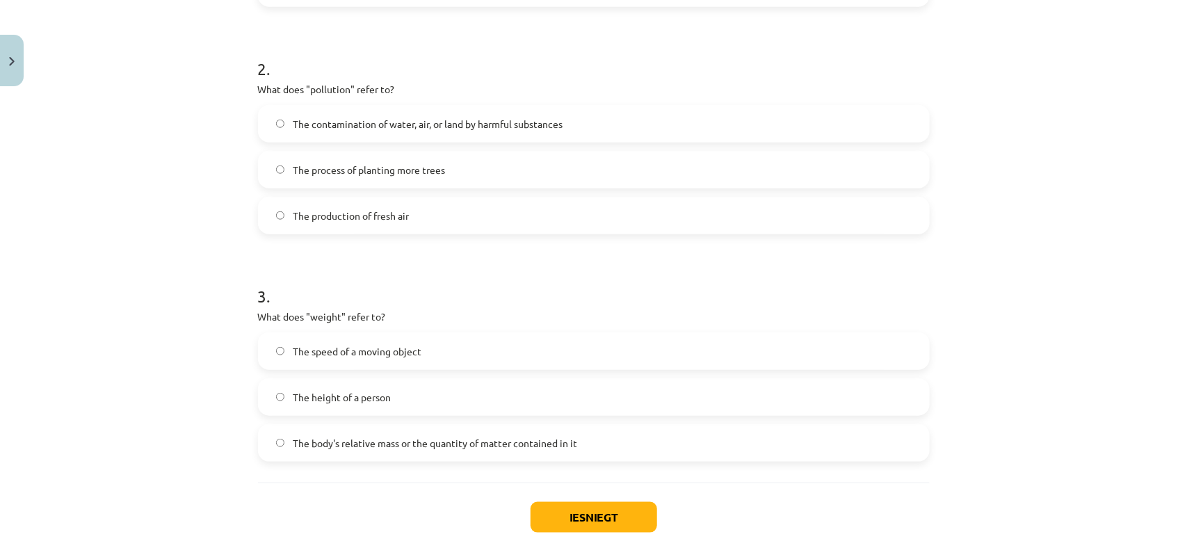
scroll to position [535, 0]
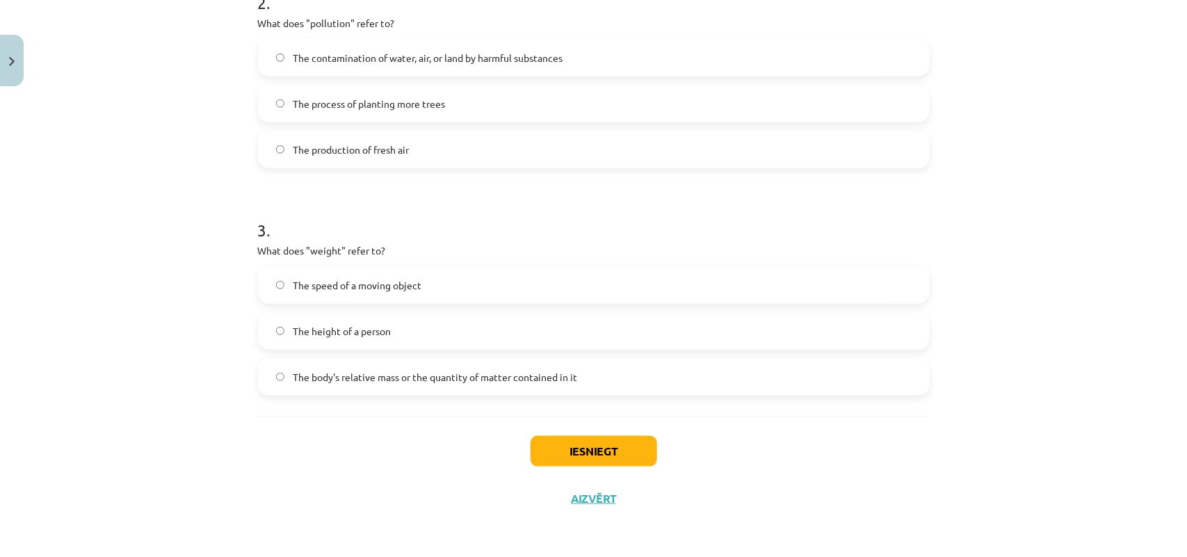
click at [457, 283] on label "The speed of a moving object" at bounding box center [593, 285] width 669 height 35
click at [617, 466] on button "Iesniegt" at bounding box center [593, 451] width 127 height 31
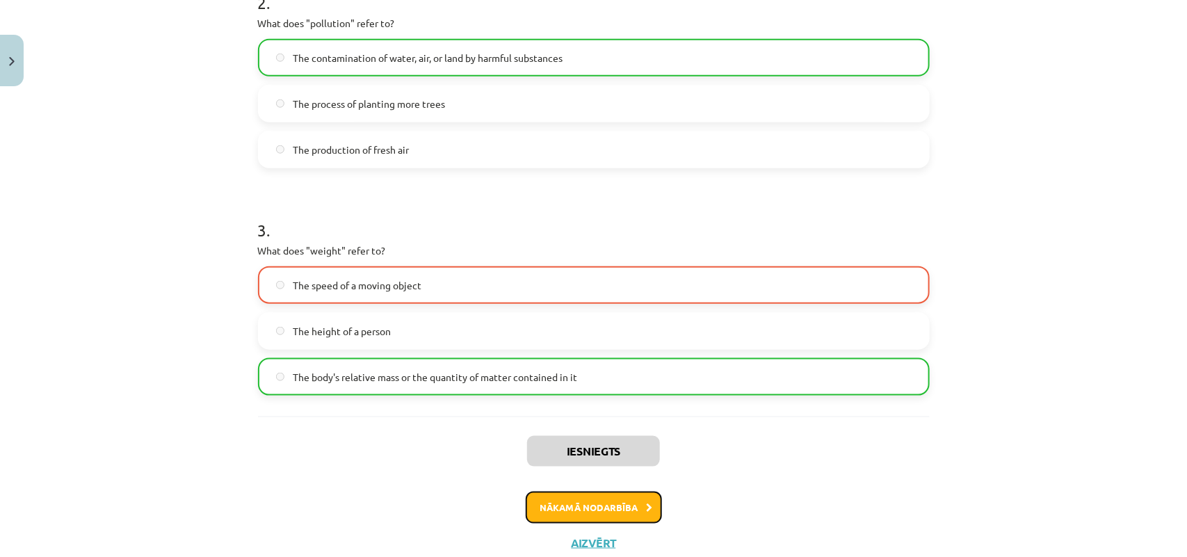
click at [554, 499] on button "Nākamā nodarbība" at bounding box center [593, 507] width 136 height 32
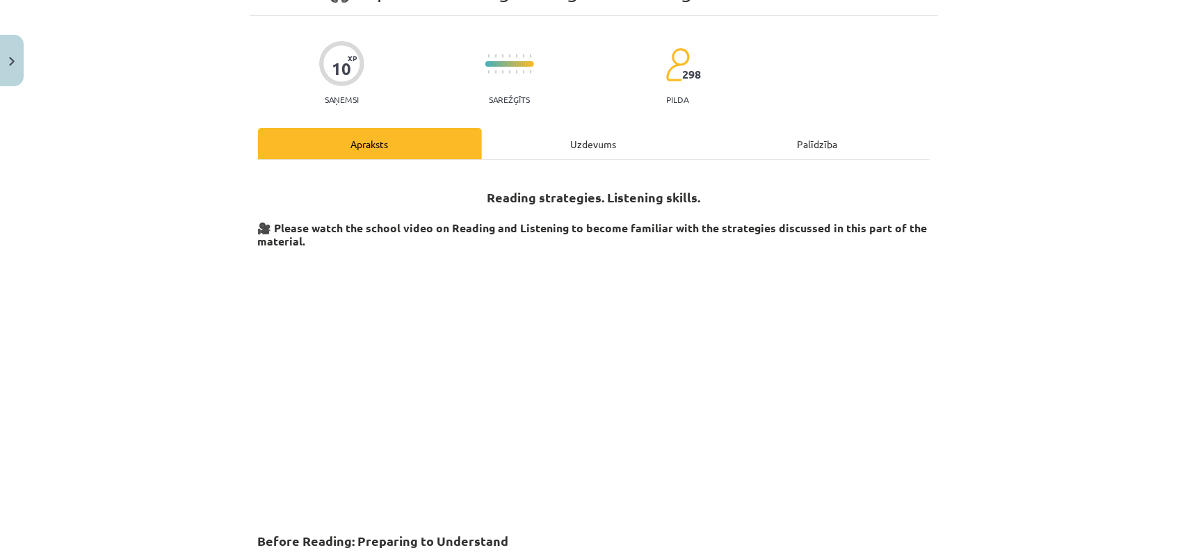
scroll to position [35, 0]
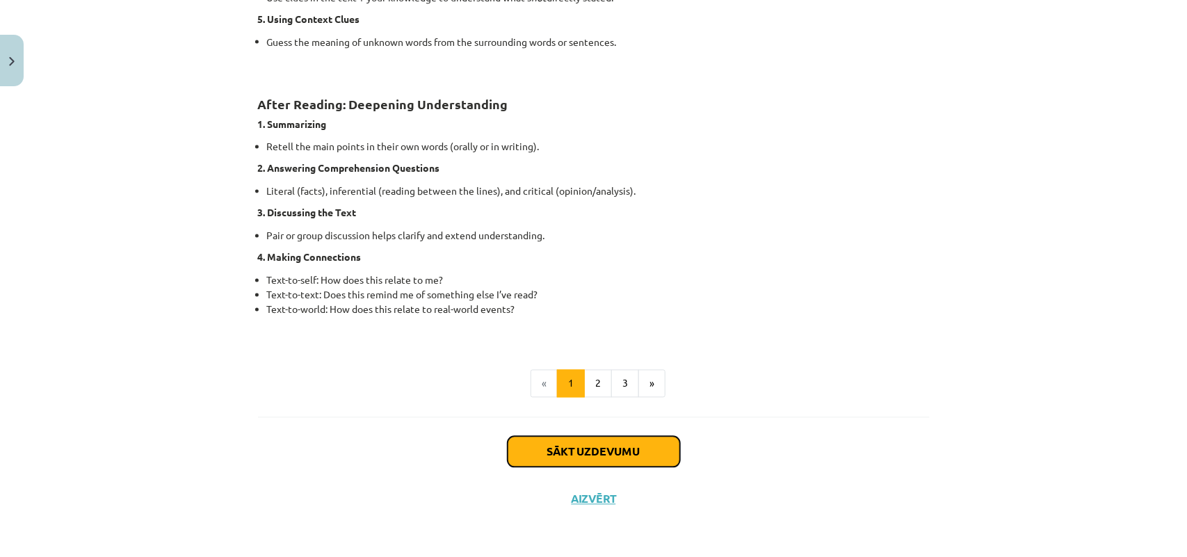
click at [600, 455] on button "Sākt uzdevumu" at bounding box center [593, 452] width 172 height 31
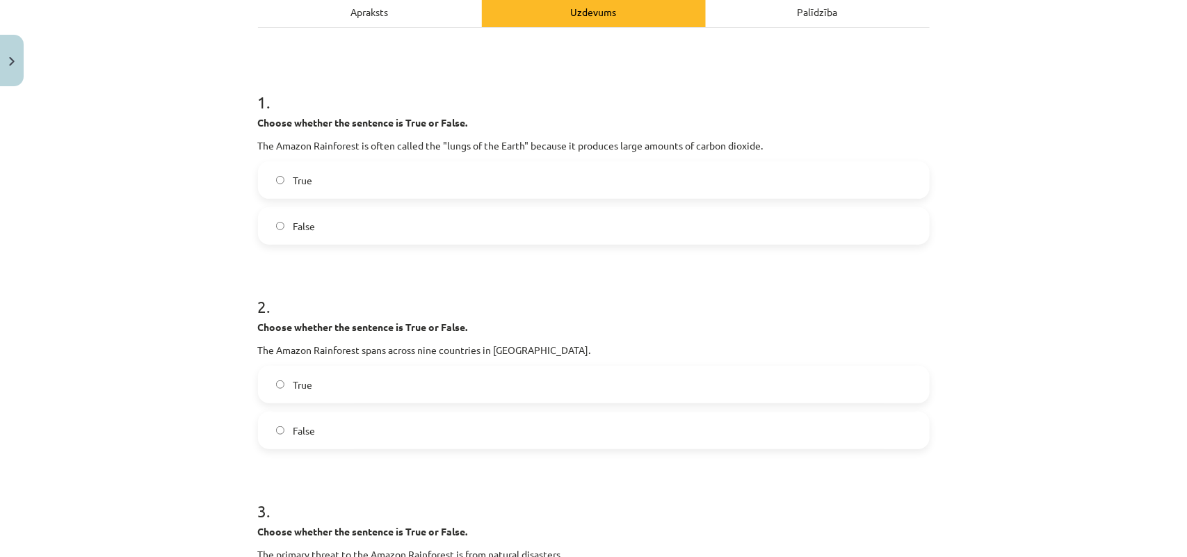
click at [324, 190] on label "True" at bounding box center [593, 180] width 669 height 35
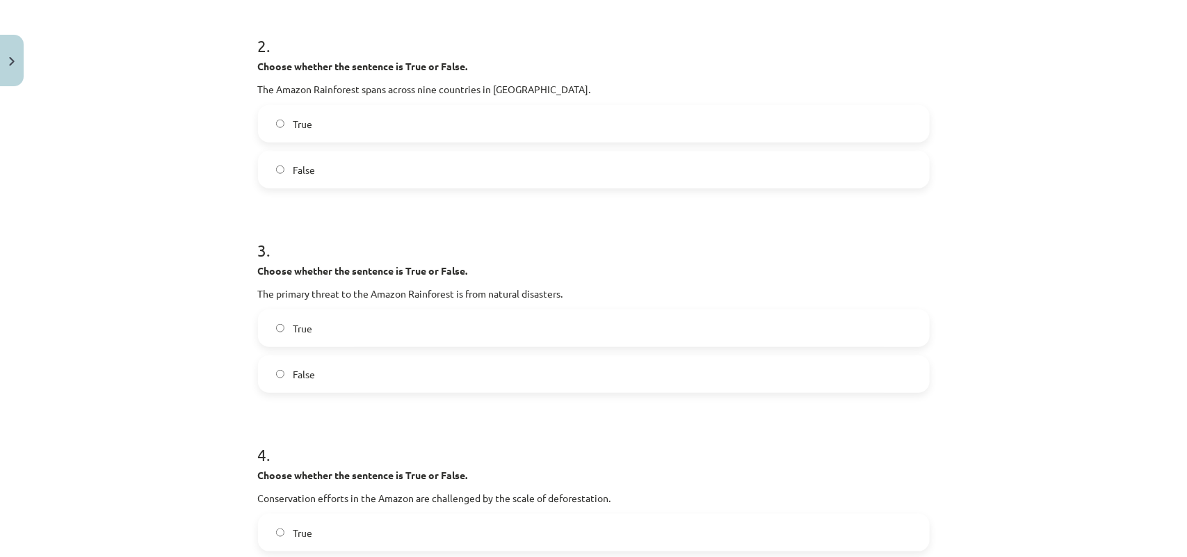
click at [325, 167] on label "False" at bounding box center [593, 169] width 669 height 35
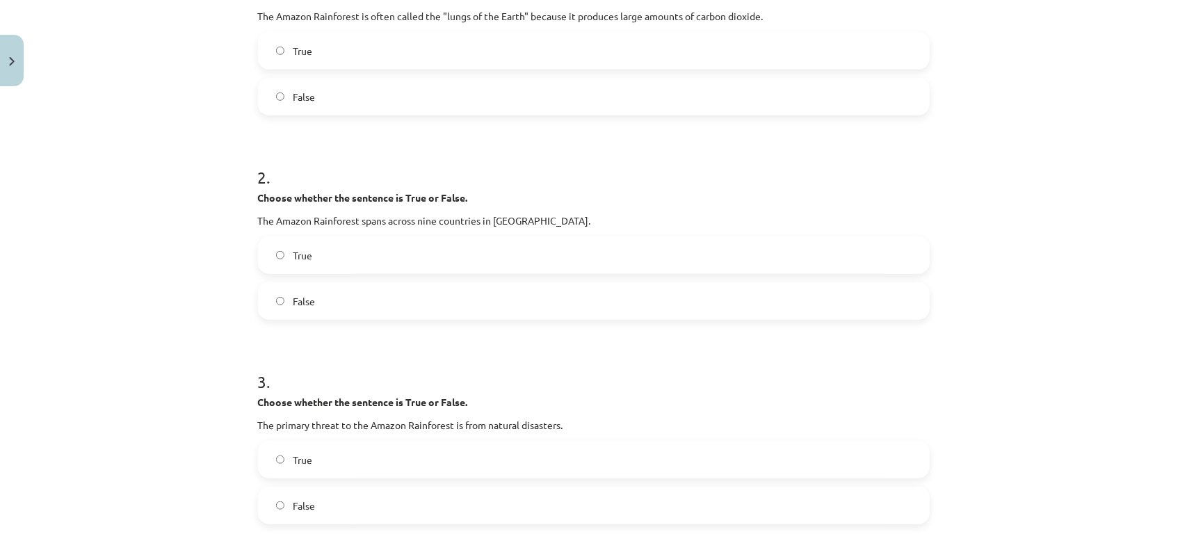
scroll to position [122, 0]
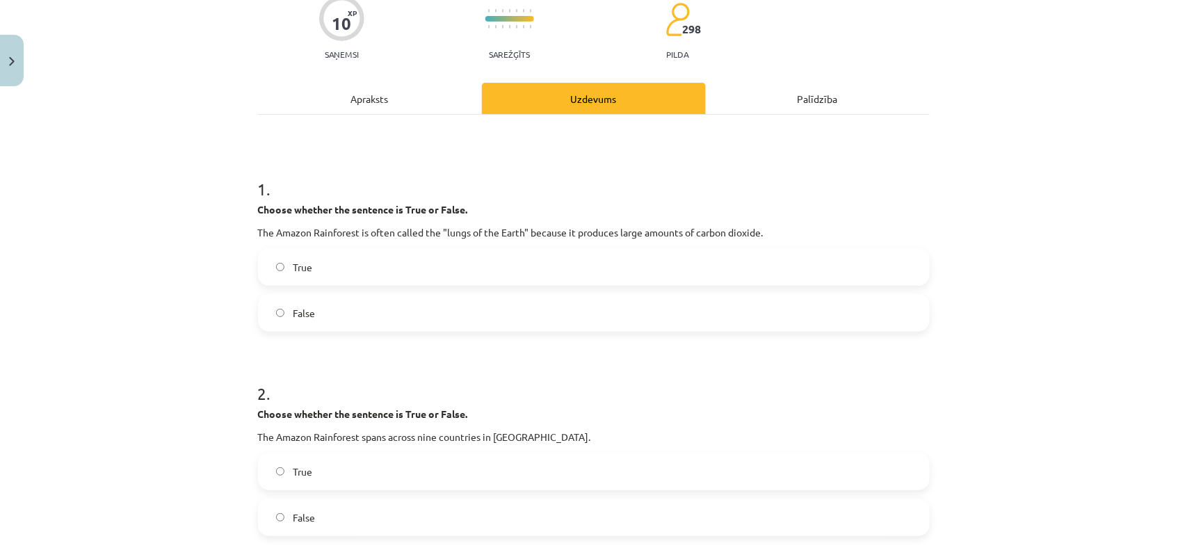
click at [434, 331] on div "False" at bounding box center [593, 313] width 671 height 38
click at [437, 294] on div "False" at bounding box center [593, 313] width 671 height 38
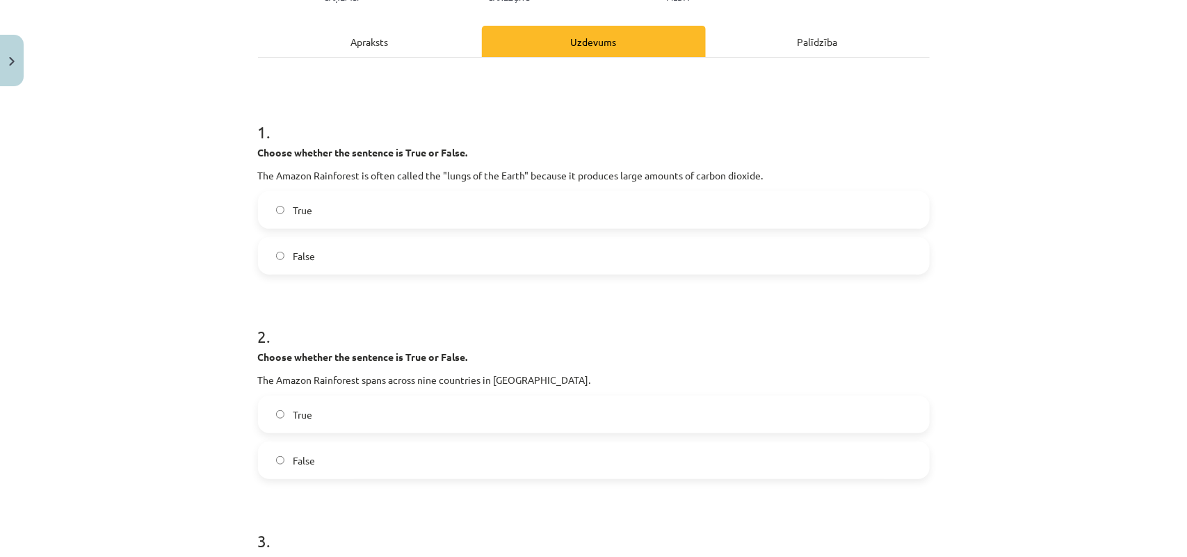
scroll to position [209, 0]
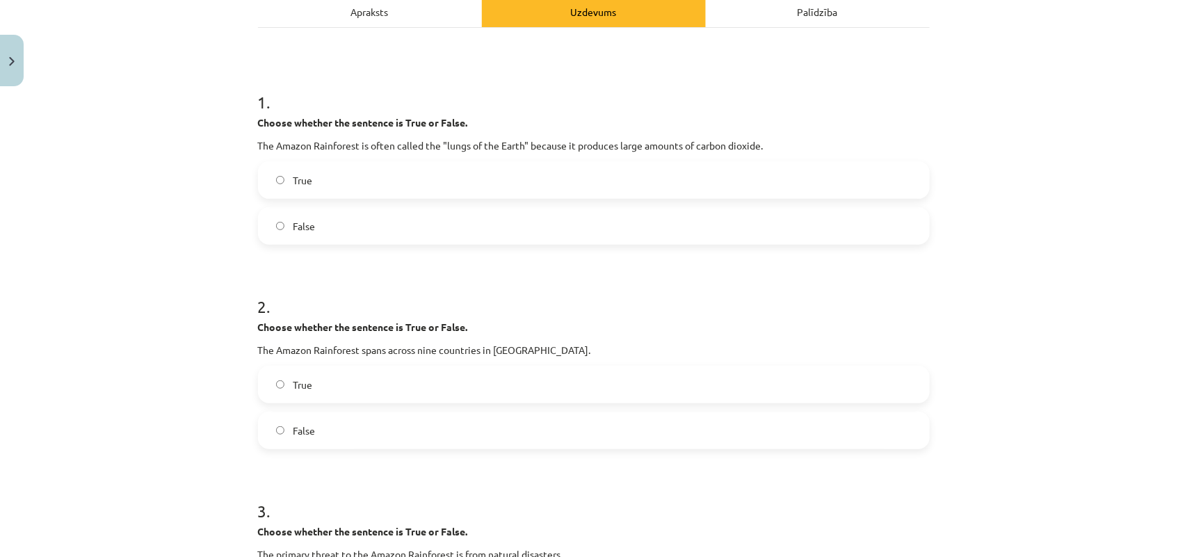
click at [279, 219] on label "False" at bounding box center [593, 226] width 669 height 35
click at [279, 379] on label "True" at bounding box center [593, 384] width 669 height 35
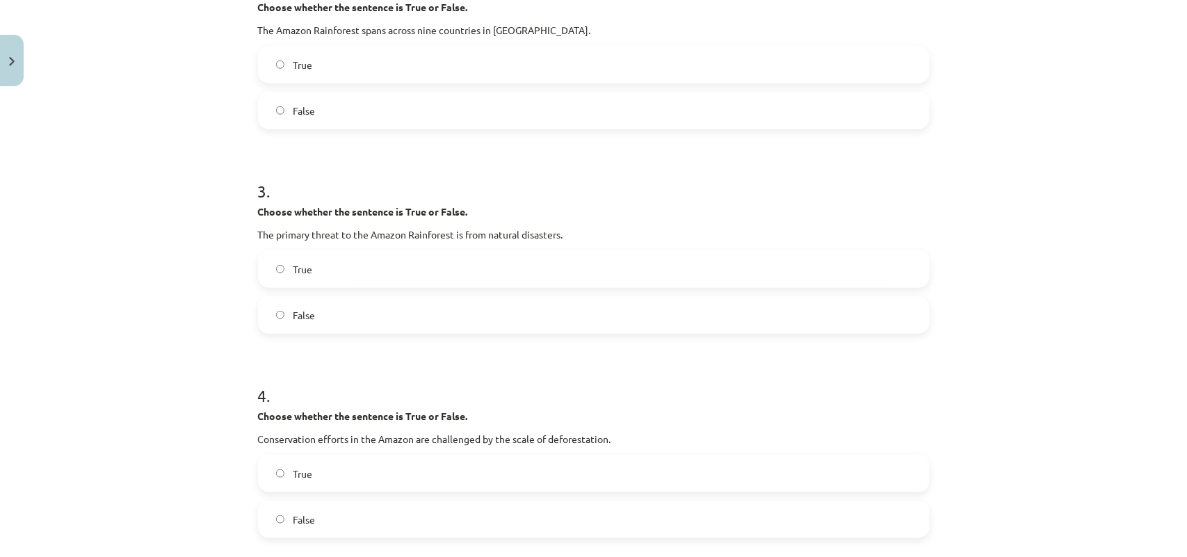
scroll to position [556, 0]
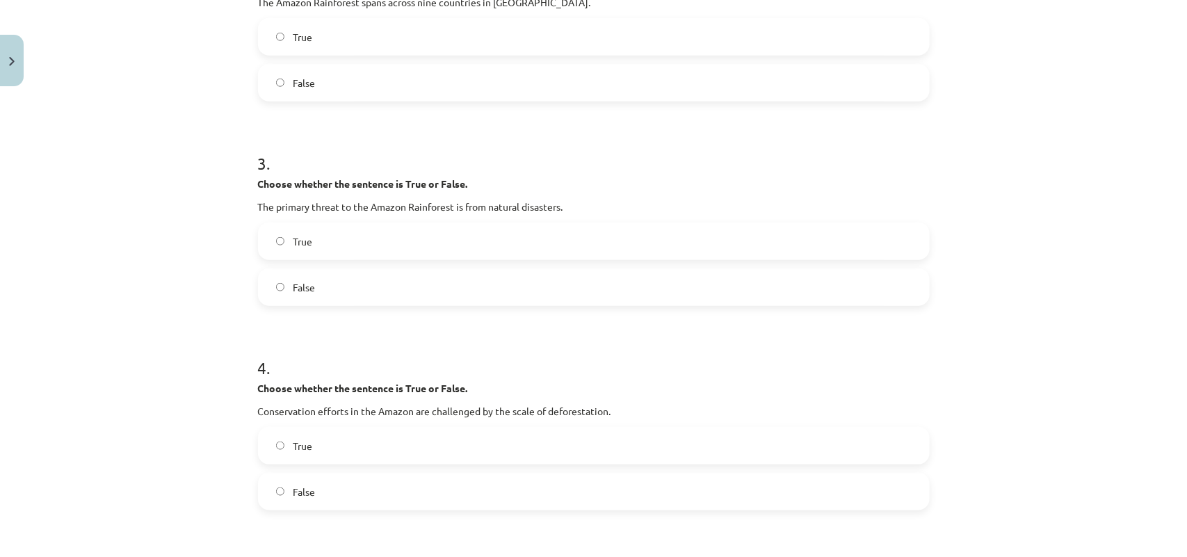
click at [271, 279] on label "False" at bounding box center [593, 287] width 669 height 35
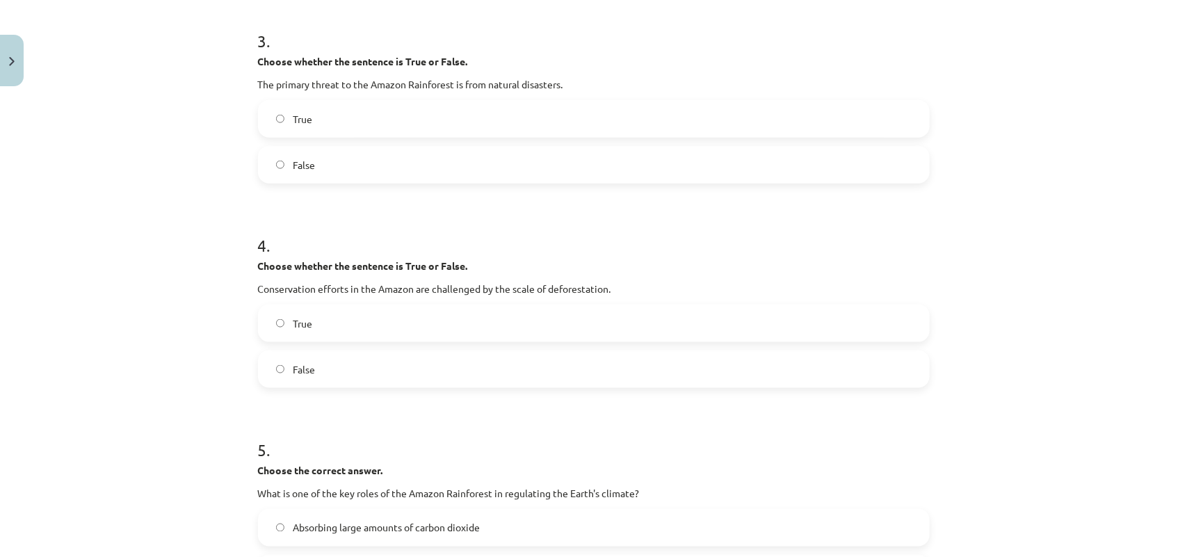
scroll to position [730, 0]
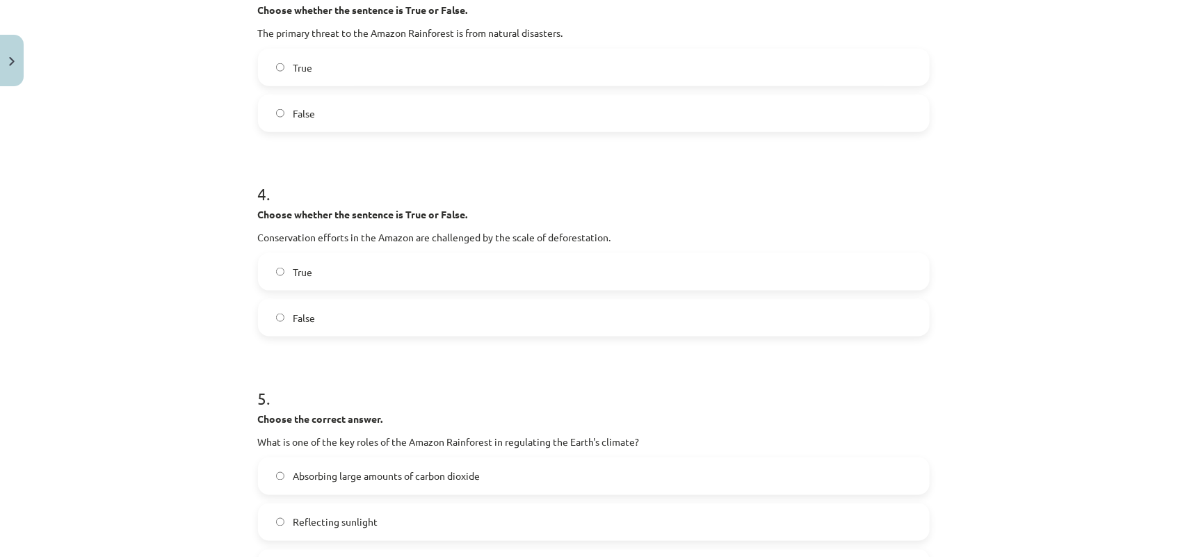
click at [287, 56] on label "True" at bounding box center [593, 67] width 669 height 35
click at [282, 325] on label "False" at bounding box center [593, 317] width 669 height 35
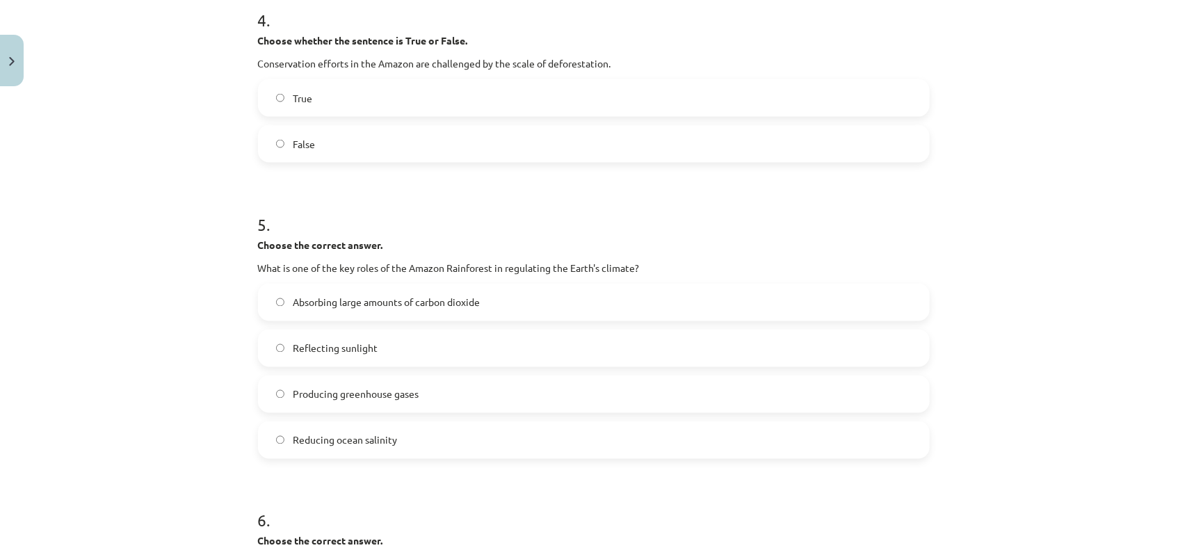
click at [300, 327] on div "Absorbing large amounts of carbon dioxide Reflecting sunlight Producing greenho…" at bounding box center [593, 371] width 671 height 175
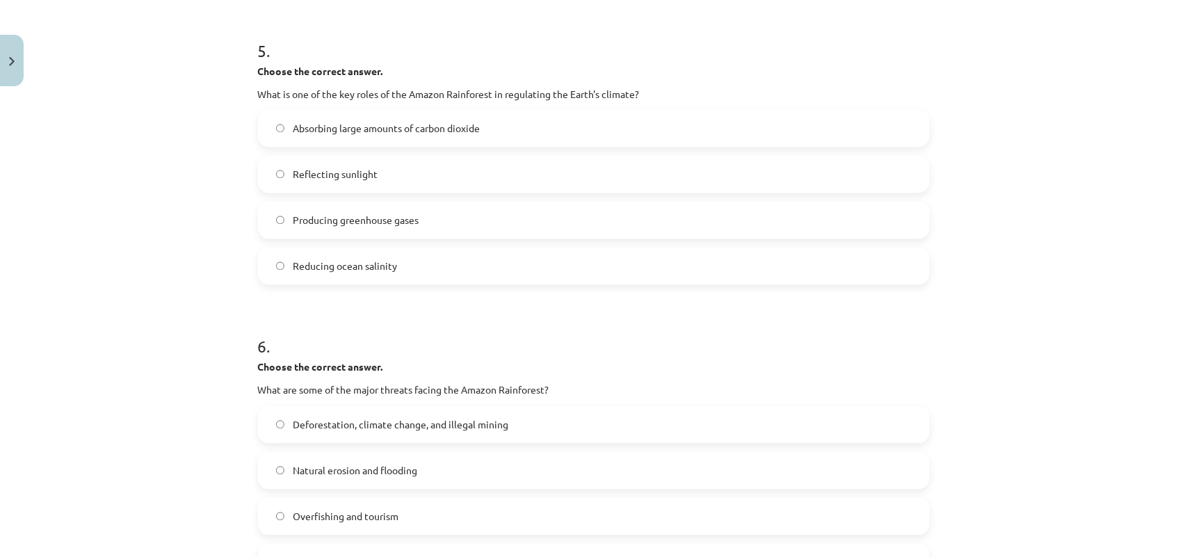
click at [345, 139] on label "Absorbing large amounts of carbon dioxide" at bounding box center [593, 128] width 669 height 35
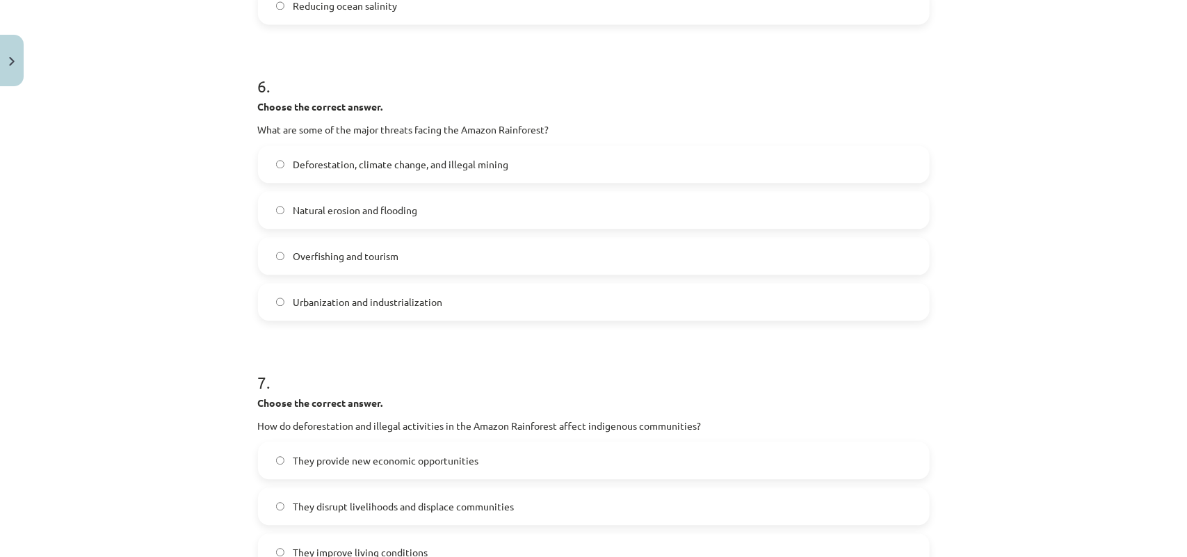
click at [373, 292] on label "Urbanization and industrialization" at bounding box center [593, 301] width 669 height 35
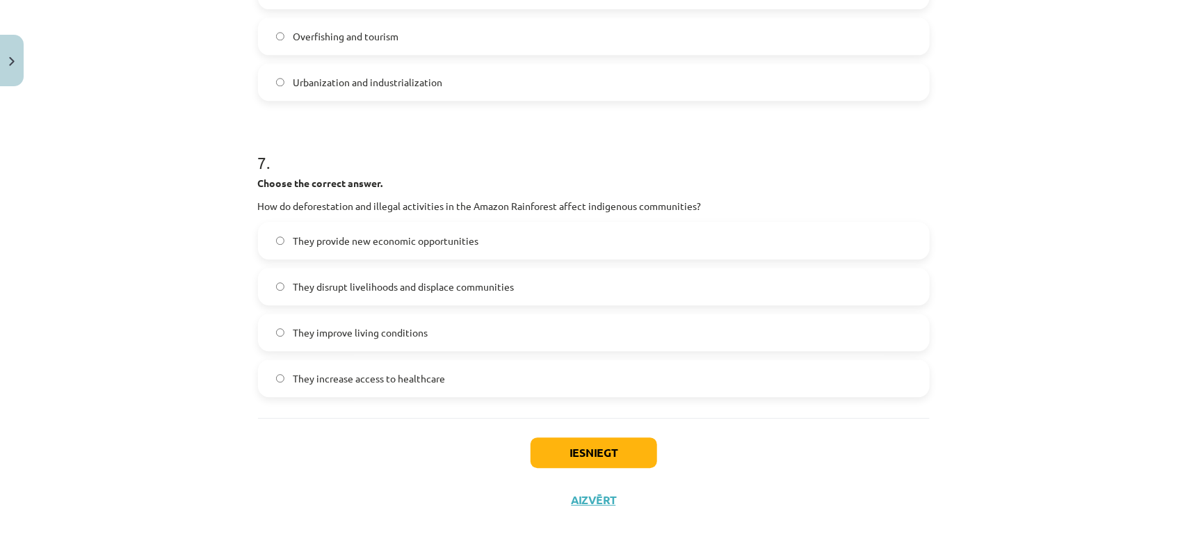
scroll to position [1558, 0]
click at [389, 314] on label "They improve living conditions" at bounding box center [593, 331] width 669 height 35
click at [411, 279] on span "They disrupt livelihoods and displace communities" at bounding box center [403, 286] width 221 height 15
click at [587, 425] on div "Iesniegt Aizvērt" at bounding box center [593, 465] width 671 height 97
click at [603, 434] on div "Iesniegt Aizvērt" at bounding box center [593, 465] width 671 height 97
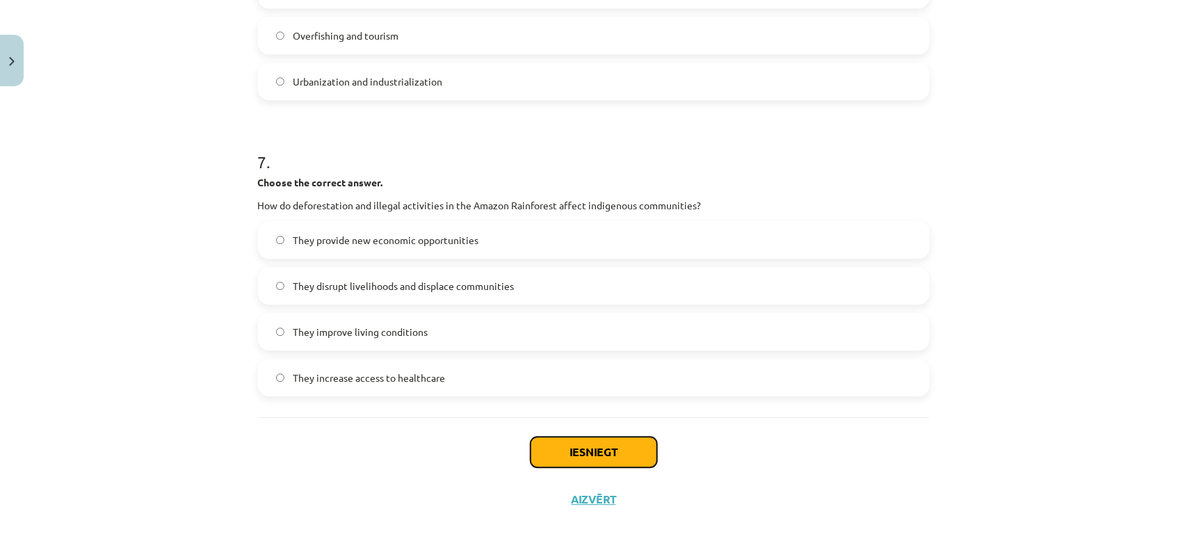
click at [636, 453] on button "Iesniegt" at bounding box center [593, 452] width 127 height 31
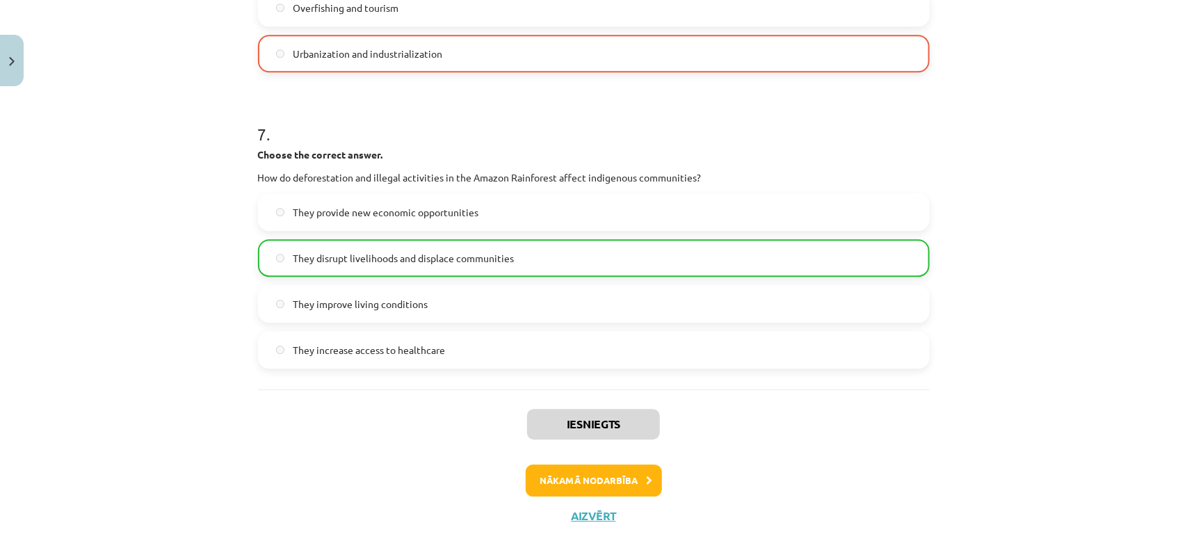
scroll to position [1603, 0]
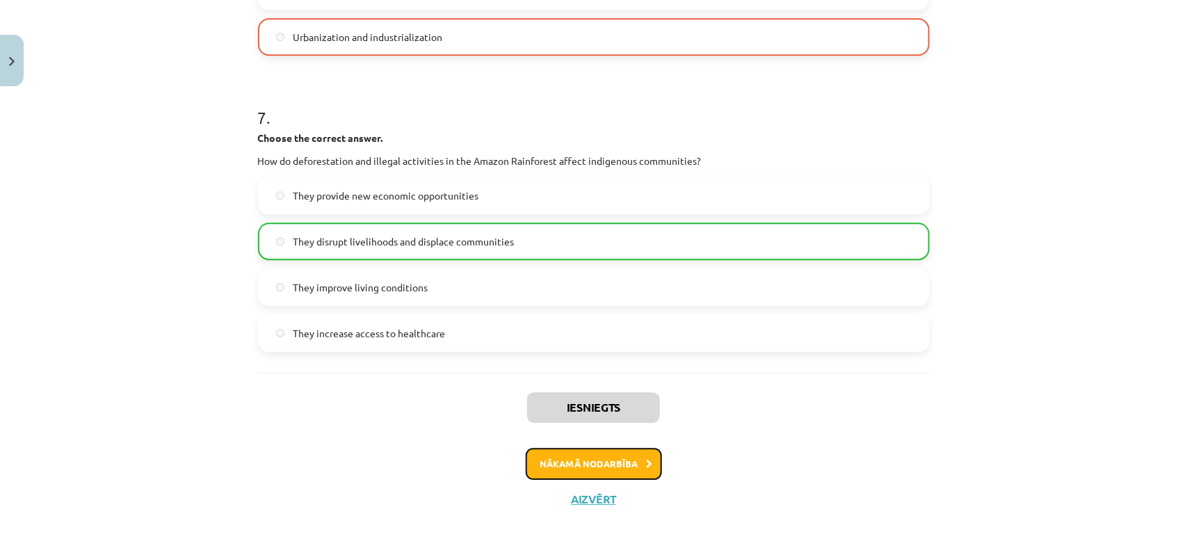
click at [605, 471] on button "Nākamā nodarbība" at bounding box center [593, 464] width 136 height 32
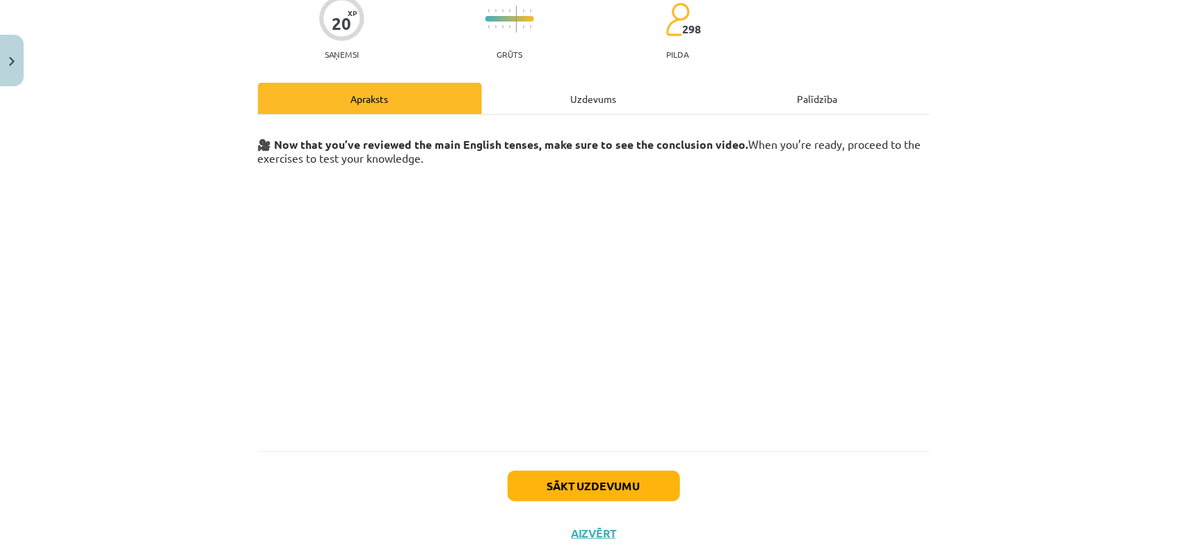
scroll to position [156, 0]
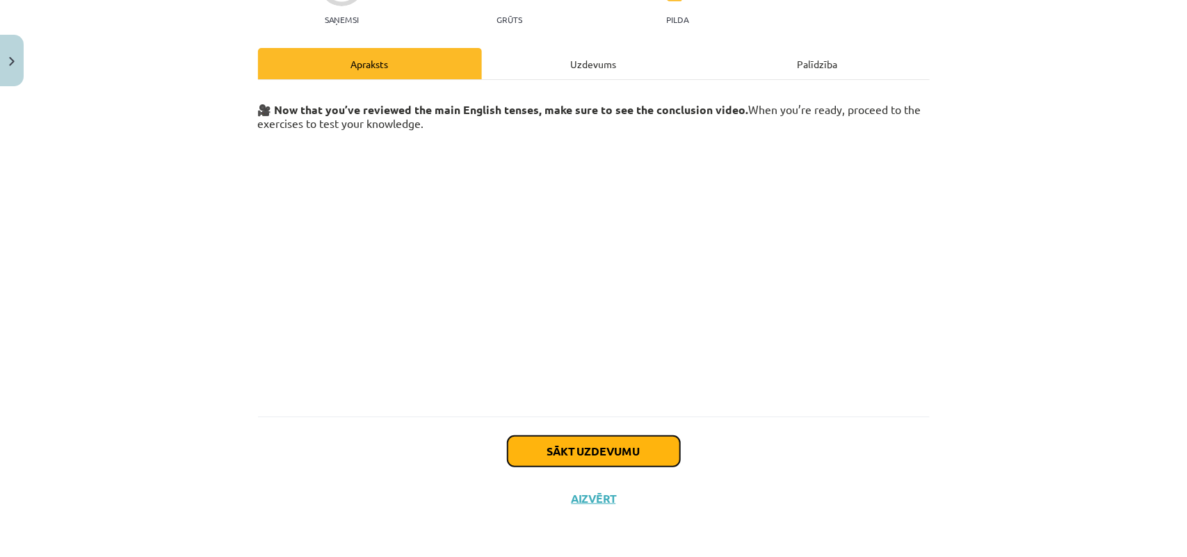
click at [648, 453] on button "Sākt uzdevumu" at bounding box center [593, 451] width 172 height 31
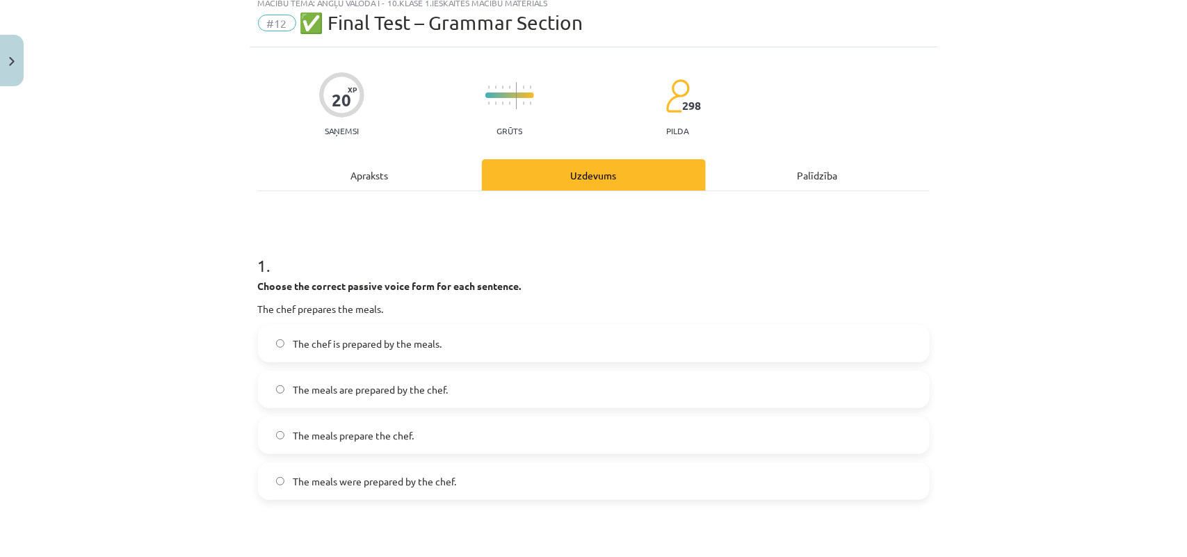
scroll to position [87, 0]
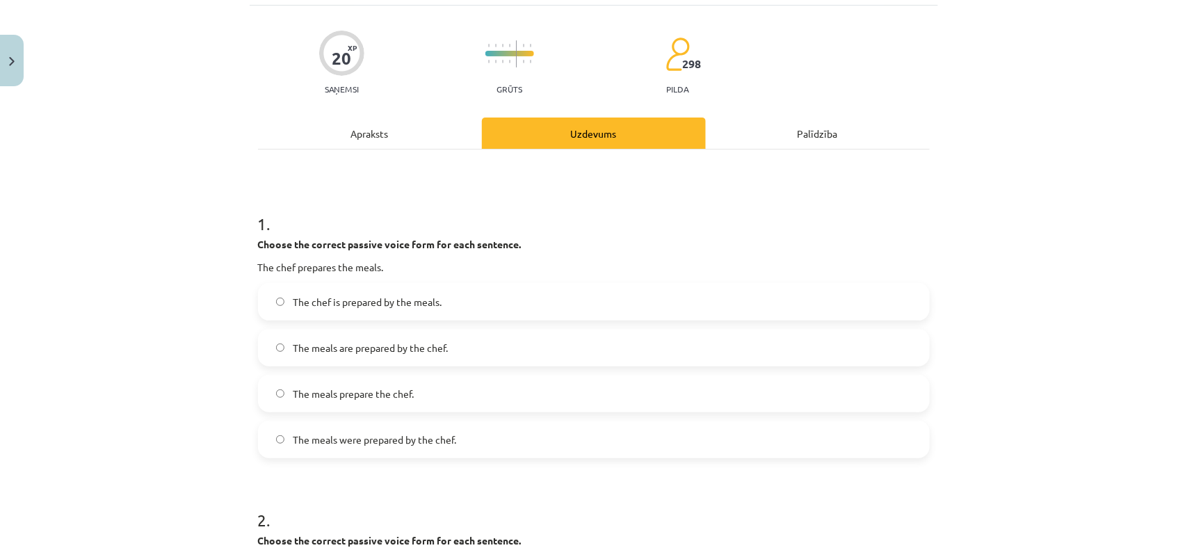
click at [403, 284] on label "The chef is prepared by the meals." at bounding box center [593, 301] width 669 height 35
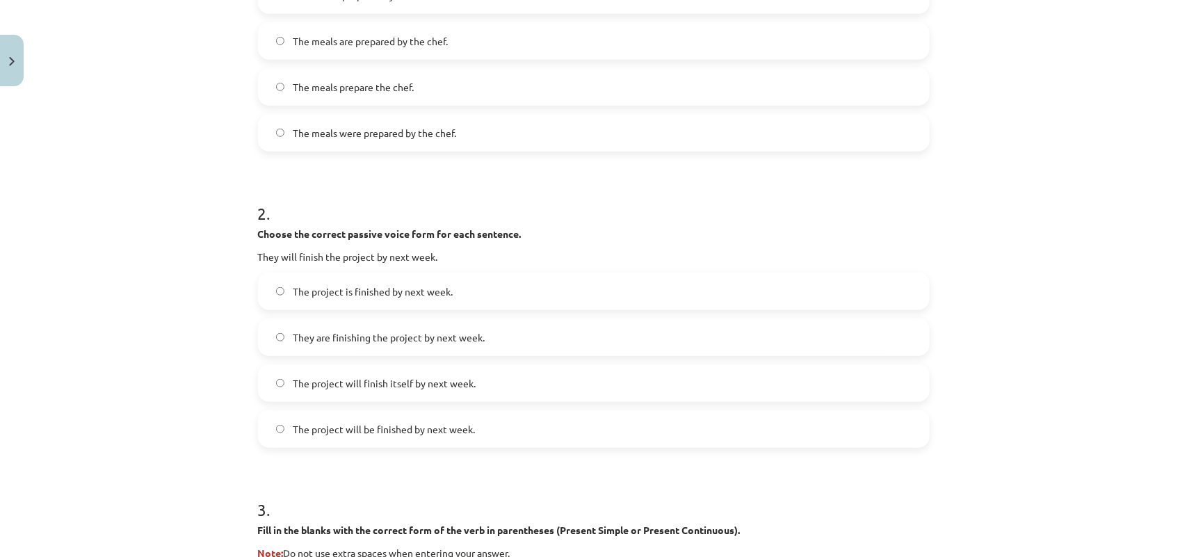
scroll to position [434, 0]
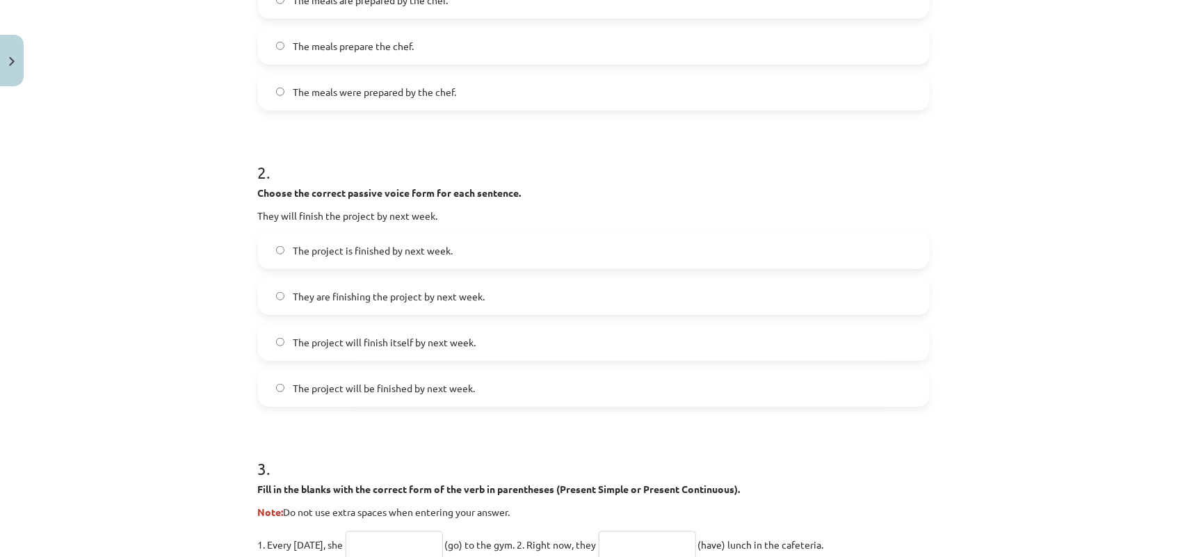
click at [283, 335] on label "The project will finish itself by next week." at bounding box center [593, 342] width 669 height 35
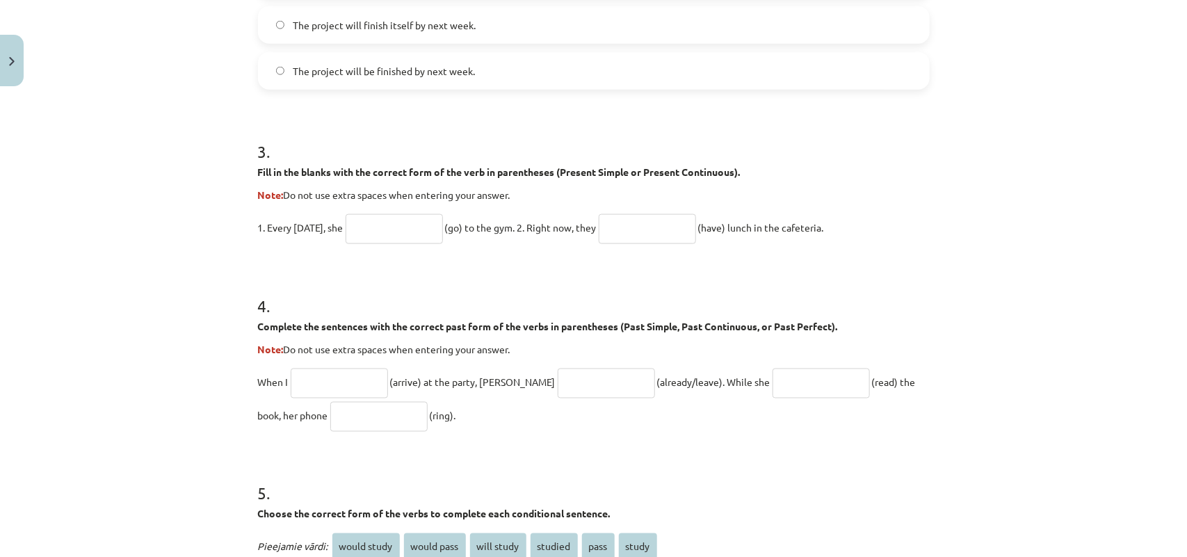
scroll to position [782, 0]
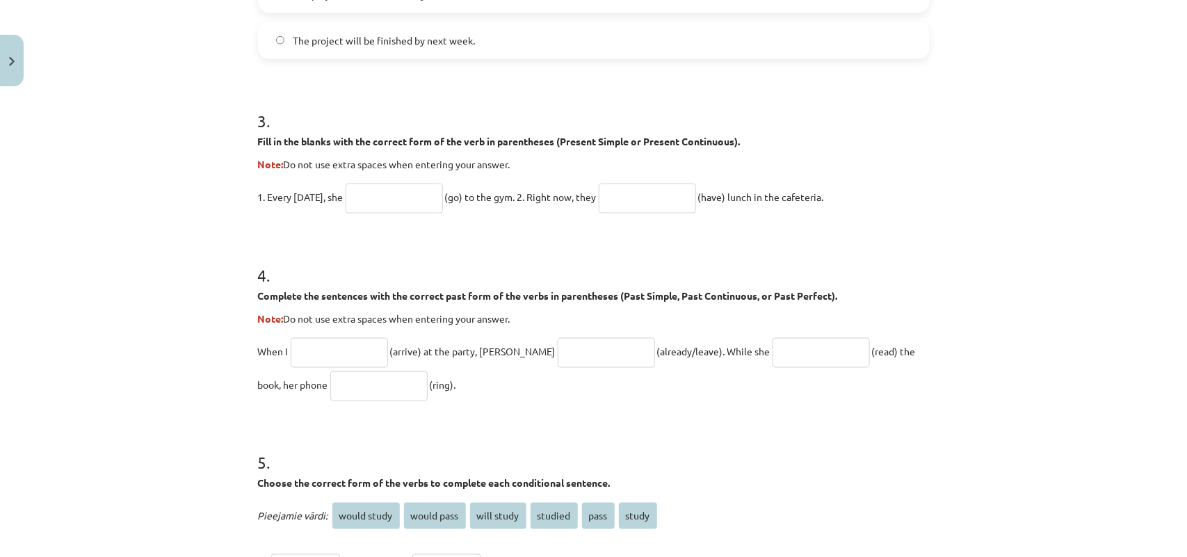
click at [386, 202] on input "text" at bounding box center [393, 199] width 97 height 30
type input "****"
click at [644, 205] on input "text" at bounding box center [646, 199] width 97 height 30
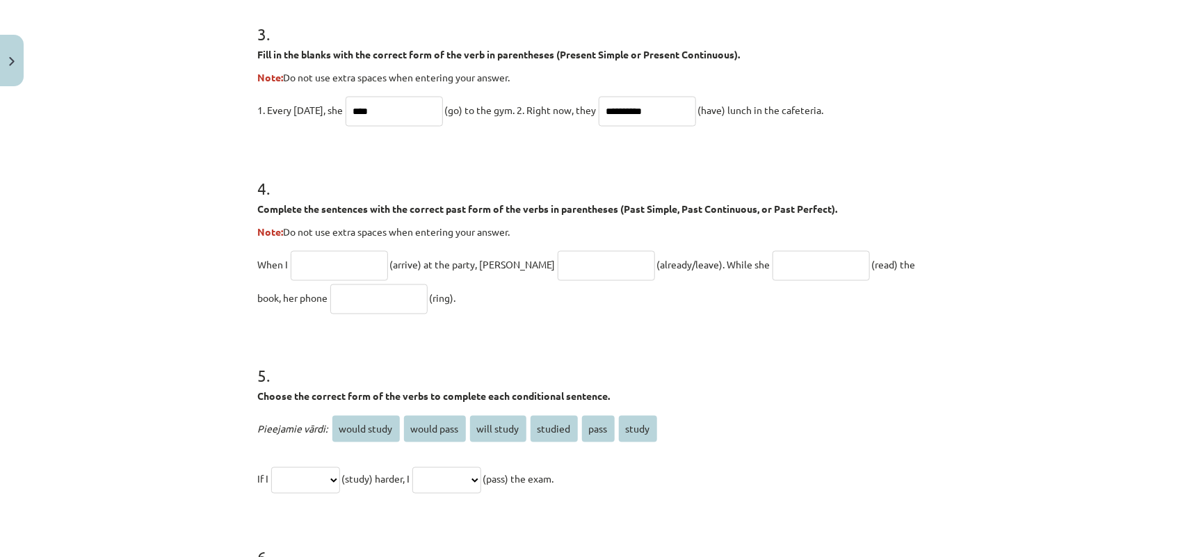
type input "**********"
click at [317, 261] on input "text" at bounding box center [339, 266] width 97 height 30
type input "*******"
click at [561, 270] on input "text" at bounding box center [605, 266] width 97 height 30
click at [557, 259] on input "**********" at bounding box center [605, 266] width 97 height 30
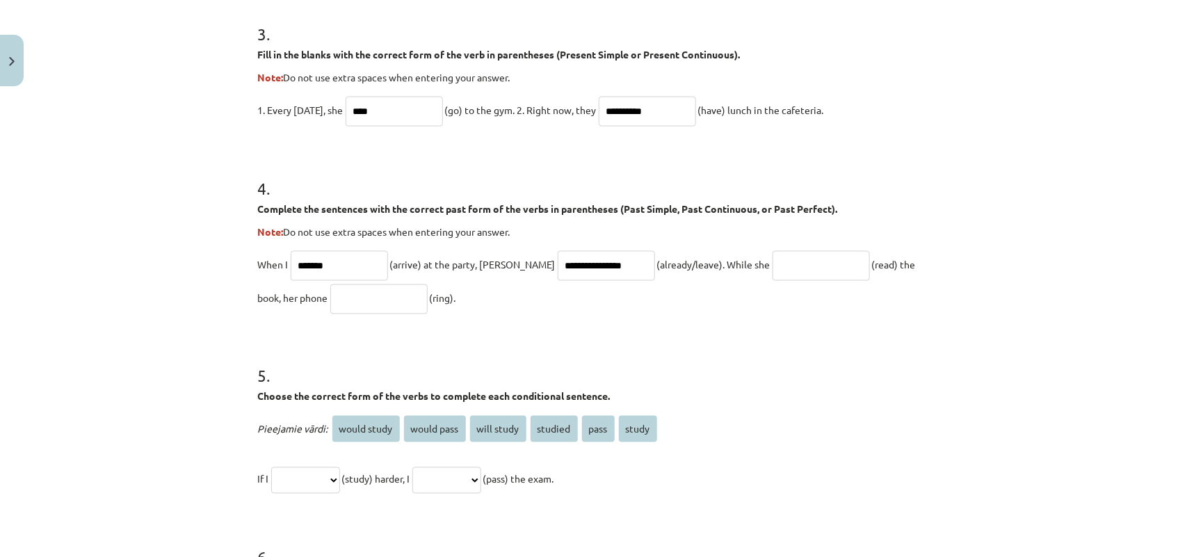
type input "**********"
click at [794, 266] on input "text" at bounding box center [820, 266] width 97 height 30
type input "**********"
click at [158, 339] on div "**********" at bounding box center [593, 278] width 1187 height 557
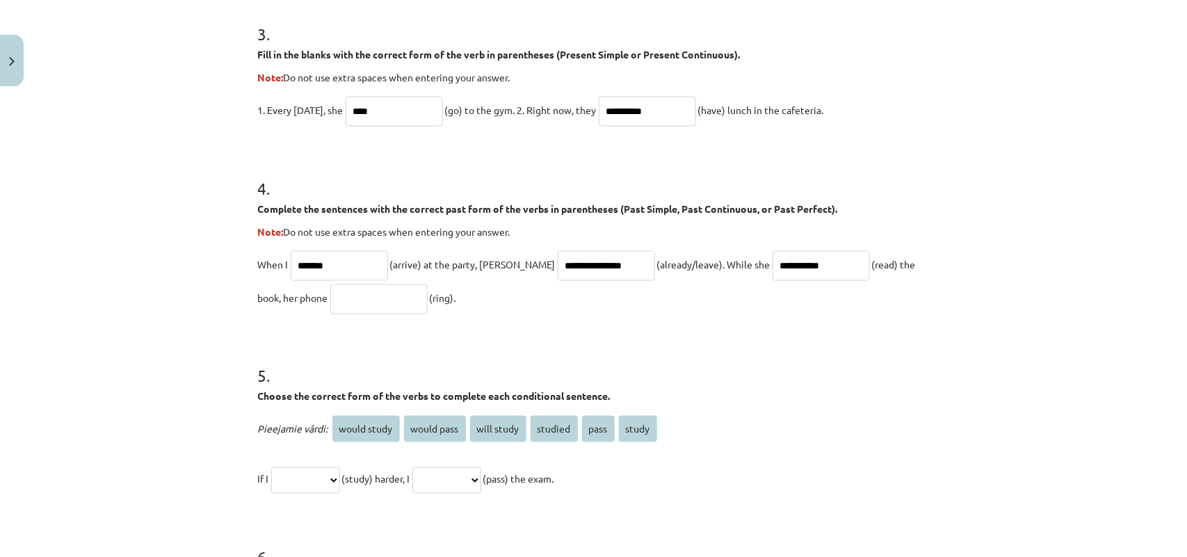
click at [330, 301] on input "text" at bounding box center [378, 299] width 97 height 30
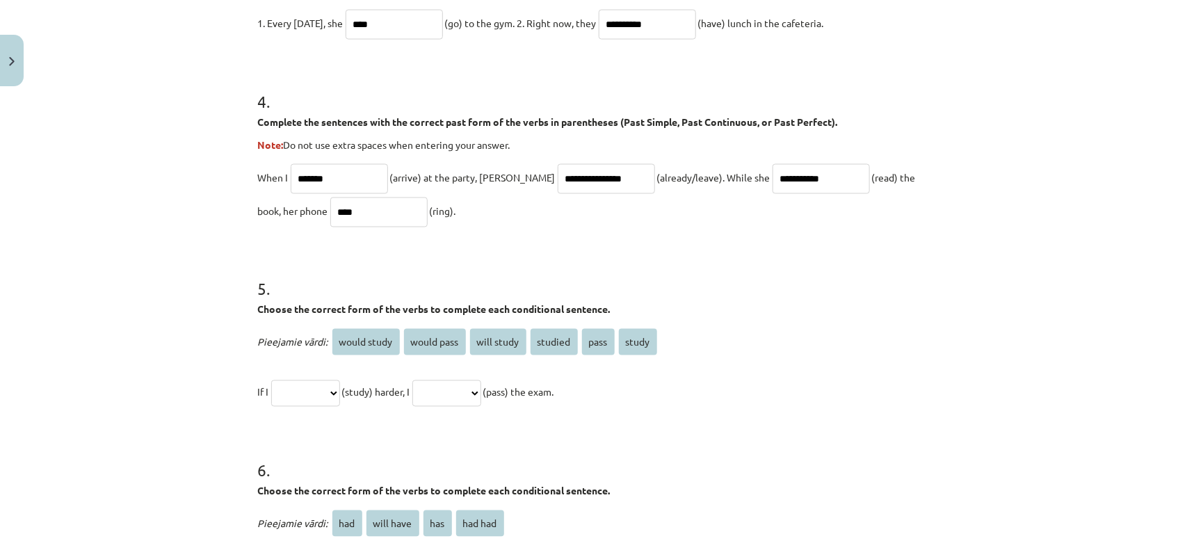
type input "****"
click at [99, 348] on div "**********" at bounding box center [593, 278] width 1187 height 557
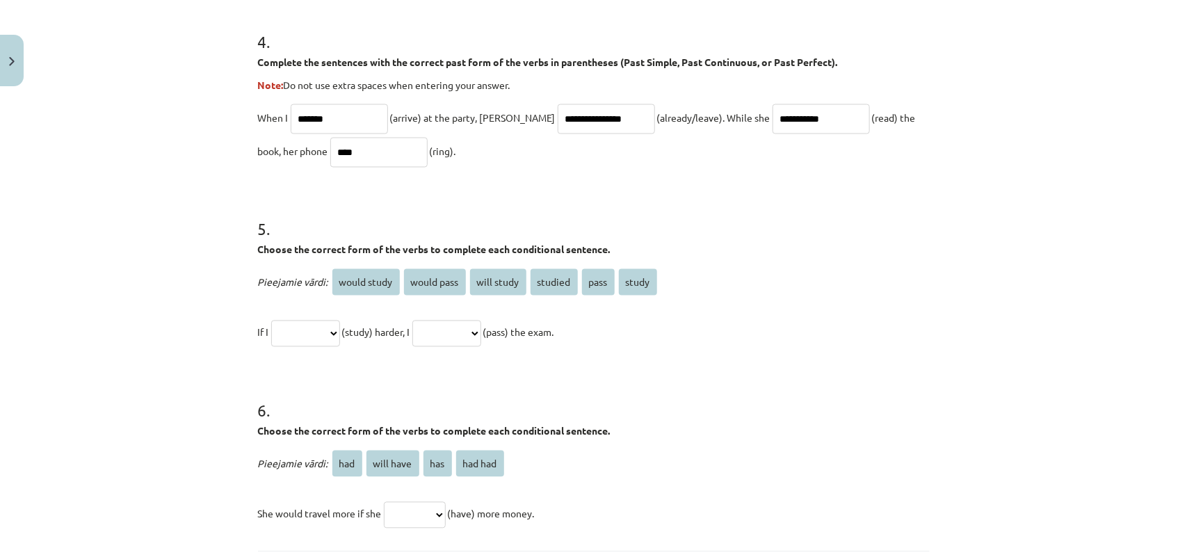
scroll to position [1043, 0]
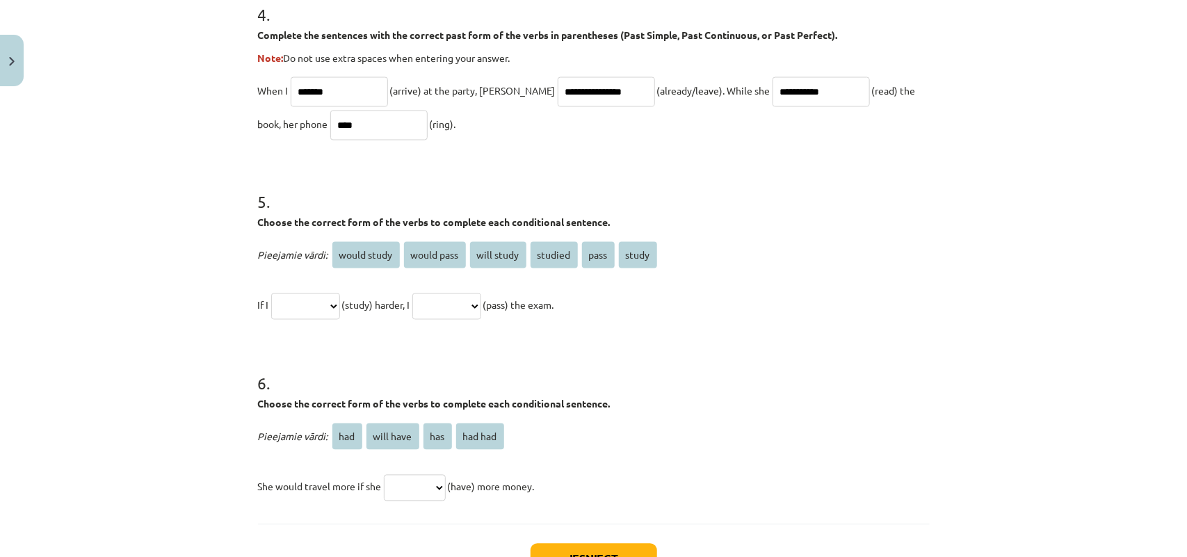
click at [328, 291] on p "**********" at bounding box center [593, 304] width 671 height 33
click at [318, 314] on select "**********" at bounding box center [305, 306] width 69 height 26
select select "*******"
click at [271, 293] on select "**********" at bounding box center [305, 306] width 69 height 26
click at [481, 295] on select "**********" at bounding box center [446, 306] width 69 height 26
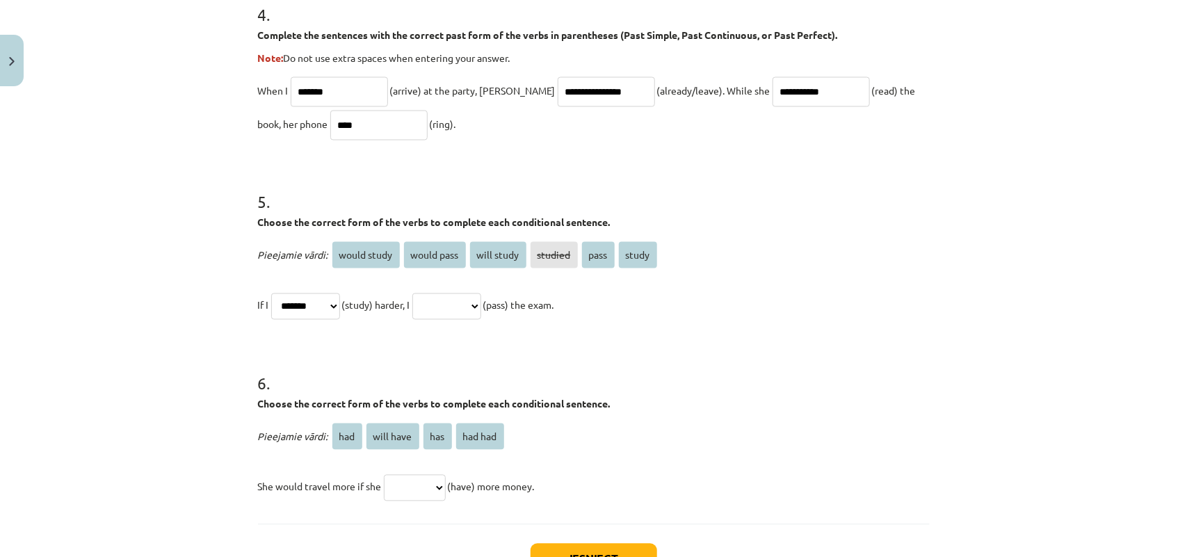
select select "**********"
click at [429, 293] on select "**********" at bounding box center [446, 306] width 69 height 26
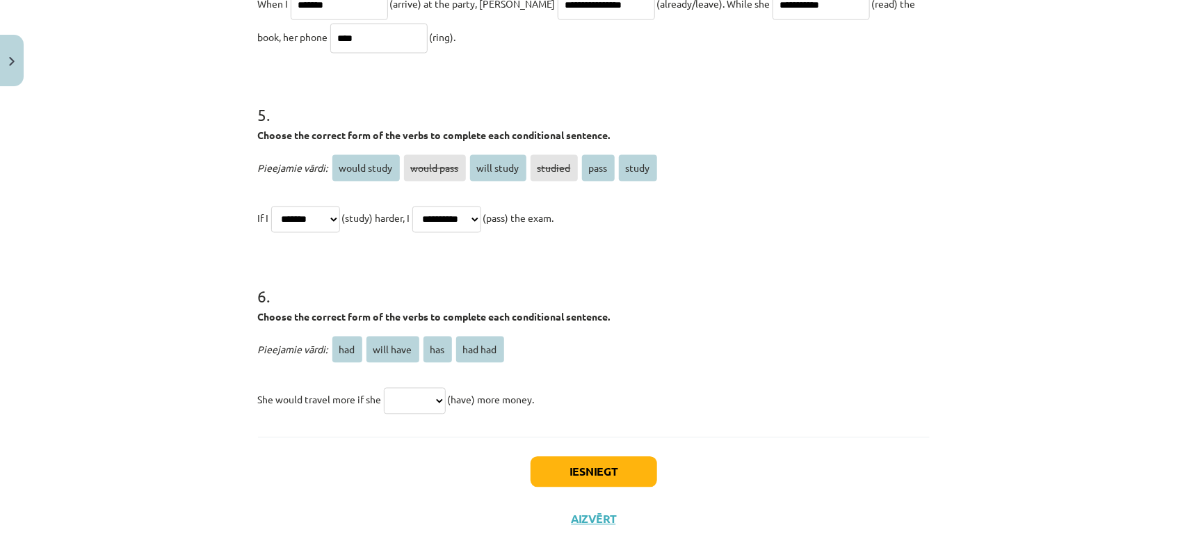
scroll to position [1150, 0]
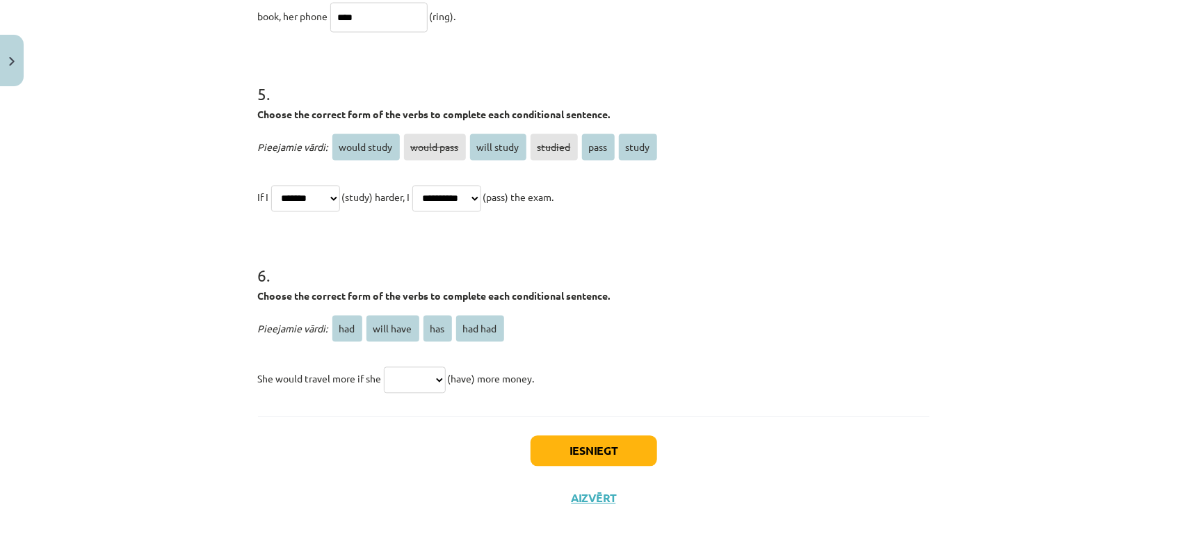
click at [428, 377] on select "*** ********* *** *******" at bounding box center [415, 380] width 62 height 26
click at [384, 367] on select "*** ********* *** *******" at bounding box center [415, 380] width 62 height 26
drag, startPoint x: 431, startPoint y: 376, endPoint x: 431, endPoint y: 391, distance: 14.6
click at [431, 376] on select "*** ********* *** *******" at bounding box center [415, 380] width 62 height 26
select select "***"
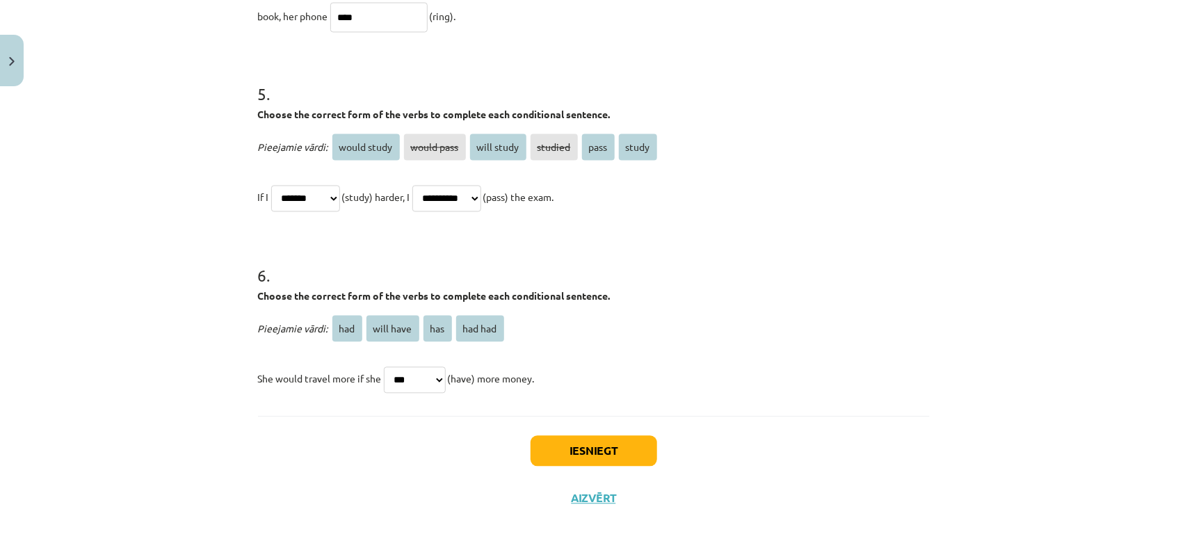
click at [384, 367] on select "*** ********* *** *******" at bounding box center [415, 380] width 62 height 26
click at [557, 447] on button "Iesniegt" at bounding box center [593, 451] width 127 height 31
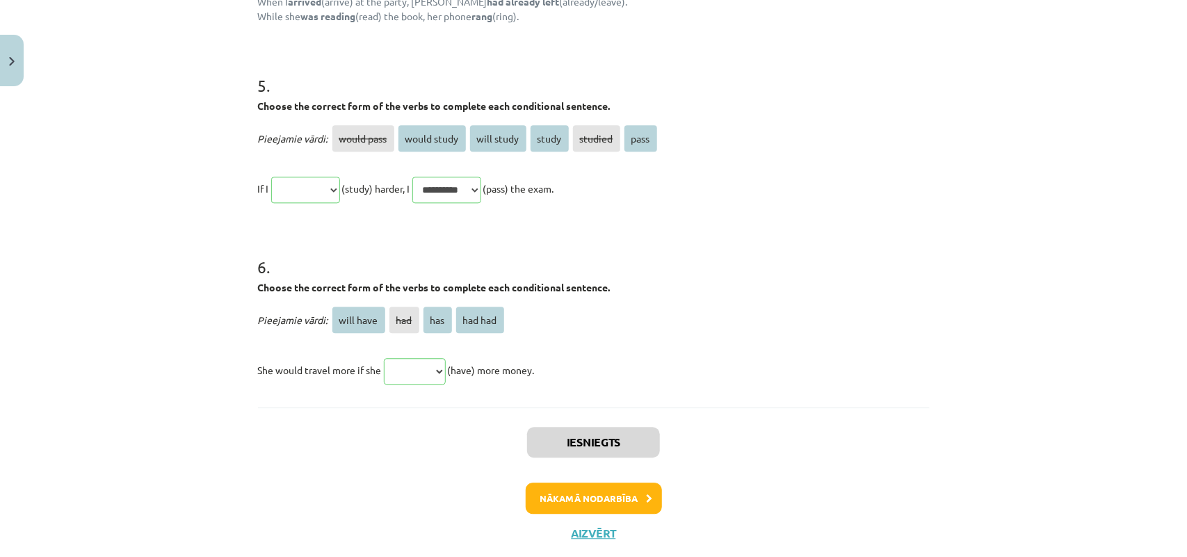
scroll to position [1399, 0]
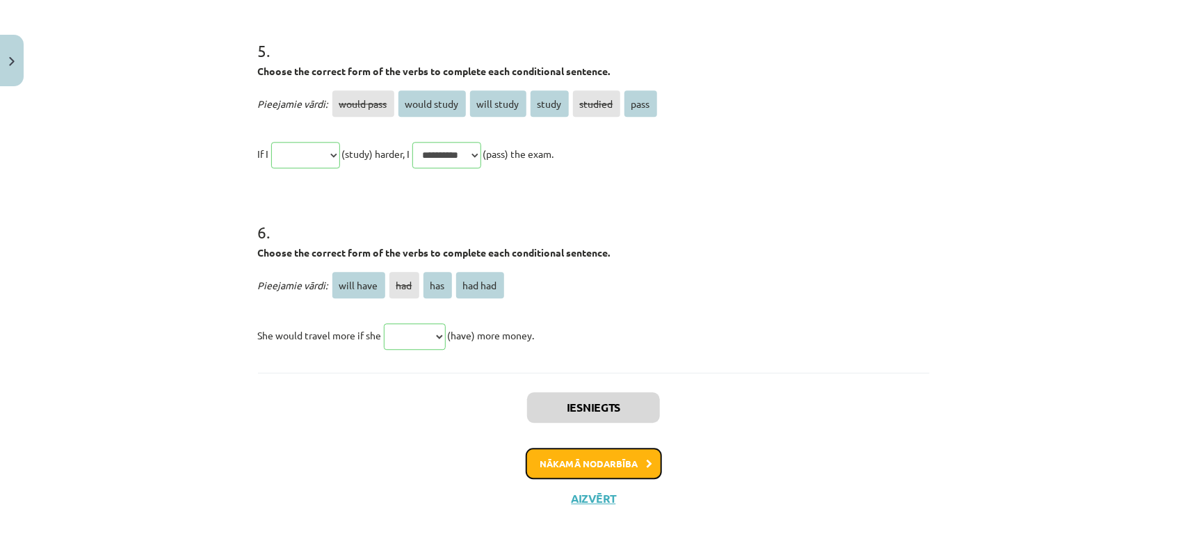
click at [589, 469] on button "Nākamā nodarbība" at bounding box center [593, 464] width 136 height 32
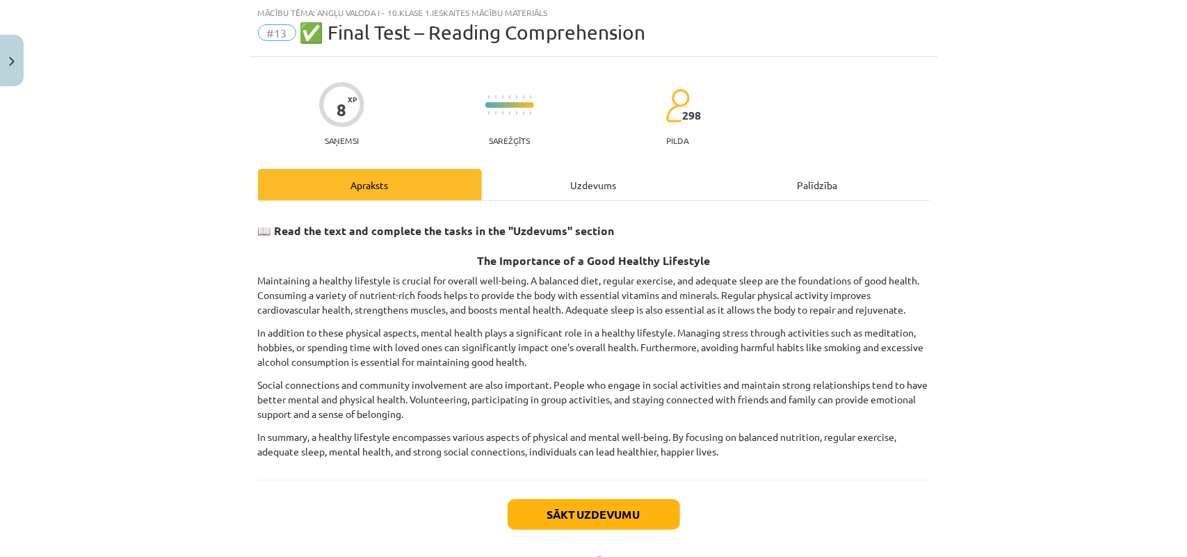
scroll to position [35, 0]
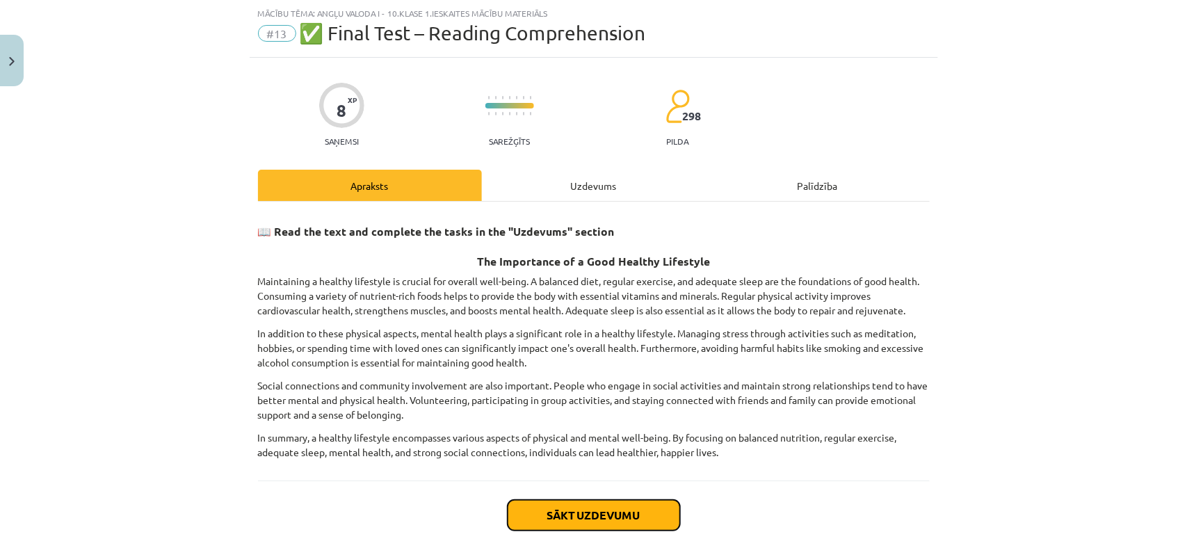
click at [576, 514] on button "Sākt uzdevumu" at bounding box center [593, 515] width 172 height 31
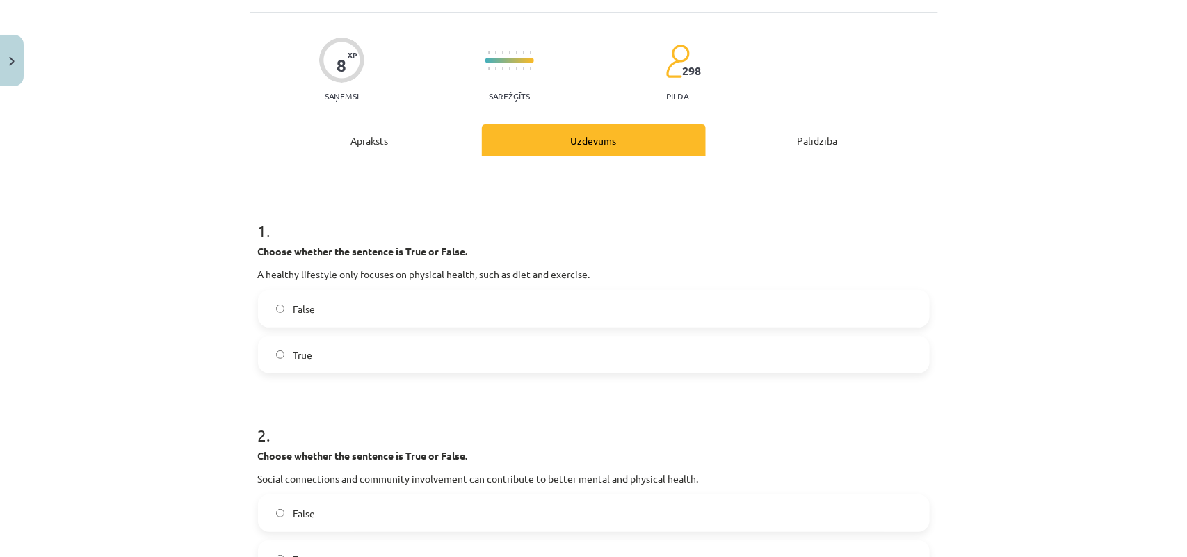
scroll to position [122, 0]
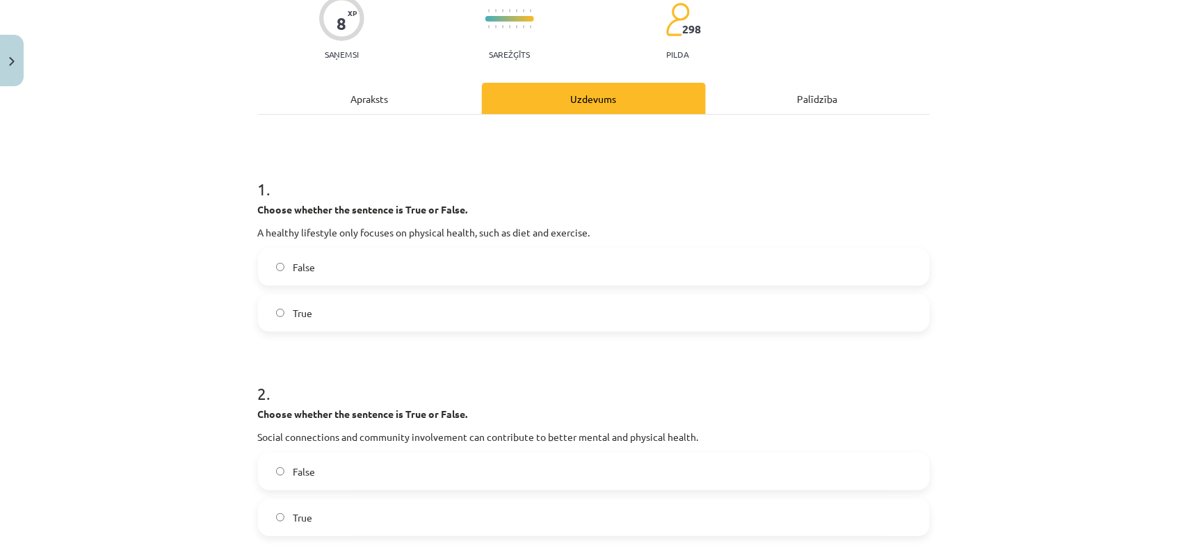
click at [335, 289] on div "False True" at bounding box center [593, 289] width 671 height 83
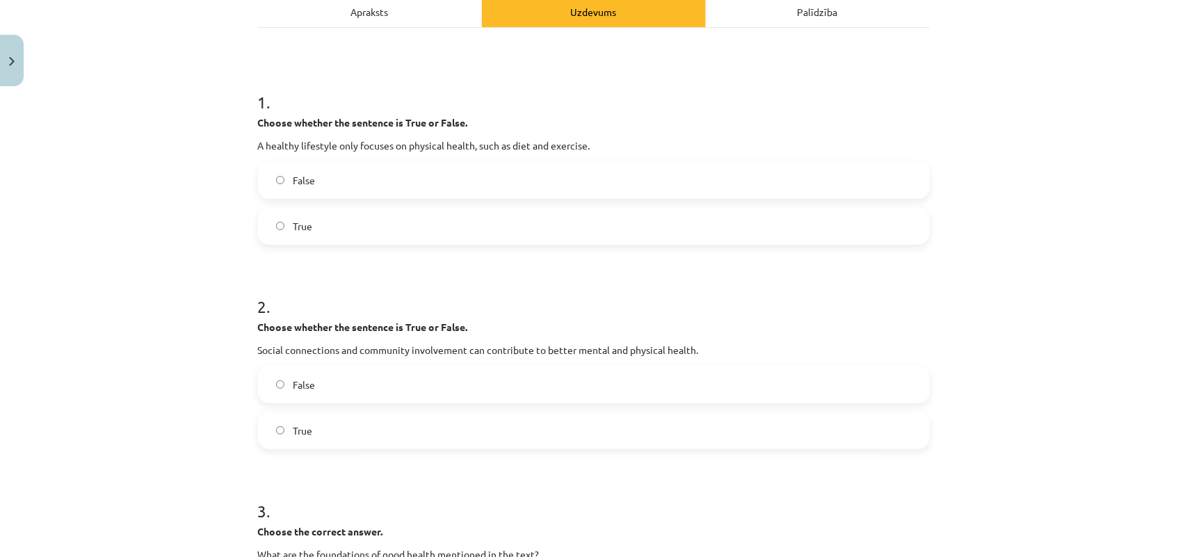
click at [301, 219] on span "True" at bounding box center [302, 226] width 19 height 15
click at [354, 386] on label "False" at bounding box center [593, 384] width 669 height 35
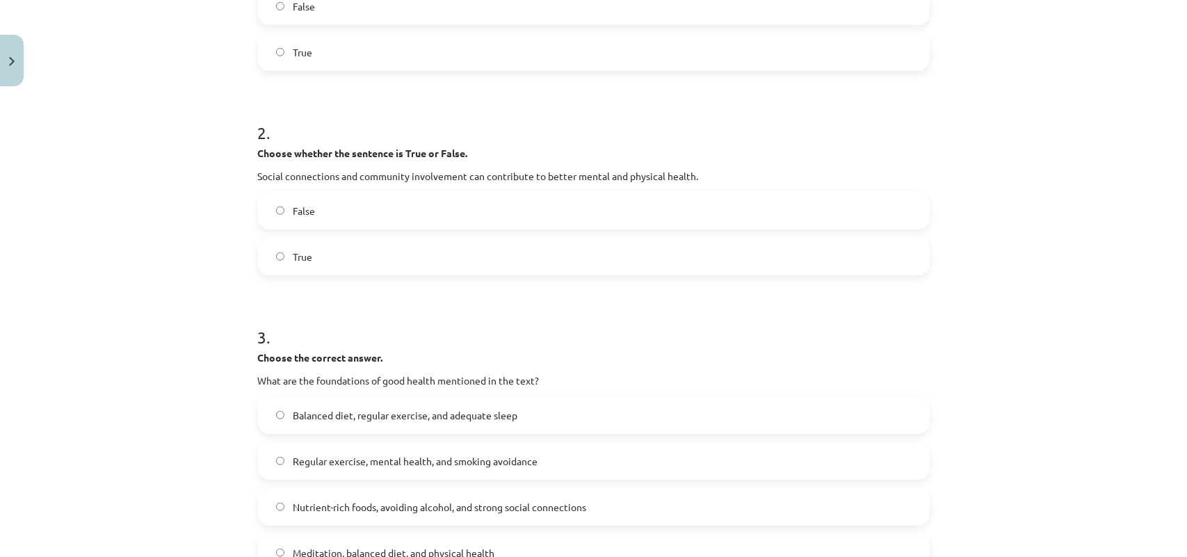
click at [380, 410] on span "Balanced diet, regular exercise, and adequate sleep" at bounding box center [405, 415] width 225 height 15
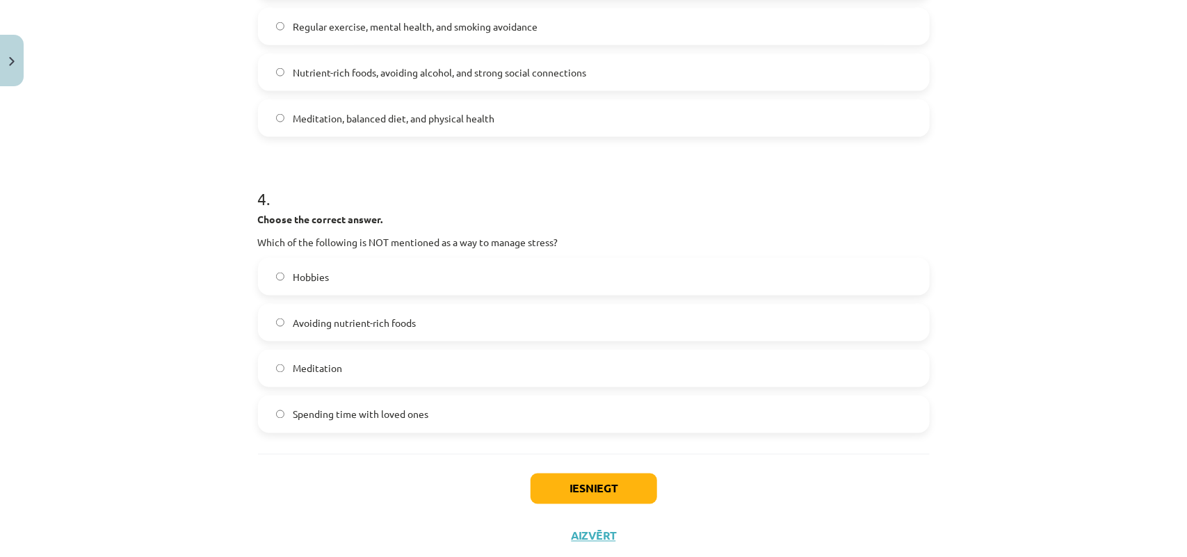
click at [398, 330] on label "Avoiding nutrient-rich foods" at bounding box center [593, 322] width 669 height 35
click at [473, 368] on label "Meditation" at bounding box center [593, 368] width 669 height 35
click at [610, 496] on button "Iesniegt" at bounding box center [593, 488] width 127 height 31
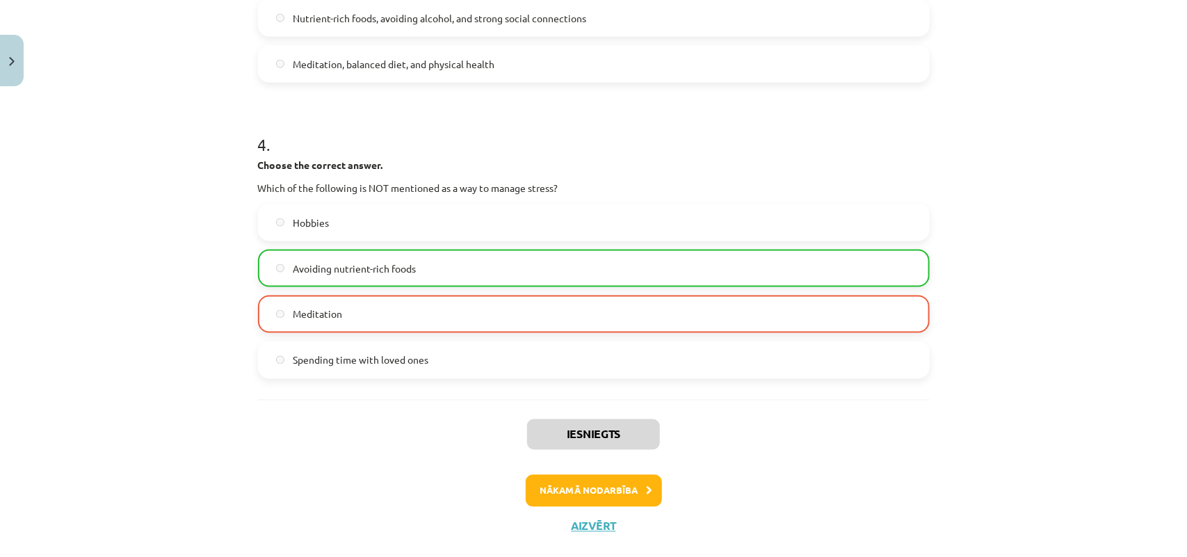
scroll to position [898, 0]
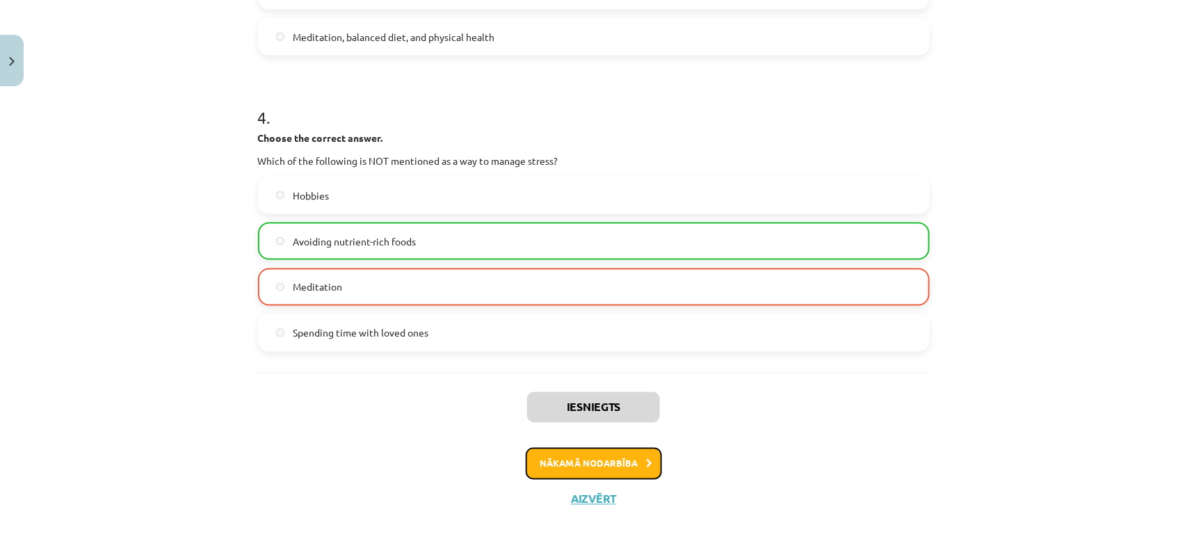
click at [561, 459] on button "Nākamā nodarbība" at bounding box center [593, 464] width 136 height 32
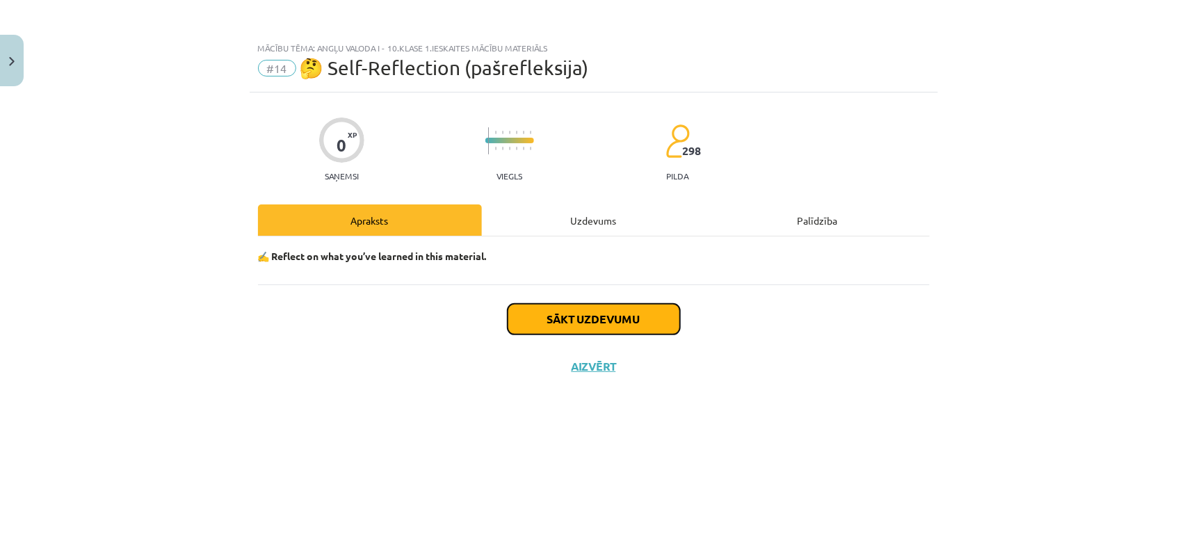
click at [587, 309] on button "Sākt uzdevumu" at bounding box center [593, 319] width 172 height 31
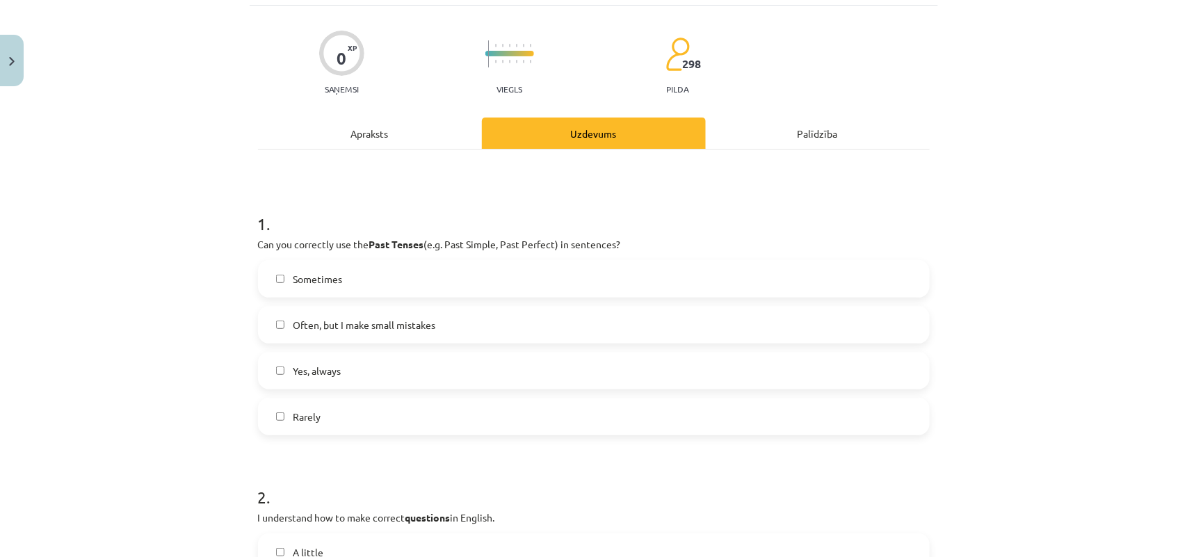
scroll to position [174, 0]
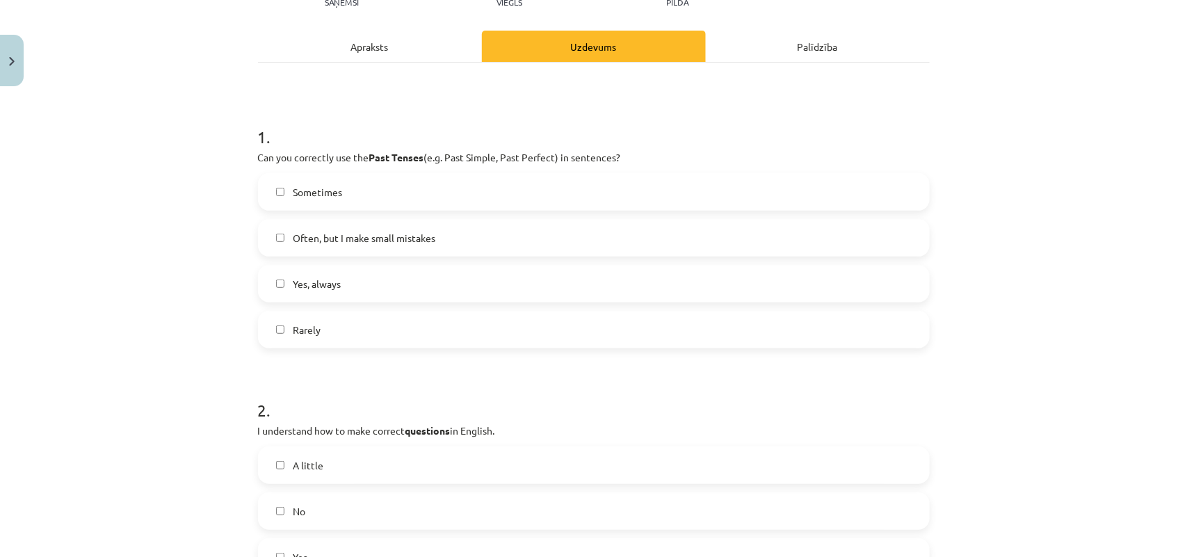
click at [421, 185] on label "Sometimes" at bounding box center [593, 191] width 669 height 35
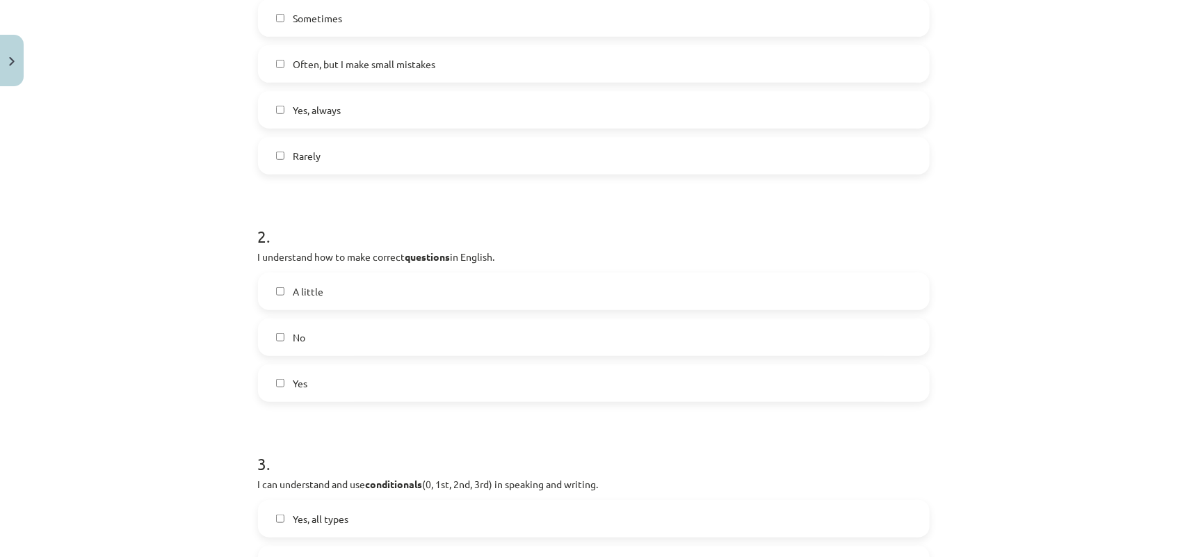
click at [468, 309] on label "A little" at bounding box center [593, 291] width 669 height 35
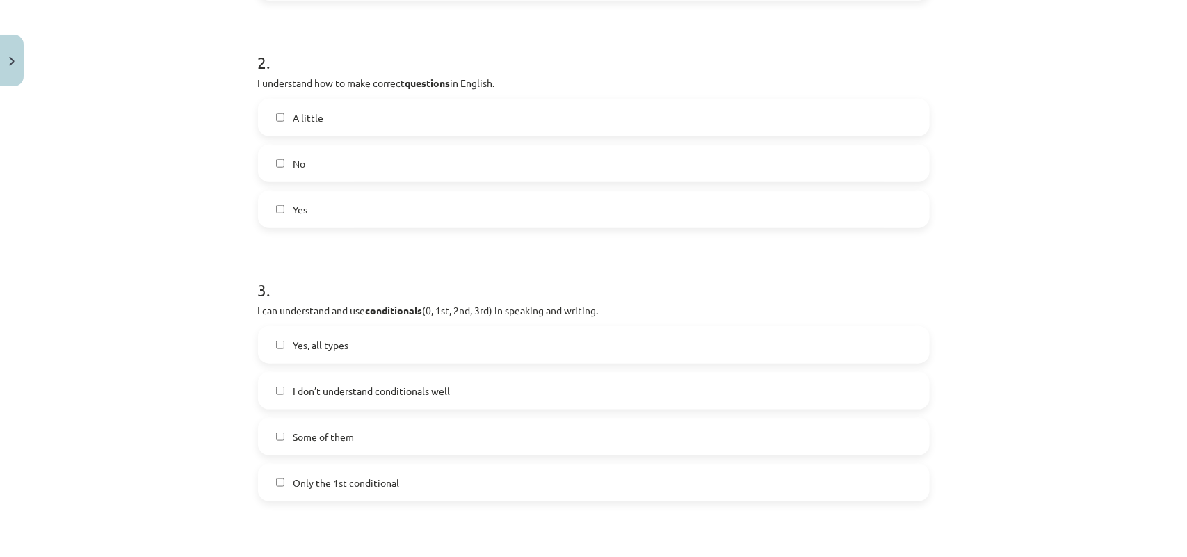
click at [475, 357] on label "Yes, all types" at bounding box center [593, 344] width 669 height 35
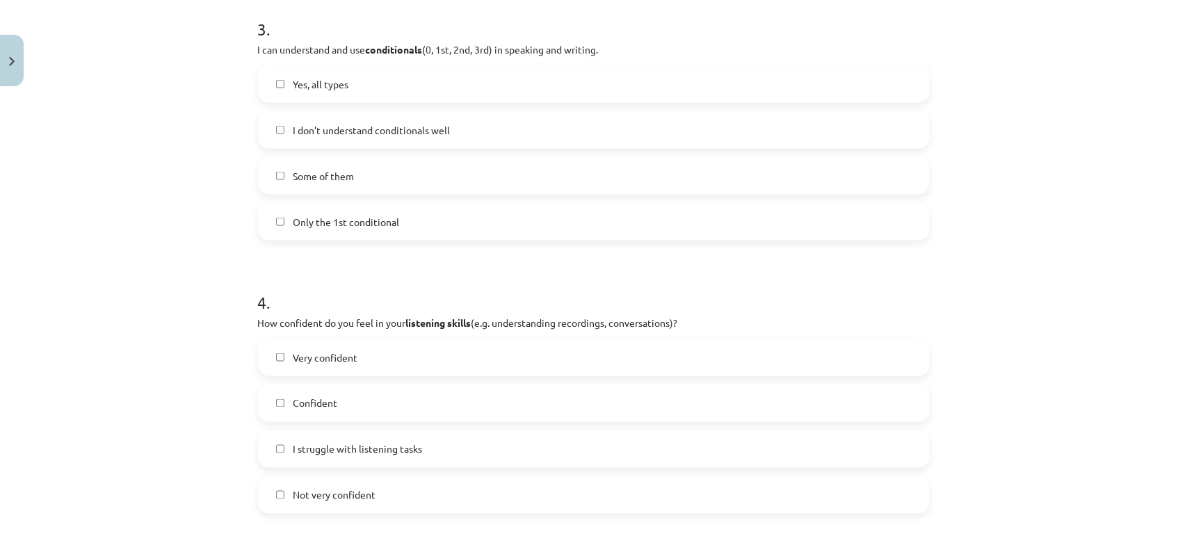
click at [434, 175] on label "Some of them" at bounding box center [593, 175] width 669 height 35
drag, startPoint x: 511, startPoint y: 464, endPoint x: 419, endPoint y: 150, distance: 327.3
click at [511, 464] on label "I struggle with listening tasks" at bounding box center [593, 449] width 669 height 35
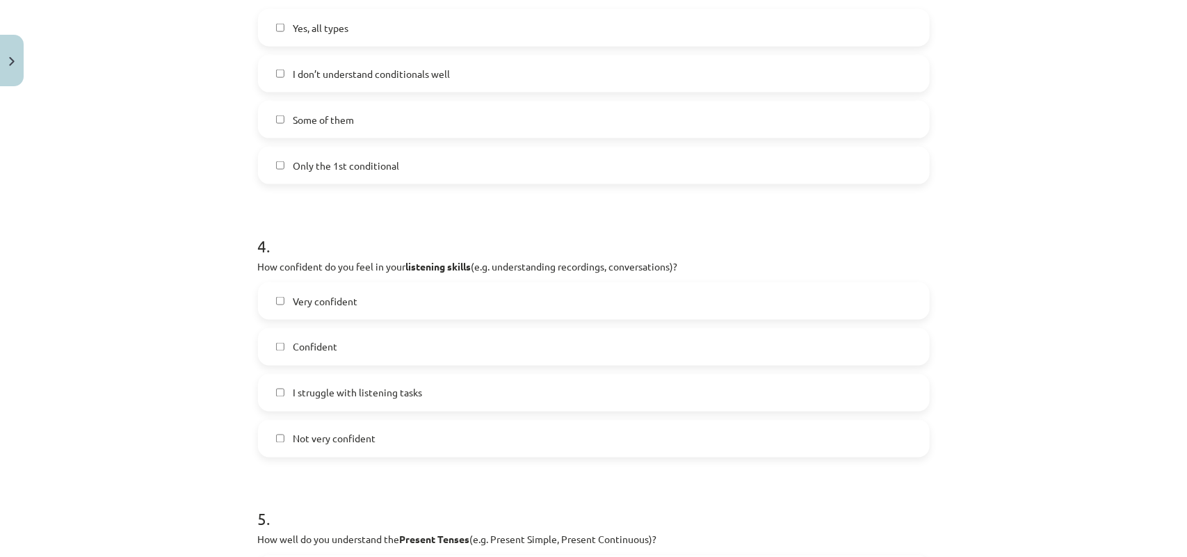
scroll to position [869, 0]
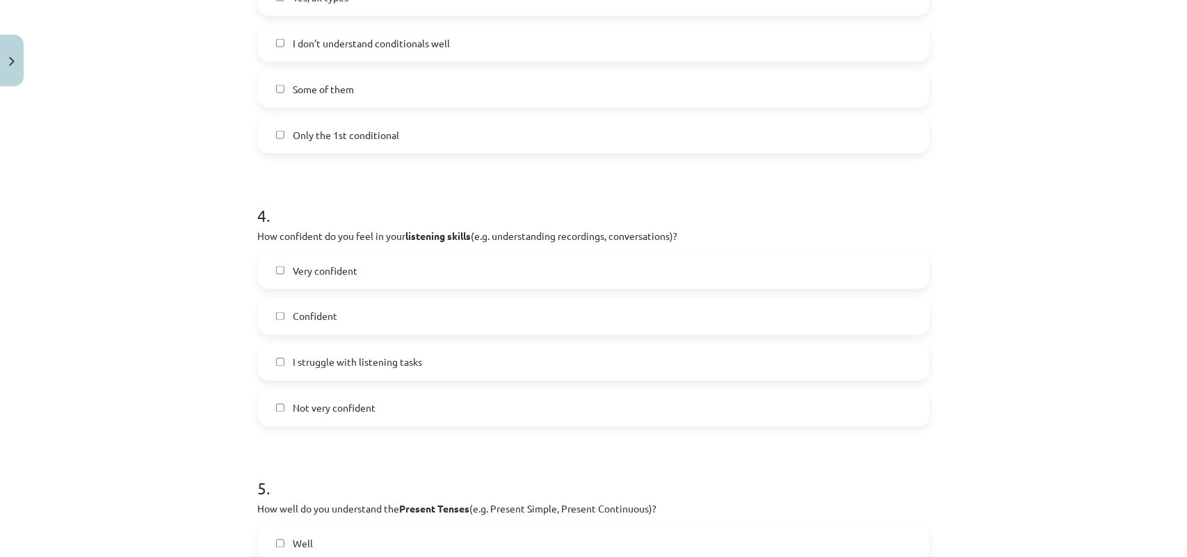
click at [411, 209] on h1 "4 ." at bounding box center [593, 202] width 671 height 43
click at [419, 259] on label "Very confident" at bounding box center [593, 270] width 669 height 35
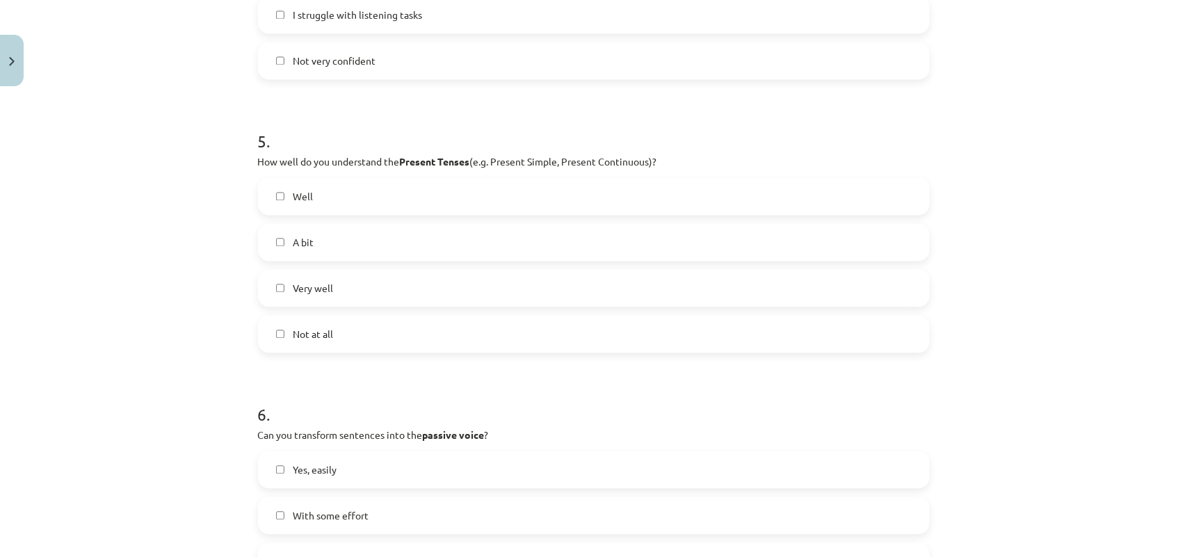
drag, startPoint x: 448, startPoint y: 318, endPoint x: 452, endPoint y: 304, distance: 14.3
click at [448, 318] on label "Not at all" at bounding box center [593, 333] width 669 height 35
click at [473, 266] on div "Well A bit Very well Not at all" at bounding box center [593, 264] width 671 height 175
click at [491, 225] on label "A bit" at bounding box center [593, 242] width 669 height 35
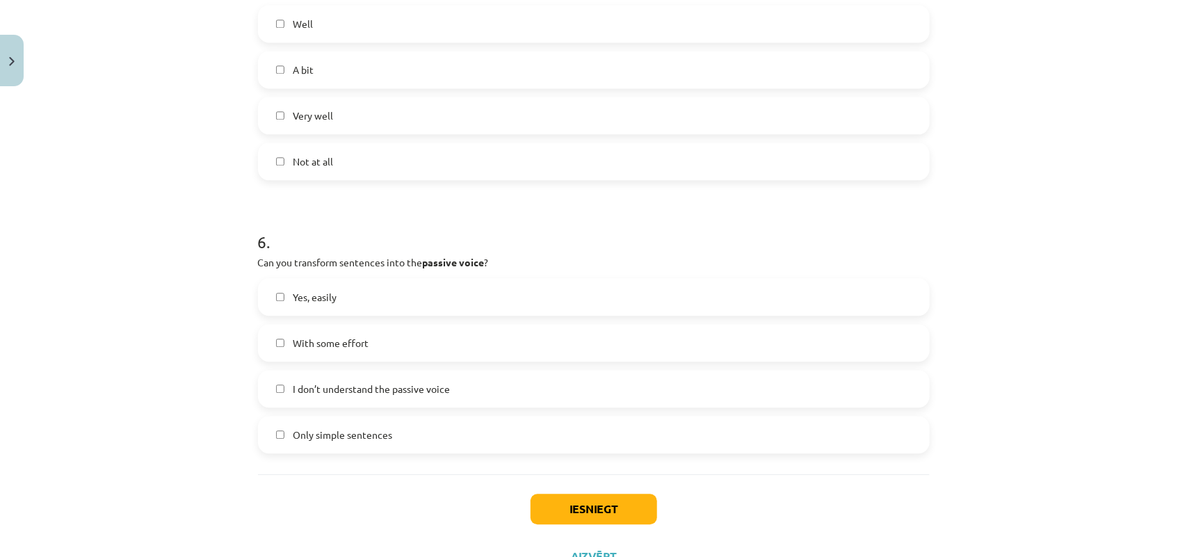
scroll to position [1390, 0]
click at [439, 359] on label "With some effort" at bounding box center [593, 341] width 669 height 35
click at [439, 407] on div "Yes, easily With some effort I don’t understand the passive voice Only simple s…" at bounding box center [593, 364] width 671 height 175
click at [445, 381] on label "I don’t understand the passive voice" at bounding box center [593, 387] width 669 height 35
click at [579, 505] on button "Iesniegt" at bounding box center [593, 507] width 127 height 31
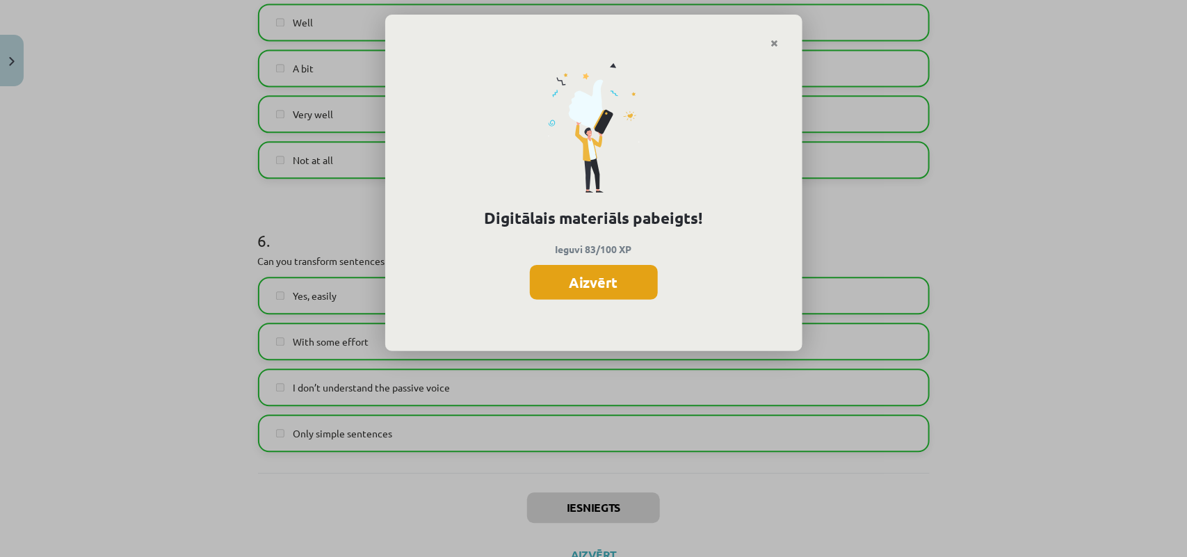
click at [539, 273] on button "Aizvērt" at bounding box center [594, 282] width 128 height 35
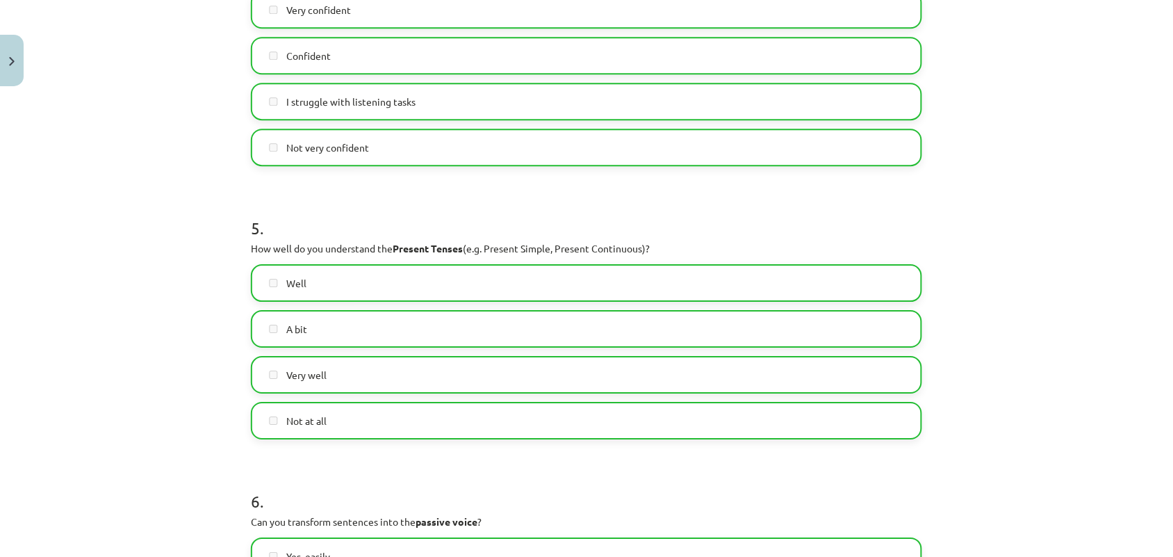
scroll to position [1446, 0]
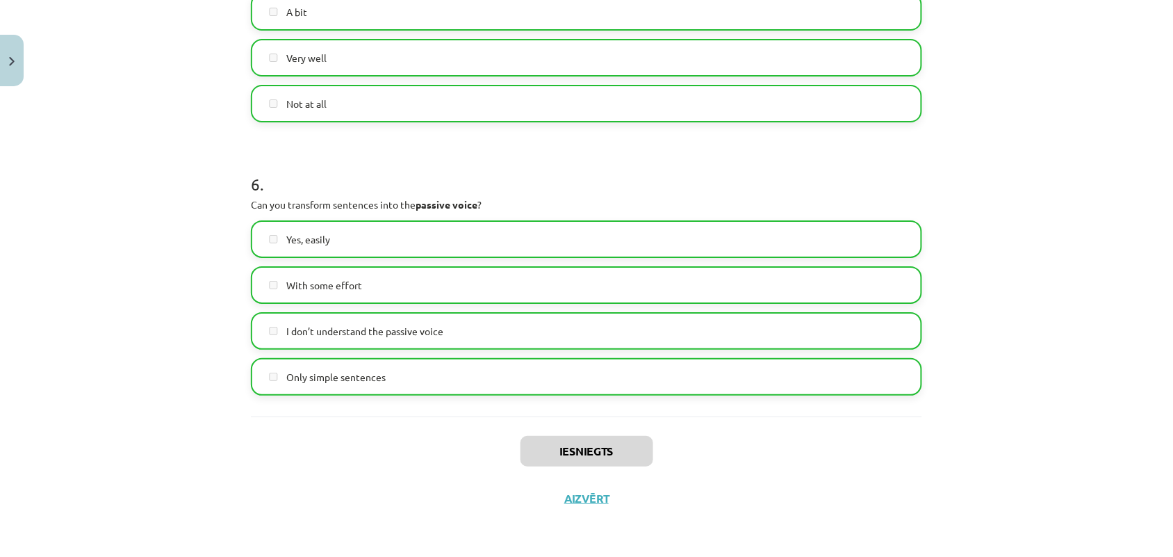
click at [585, 487] on div "Iesniegts Aizvērt" at bounding box center [586, 464] width 671 height 97
click at [584, 500] on button "Aizvērt" at bounding box center [586, 498] width 53 height 14
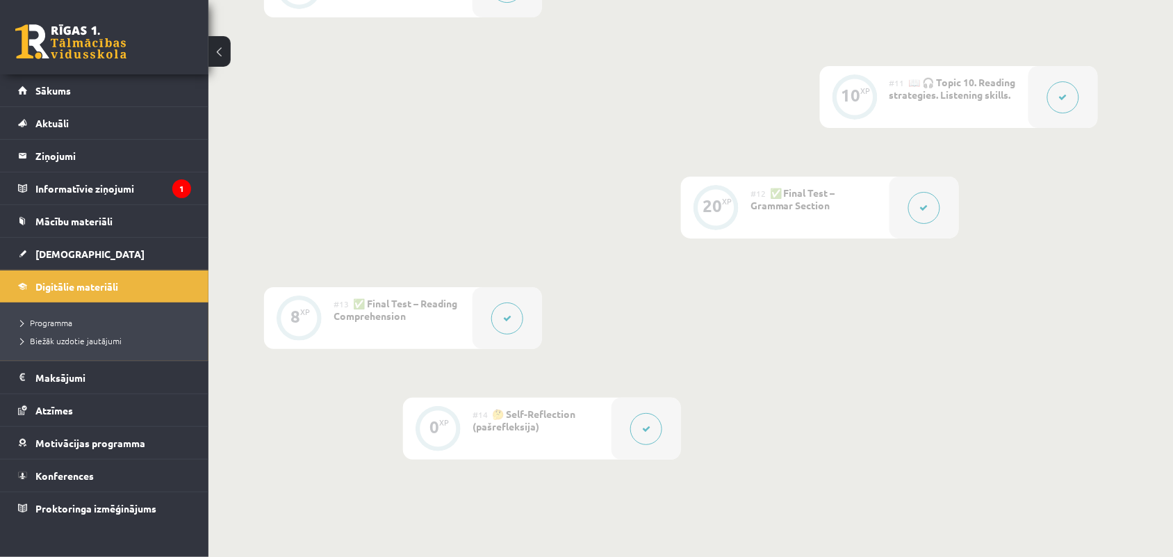
scroll to position [1576, 0]
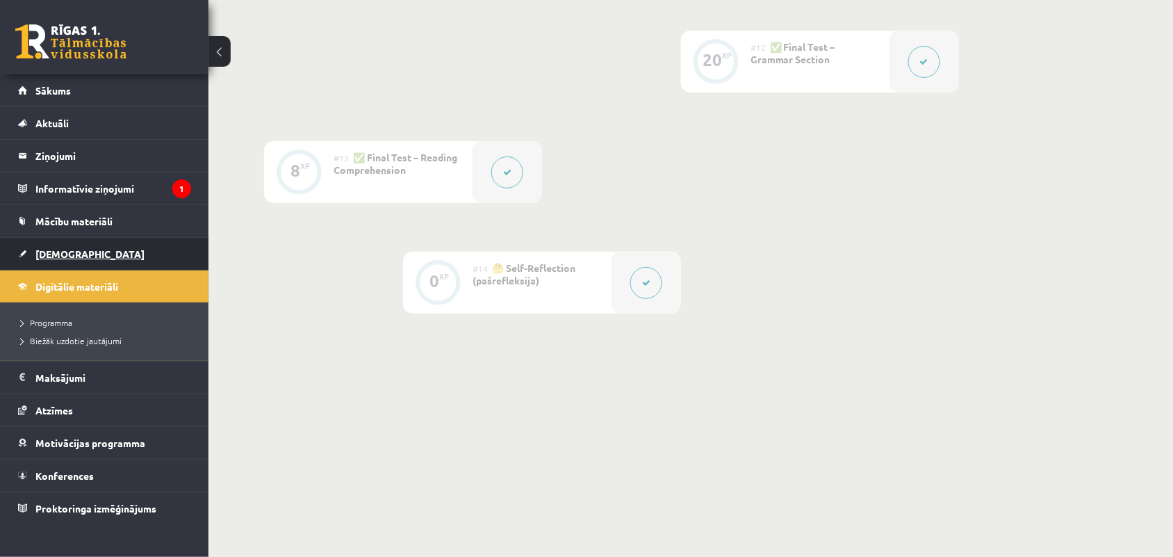
click at [95, 248] on link "[DEMOGRAPHIC_DATA]" at bounding box center [104, 254] width 173 height 32
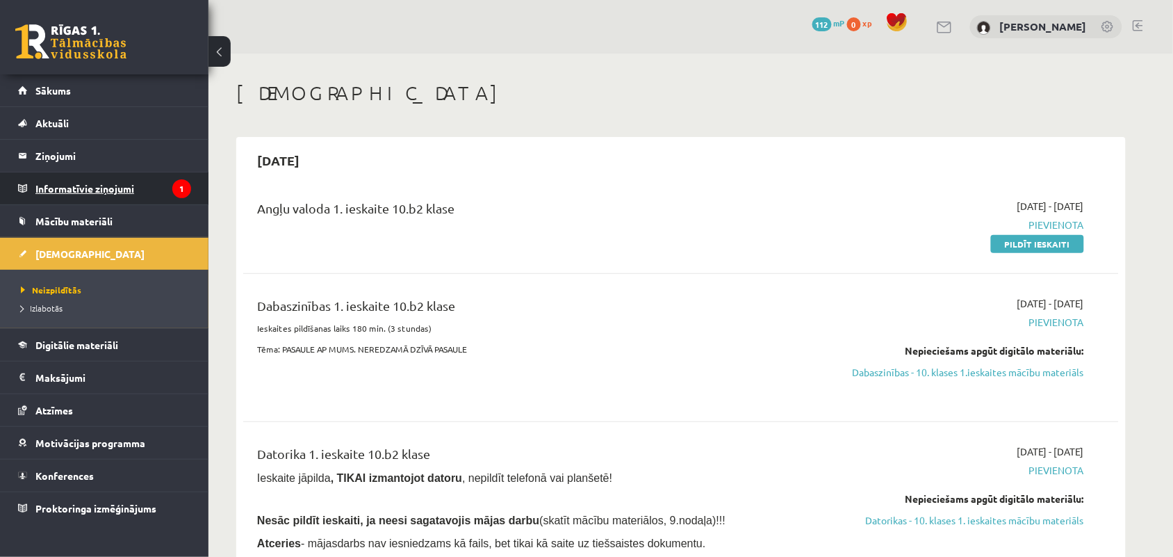
click at [101, 200] on legend "Informatīvie ziņojumi 1" at bounding box center [113, 188] width 156 height 32
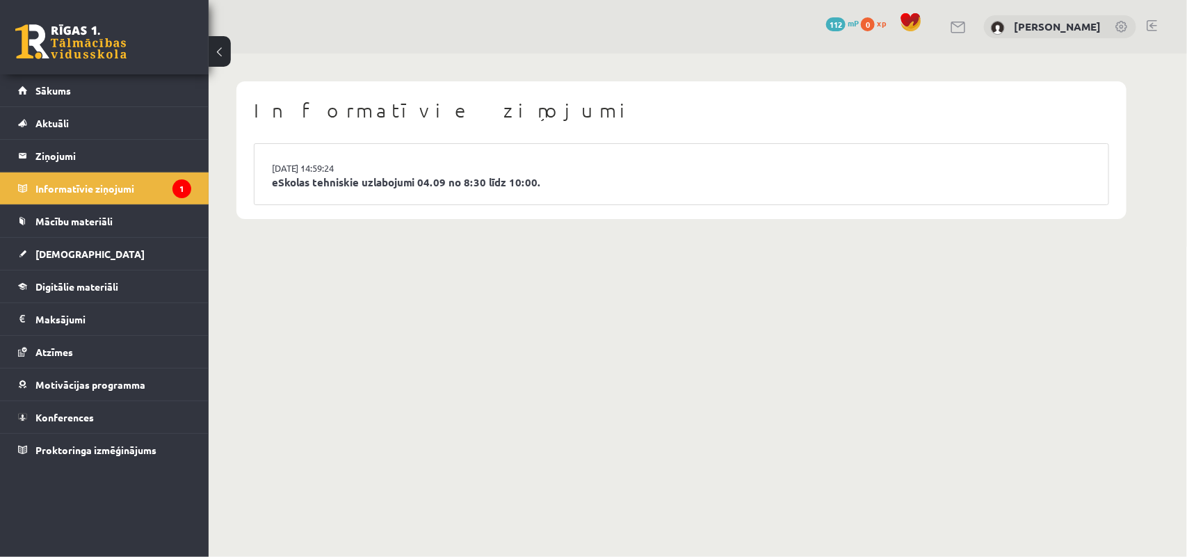
click at [345, 160] on li "03.09.2025 14:59:24 eSkolas tehniskie uzlabojumi 04.09 no 8:30 līdz 10:00." at bounding box center [681, 174] width 854 height 60
click at [304, 168] on link "03.09.2025 14:59:24" at bounding box center [324, 168] width 104 height 14
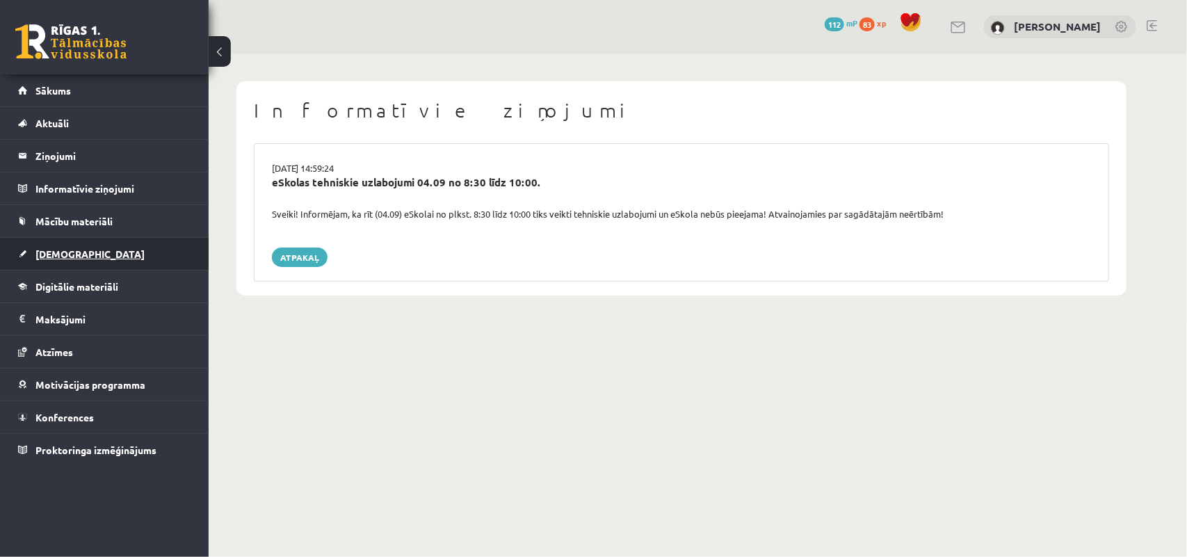
click at [60, 252] on span "[DEMOGRAPHIC_DATA]" at bounding box center [89, 253] width 109 height 13
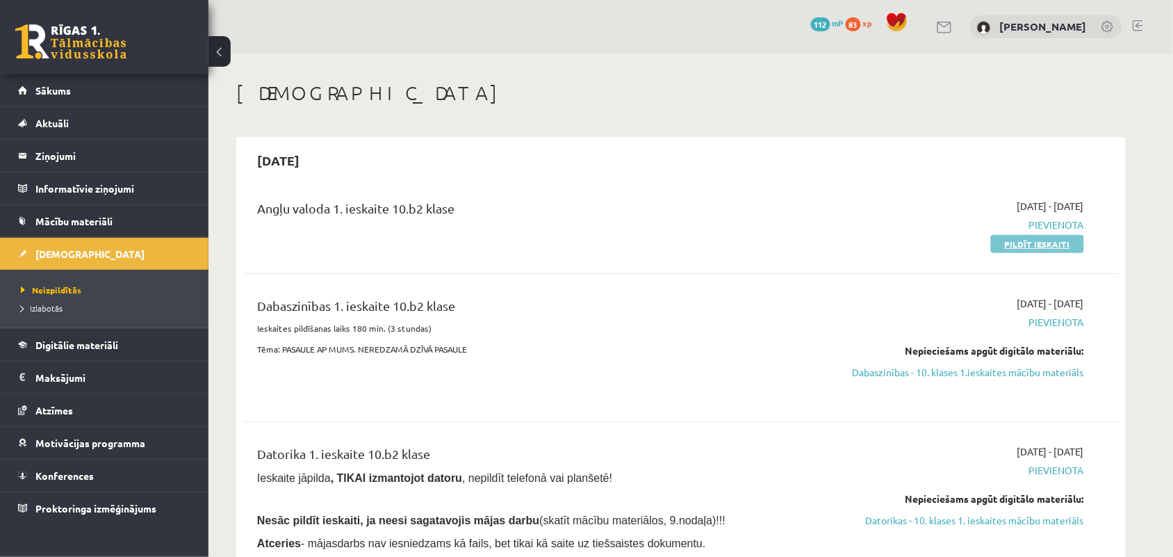
click at [1033, 238] on link "Pildīt ieskaiti" at bounding box center [1037, 244] width 93 height 18
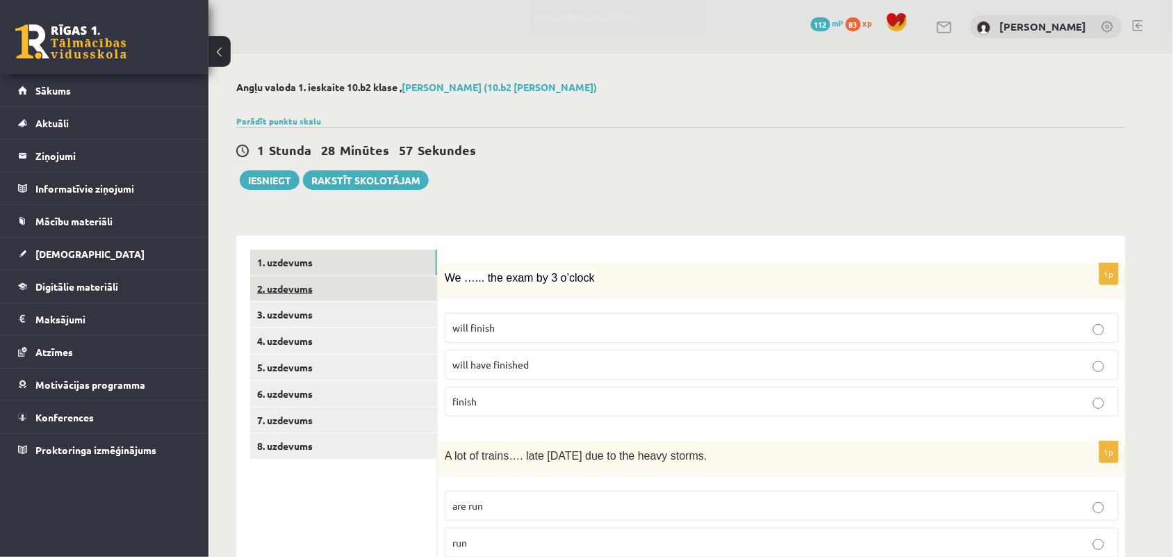
click at [321, 283] on link "2. uzdevums" at bounding box center [343, 289] width 187 height 26
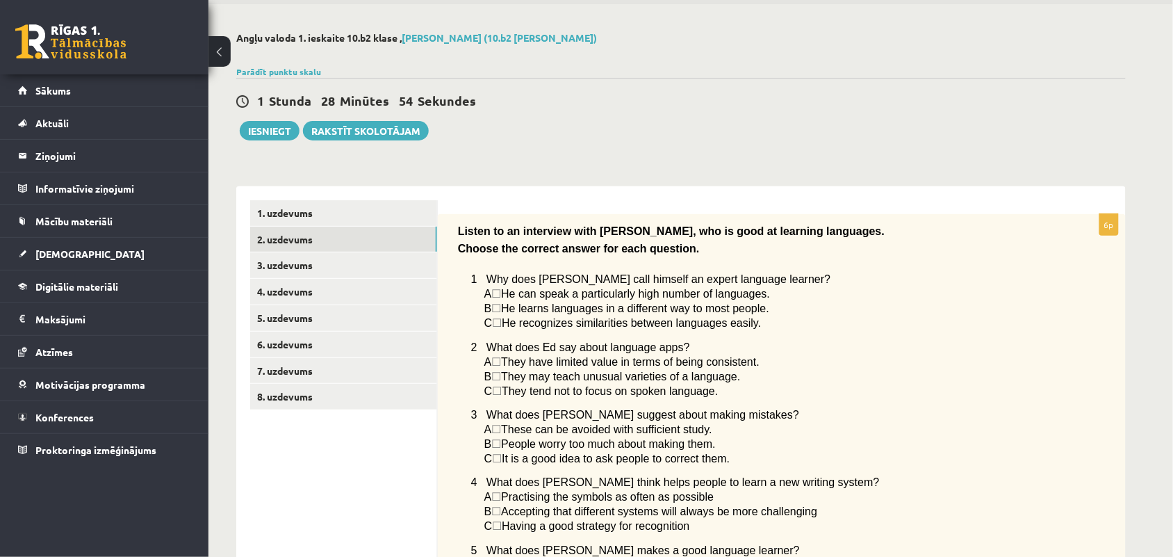
scroll to position [44, 0]
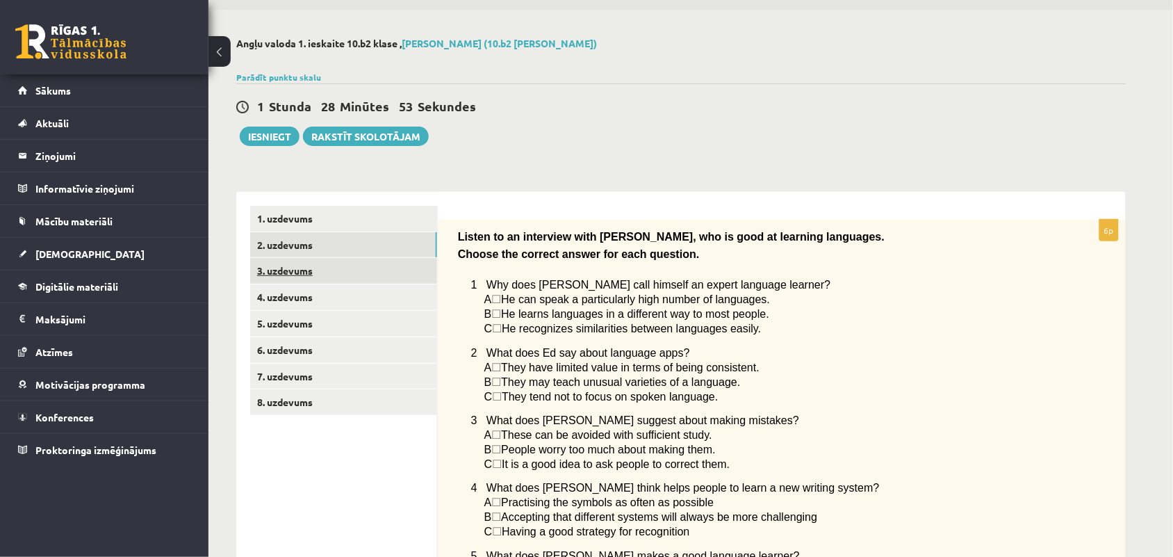
click at [332, 272] on link "3. uzdevums" at bounding box center [343, 271] width 187 height 26
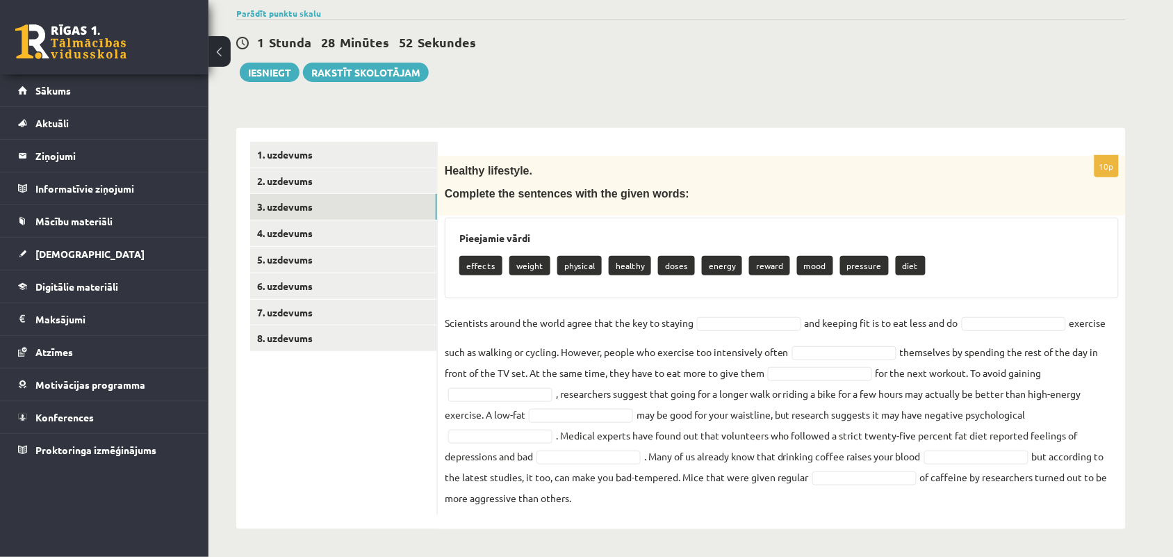
scroll to position [0, 0]
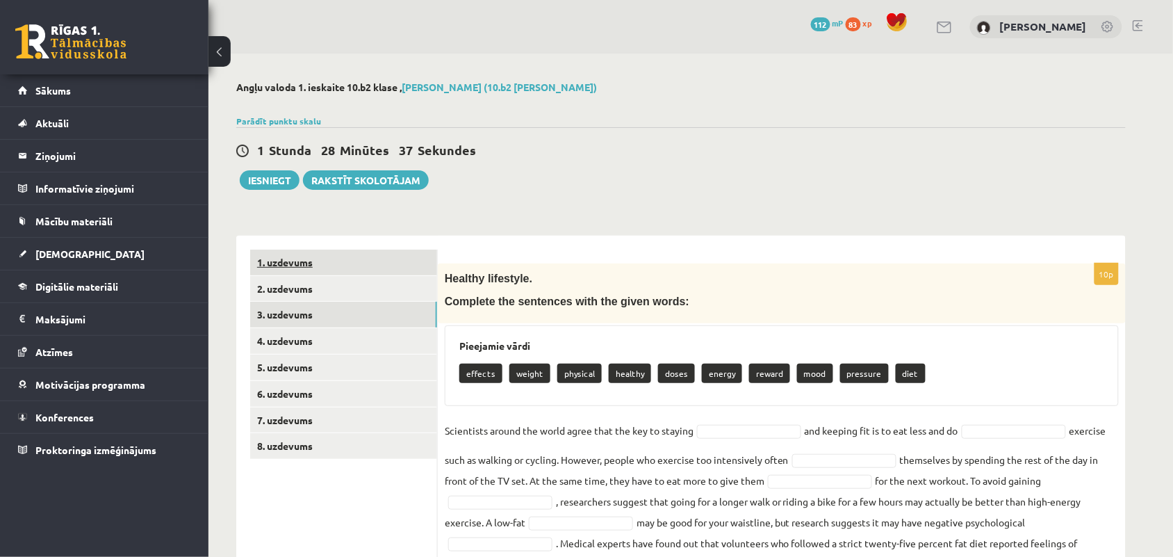
click at [328, 264] on link "1. uzdevums" at bounding box center [343, 263] width 187 height 26
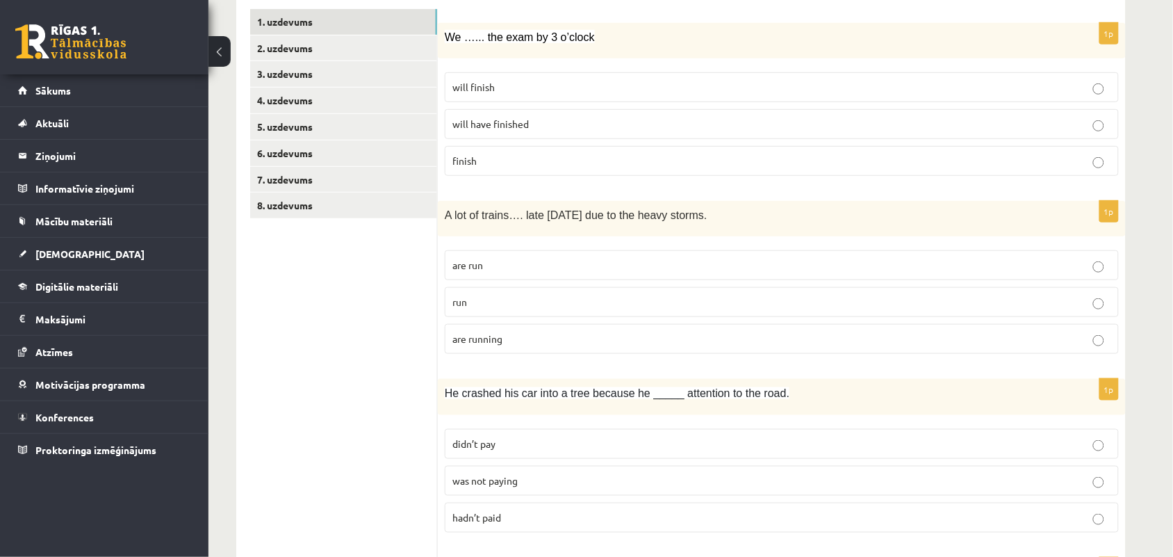
scroll to position [261, 0]
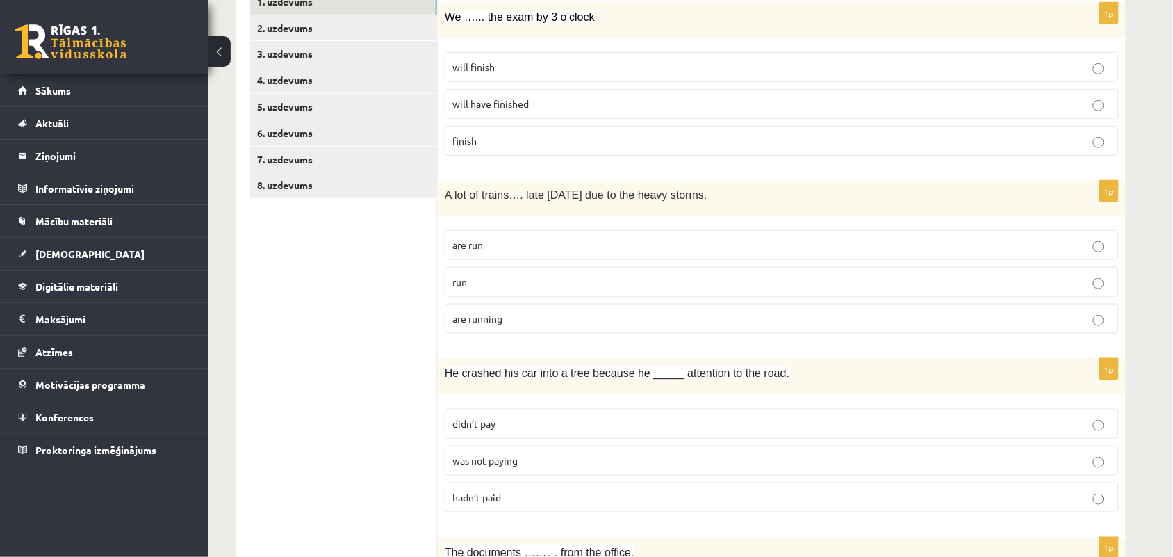
click at [564, 108] on p "will have finished" at bounding box center [781, 104] width 659 height 15
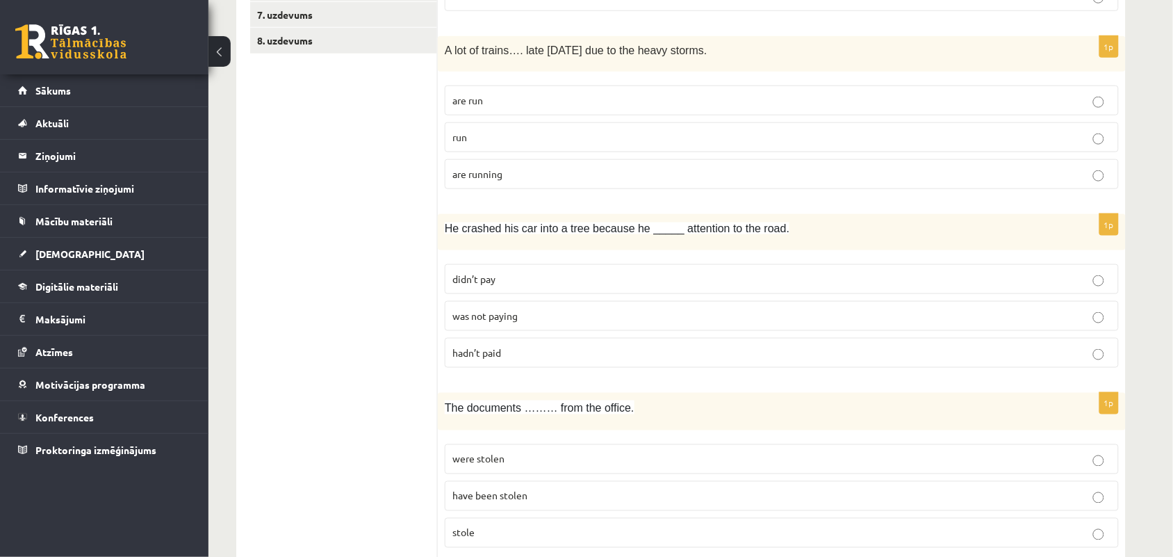
scroll to position [434, 0]
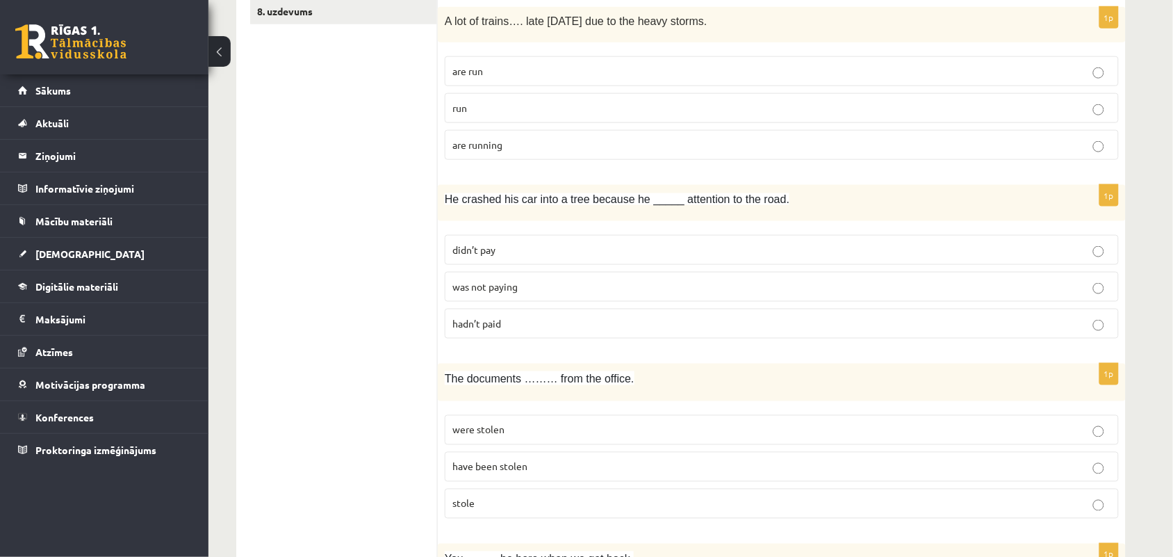
click at [525, 291] on p "was not paying" at bounding box center [781, 286] width 659 height 15
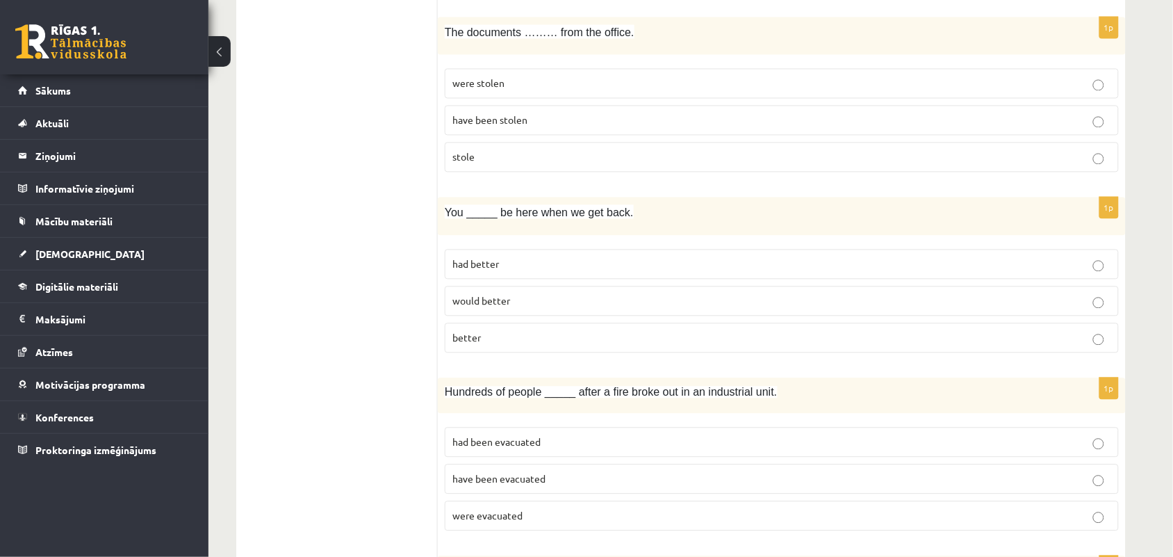
scroll to position [782, 0]
click at [491, 85] on span "were stolen" at bounding box center [478, 82] width 52 height 13
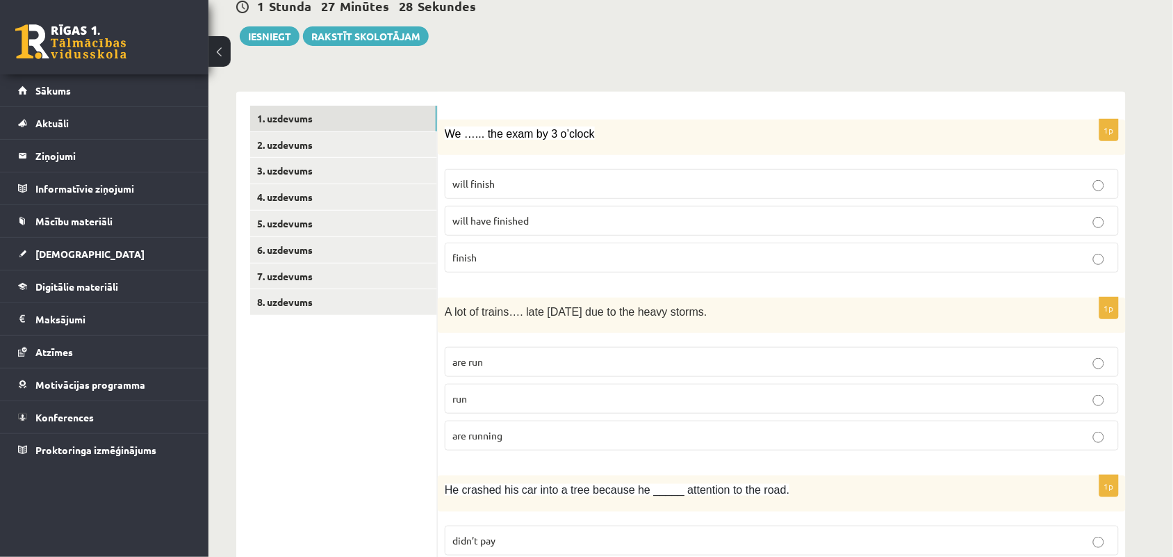
scroll to position [174, 0]
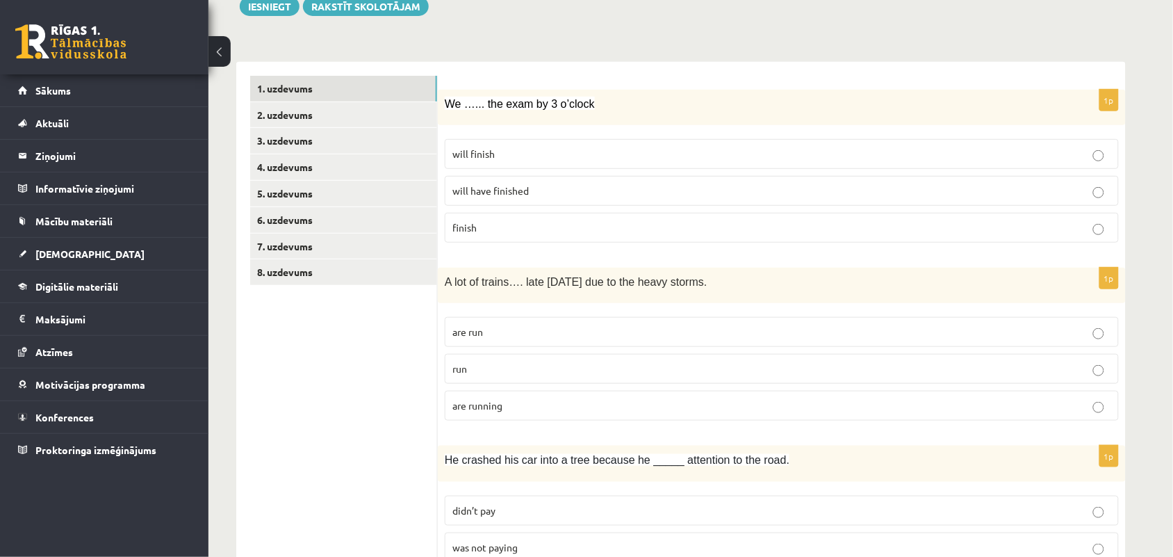
click at [1090, 405] on p "are running" at bounding box center [781, 405] width 659 height 15
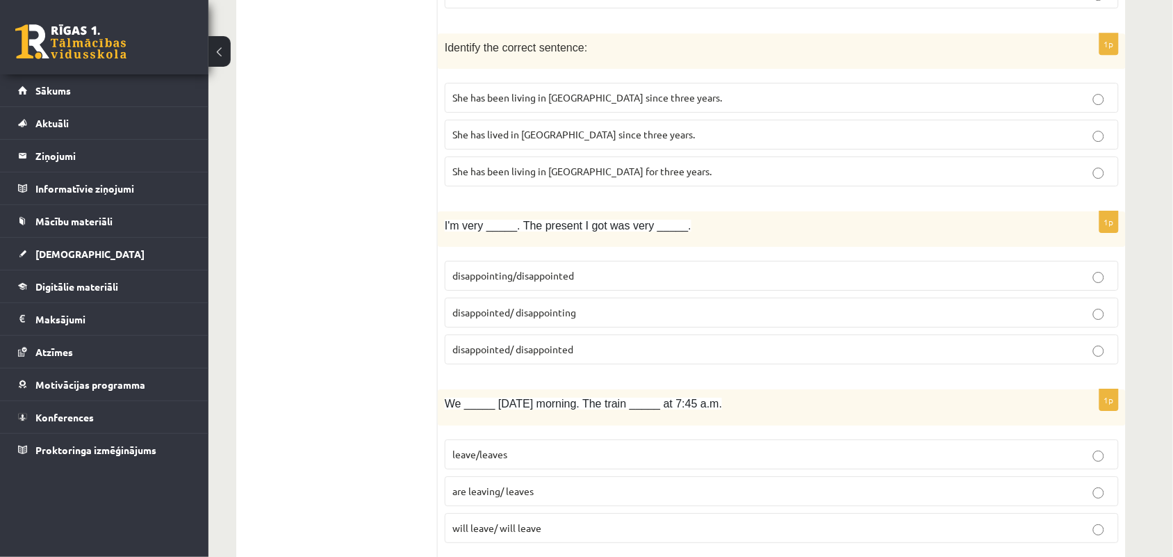
scroll to position [1390, 0]
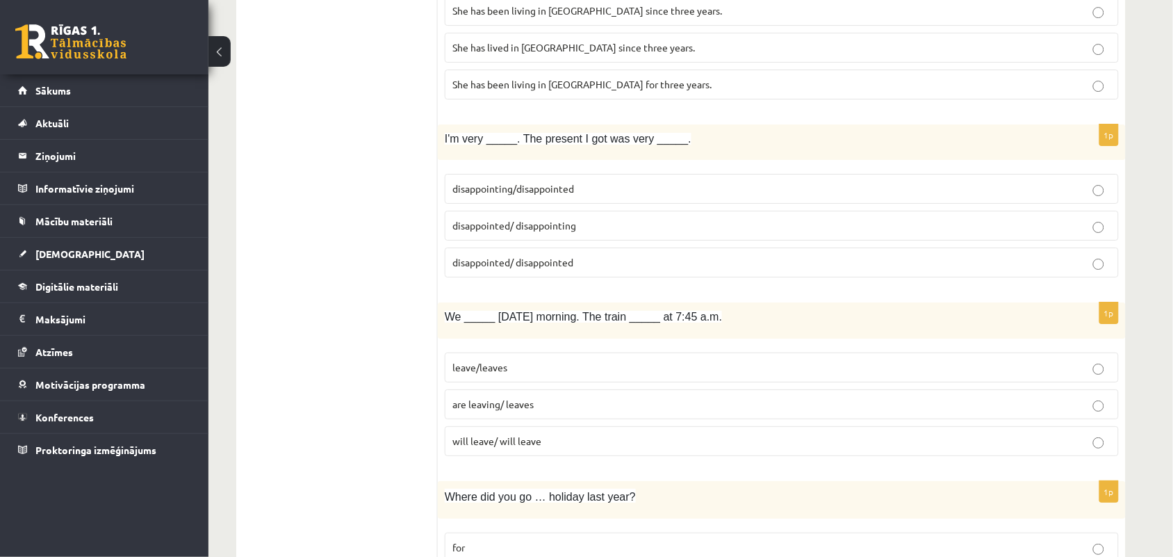
click at [523, 17] on span "She has been living in [GEOGRAPHIC_DATA] since three years." at bounding box center [587, 10] width 270 height 13
click at [576, 83] on label "She has been living in [GEOGRAPHIC_DATA] for three years." at bounding box center [782, 85] width 674 height 30
click at [530, 233] on p "disappointed/ disappointing" at bounding box center [781, 225] width 659 height 15
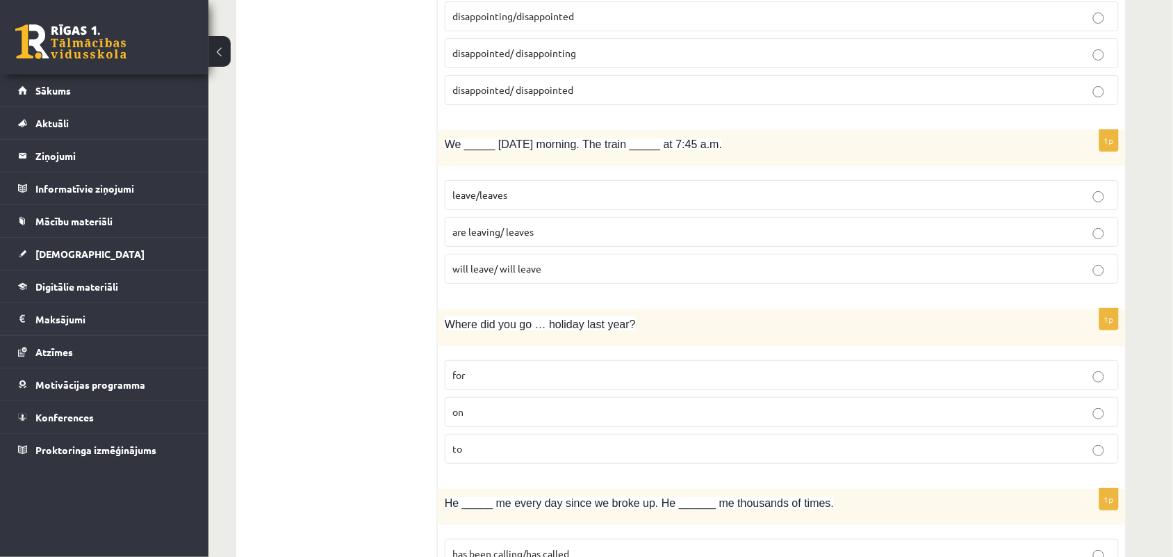
scroll to position [1564, 0]
click at [1105, 235] on p "are leaving/ leaves" at bounding box center [781, 230] width 659 height 15
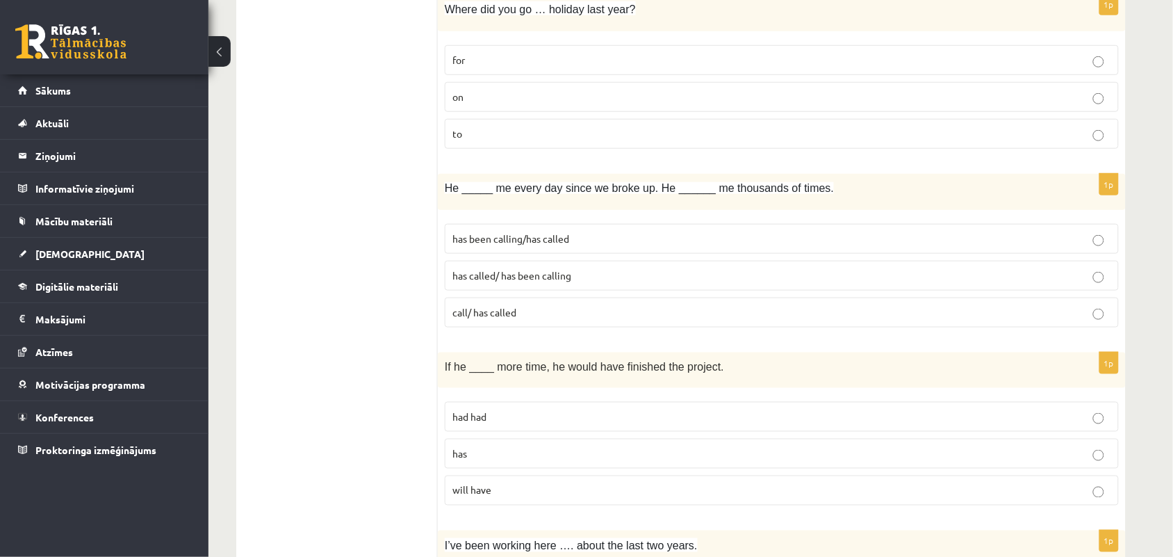
scroll to position [1847, 0]
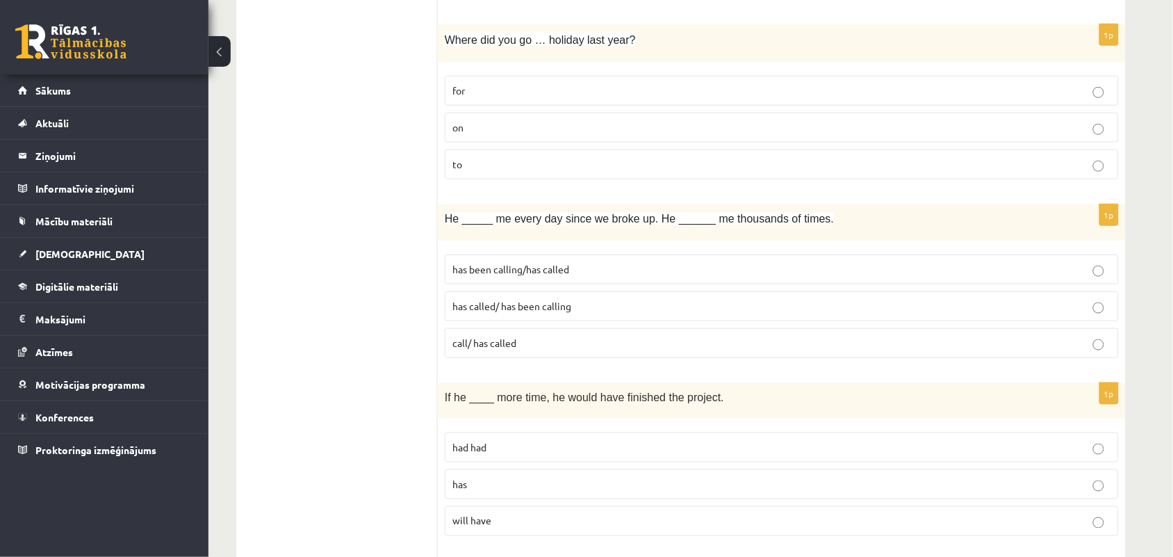
click at [473, 135] on p "on" at bounding box center [781, 127] width 659 height 15
click at [1017, 321] on label "has called/ has been calling" at bounding box center [782, 306] width 674 height 30
click at [669, 277] on p "has been calling/has called" at bounding box center [781, 269] width 659 height 15
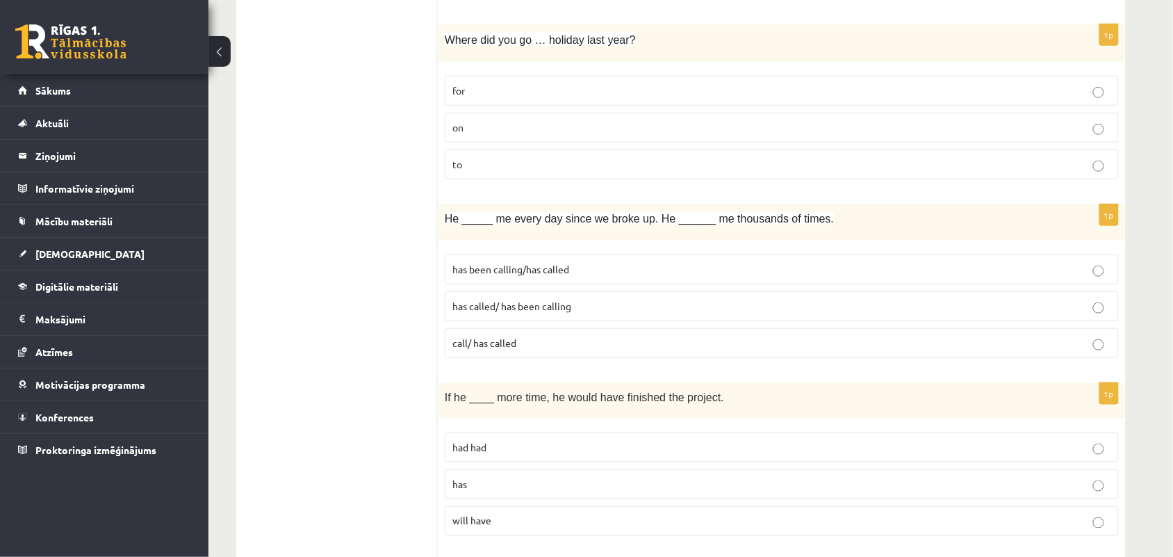
click at [667, 277] on p "has been calling/has called" at bounding box center [781, 269] width 659 height 15
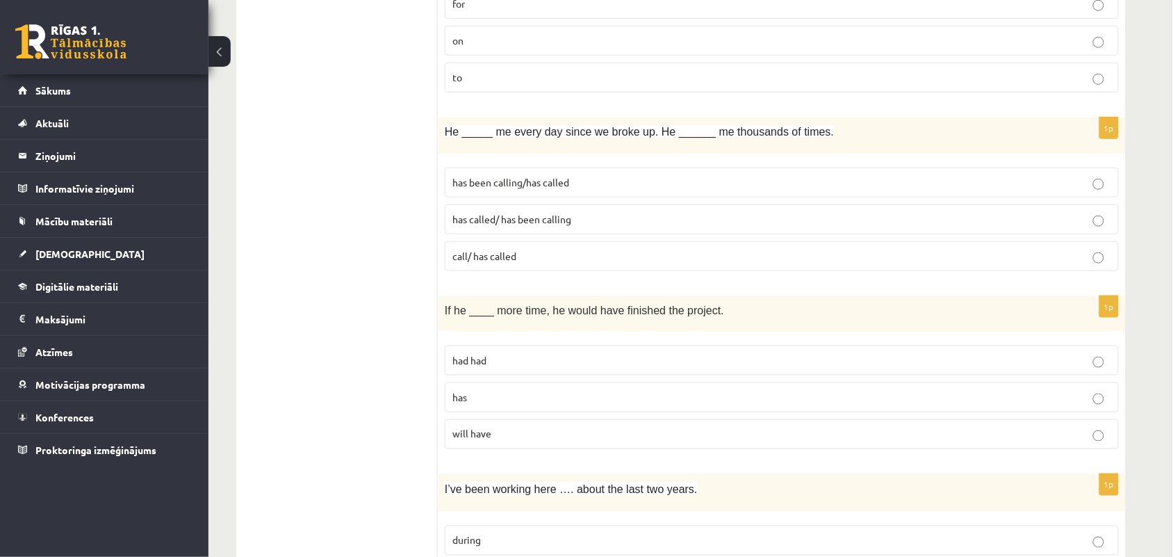
scroll to position [2021, 0]
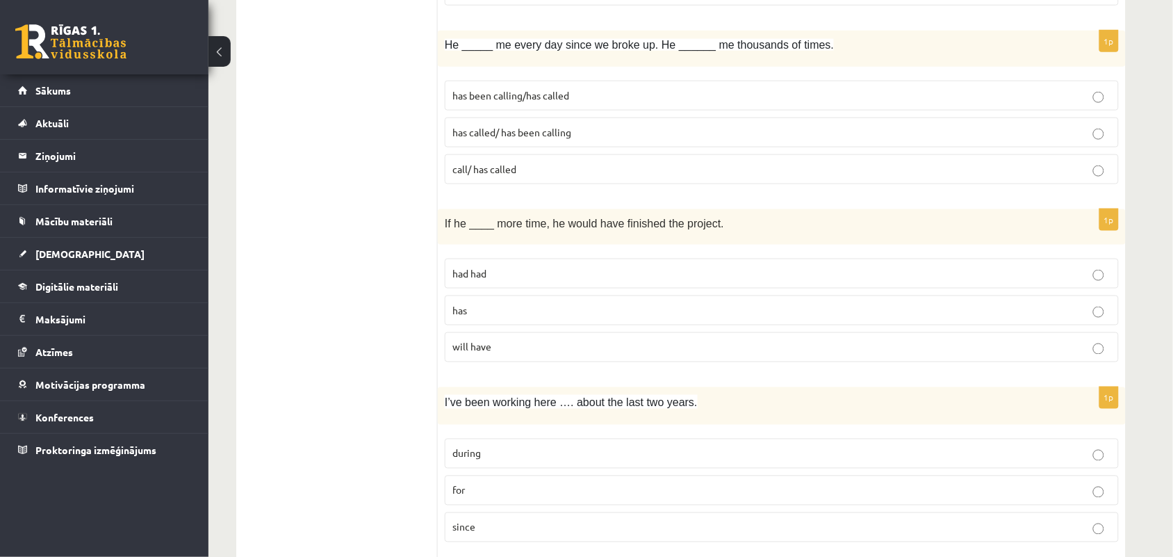
click at [749, 288] on label "had had" at bounding box center [782, 274] width 674 height 30
click at [529, 281] on p "had had" at bounding box center [781, 273] width 659 height 15
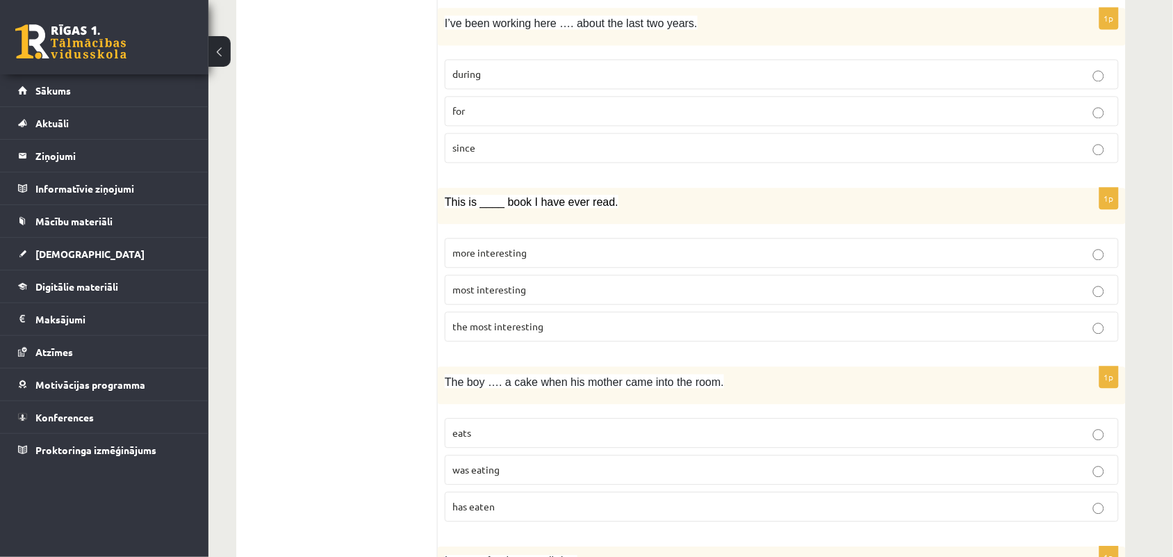
scroll to position [2406, 0]
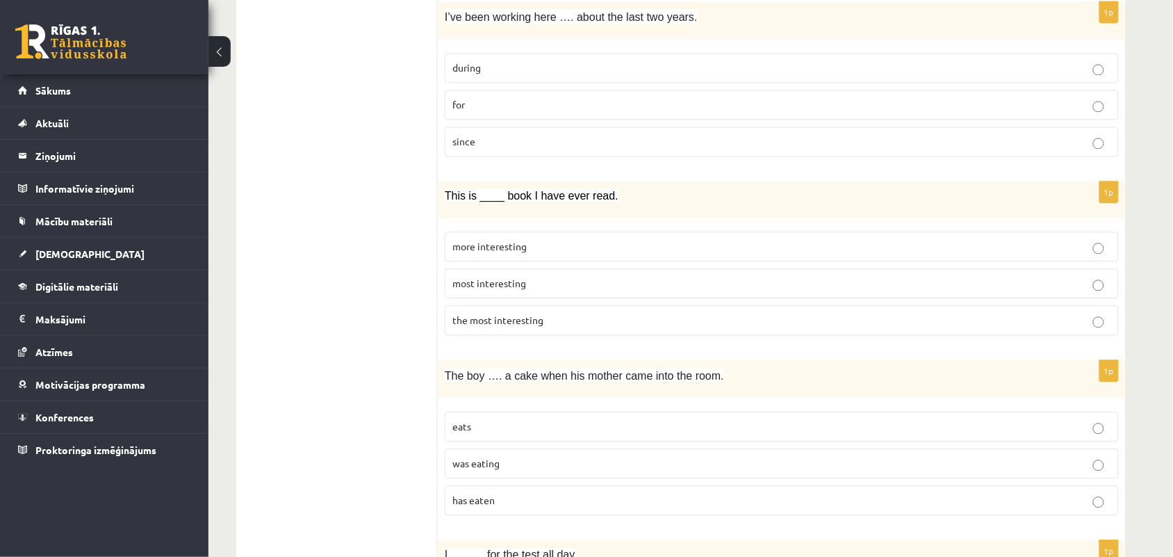
click at [1085, 112] on p "for" at bounding box center [781, 104] width 659 height 15
click at [452, 287] on label "most interesting" at bounding box center [782, 283] width 674 height 30
click at [490, 469] on span "was eating" at bounding box center [475, 463] width 47 height 13
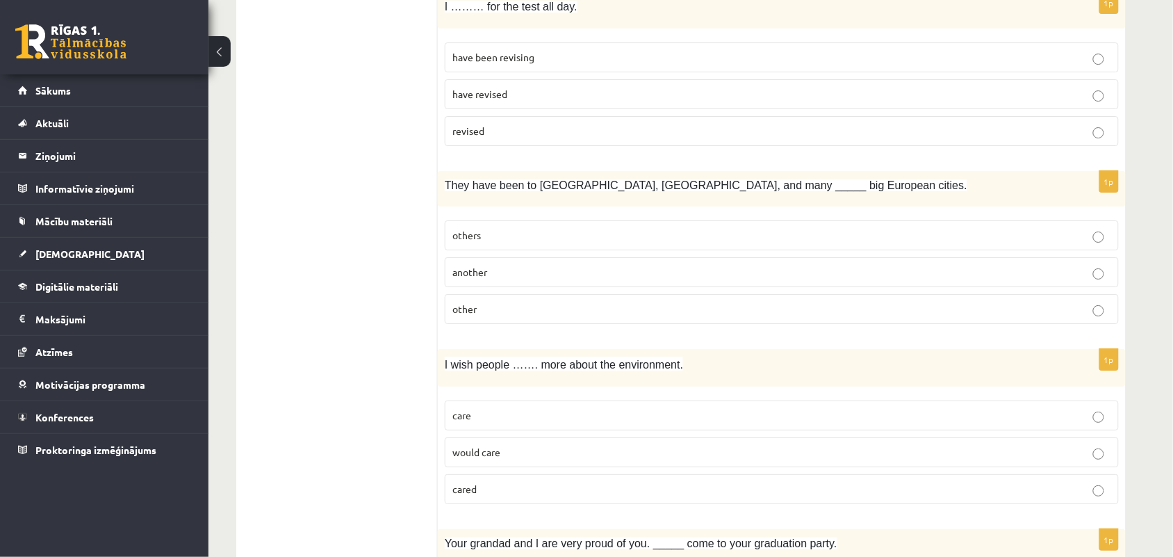
scroll to position [2928, 0]
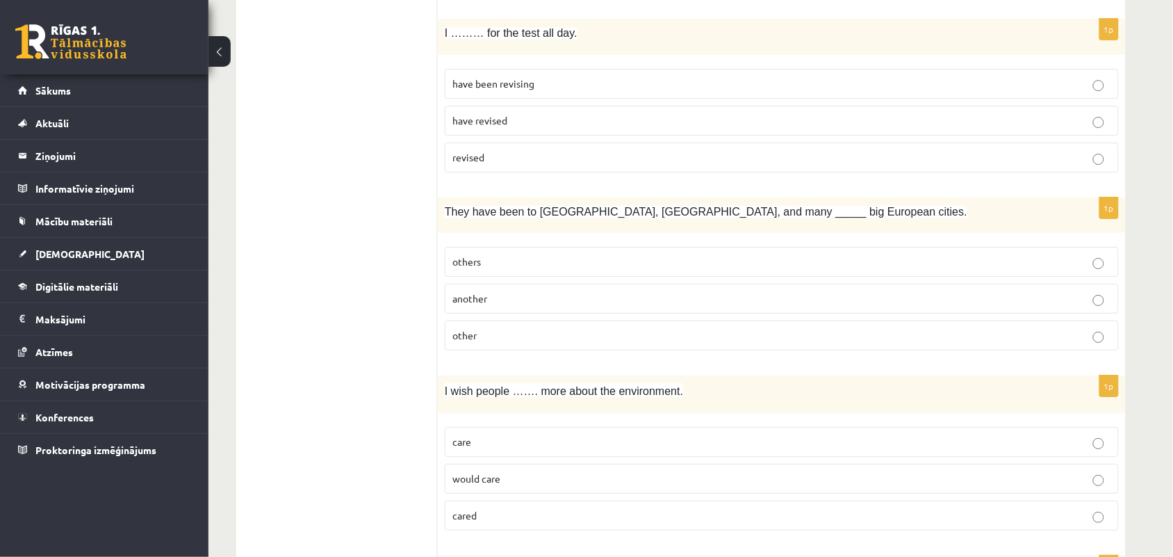
click at [460, 450] on label "care" at bounding box center [782, 442] width 674 height 30
click at [455, 268] on span "others" at bounding box center [466, 261] width 28 height 13
click at [514, 89] on label "have been revising" at bounding box center [782, 84] width 674 height 30
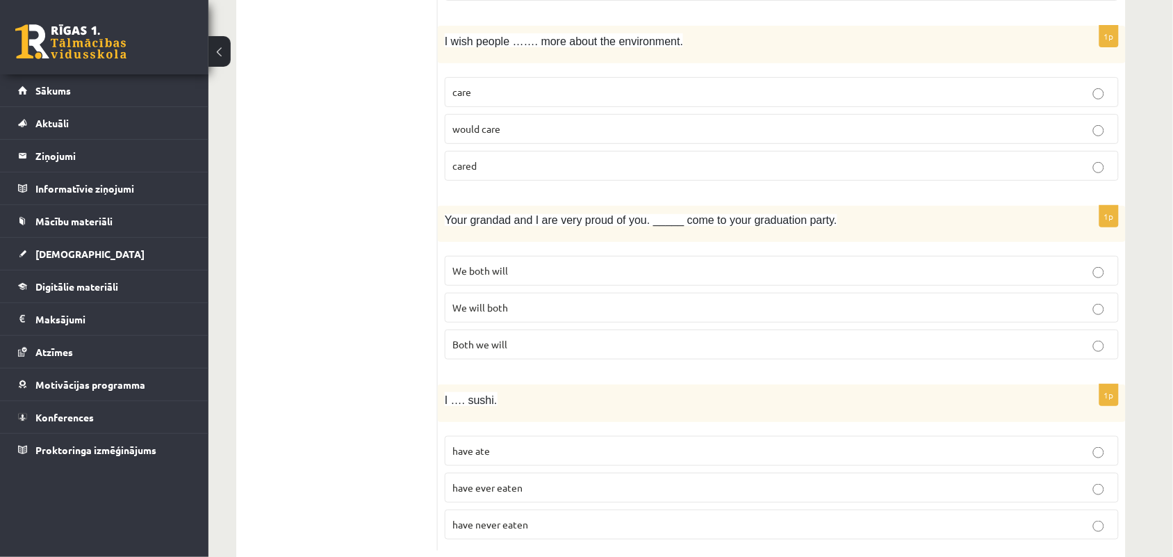
scroll to position [3334, 0]
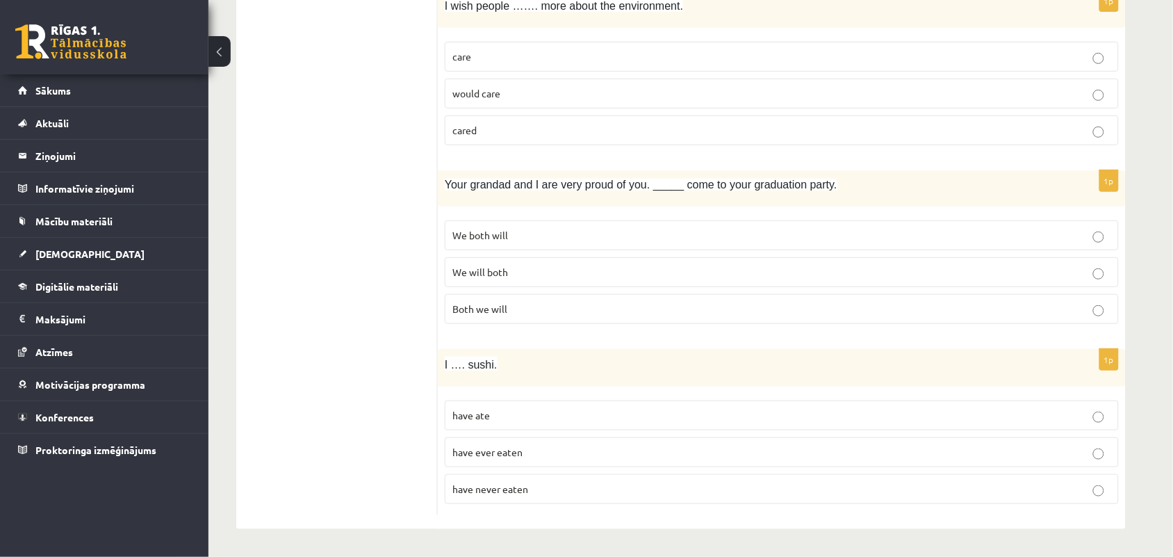
click at [589, 240] on p "We both will" at bounding box center [781, 235] width 659 height 15
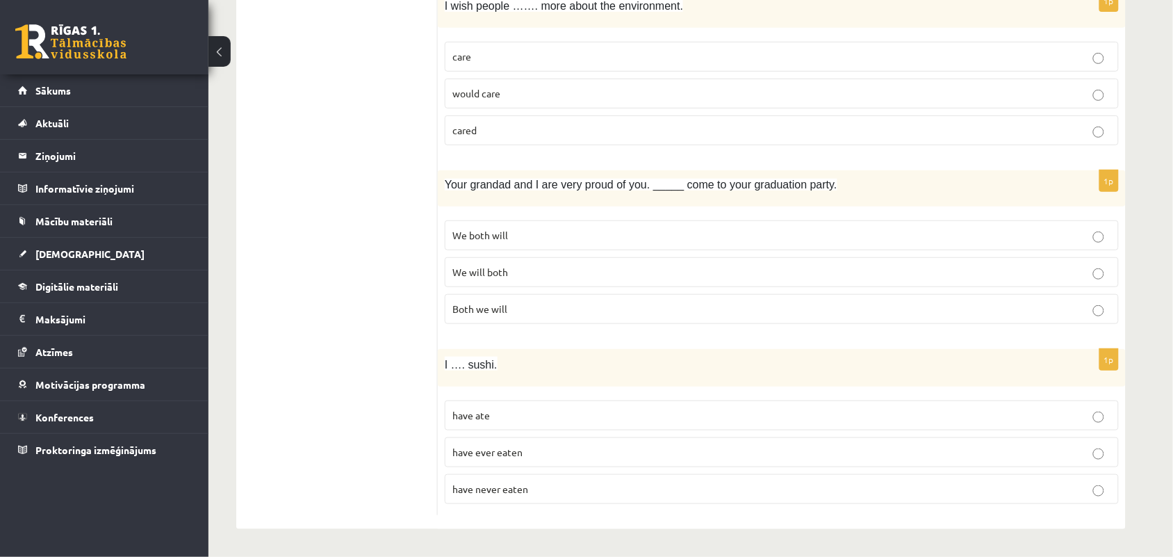
click at [589, 240] on p "We both will" at bounding box center [781, 235] width 659 height 15
click at [522, 228] on p "We both will" at bounding box center [781, 235] width 659 height 15
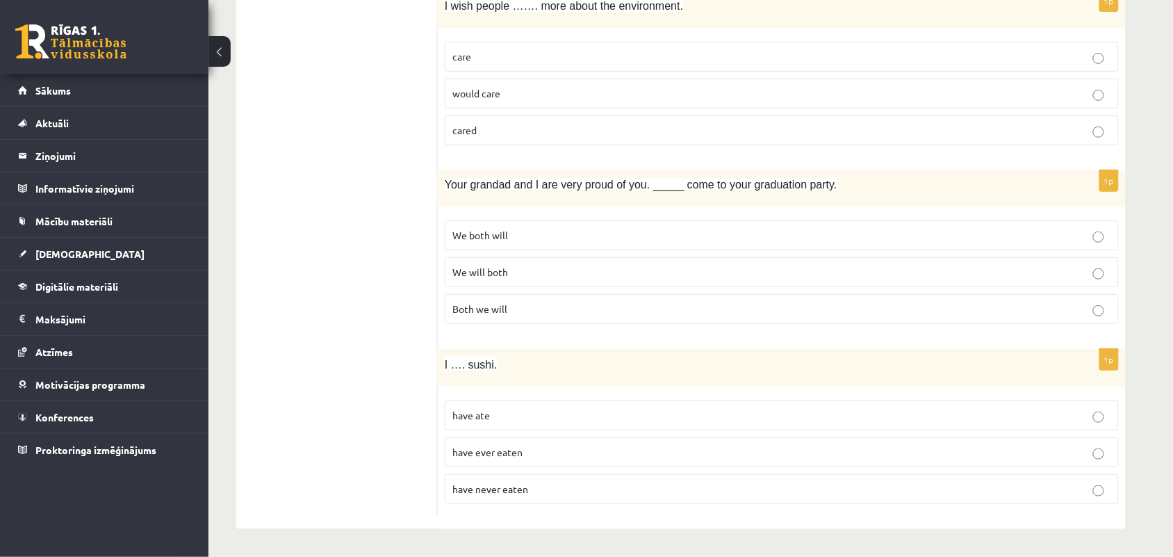
click at [522, 228] on p "We both will" at bounding box center [781, 235] width 659 height 15
click at [504, 484] on span "have never eaten" at bounding box center [490, 488] width 76 height 13
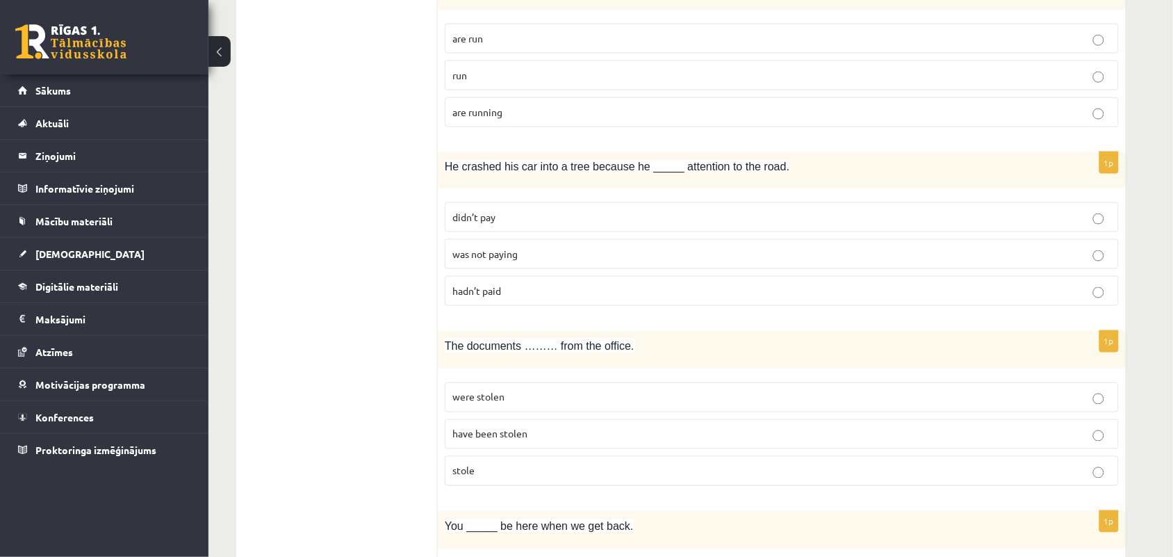
scroll to position [0, 0]
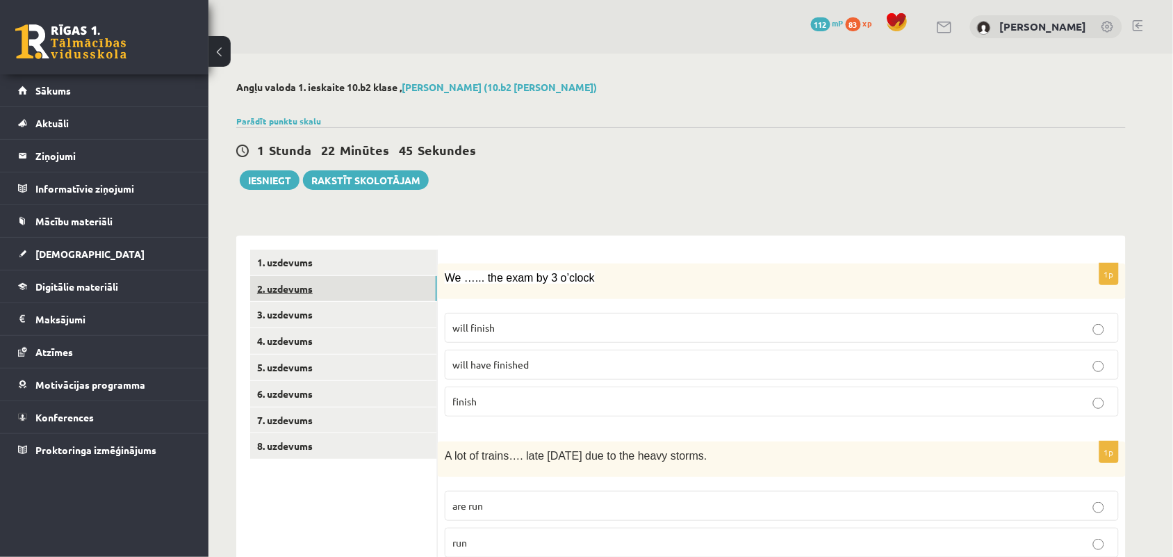
click at [375, 280] on link "2. uzdevums" at bounding box center [343, 289] width 187 height 26
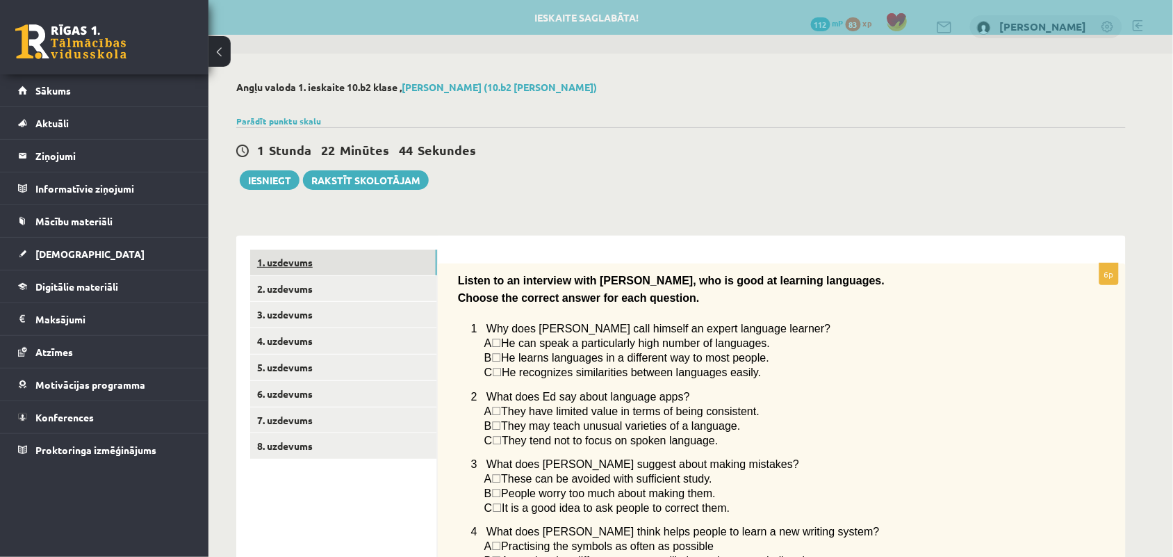
click at [372, 252] on link "1. uzdevums" at bounding box center [343, 263] width 187 height 26
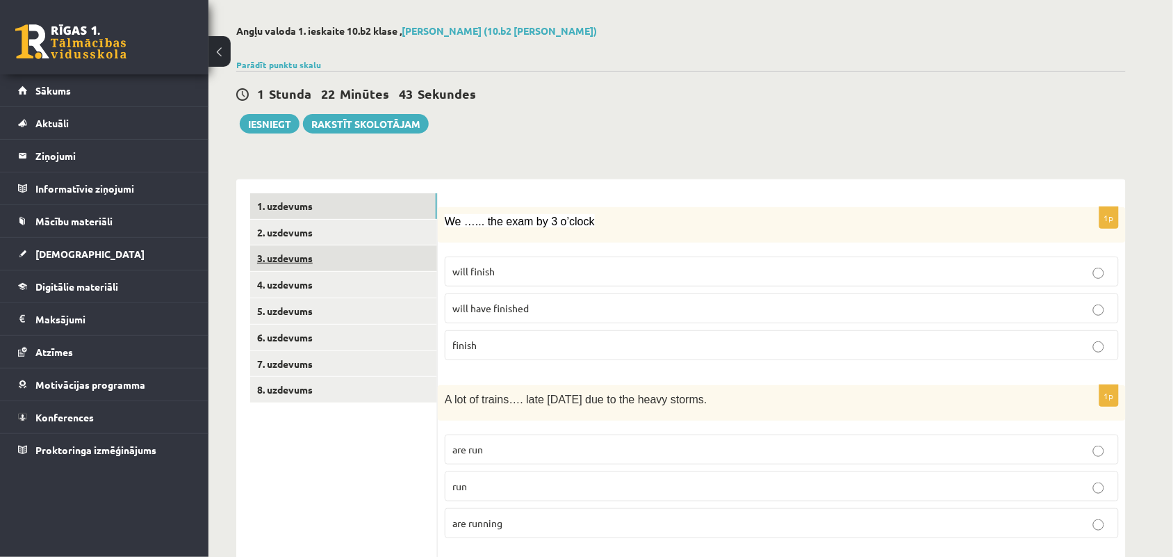
scroll to position [87, 0]
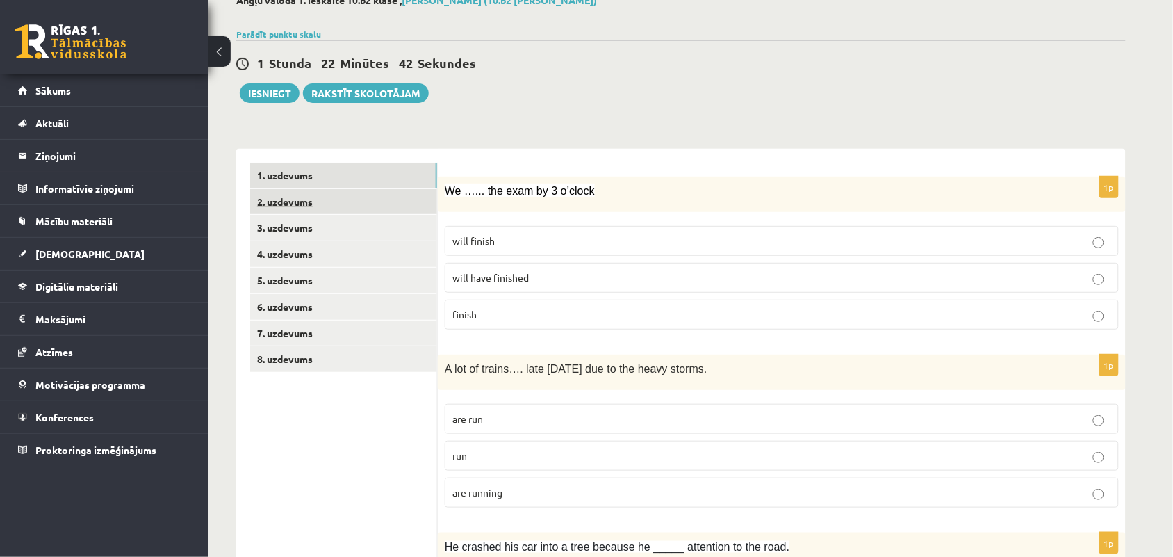
click at [325, 195] on link "2. uzdevums" at bounding box center [343, 202] width 187 height 26
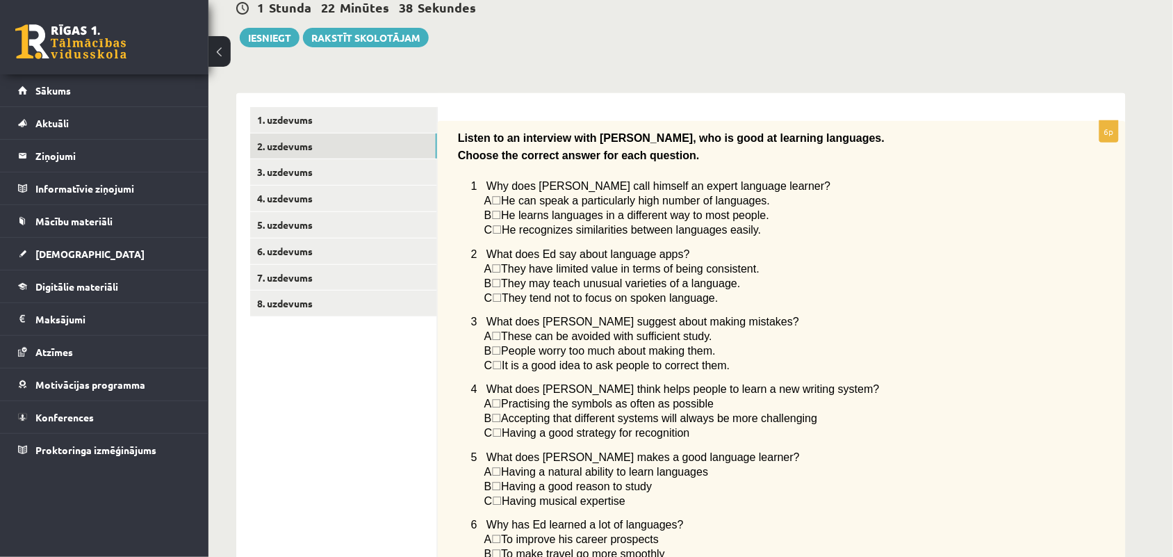
scroll to position [218, 0]
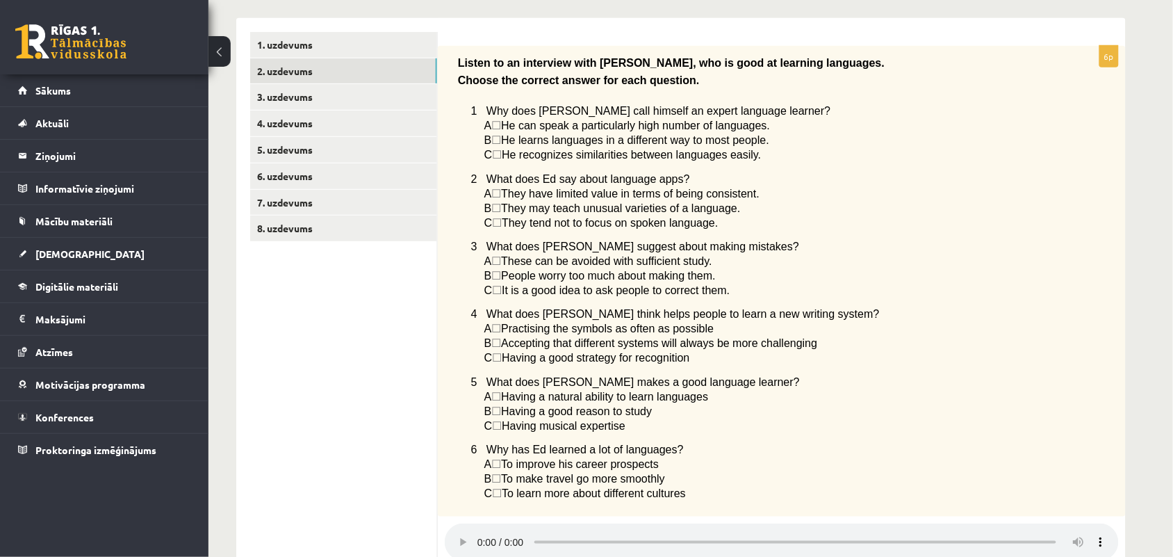
click at [501, 134] on span "☐" at bounding box center [496, 140] width 10 height 12
click at [501, 120] on span "☐" at bounding box center [496, 126] width 10 height 12
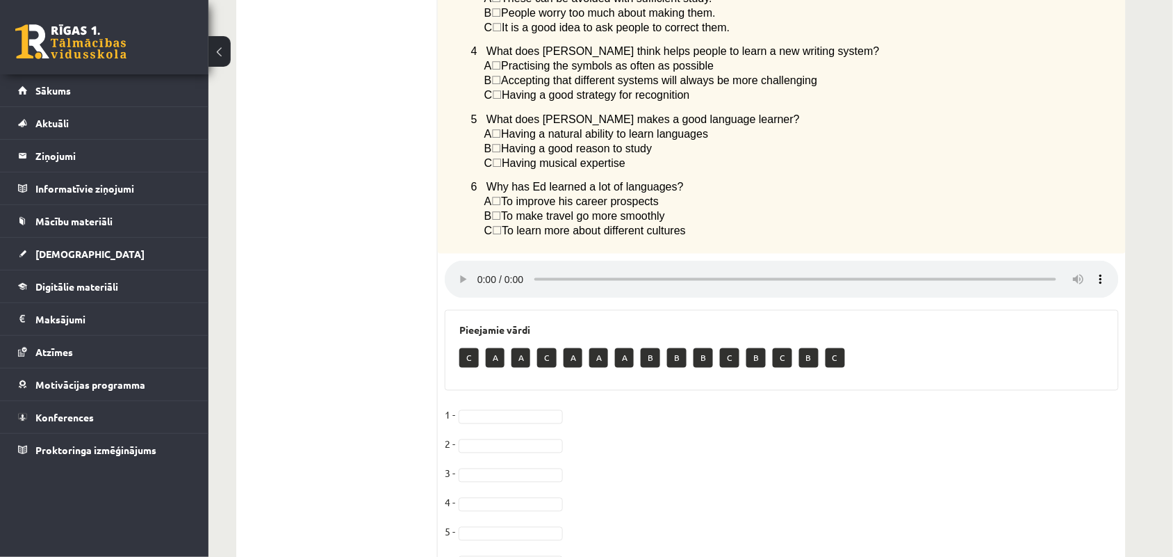
scroll to position [565, 0]
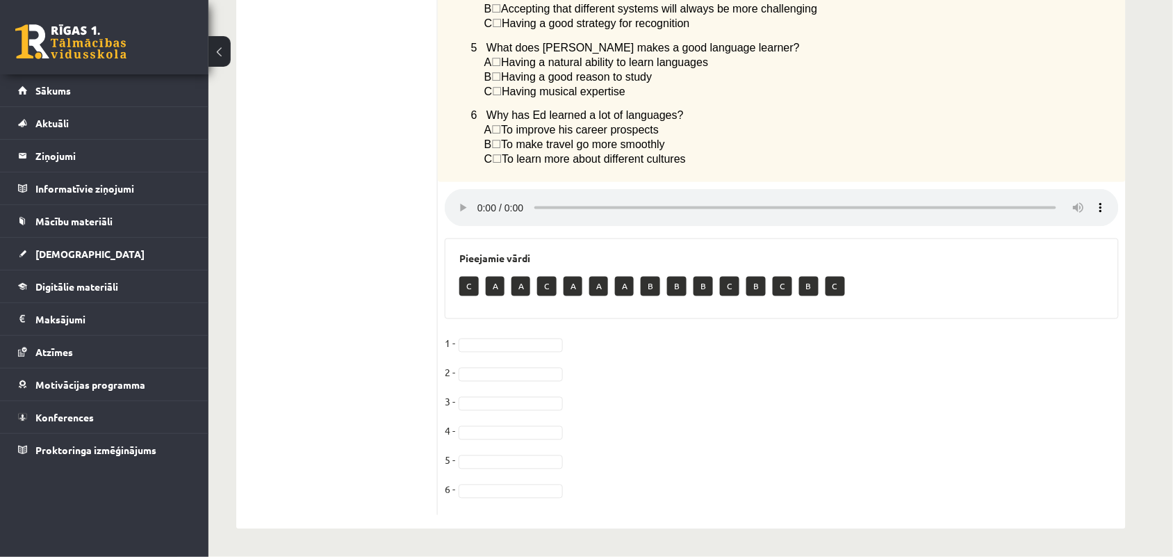
click at [584, 294] on div "C A A C A A A B B B C B C B C" at bounding box center [781, 288] width 645 height 33
click at [671, 294] on p "B" at bounding box center [676, 286] width 19 height 19
click at [627, 285] on p "A" at bounding box center [624, 286] width 19 height 19
click at [473, 282] on p "C" at bounding box center [468, 286] width 19 height 19
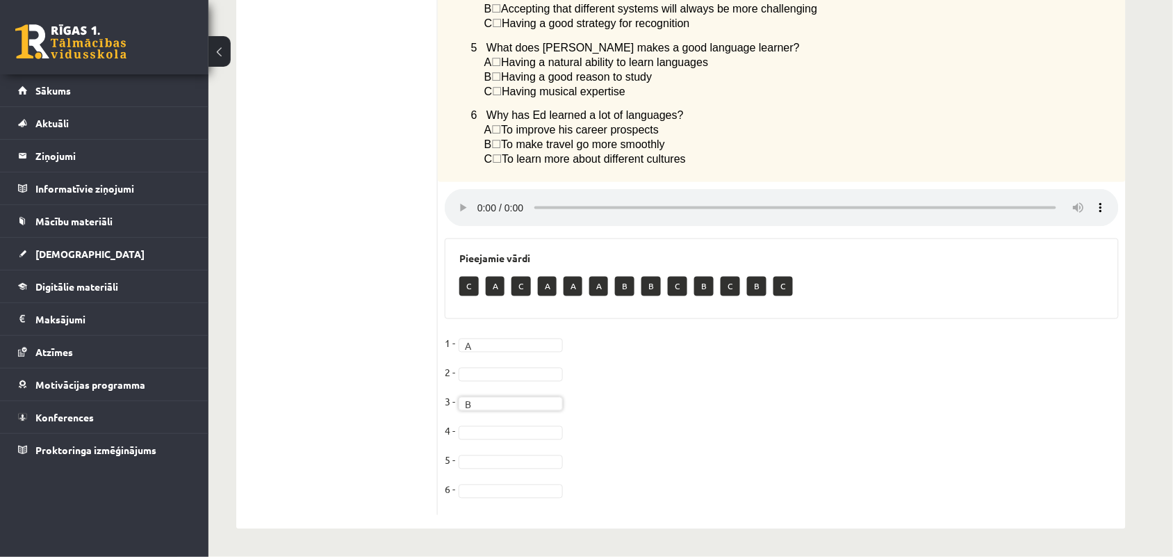
click at [509, 381] on fieldset "1 - A * 2 - 3 - B * 4 - 5 - 6 -" at bounding box center [782, 420] width 674 height 175
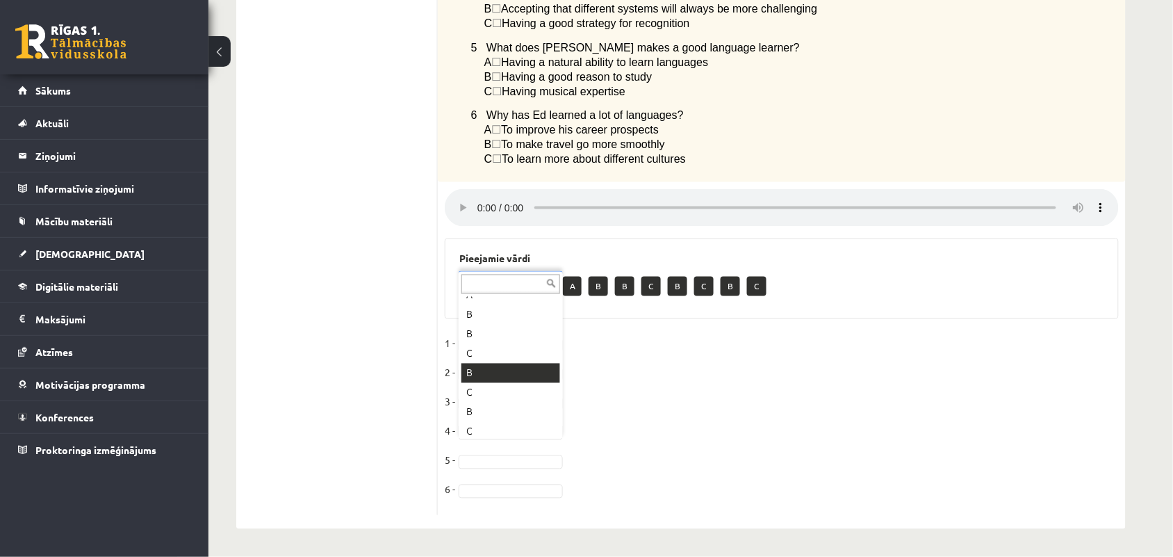
scroll to position [113, 0]
click at [476, 452] on fieldset "1 - A * 2 - C * 3 - B * 4 - B * 5 - 6 -" at bounding box center [782, 420] width 674 height 175
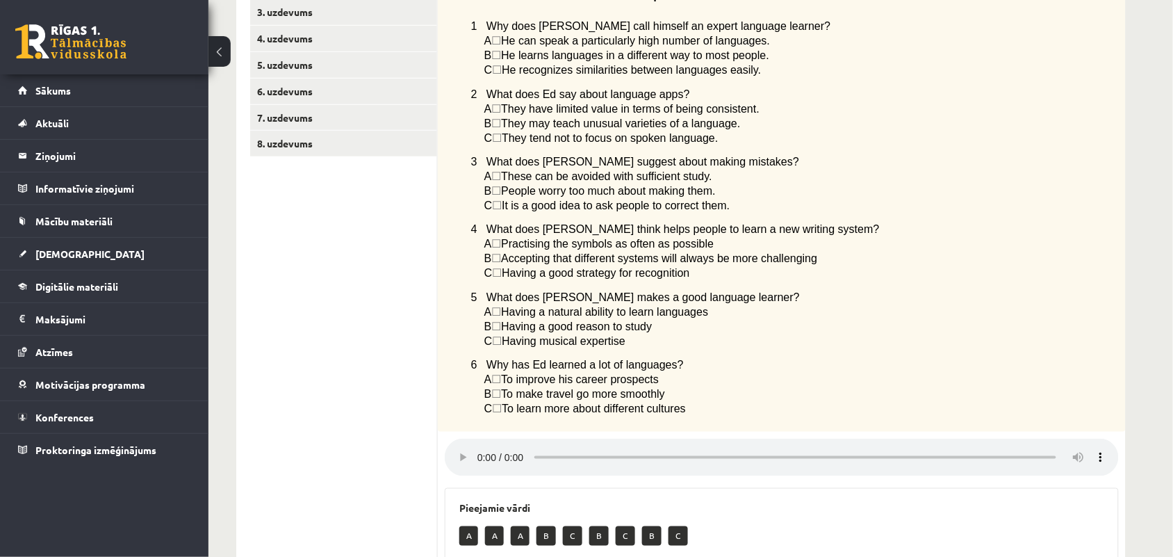
scroll to position [131, 0]
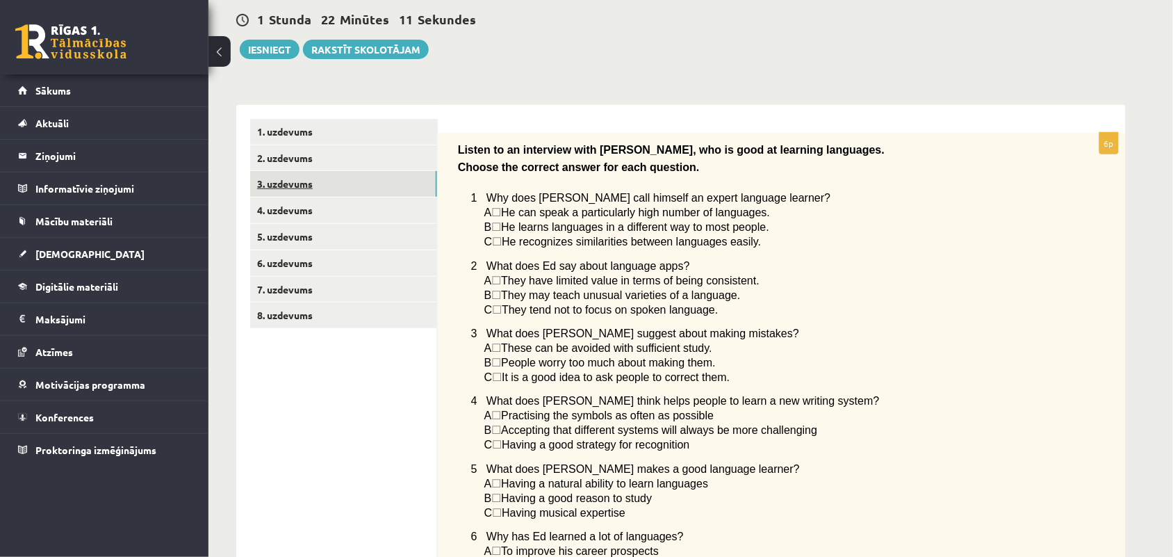
click at [309, 188] on link "3. uzdevums" at bounding box center [343, 184] width 187 height 26
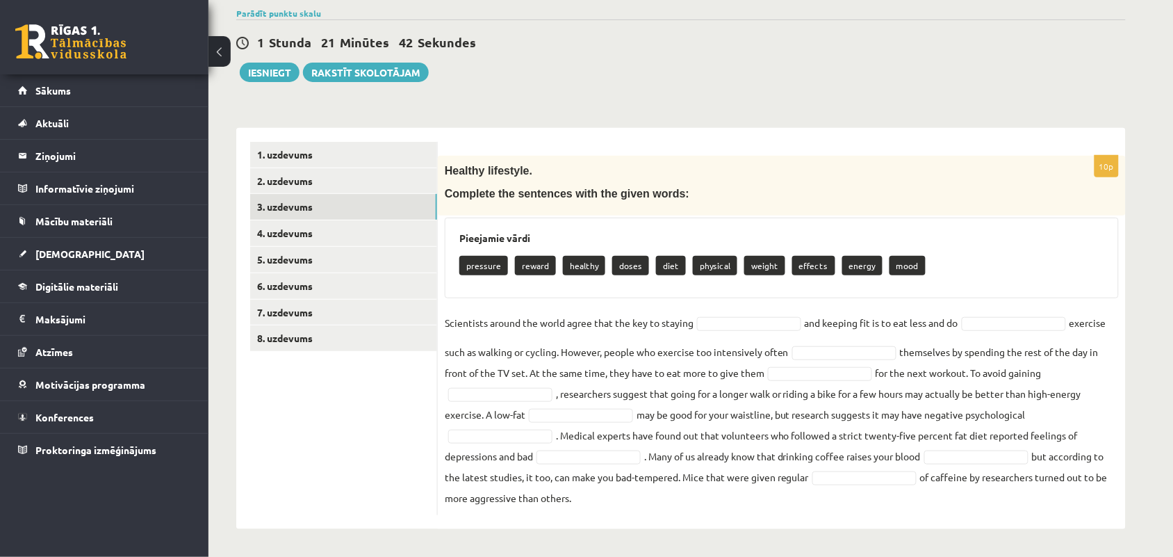
click at [581, 266] on p "healthy" at bounding box center [584, 265] width 42 height 19
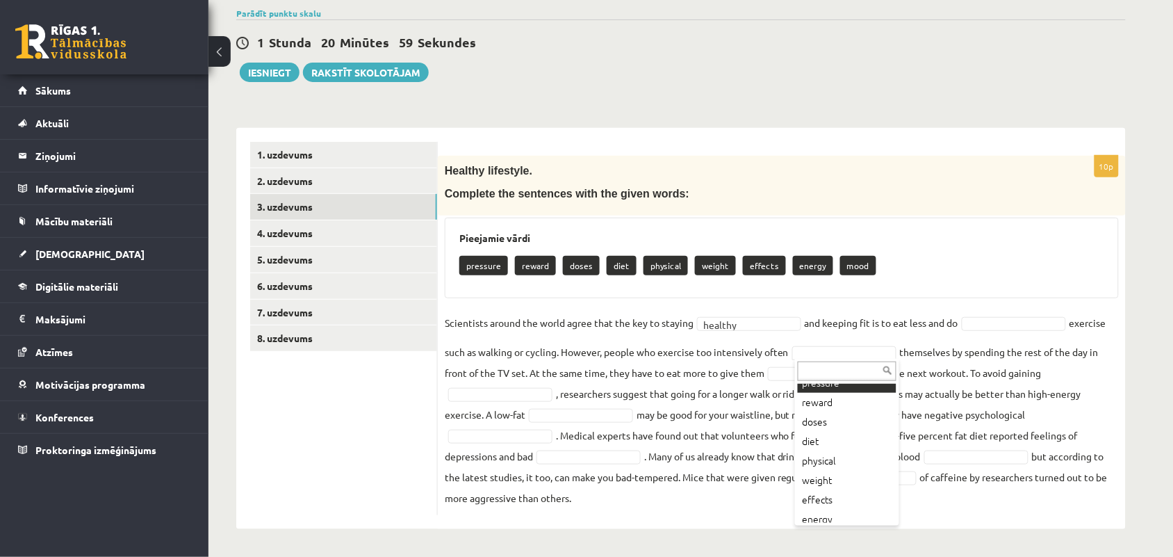
scroll to position [56, 0]
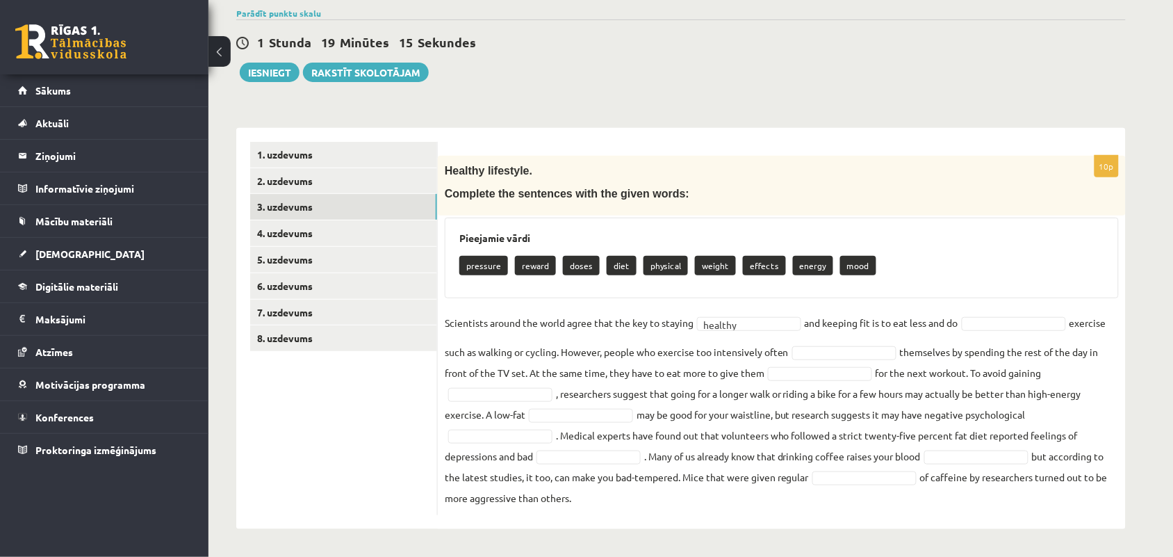
drag, startPoint x: 1011, startPoint y: 202, endPoint x: 1154, endPoint y: 47, distance: 211.1
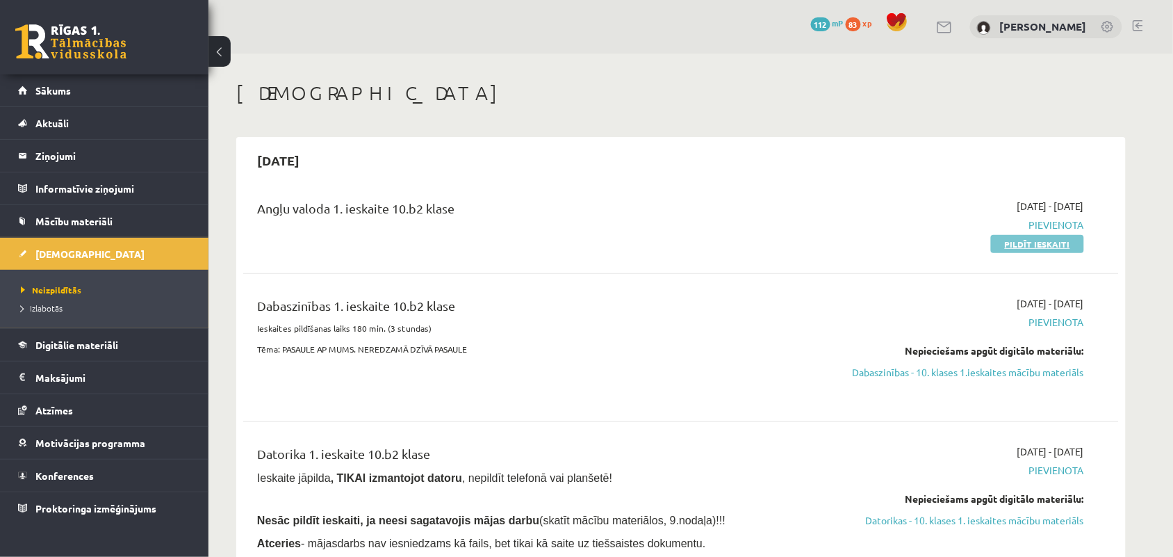
click at [1051, 245] on link "Pildīt ieskaiti" at bounding box center [1037, 244] width 93 height 18
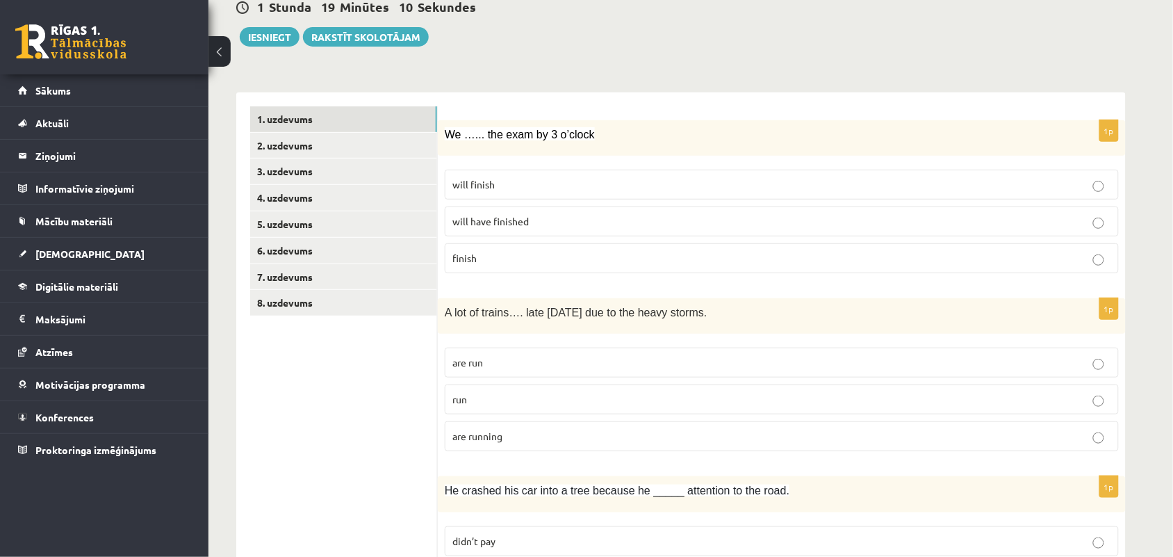
scroll to position [174, 0]
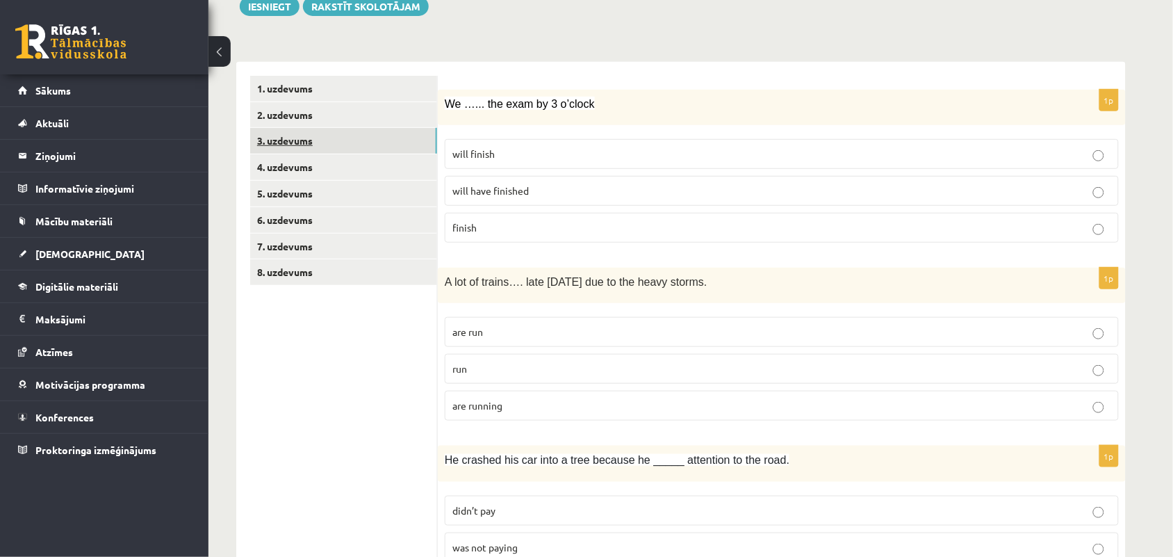
click at [292, 129] on link "3. uzdevums" at bounding box center [343, 141] width 187 height 26
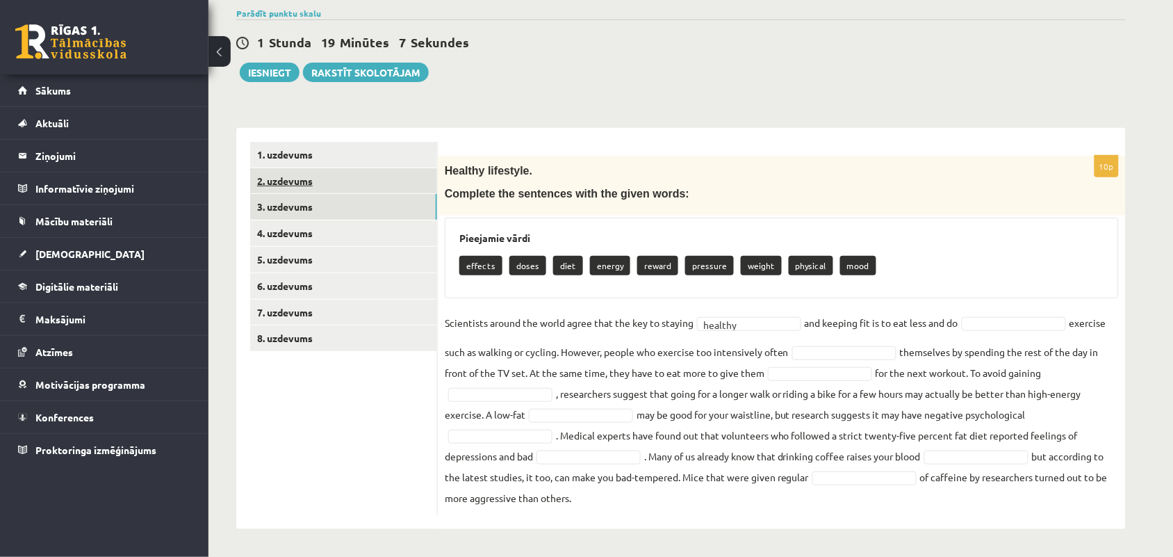
click at [263, 168] on link "2. uzdevums" at bounding box center [343, 181] width 187 height 26
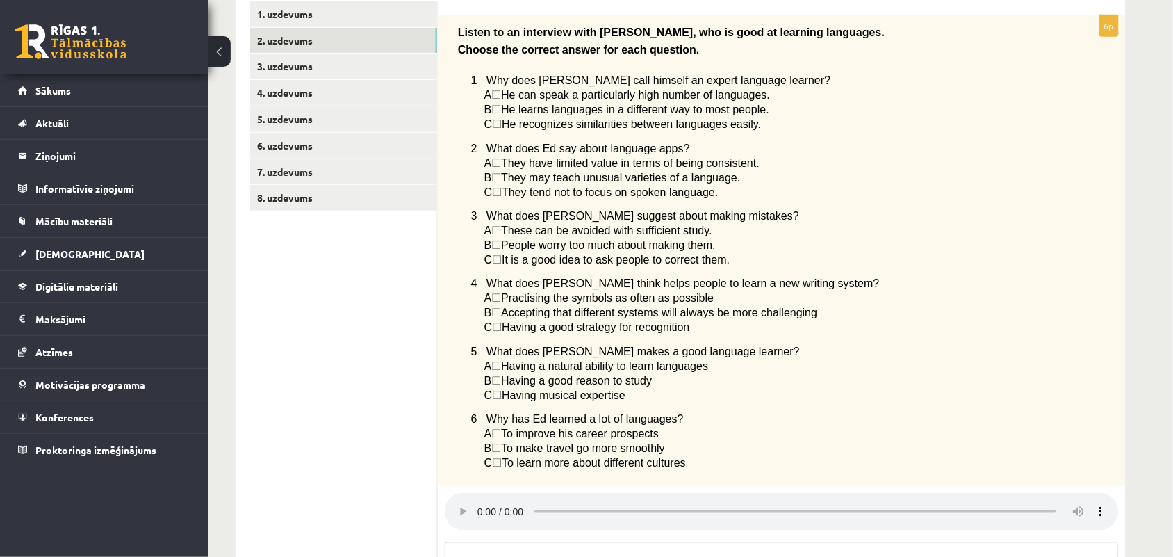
scroll to position [218, 0]
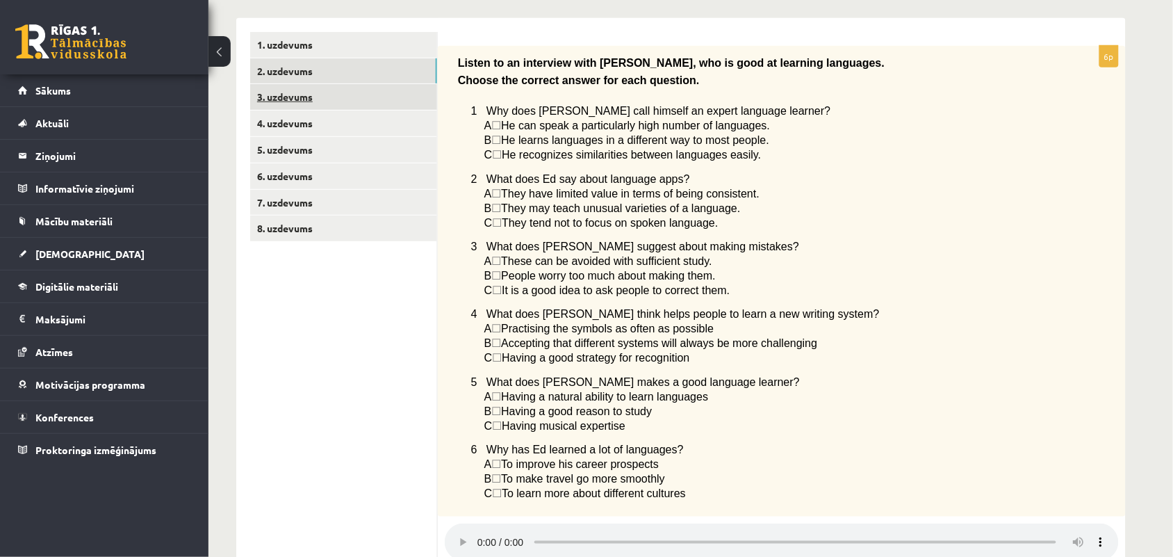
click at [268, 94] on link "3. uzdevums" at bounding box center [343, 97] width 187 height 26
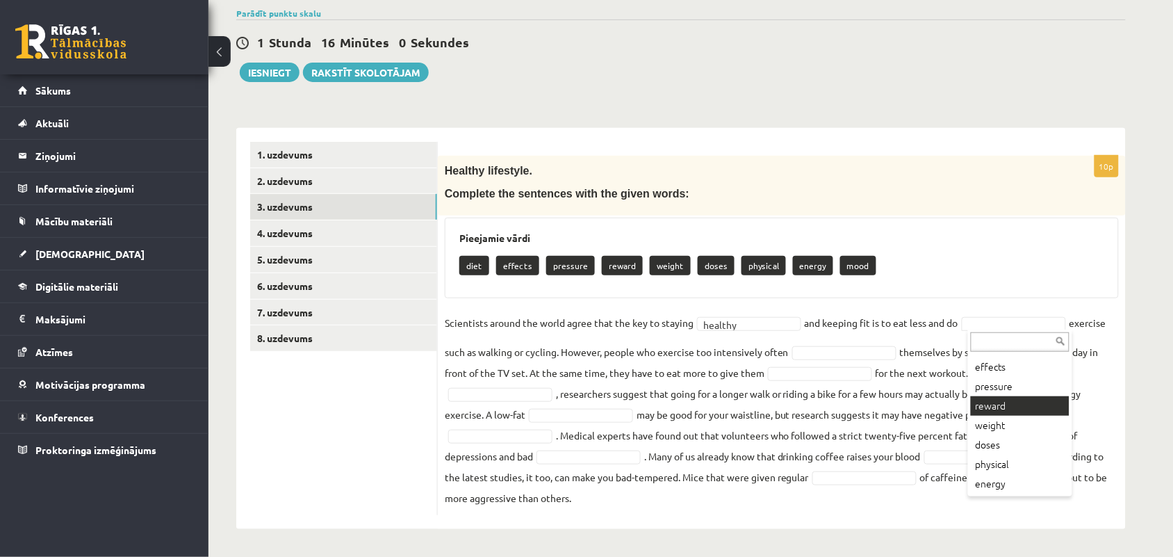
scroll to position [56, 0]
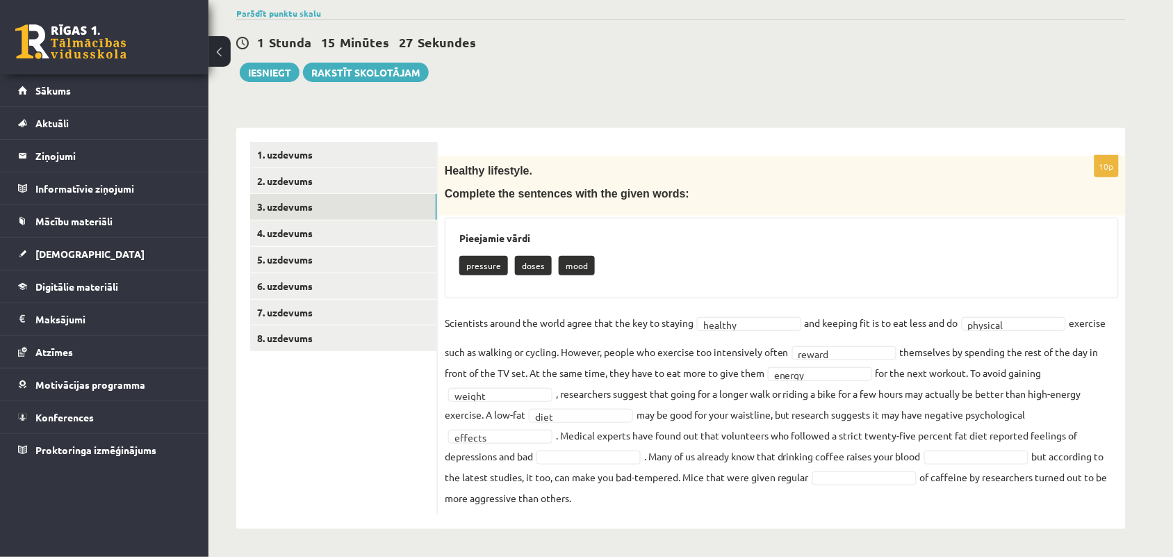
click at [471, 363] on fieldset "Scientists around the world agree that the key to staying healthy ******* and k…" at bounding box center [782, 410] width 674 height 196
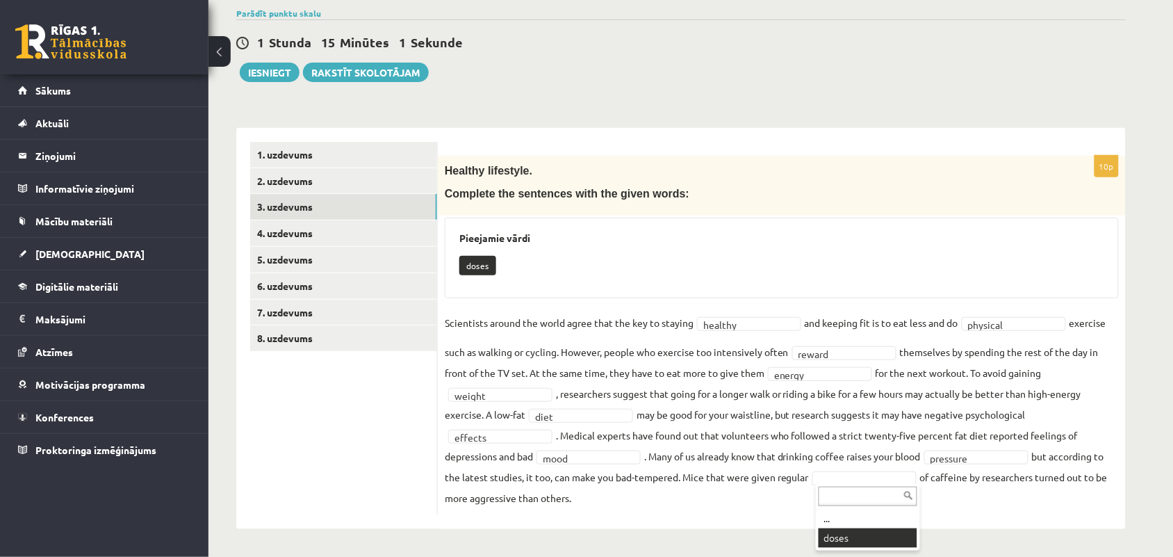
scroll to position [74, 0]
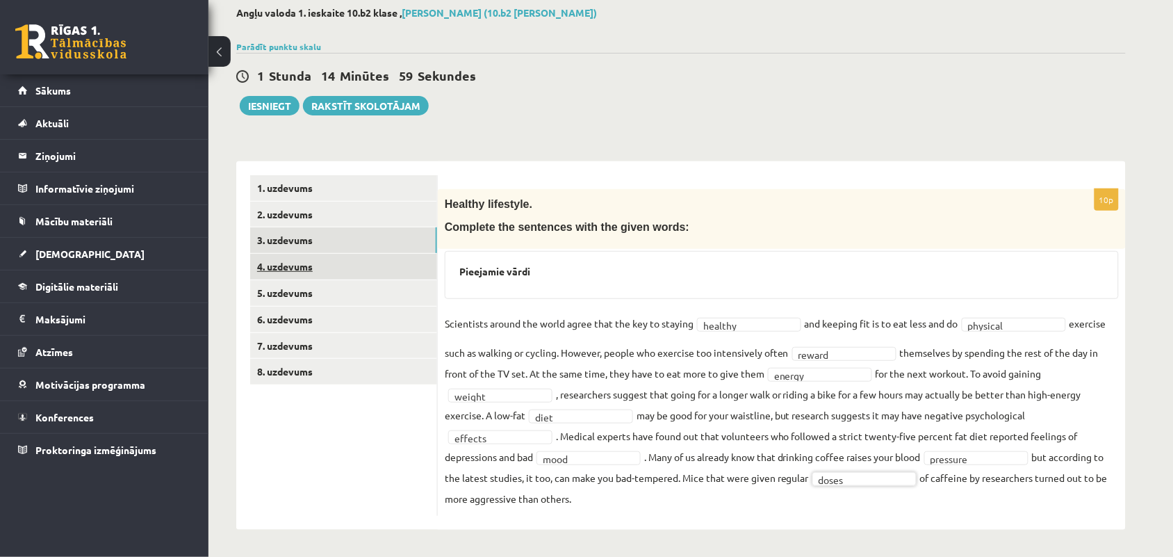
click at [289, 259] on link "4. uzdevums" at bounding box center [343, 267] width 187 height 26
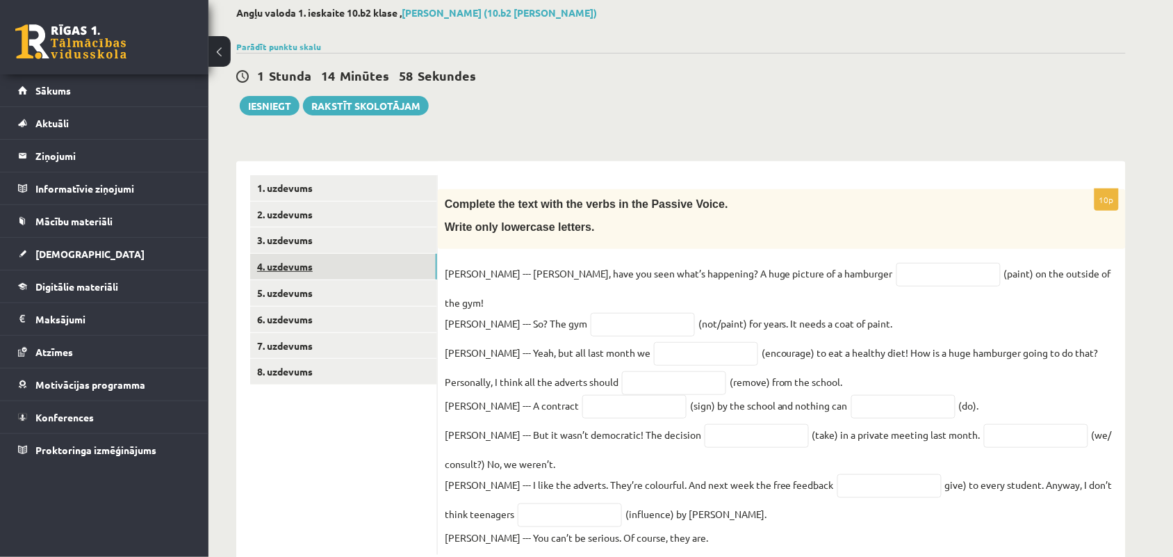
scroll to position [102, 0]
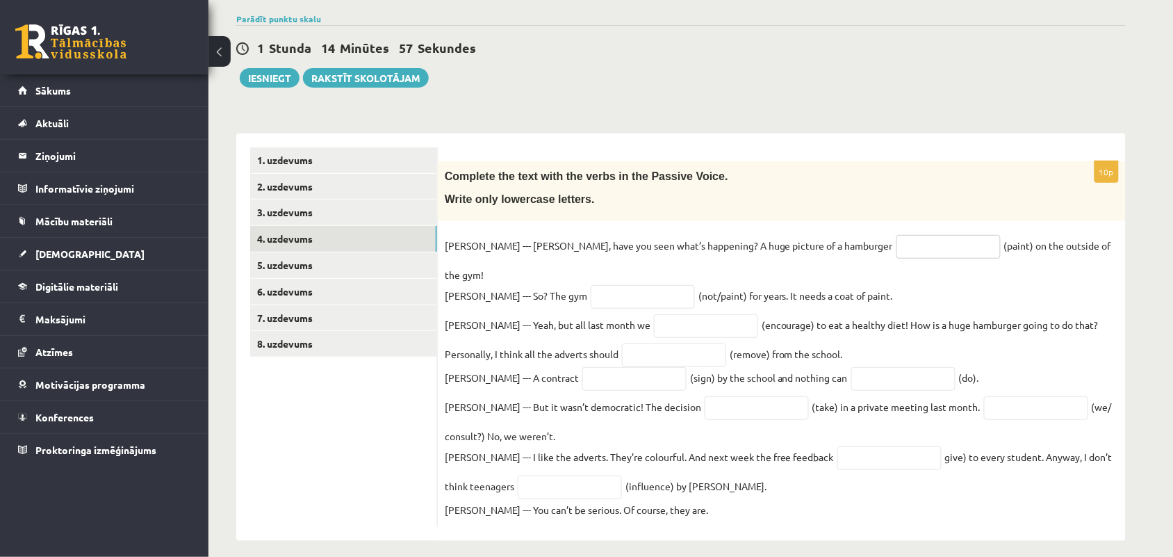
click at [897, 241] on input "text" at bounding box center [949, 247] width 104 height 24
click at [808, 73] on div "1 [PERSON_NAME] 14 Minūtes 56 Sekundes Ieskaite saglabāta! Iesniegt Rakstīt sko…" at bounding box center [681, 56] width 890 height 63
click at [897, 237] on input "text" at bounding box center [949, 247] width 104 height 24
type input "**********"
click at [591, 285] on input "text" at bounding box center [643, 297] width 104 height 24
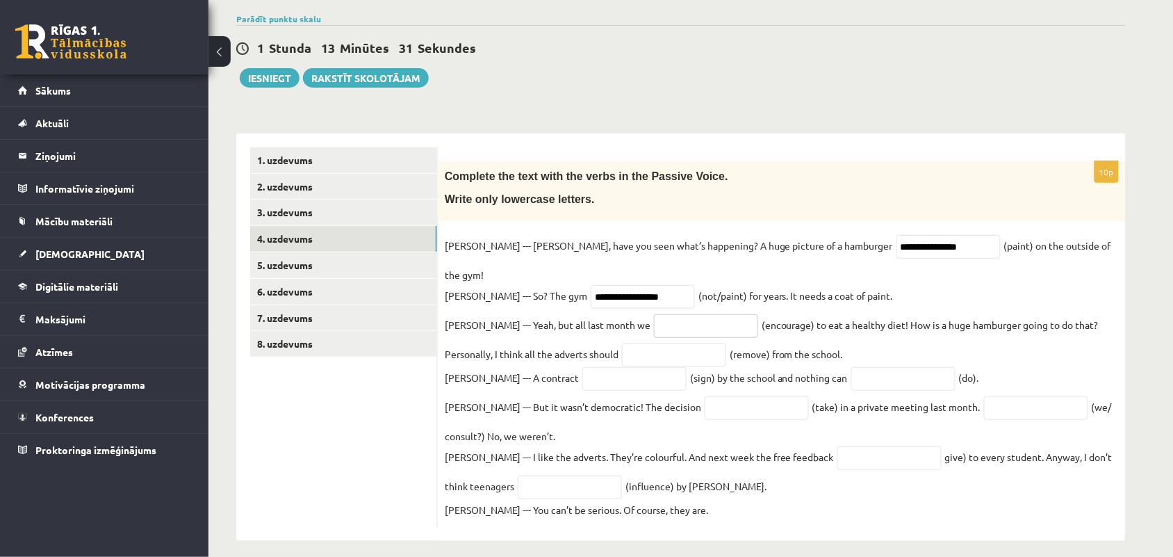
click at [654, 314] on input "text" at bounding box center [706, 326] width 104 height 24
click at [591, 285] on input "**********" at bounding box center [643, 297] width 104 height 24
type input "**********"
click at [675, 314] on input "text" at bounding box center [706, 326] width 104 height 24
click at [622, 343] on input "text" at bounding box center [674, 355] width 104 height 24
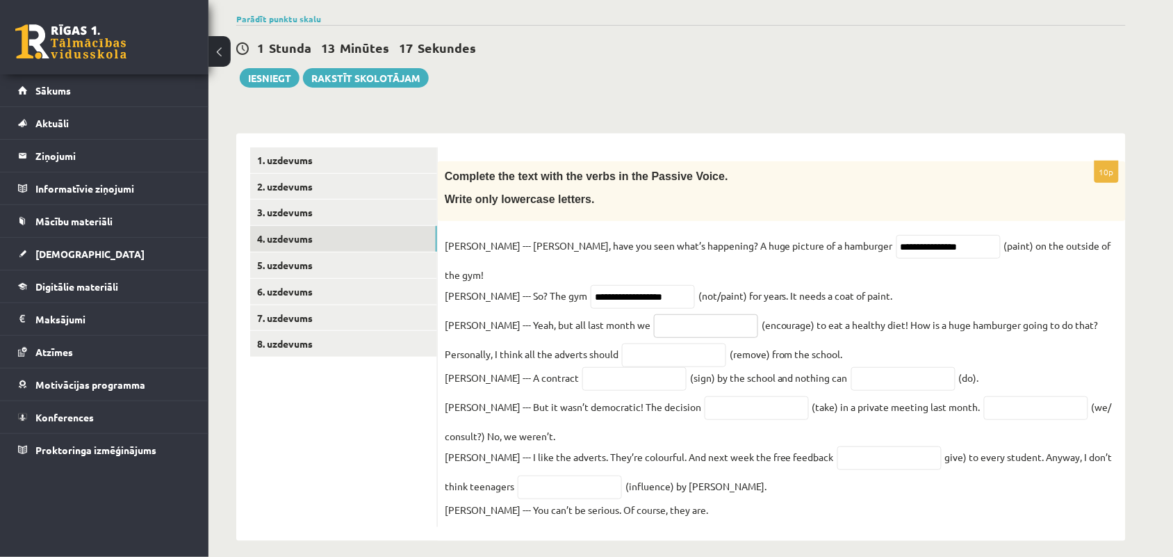
click at [654, 314] on input "text" at bounding box center [706, 326] width 104 height 24
type input "*"
type input "**********"
click at [637, 343] on input "text" at bounding box center [674, 355] width 104 height 24
type input "**********"
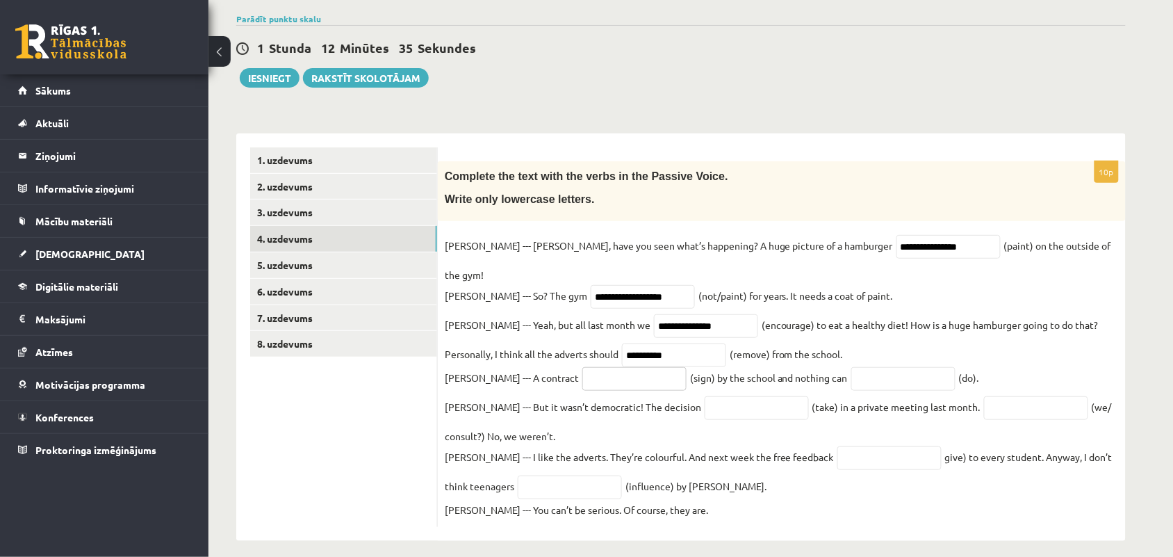
click at [582, 367] on input "text" at bounding box center [634, 379] width 104 height 24
type input "**********"
click at [705, 398] on input "text" at bounding box center [757, 408] width 104 height 24
type input "*********"
click at [851, 367] on input "text" at bounding box center [903, 379] width 104 height 24
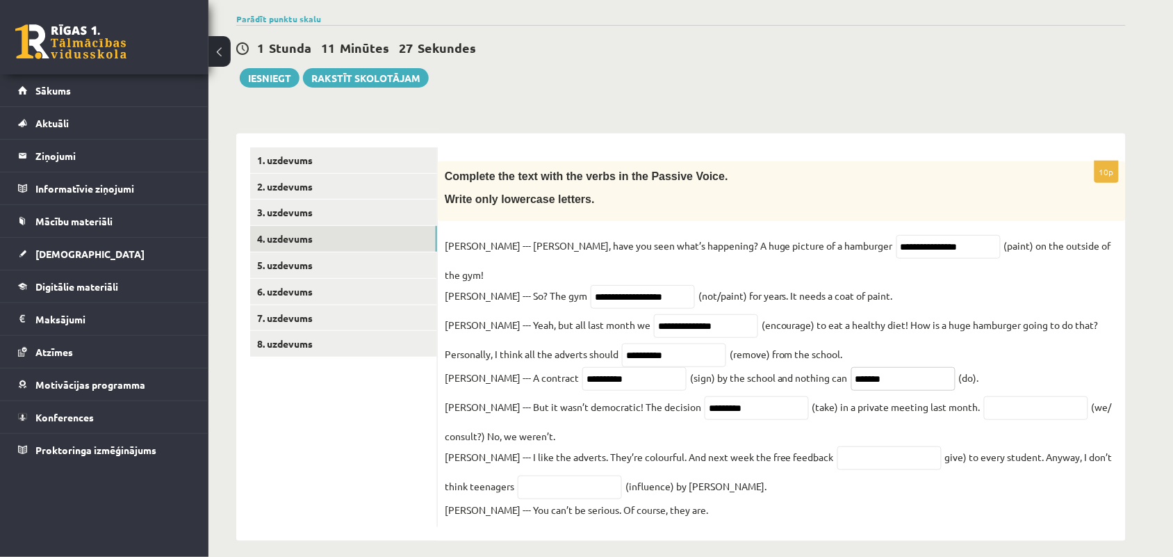
type input "*******"
click at [1002, 379] on fieldset "**********" at bounding box center [782, 377] width 674 height 285
click at [977, 407] on fieldset "**********" at bounding box center [782, 377] width 674 height 285
click at [977, 380] on fieldset "**********" at bounding box center [782, 377] width 674 height 285
click at [984, 396] on input "text" at bounding box center [1036, 408] width 104 height 24
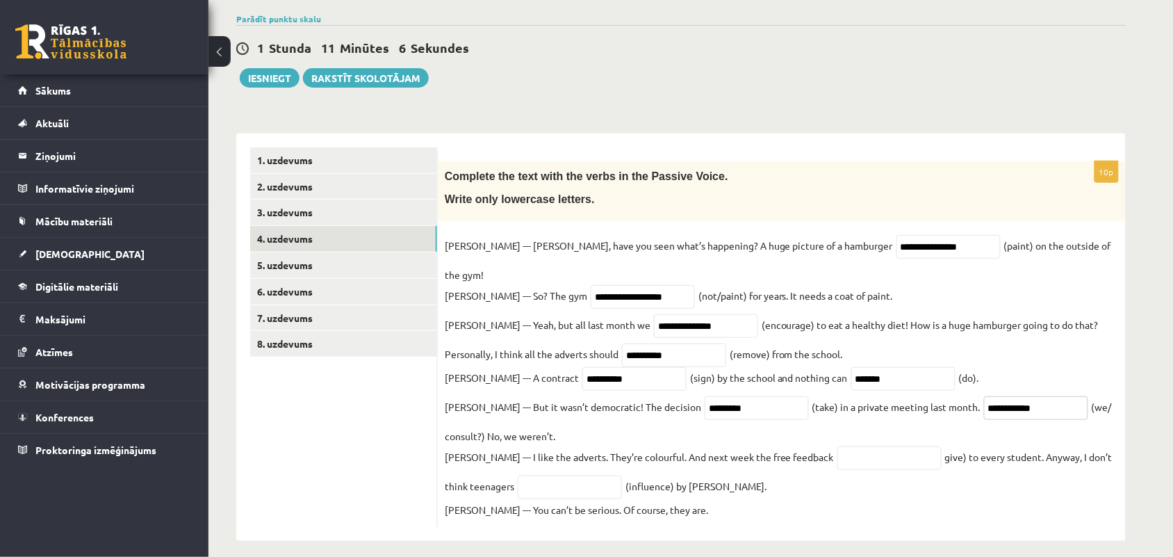
type input "**********"
click at [838, 452] on input "text" at bounding box center [890, 458] width 104 height 24
type input "********"
click at [539, 484] on input "text" at bounding box center [570, 487] width 104 height 24
type input "**********"
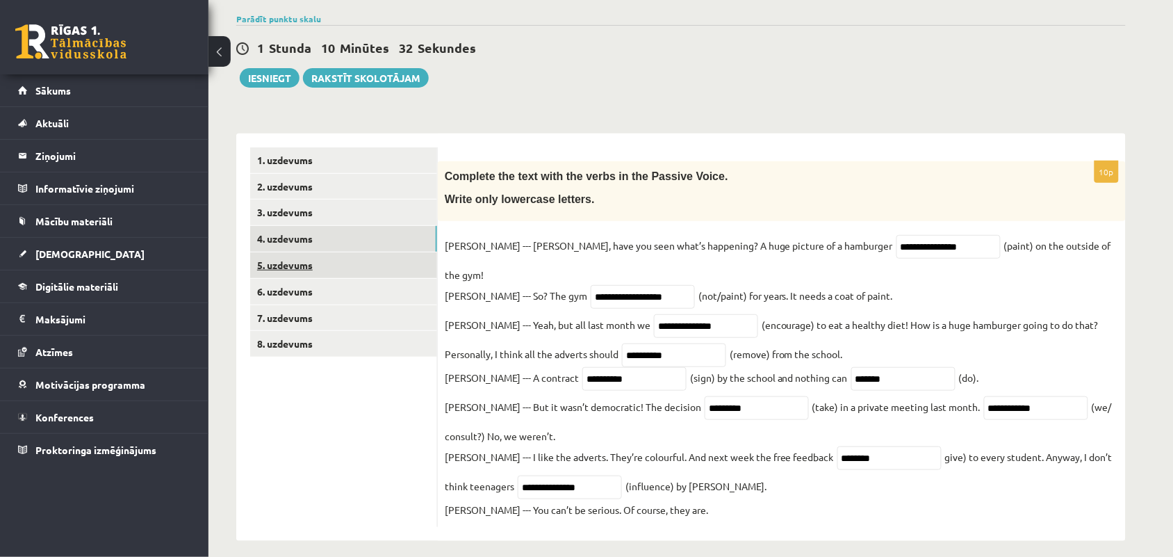
click at [290, 254] on link "5. uzdevums" at bounding box center [343, 265] width 187 height 26
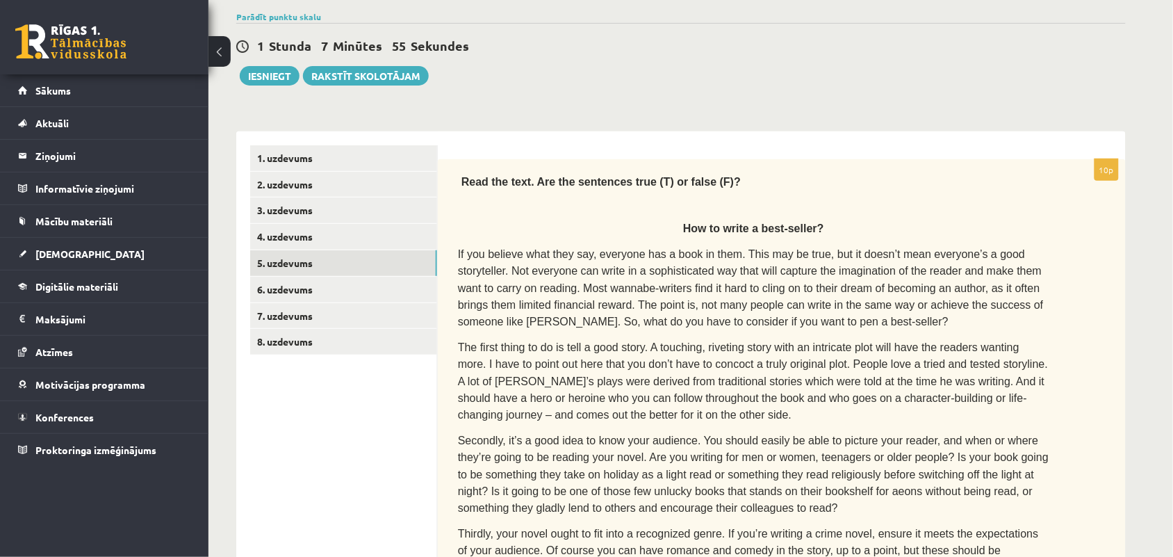
scroll to position [712, 0]
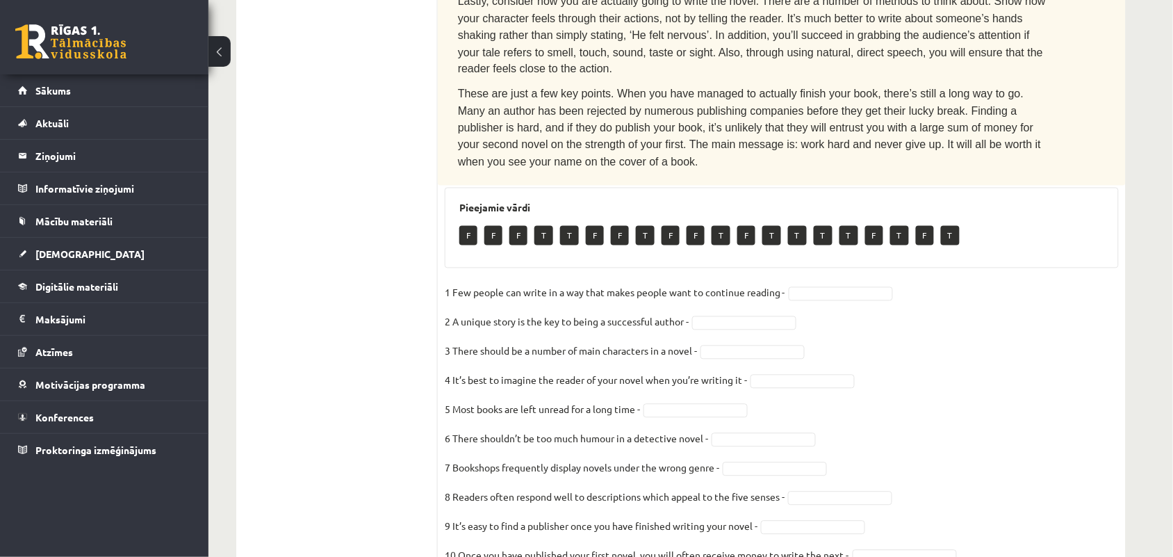
click at [540, 226] on p "T" at bounding box center [544, 235] width 19 height 19
click at [842, 345] on fieldset "1 Few people can write in a way that makes people want to continue reading - * …" at bounding box center [782, 428] width 674 height 292
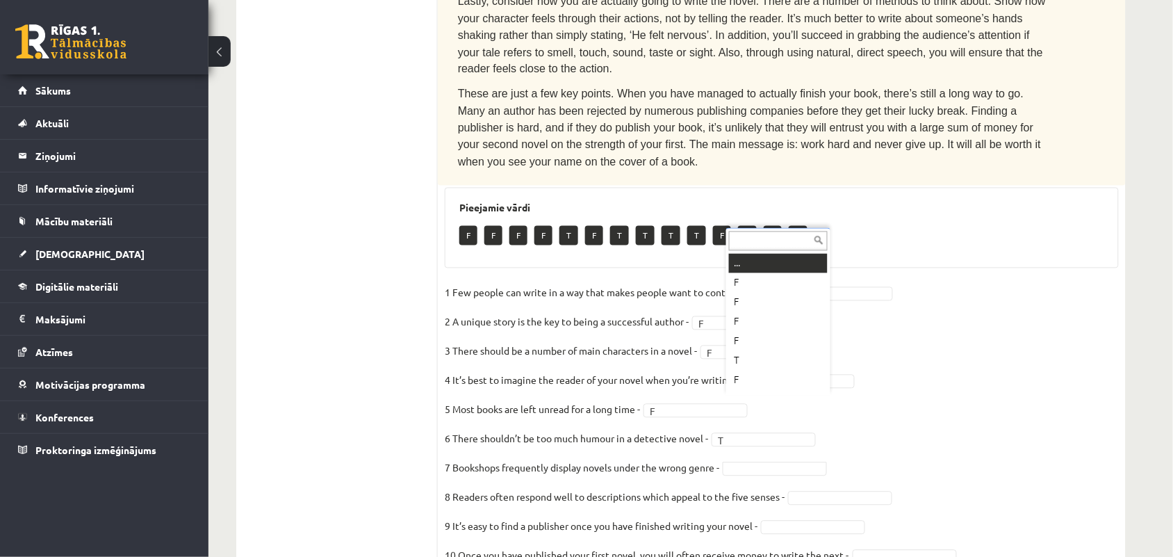
scroll to position [16, 0]
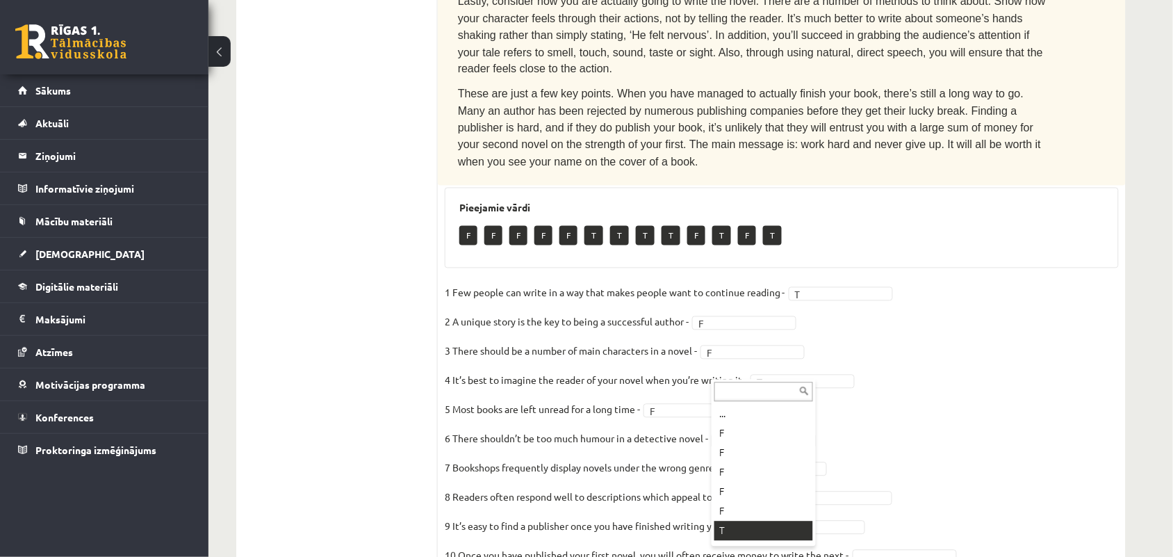
drag, startPoint x: 742, startPoint y: 376, endPoint x: 746, endPoint y: 345, distance: 30.9
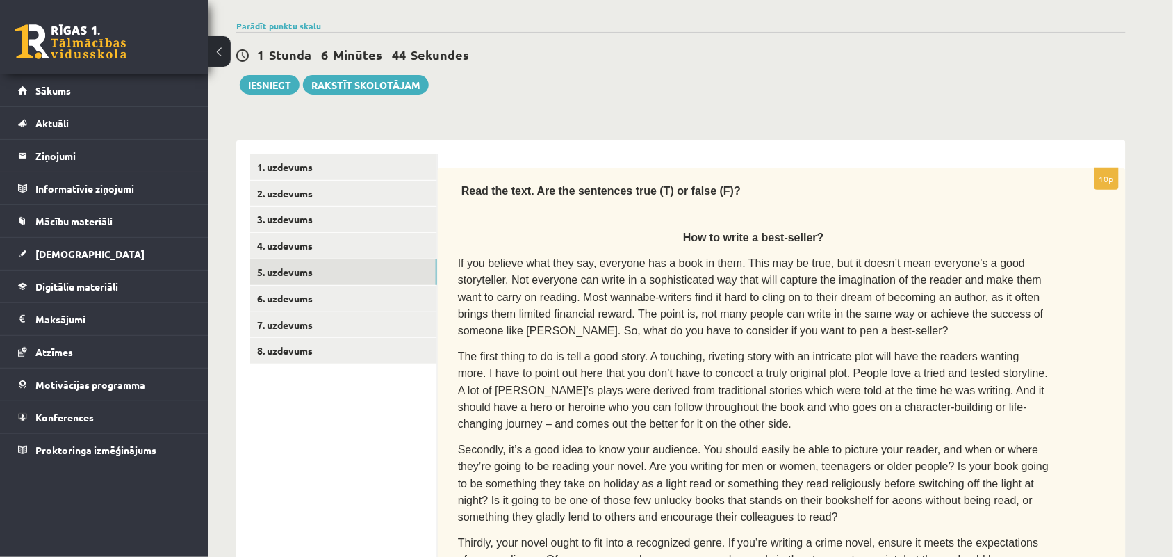
scroll to position [0, 0]
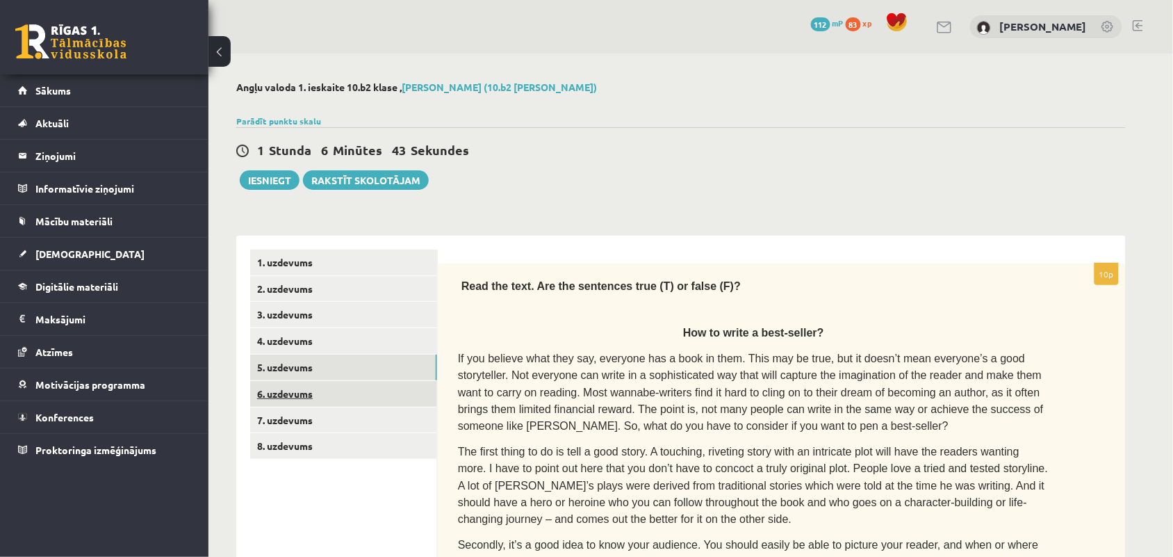
click at [297, 391] on link "6. uzdevums" at bounding box center [343, 394] width 187 height 26
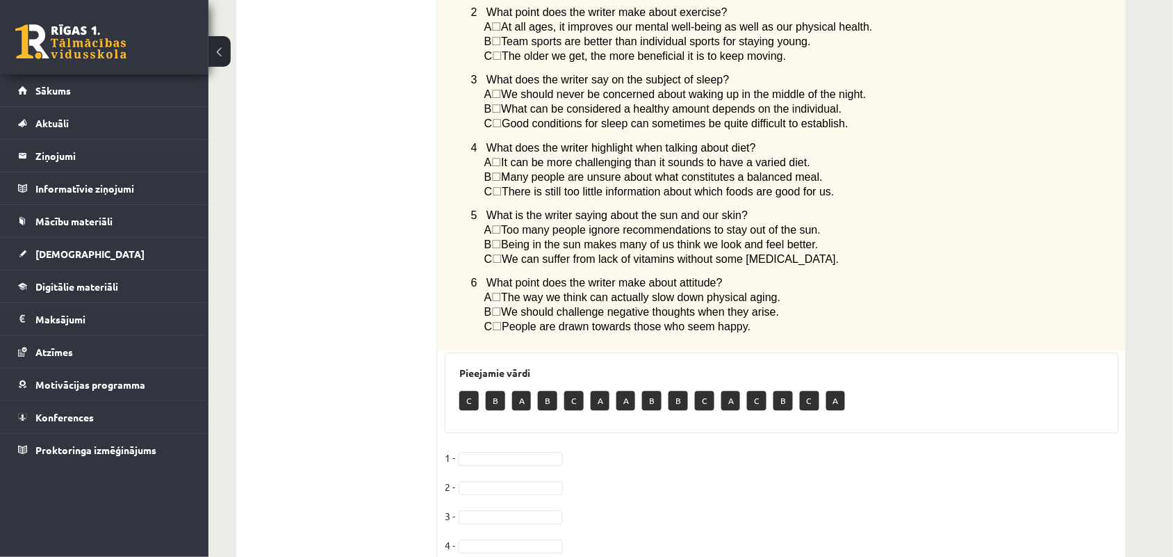
scroll to position [956, 0]
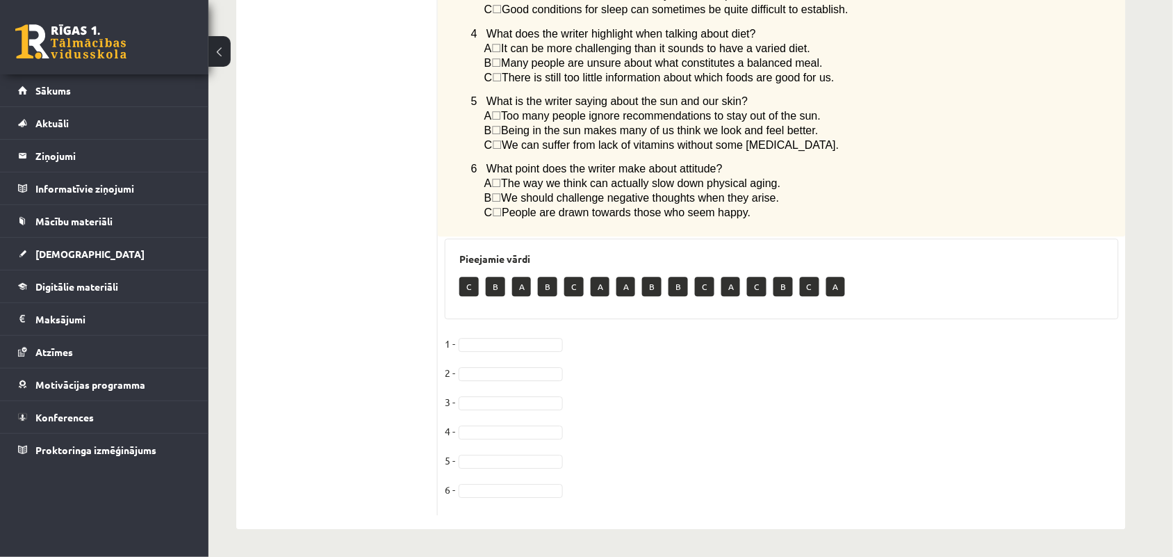
click at [476, 290] on p "C" at bounding box center [468, 286] width 19 height 19
drag, startPoint x: 487, startPoint y: 397, endPoint x: 489, endPoint y: 416, distance: 18.8
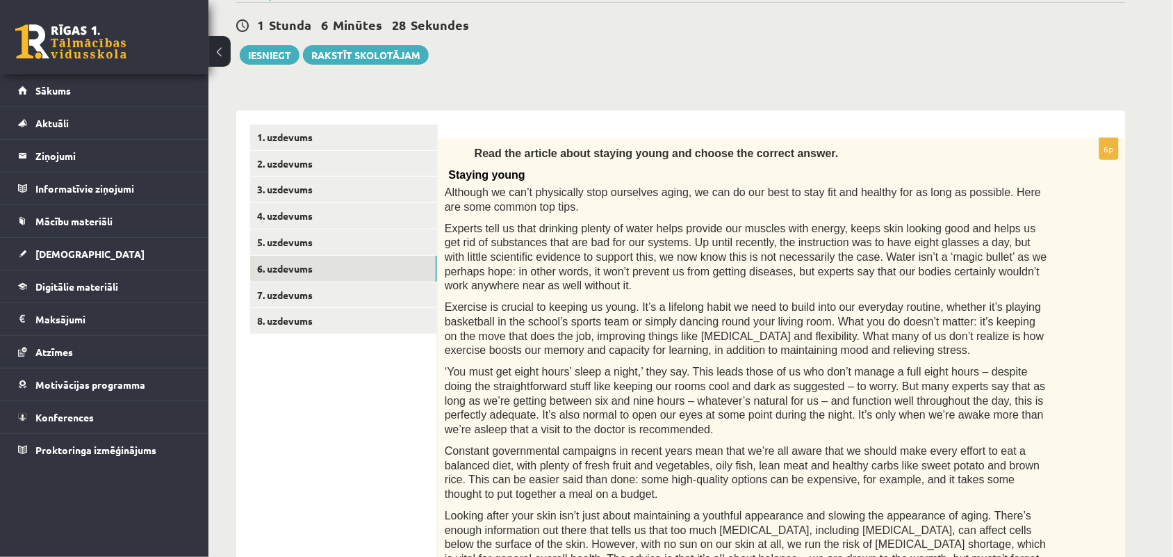
scroll to position [0, 0]
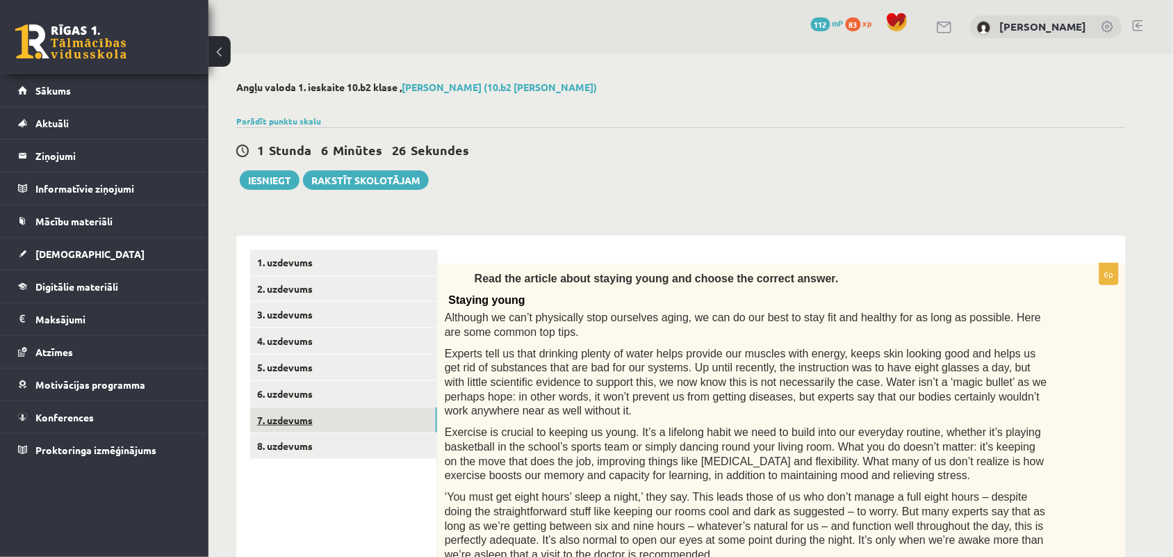
click at [387, 428] on link "7. uzdevums" at bounding box center [343, 420] width 187 height 26
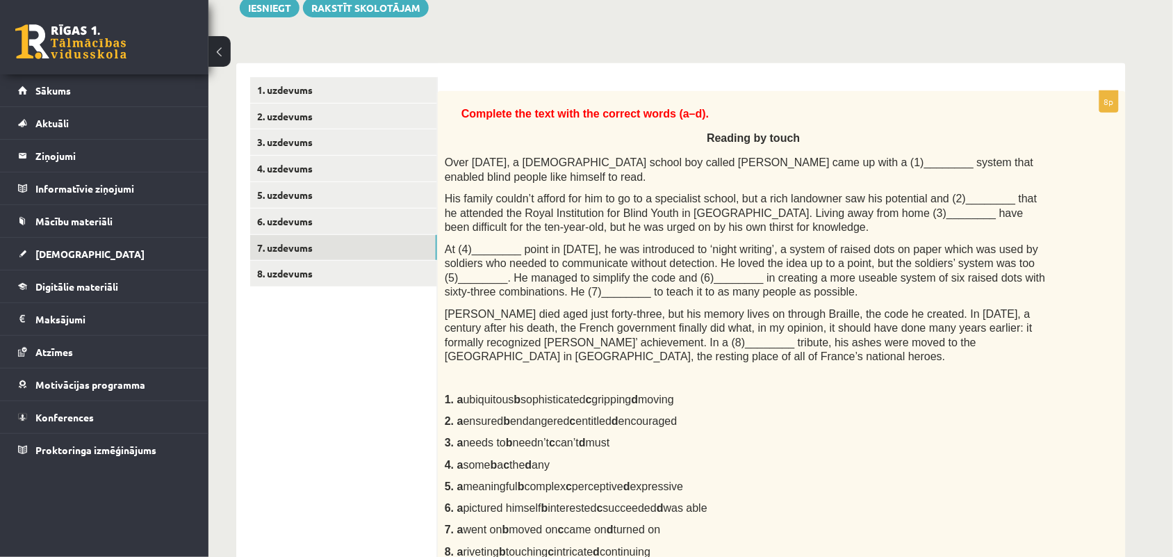
scroll to position [33, 0]
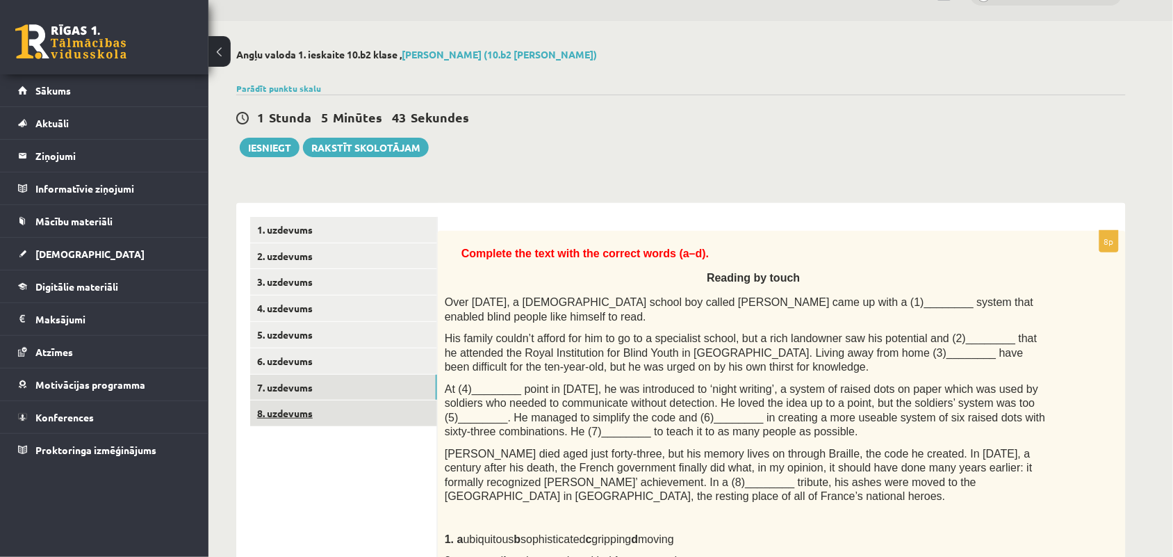
click at [282, 414] on link "8. uzdevums" at bounding box center [343, 413] width 187 height 26
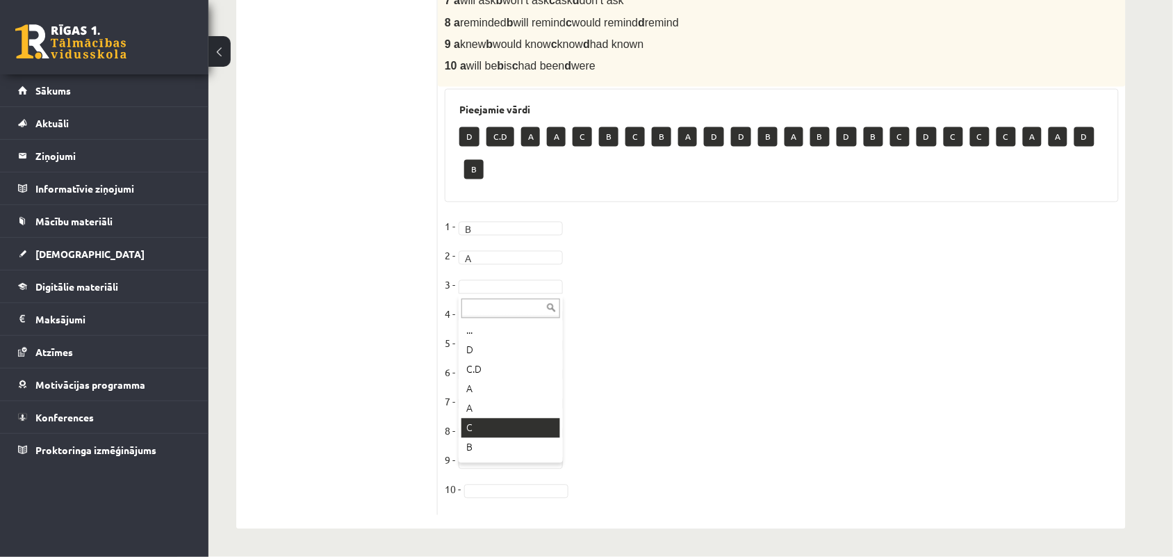
scroll to position [634, 0]
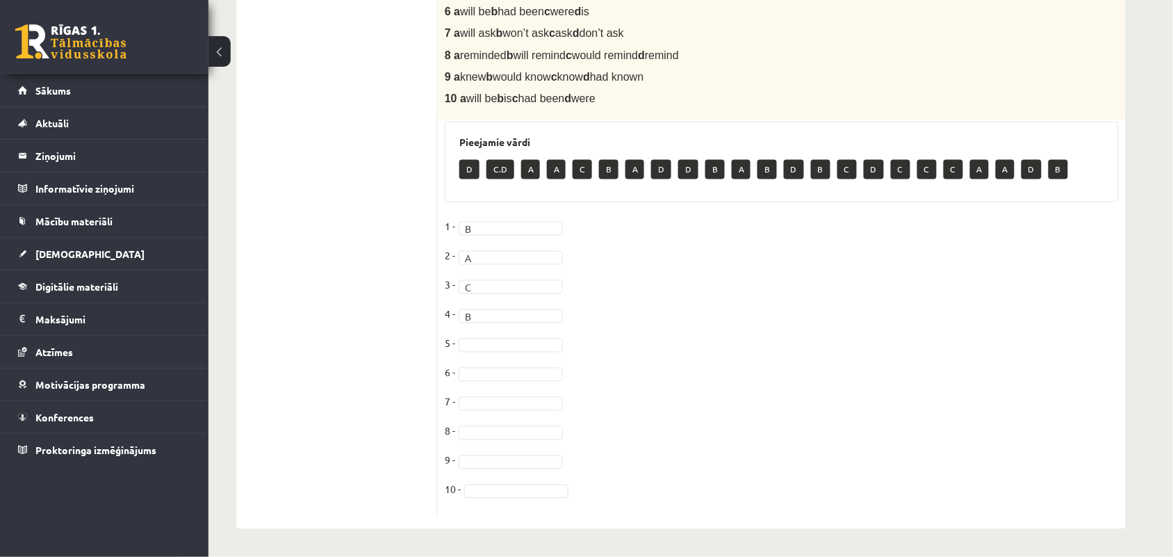
click at [481, 336] on fieldset "1 - B * 2 - A * 3 - C * 4 - B * 5 - [DATE] - [DATE] -" at bounding box center [782, 362] width 674 height 292
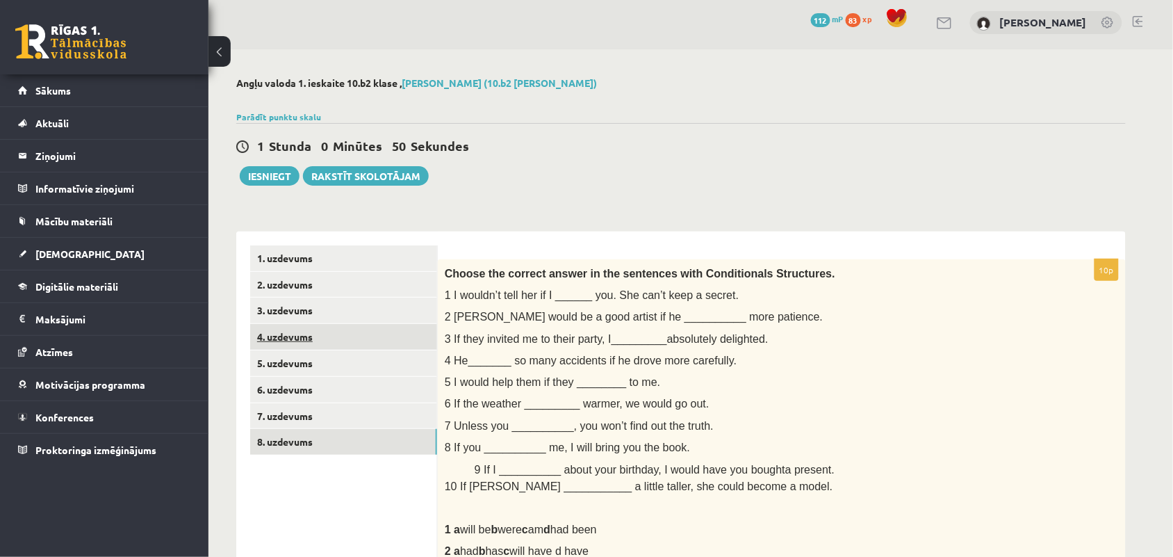
scroll to position [0, 0]
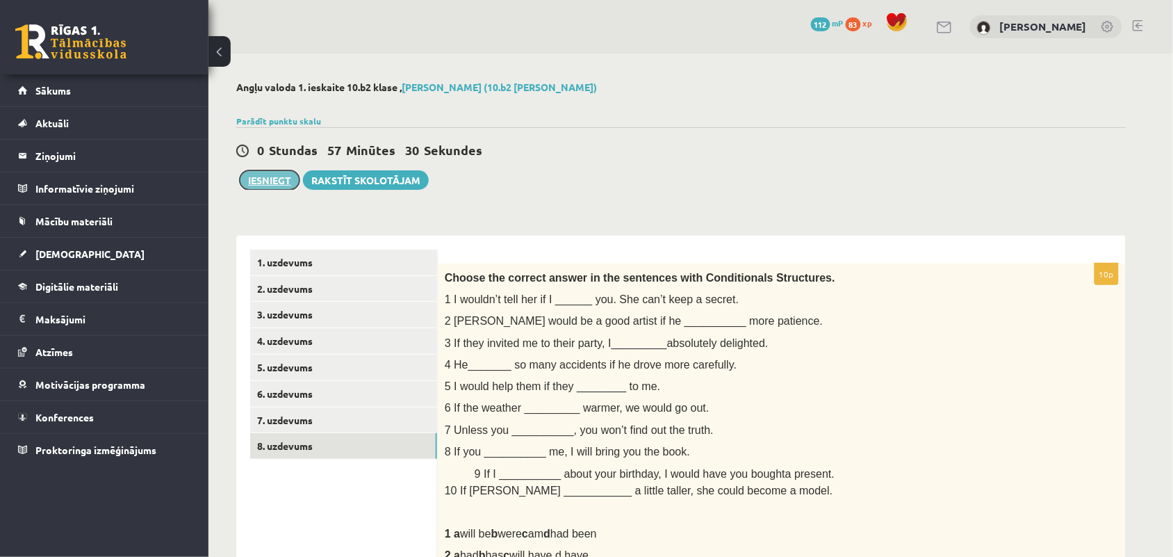
click at [257, 174] on button "Iesniegt" at bounding box center [270, 179] width 60 height 19
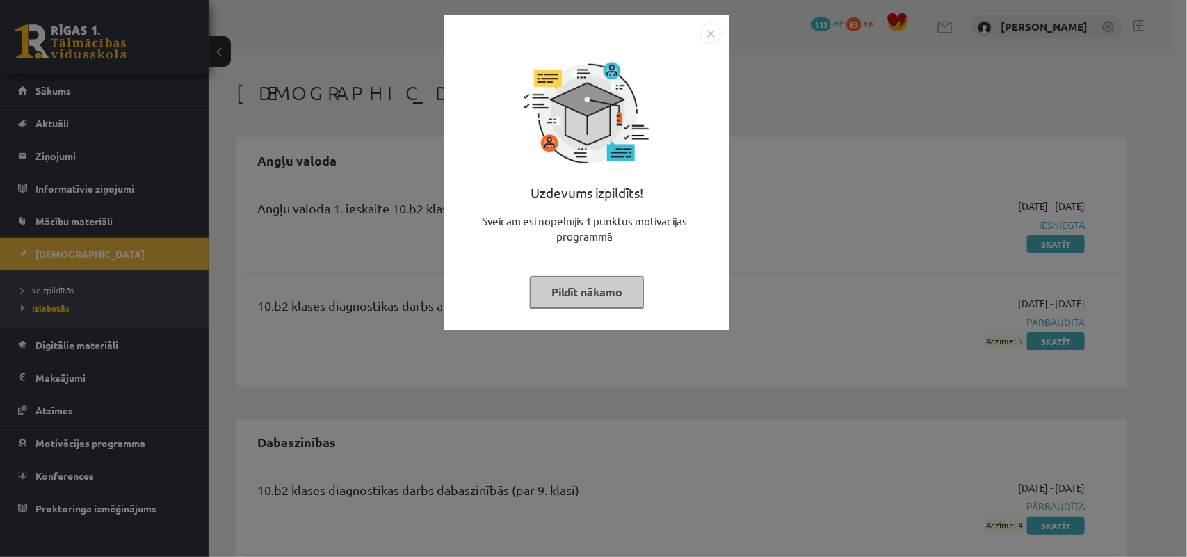
click at [560, 296] on button "Pildīt nākamo" at bounding box center [587, 292] width 114 height 32
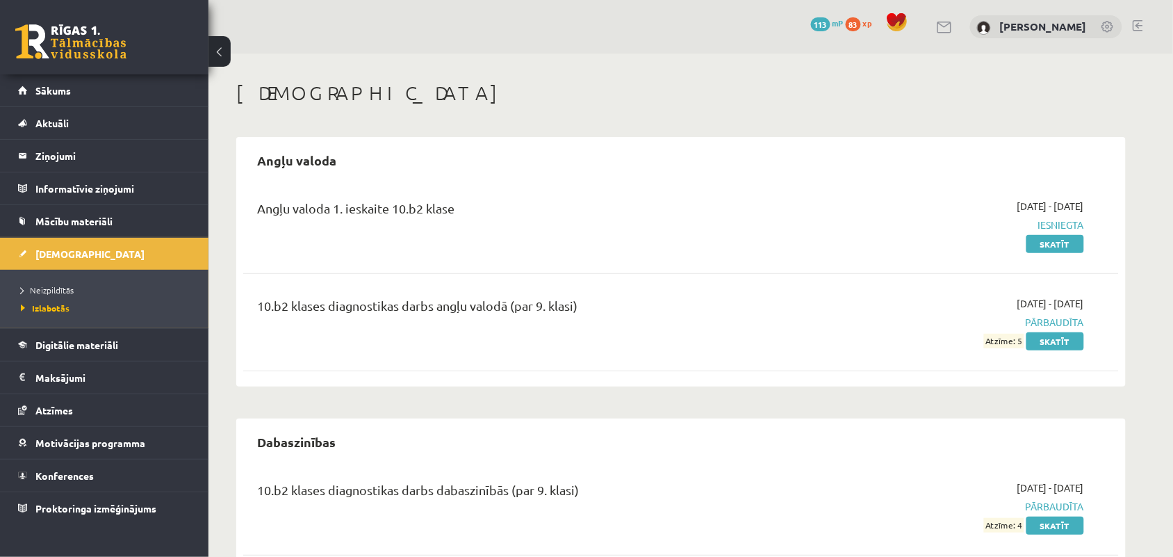
click at [519, 213] on div "Angļu valoda 1. ieskaite 10.b2 klase" at bounding box center [529, 212] width 544 height 26
click at [1040, 226] on span "Iesniegta" at bounding box center [953, 225] width 262 height 15
click at [1051, 242] on link "Skatīt" at bounding box center [1056, 244] width 58 height 18
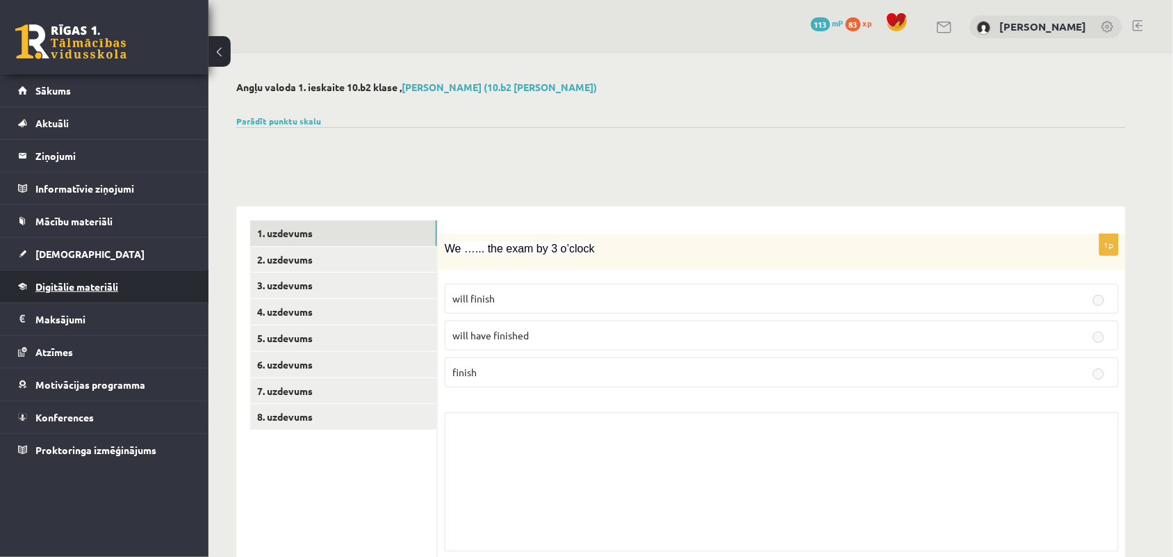
click at [54, 278] on link "Digitālie materiāli" at bounding box center [104, 286] width 173 height 32
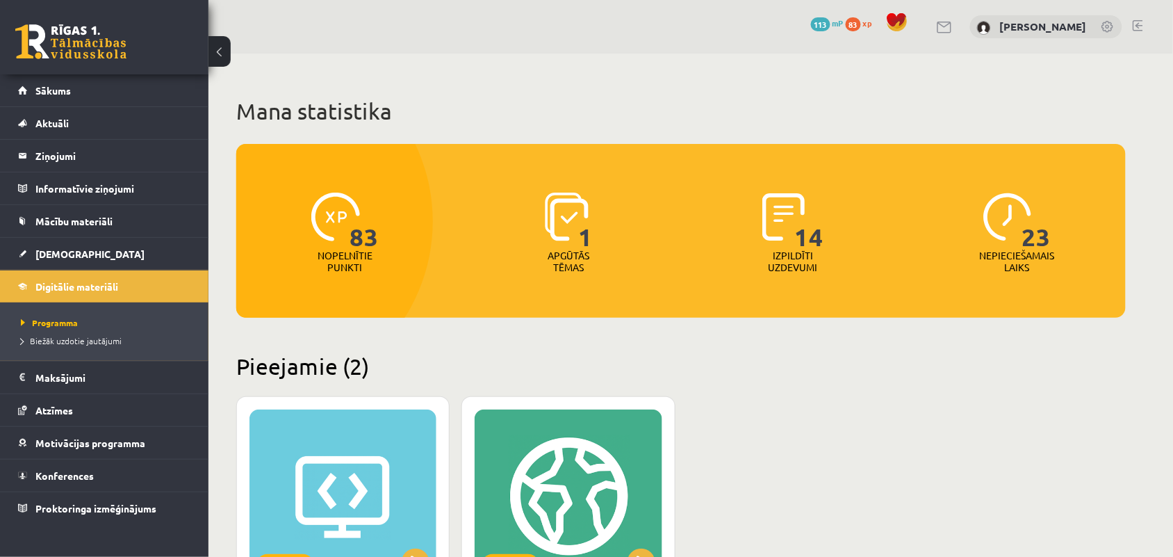
click at [368, 233] on span "83" at bounding box center [364, 221] width 29 height 57
click at [293, 296] on div at bounding box center [248, 222] width 370 height 364
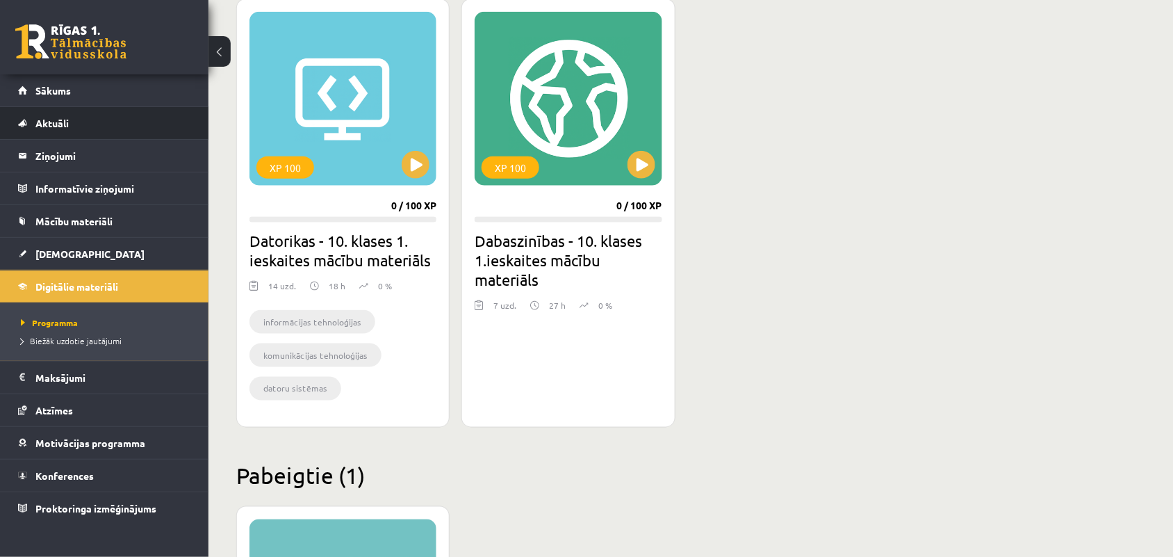
scroll to position [389, 0]
